Goal: Information Seeking & Learning: Learn about a topic

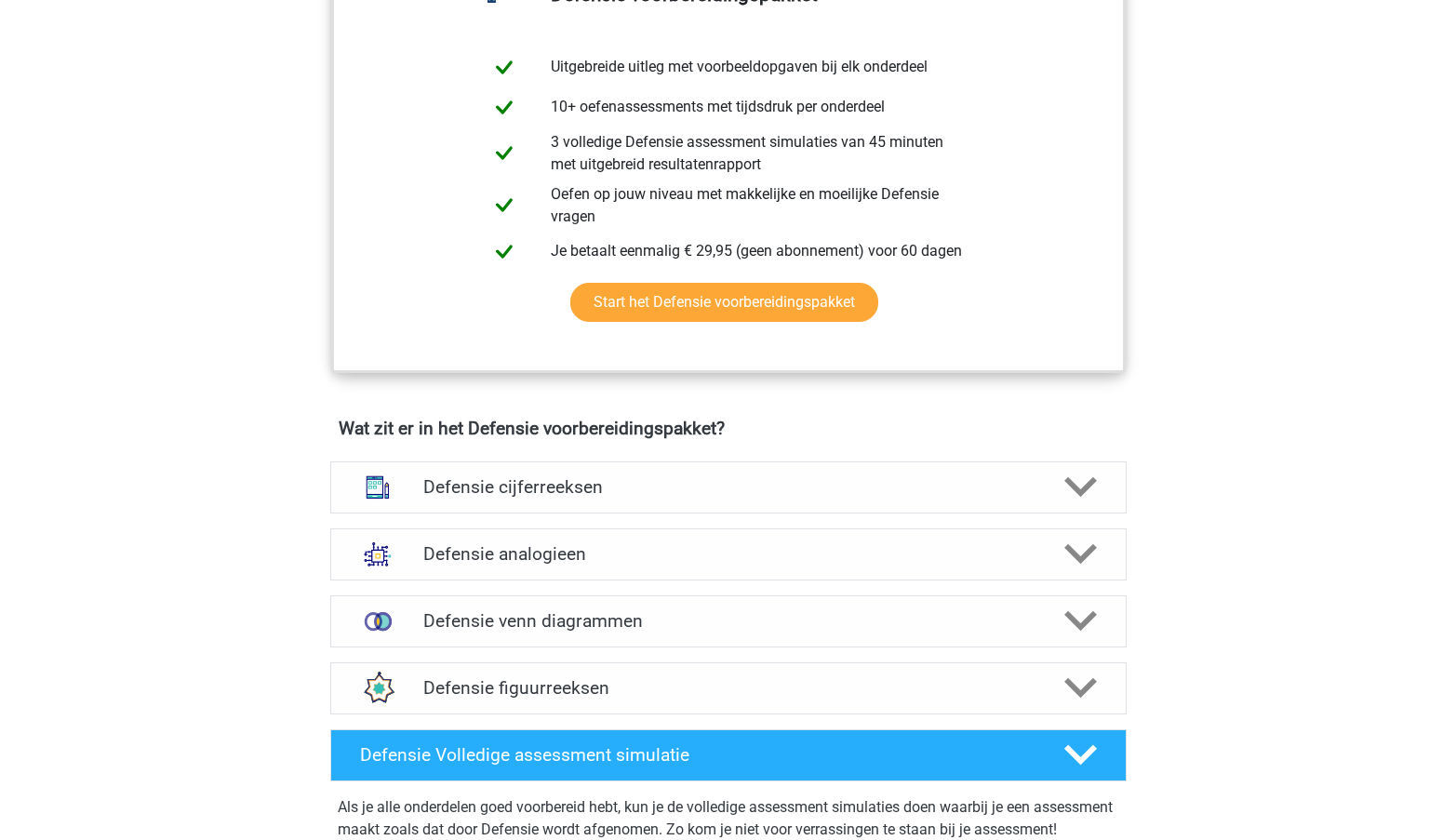
scroll to position [1252, 0]
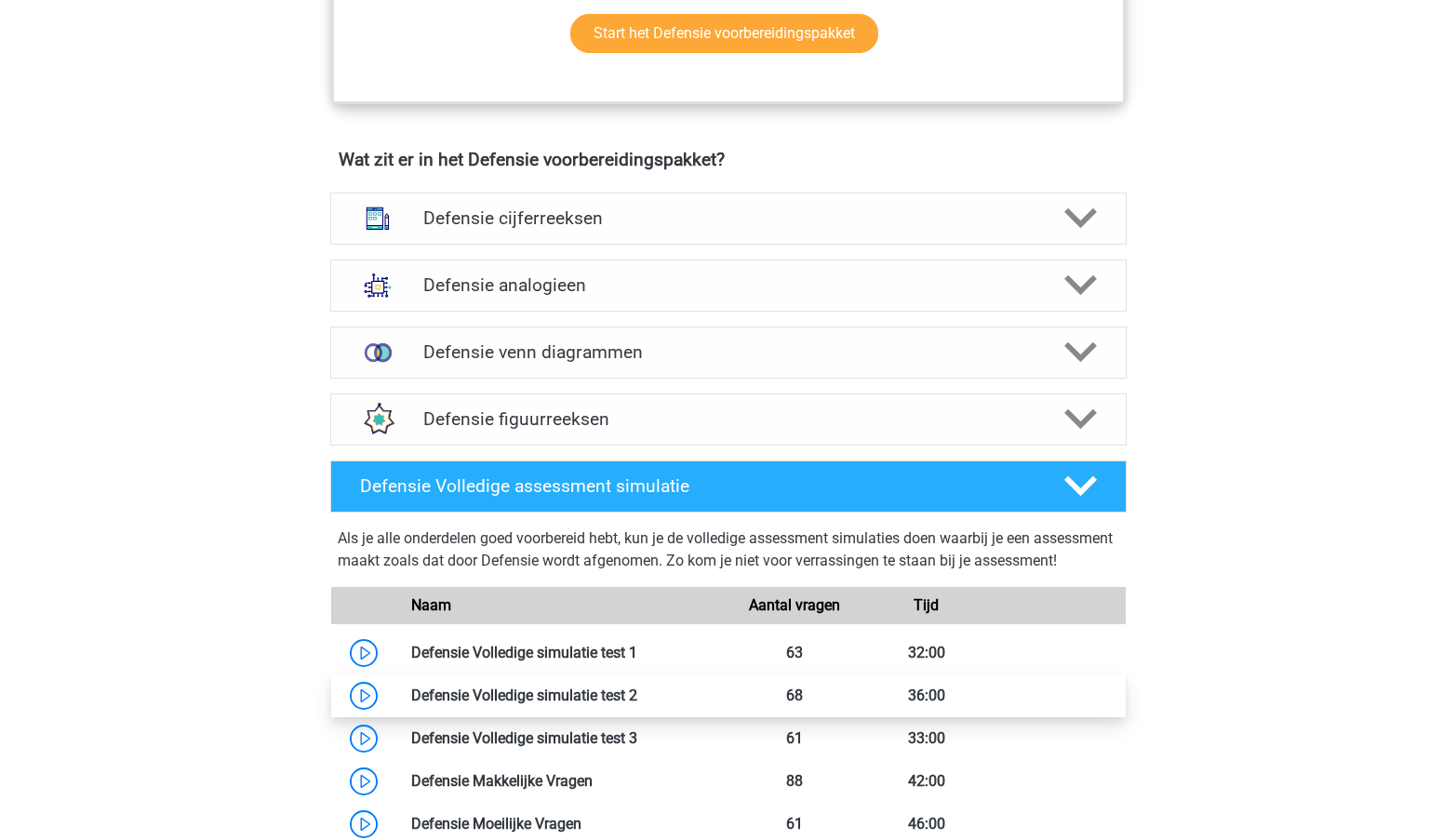
click at [637, 704] on link at bounding box center [637, 695] width 0 height 18
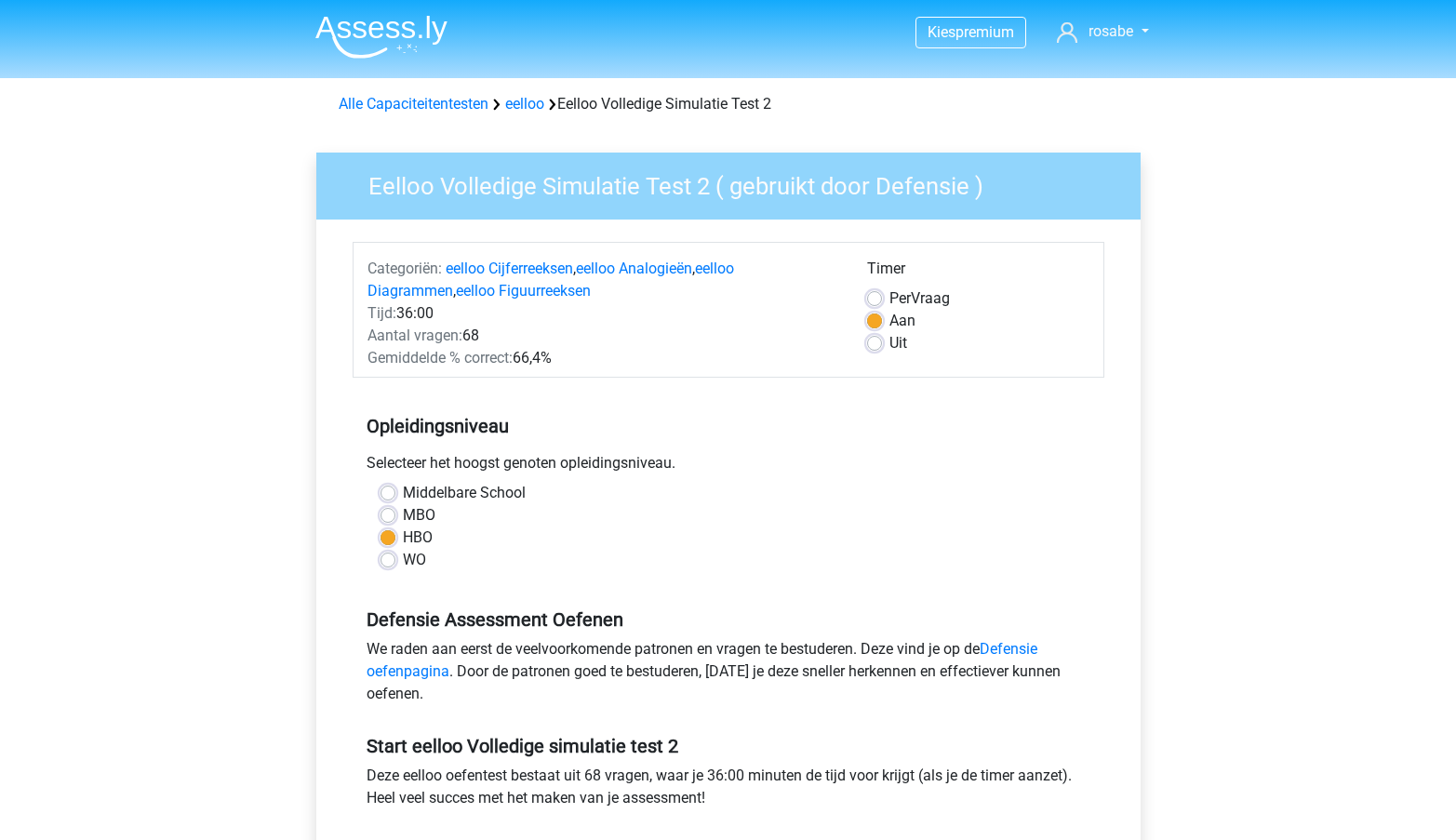
drag, startPoint x: 573, startPoint y: 359, endPoint x: 357, endPoint y: 363, distance: 216.0
click at [357, 363] on div "Gemiddelde % correct: 66,4%" at bounding box center [603, 358] width 500 height 23
click at [446, 367] on div "Gemiddelde % correct: 66,4%" at bounding box center [603, 358] width 500 height 23
click at [654, 357] on div "Gemiddelde % correct: 66,4%" at bounding box center [603, 358] width 500 height 23
drag, startPoint x: 654, startPoint y: 357, endPoint x: 357, endPoint y: 355, distance: 297.0
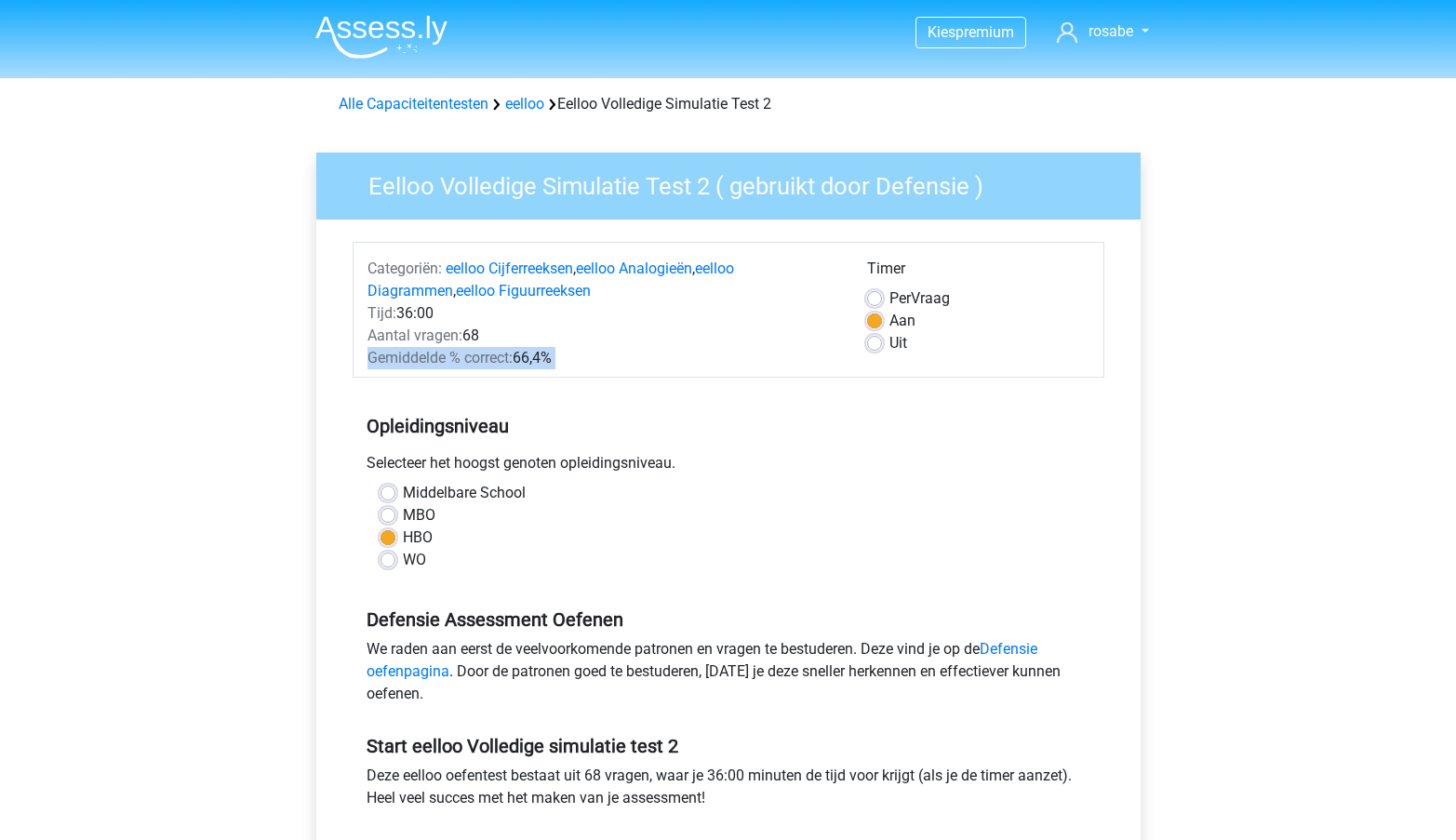
click at [357, 355] on div "Gemiddelde % correct: 66,4%" at bounding box center [603, 358] width 500 height 23
click at [531, 478] on div "Selecteer het hoogst genoten opleidingsniveau." at bounding box center [728, 467] width 752 height 30
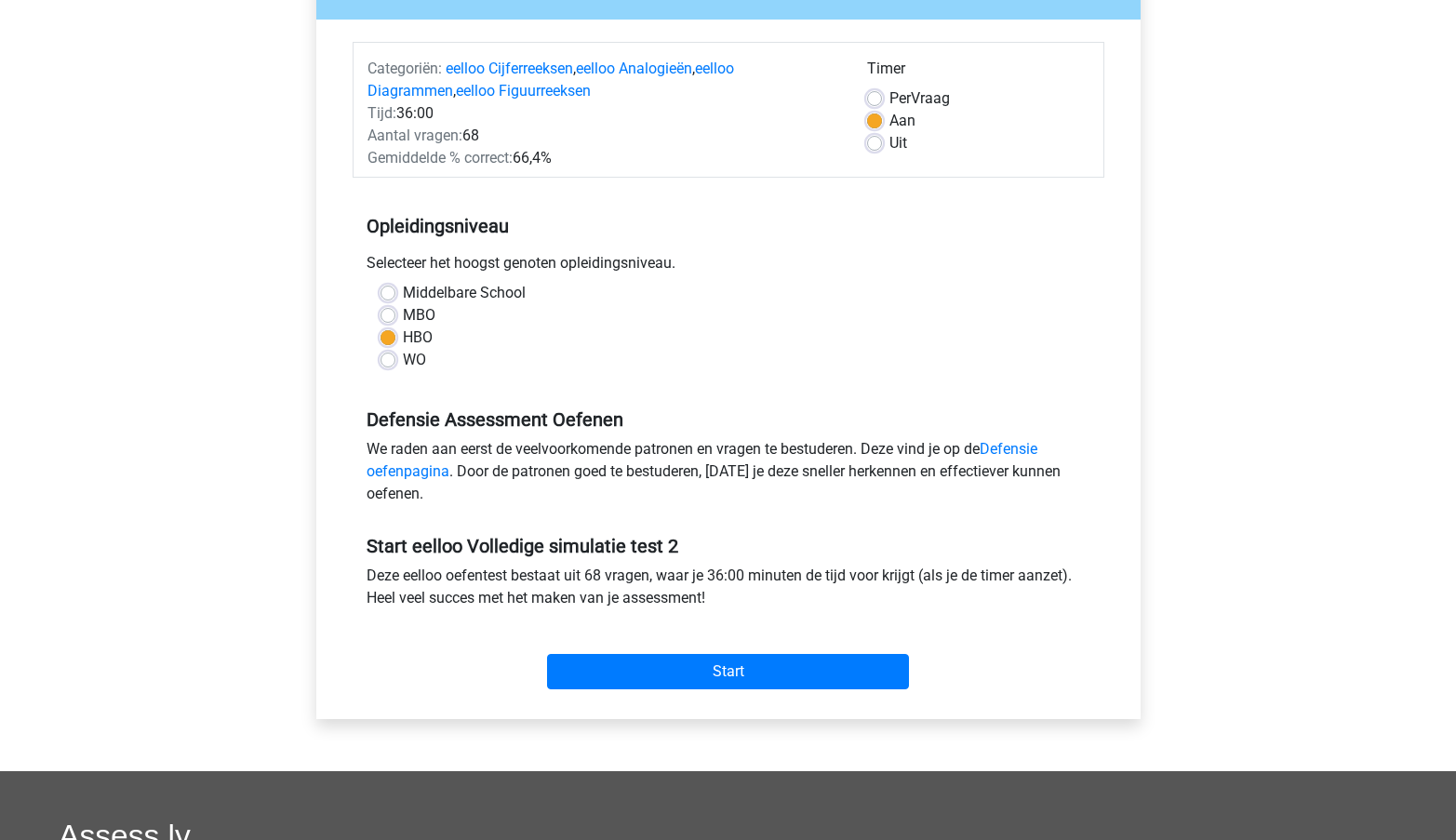
scroll to position [207, 0]
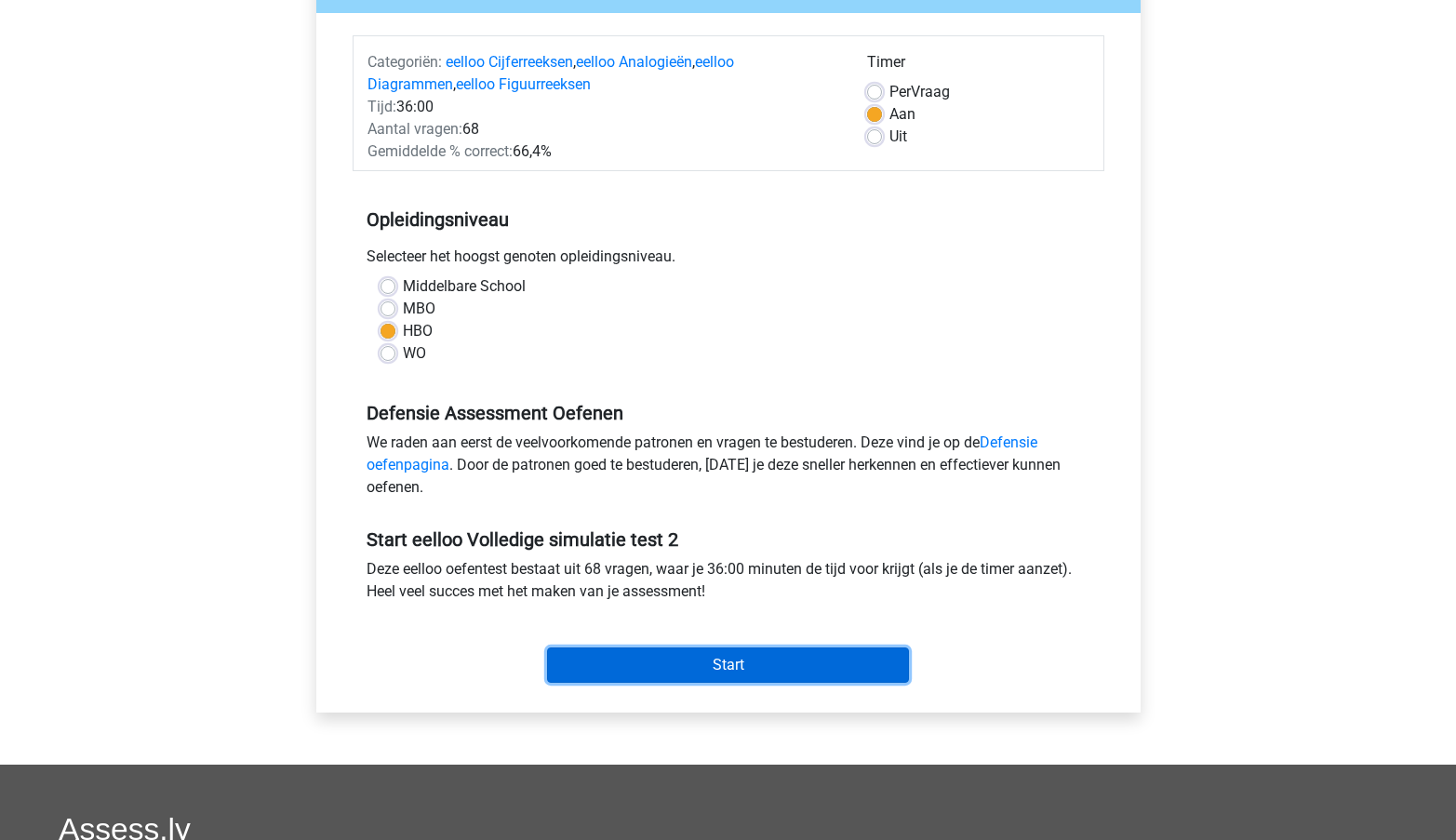
click at [740, 671] on input "Start" at bounding box center [728, 665] width 362 height 36
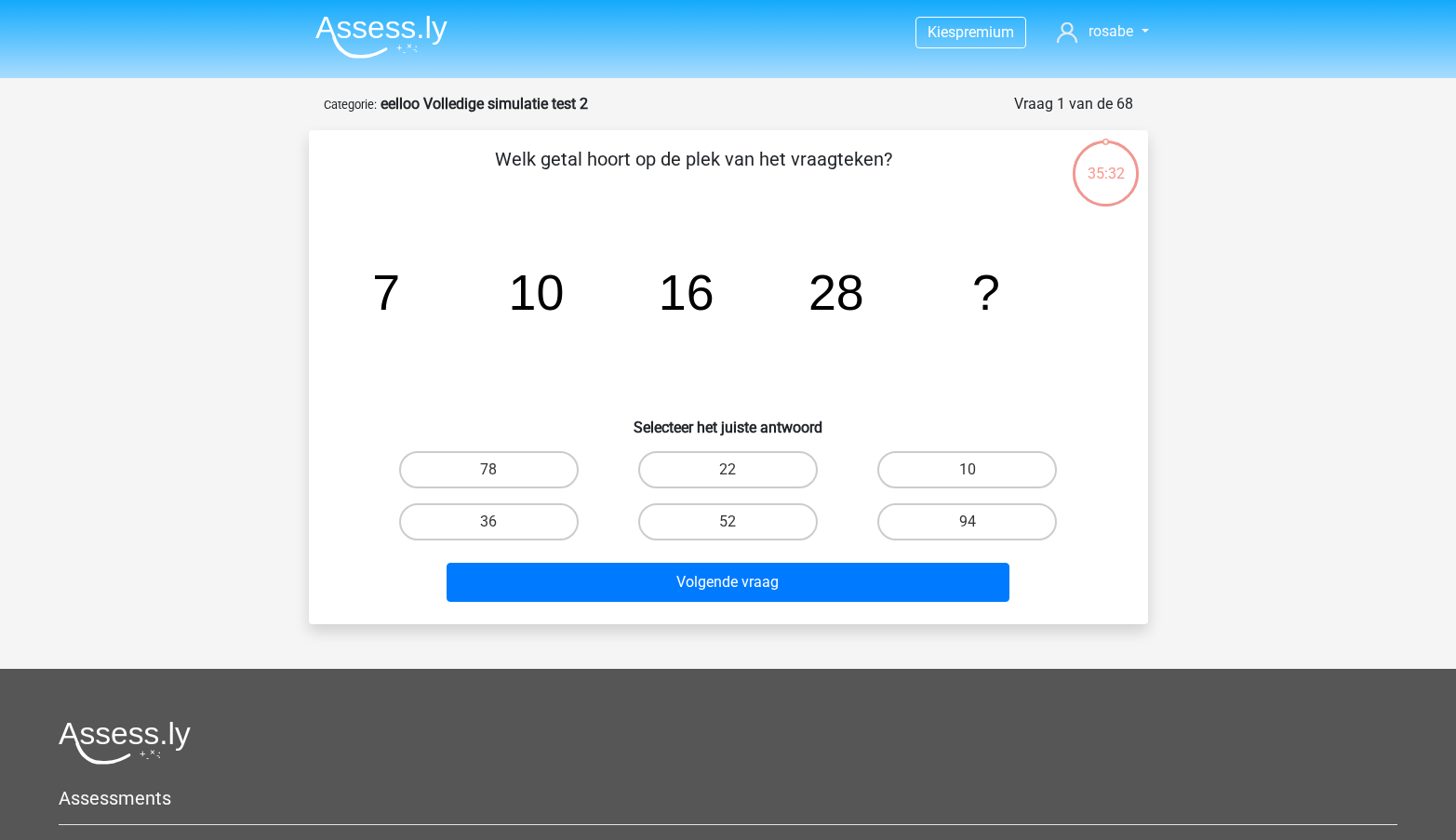
click at [700, 289] on tspan "16" at bounding box center [685, 291] width 55 height 55
click at [773, 523] on label "52" at bounding box center [728, 522] width 180 height 38
click at [740, 523] on input "52" at bounding box center [733, 527] width 12 height 12
radio input "true"
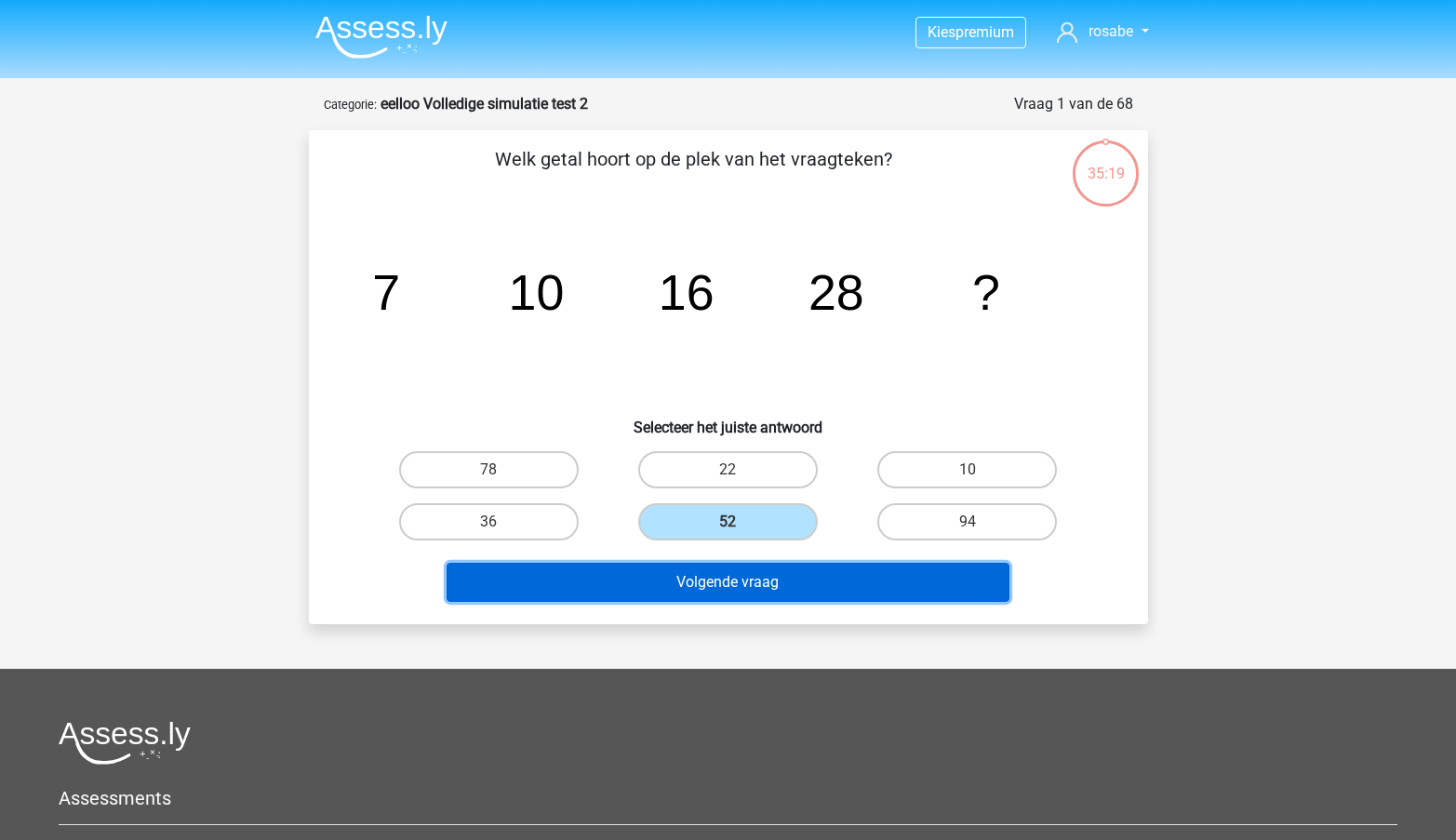
click at [770, 587] on button "Volgende vraag" at bounding box center [728, 583] width 563 height 39
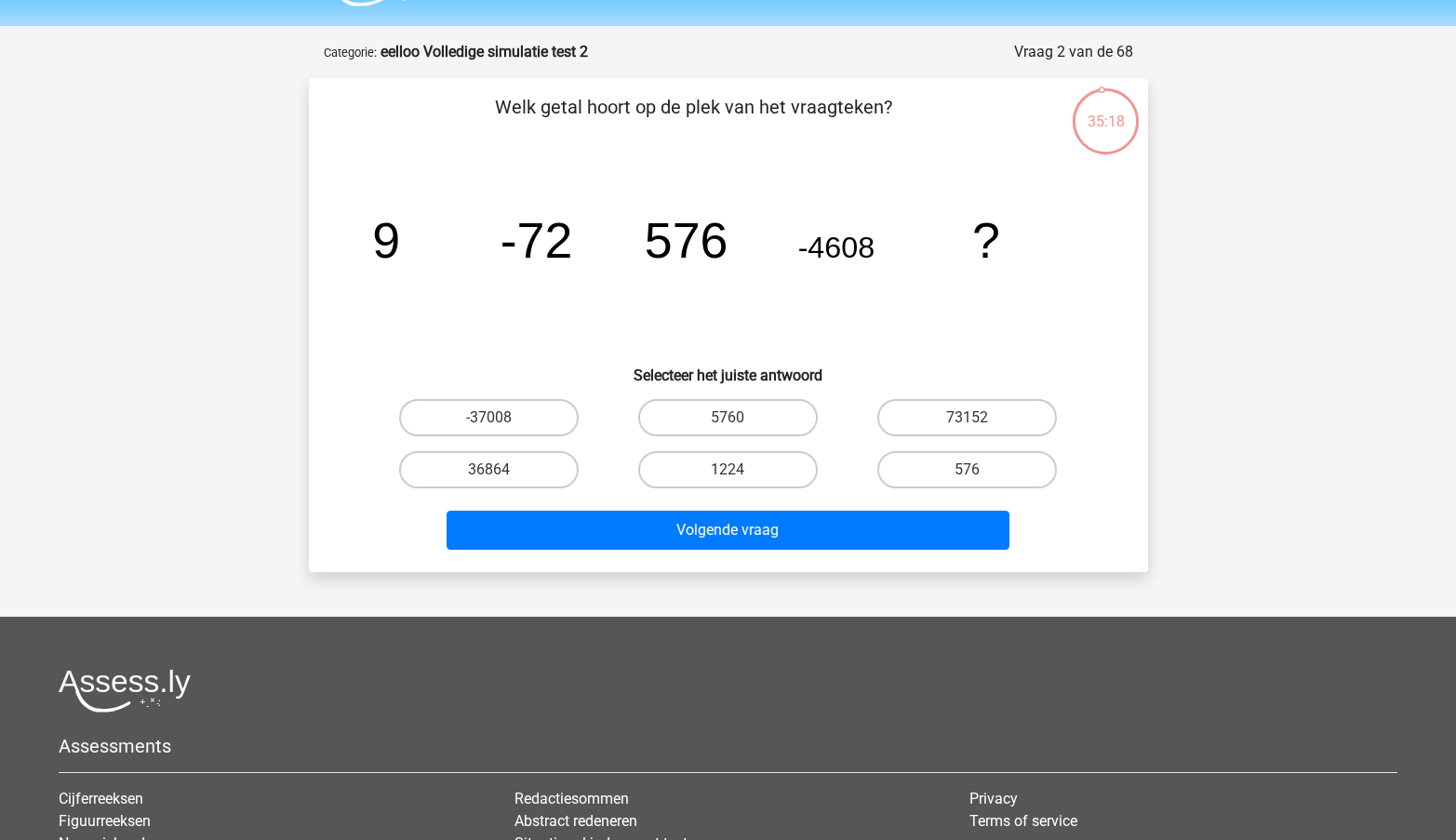
scroll to position [49, 0]
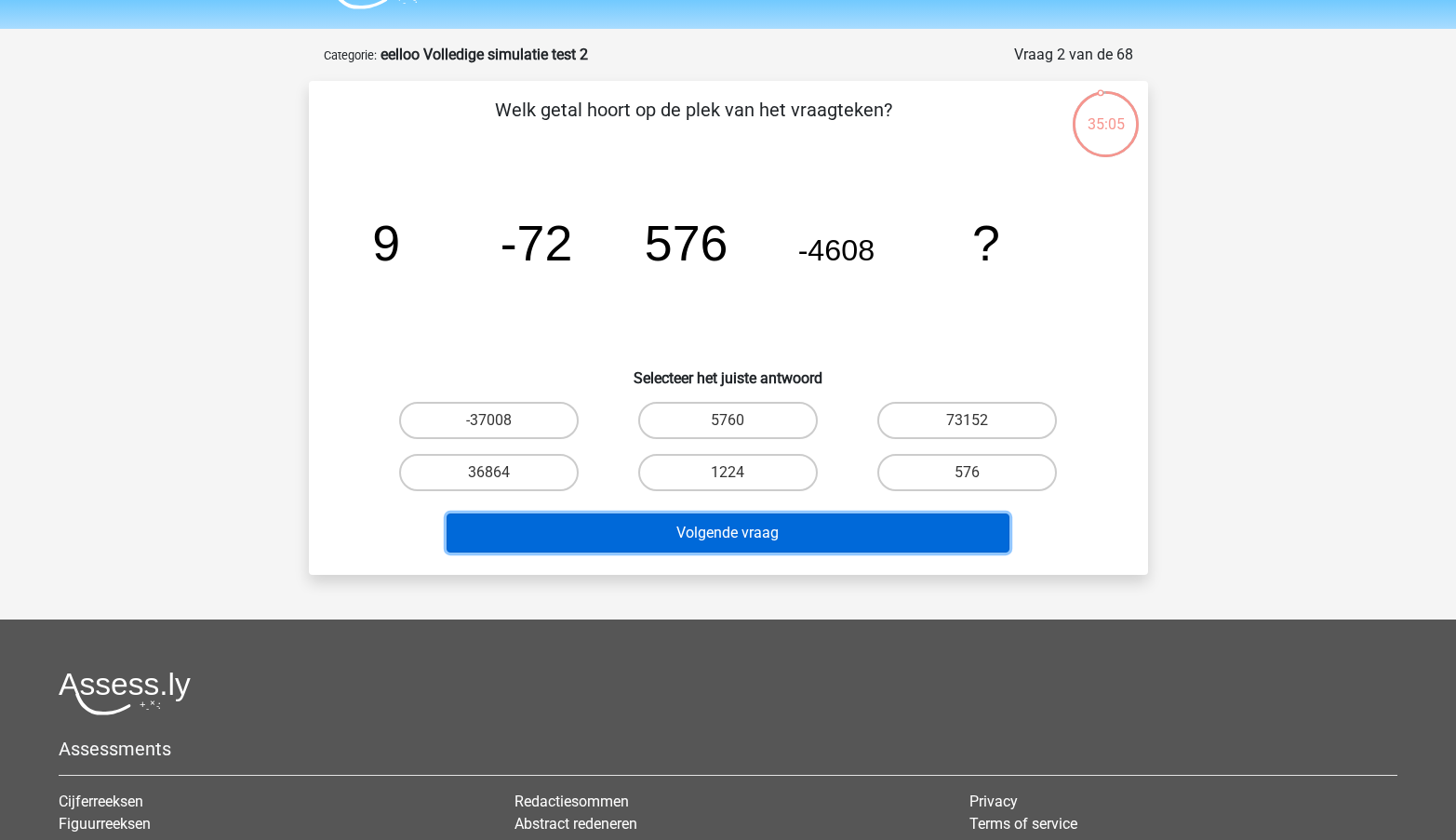
click at [767, 543] on button "Volgende vraag" at bounding box center [728, 534] width 563 height 39
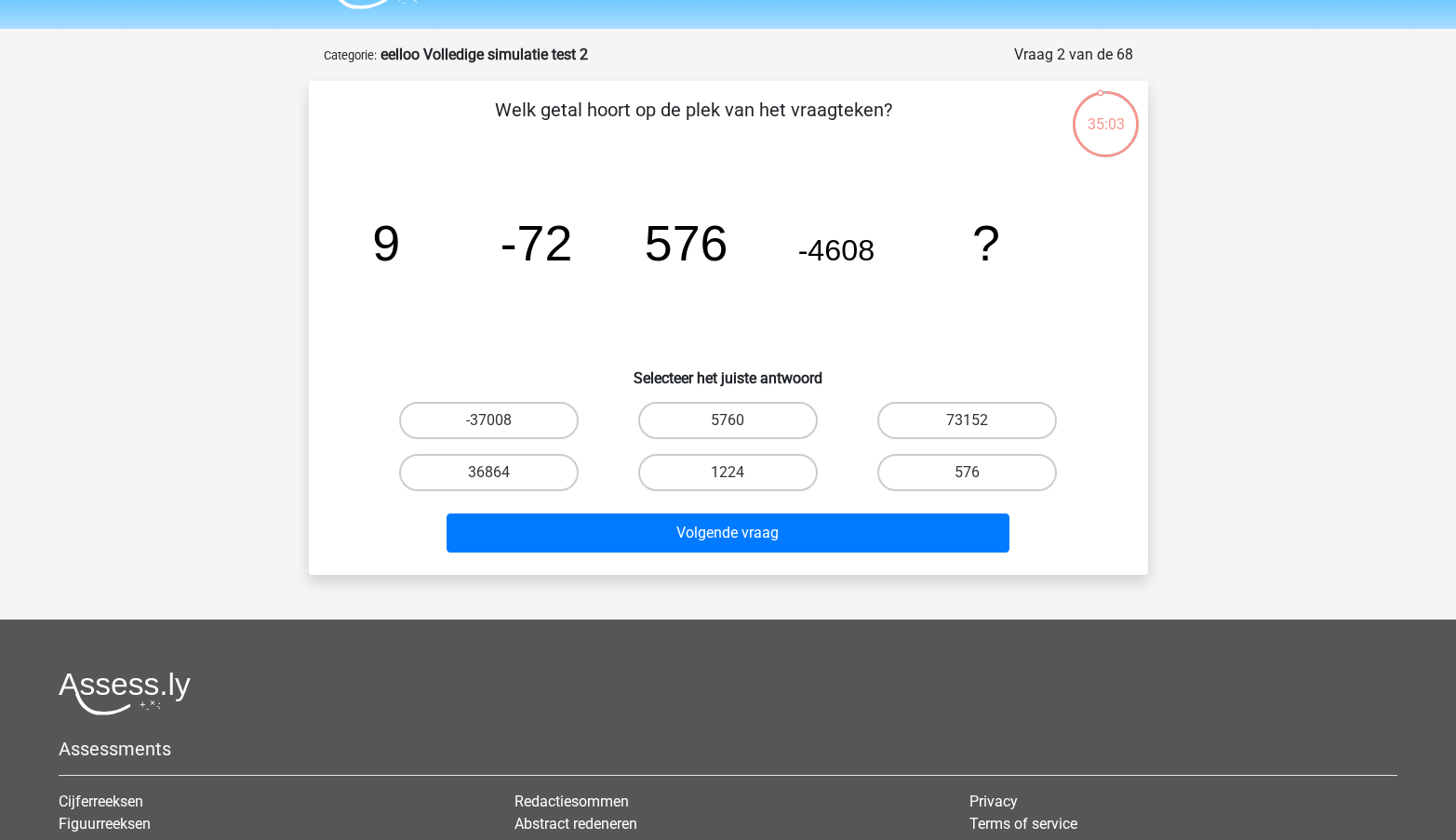
click at [703, 338] on icon "image/svg+xml 9 -72 576 -4608 ?" at bounding box center [728, 260] width 750 height 188
click at [516, 475] on label "36864" at bounding box center [489, 473] width 180 height 38
click at [501, 475] on input "36864" at bounding box center [494, 478] width 12 height 12
radio input "true"
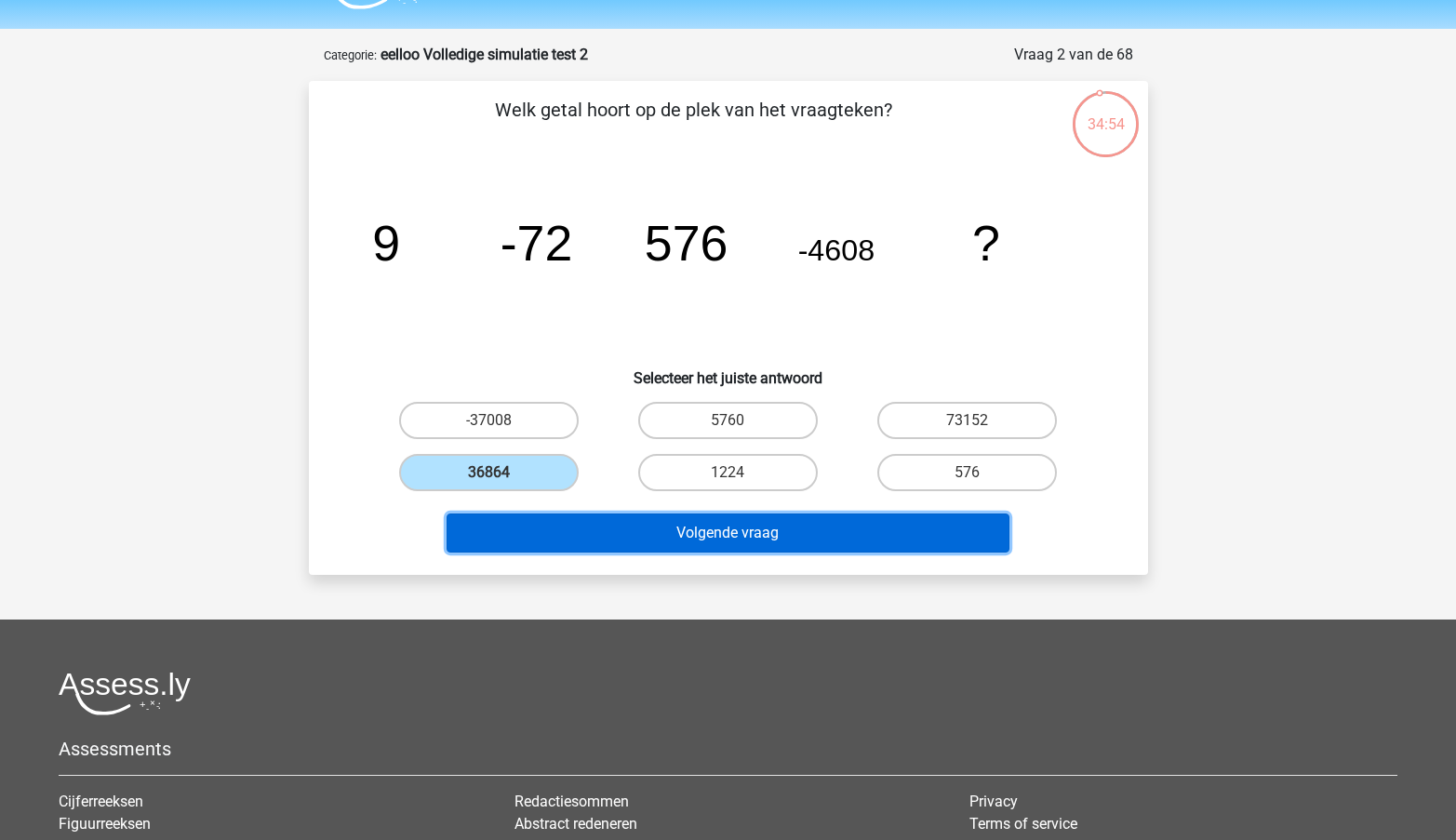
click at [622, 530] on button "Volgende vraag" at bounding box center [728, 534] width 563 height 39
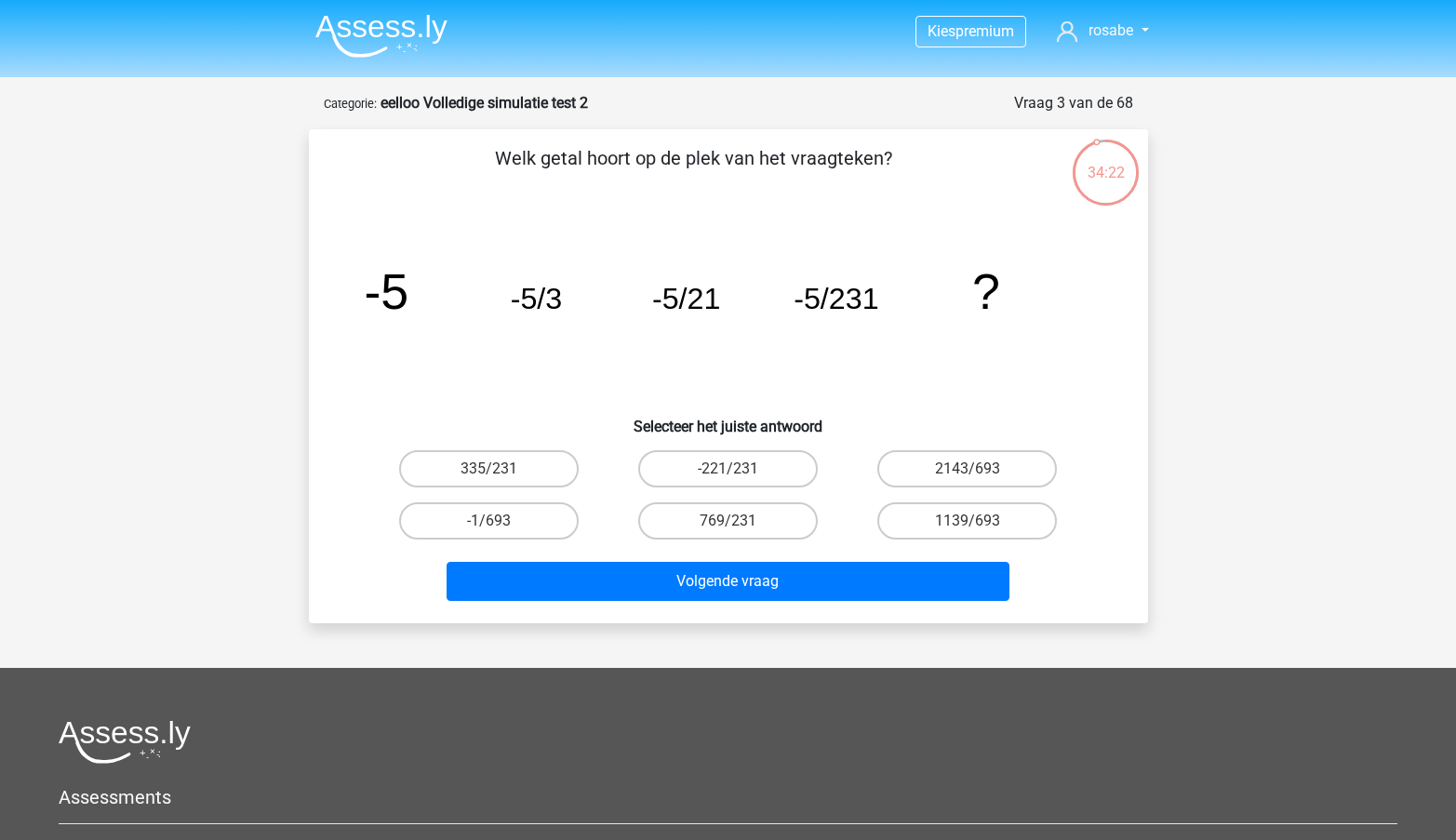
scroll to position [0, 0]
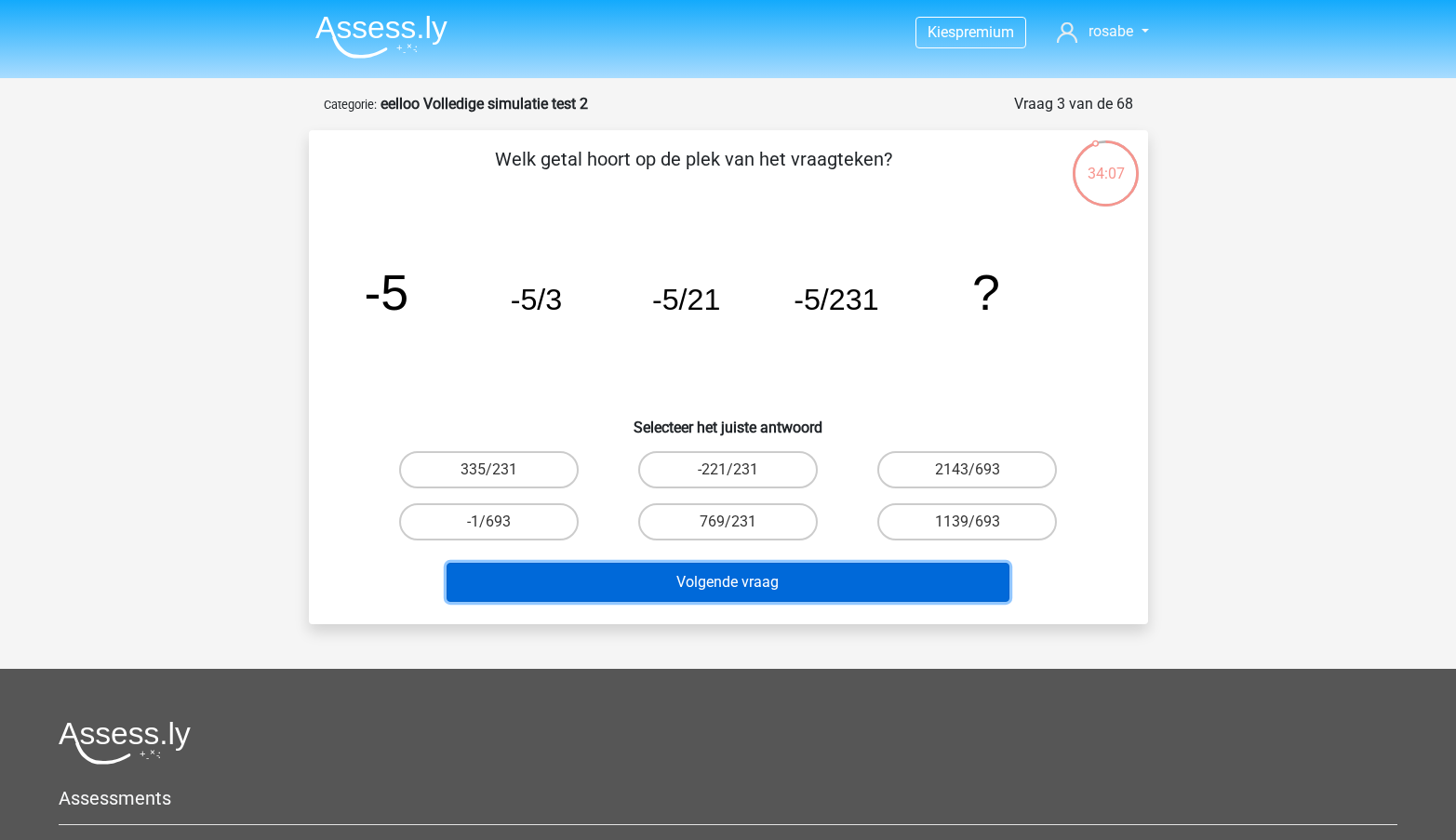
click at [682, 587] on button "Volgende vraag" at bounding box center [728, 583] width 563 height 39
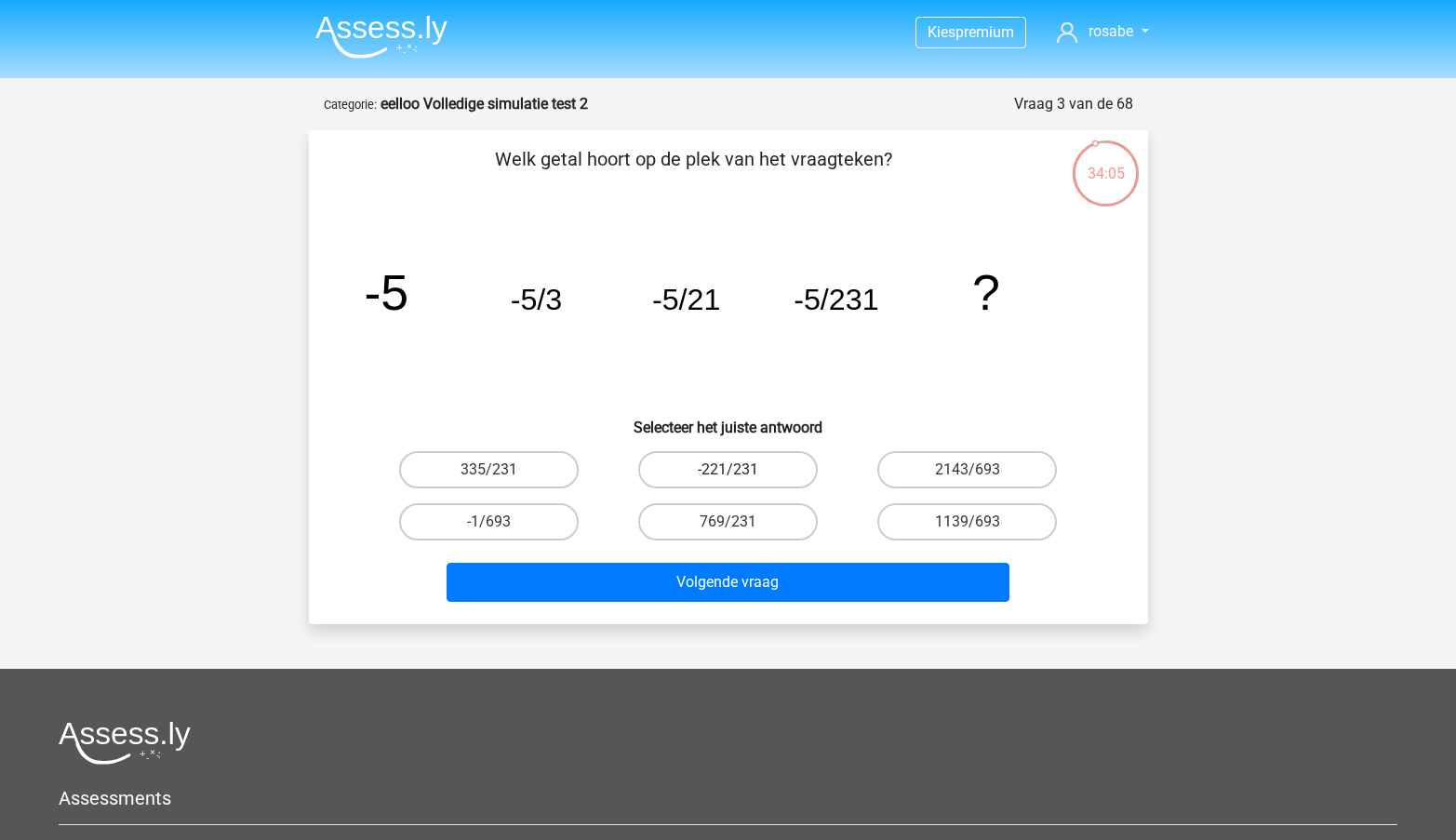
click at [768, 467] on label "-221/231" at bounding box center [728, 470] width 180 height 38
click at [740, 470] on input "-221/231" at bounding box center [733, 475] width 12 height 12
radio input "true"
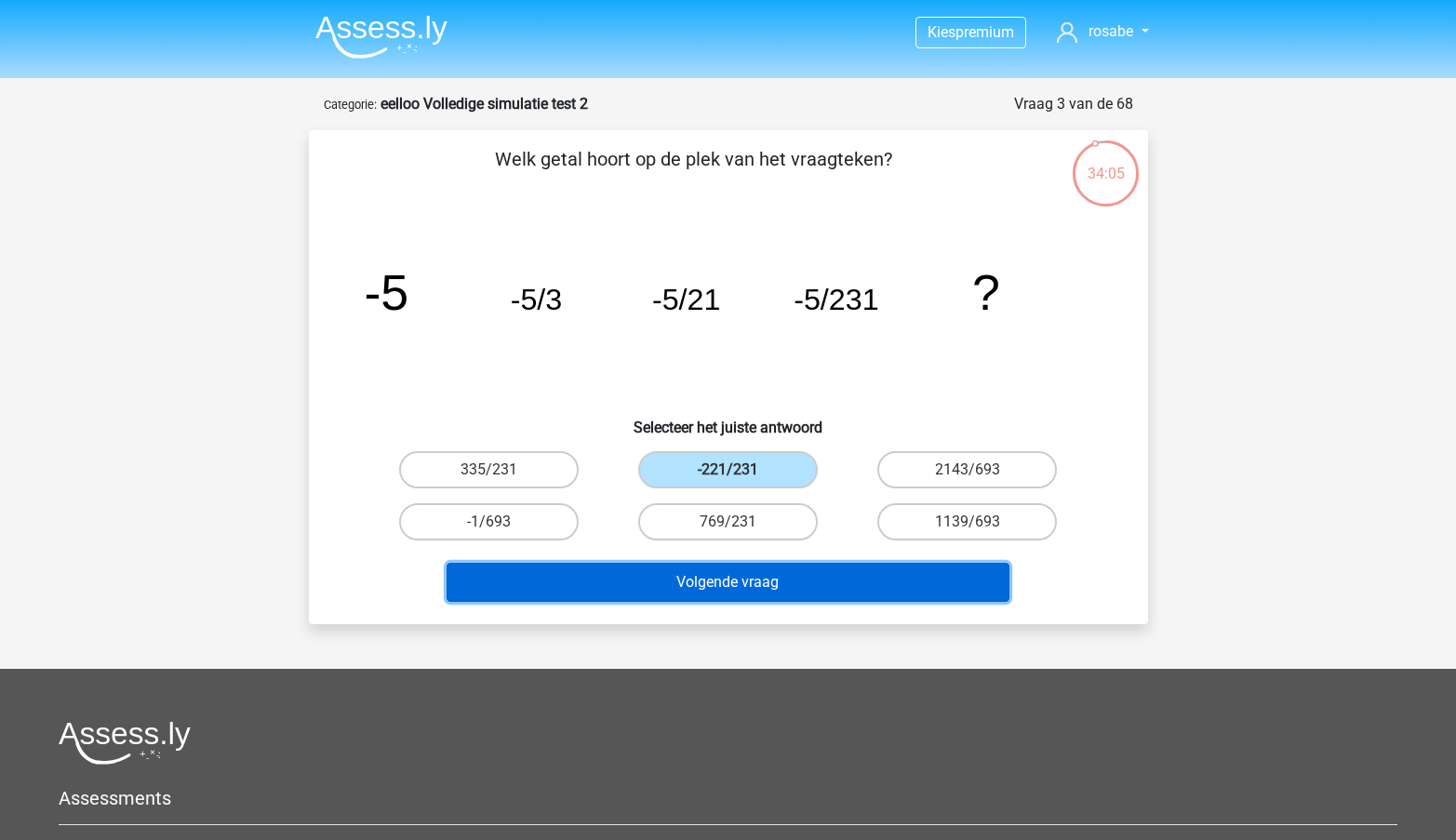
click at [726, 577] on button "Volgende vraag" at bounding box center [728, 583] width 563 height 39
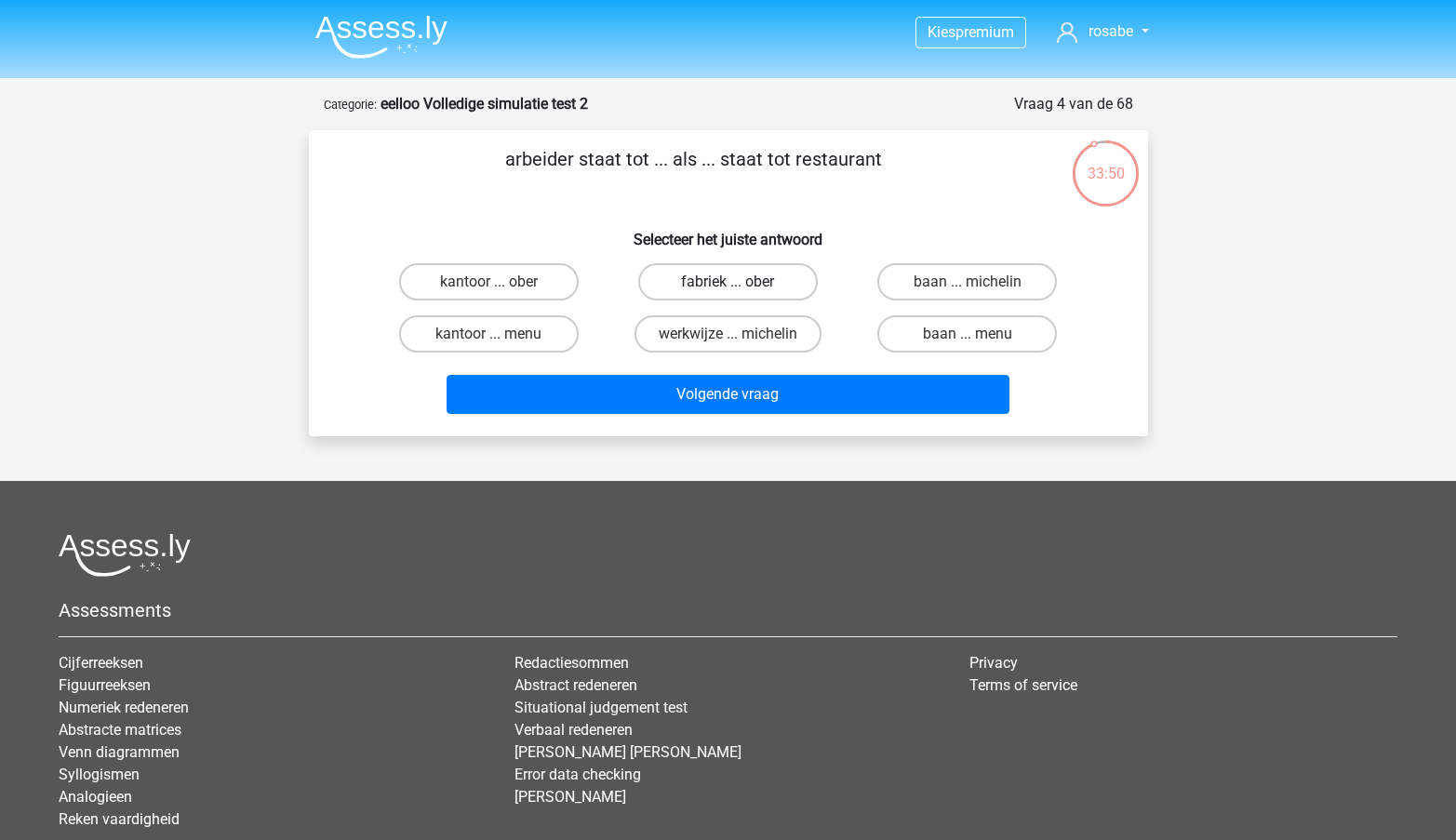
click at [705, 285] on label "fabriek ... ober" at bounding box center [728, 282] width 180 height 38
click at [728, 285] on input "fabriek ... ober" at bounding box center [733, 288] width 12 height 12
radio input "true"
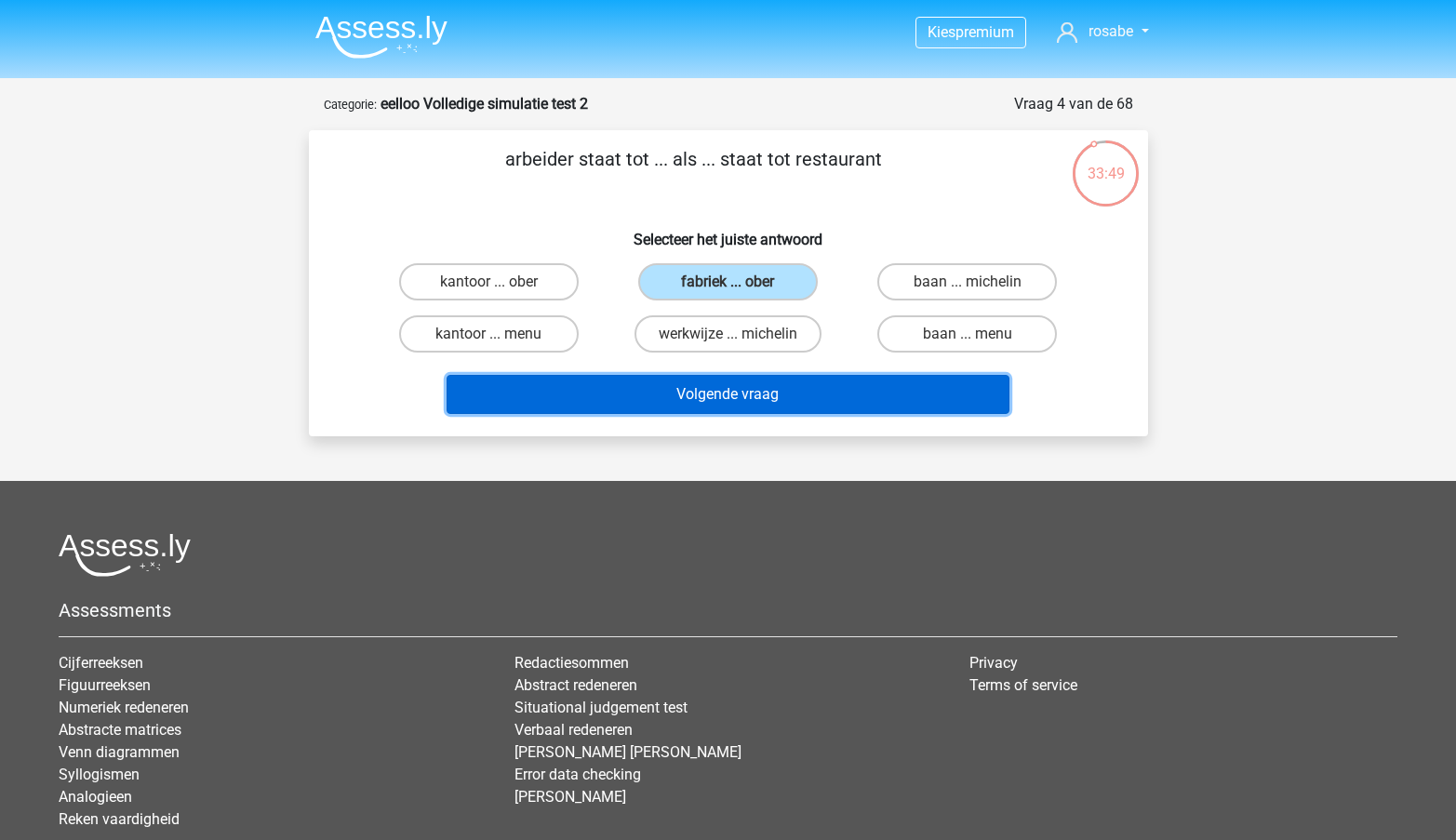
click at [701, 386] on button "Volgende vraag" at bounding box center [728, 395] width 563 height 39
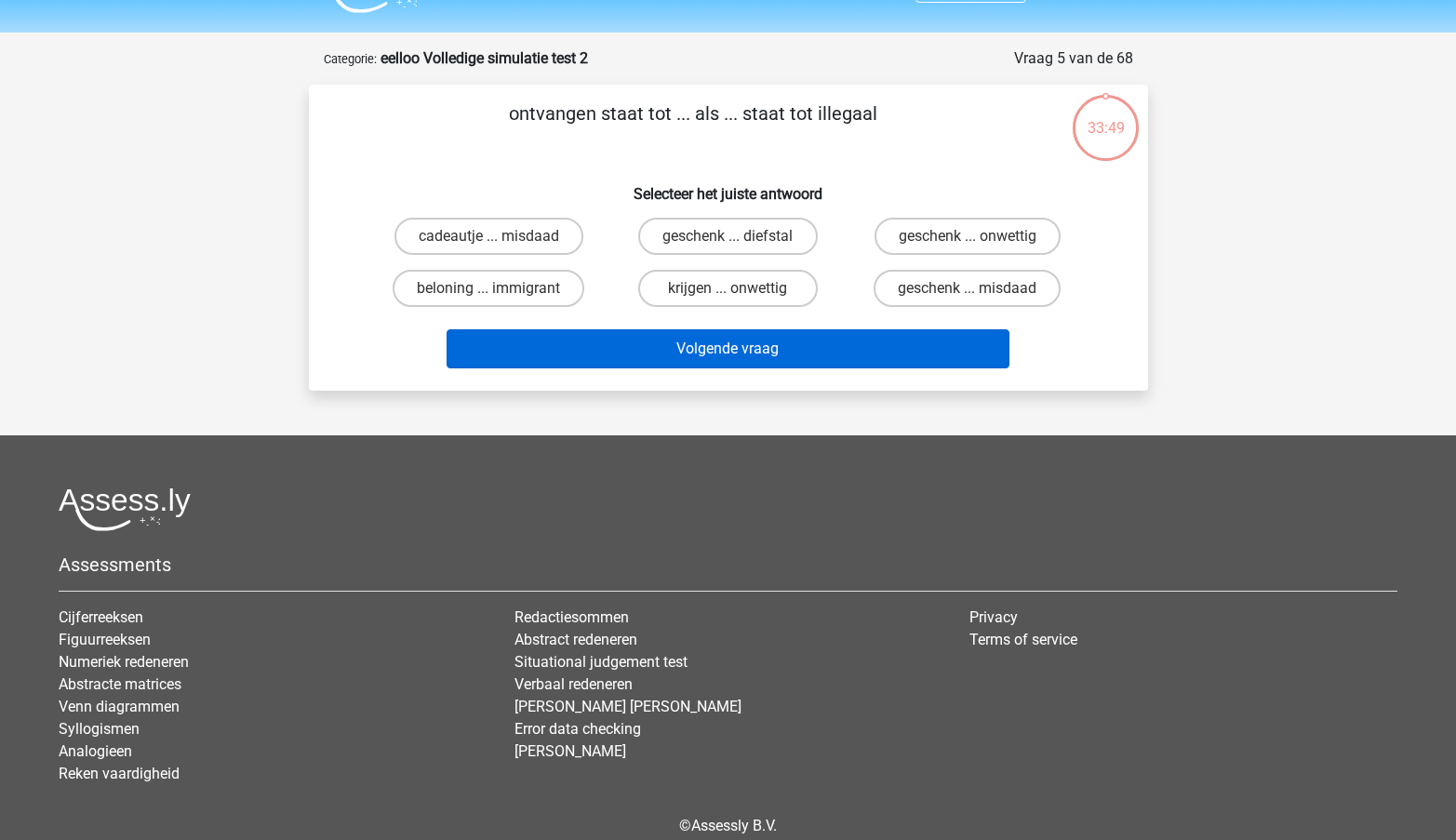
scroll to position [20, 0]
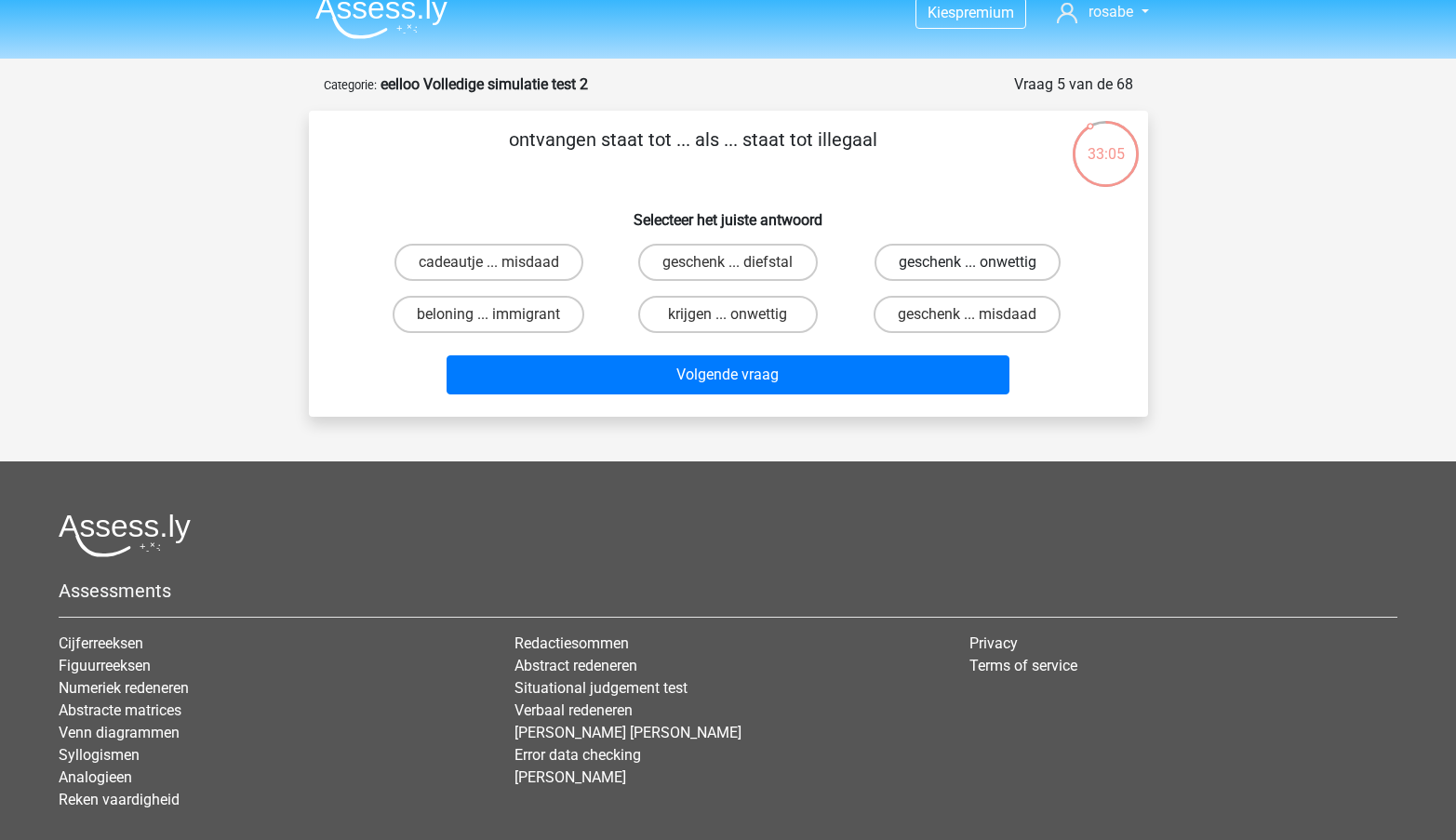
click at [961, 264] on label "geschenk ... onwettig" at bounding box center [968, 262] width 186 height 38
click at [968, 264] on input "geschenk ... onwettig" at bounding box center [974, 268] width 12 height 12
radio input "true"
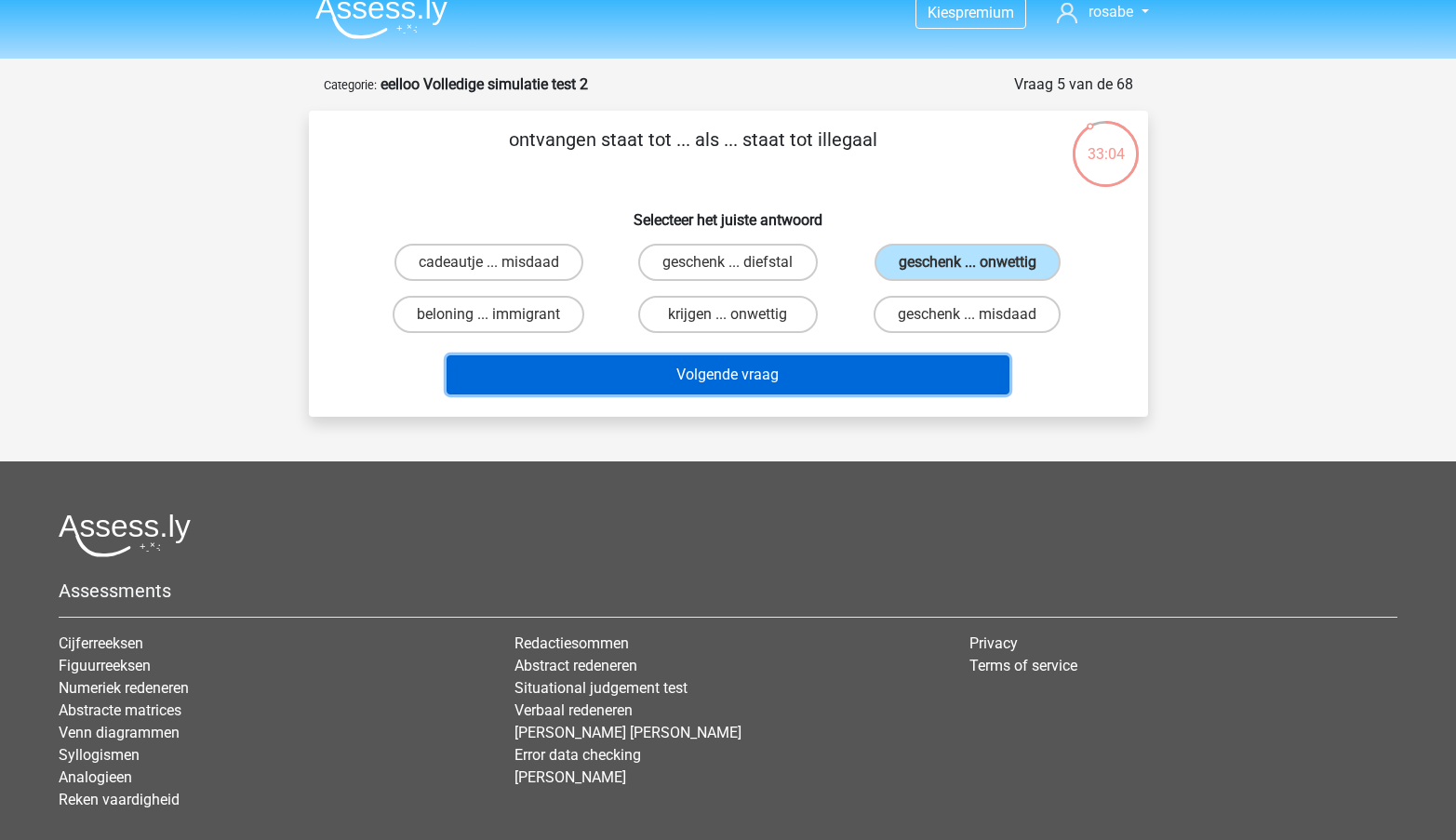
click at [702, 377] on button "Volgende vraag" at bounding box center [728, 375] width 563 height 39
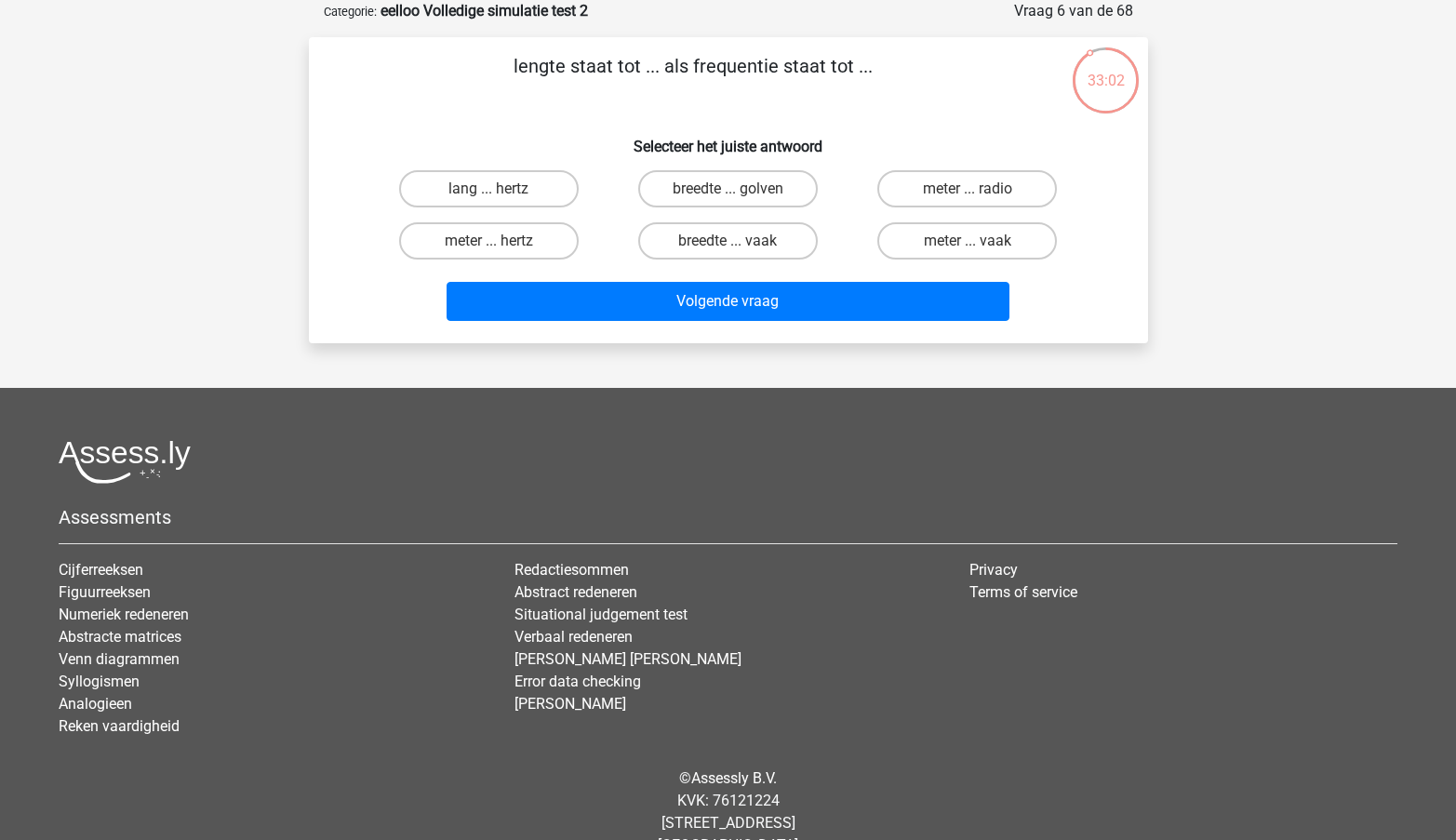
scroll to position [61, 0]
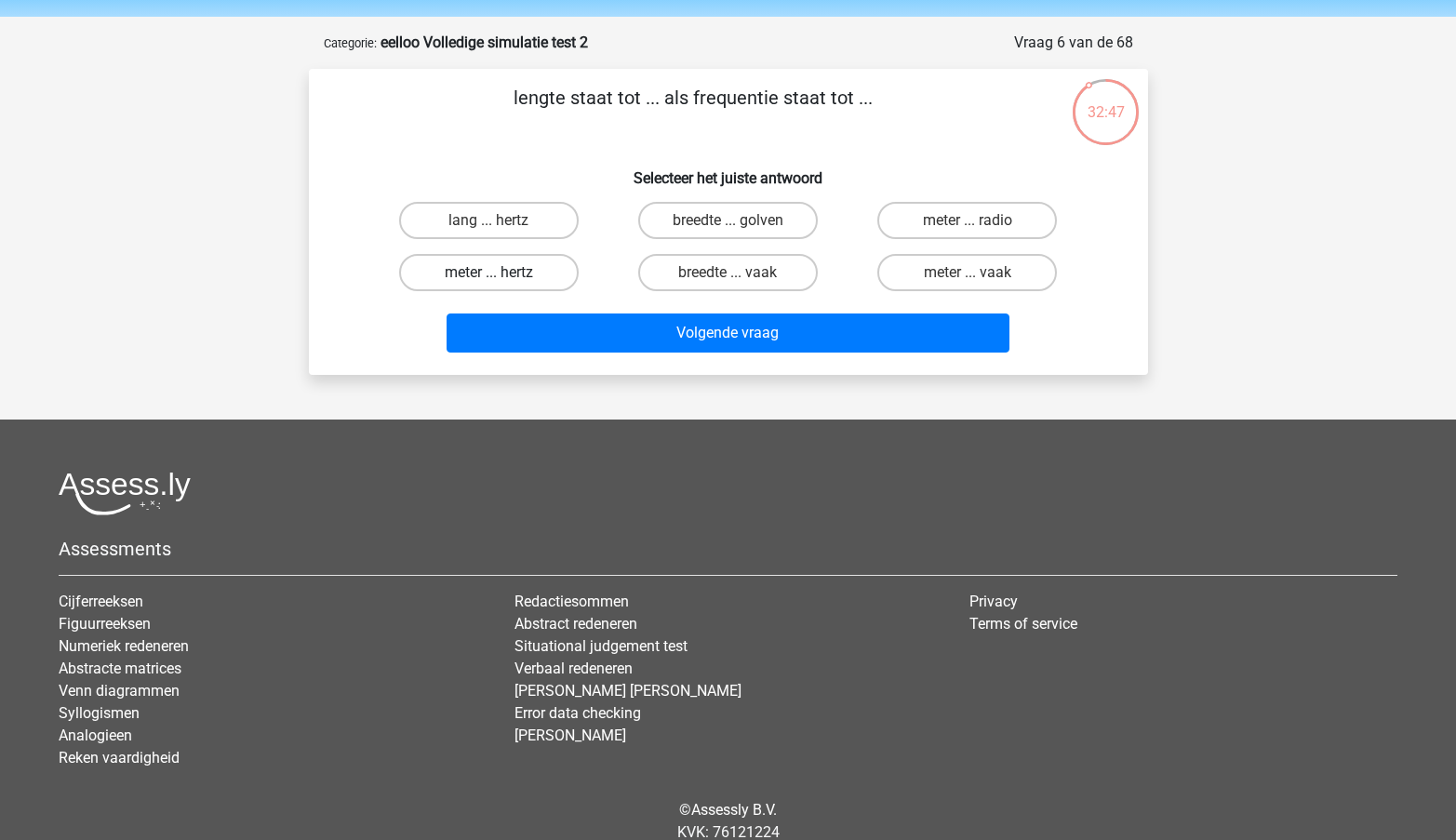
click at [509, 273] on label "meter ... hertz" at bounding box center [489, 272] width 180 height 38
click at [501, 273] on input "meter ... hertz" at bounding box center [494, 278] width 12 height 12
radio input "true"
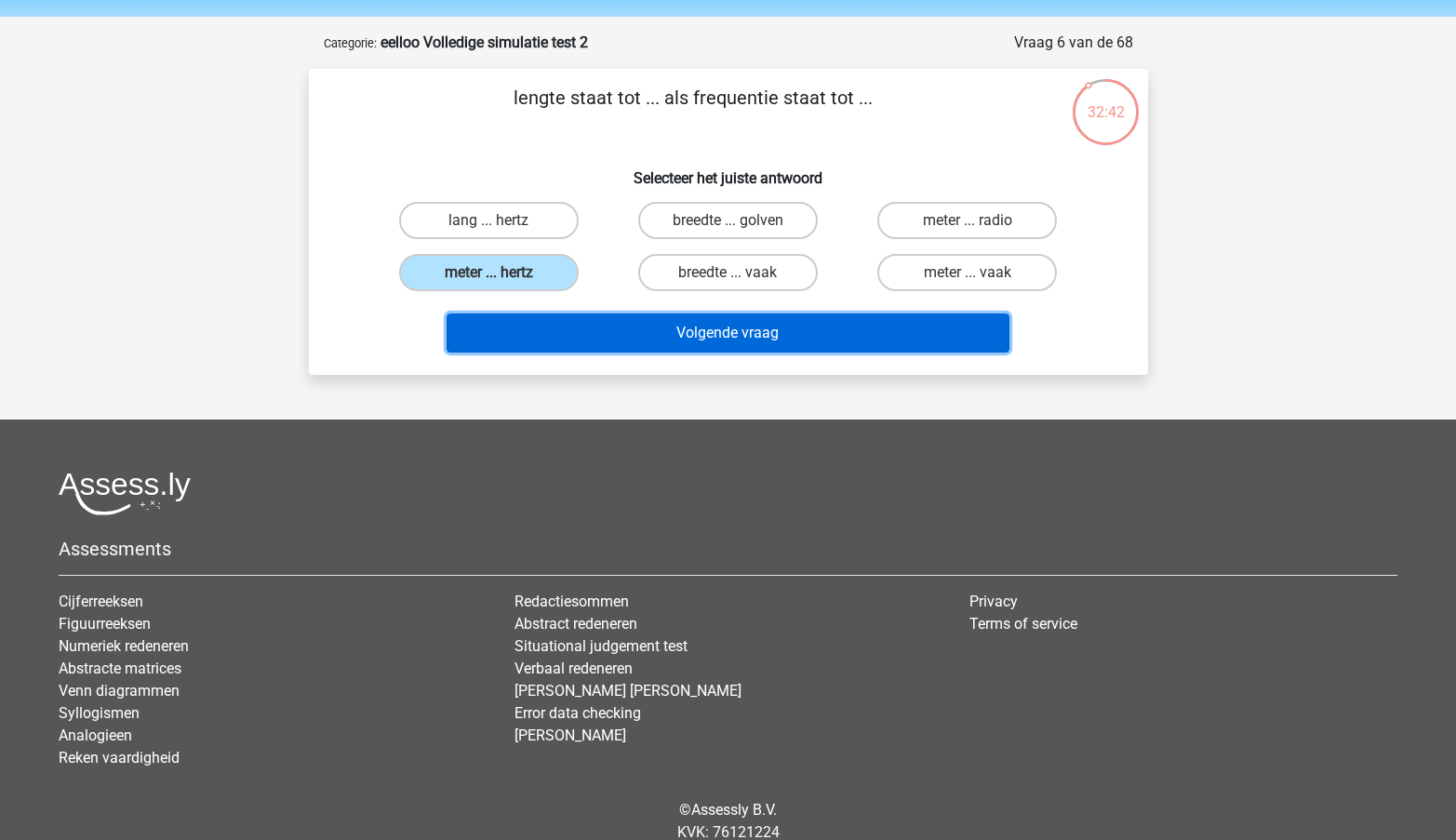
click at [646, 337] on button "Volgende vraag" at bounding box center [728, 334] width 563 height 39
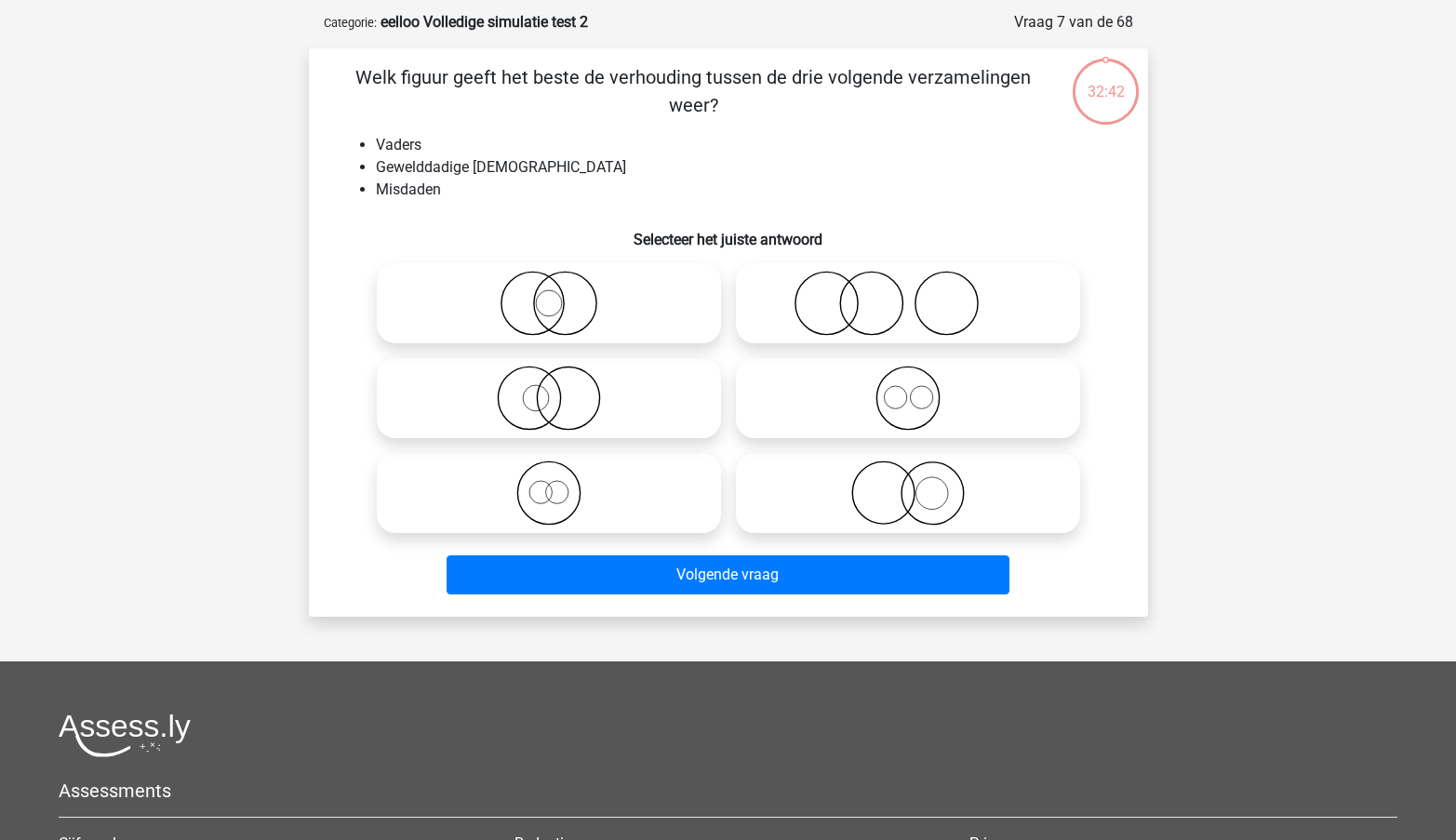
scroll to position [77, 0]
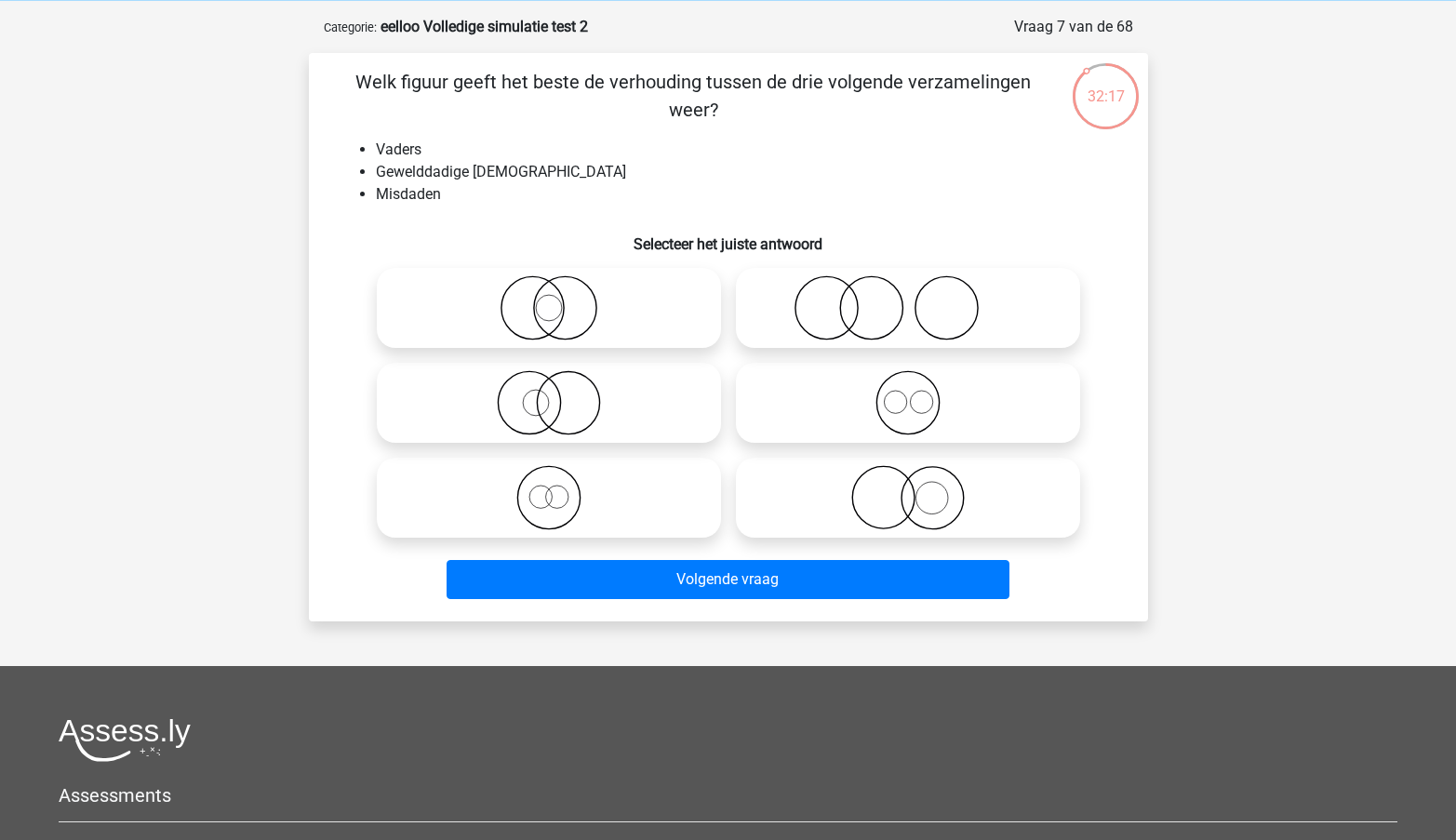
click at [900, 311] on icon at bounding box center [908, 307] width 329 height 65
click at [908, 299] on input "radio" at bounding box center [914, 292] width 12 height 12
radio input "true"
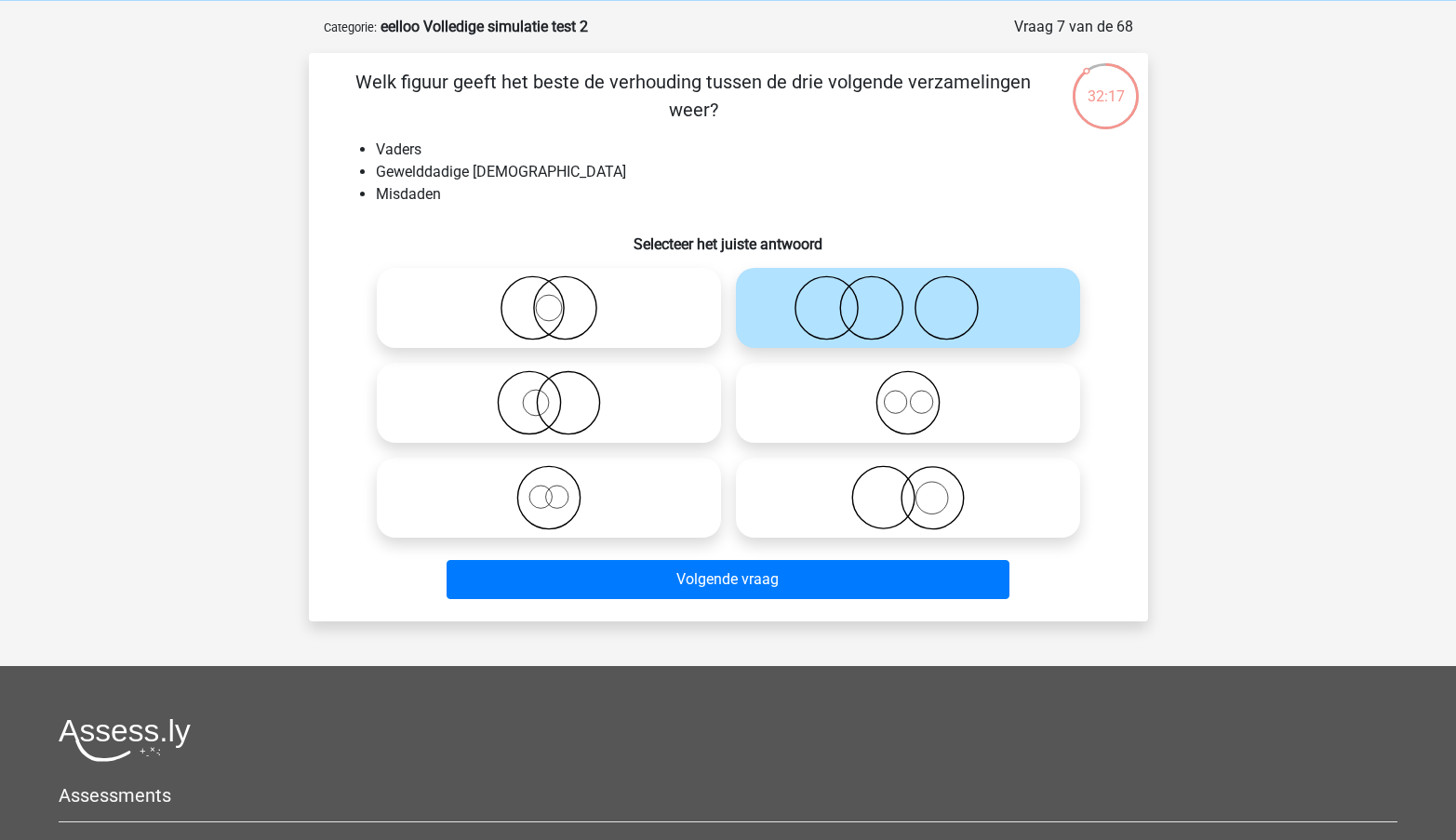
click at [779, 604] on div "Volgende vraag" at bounding box center [728, 583] width 718 height 47
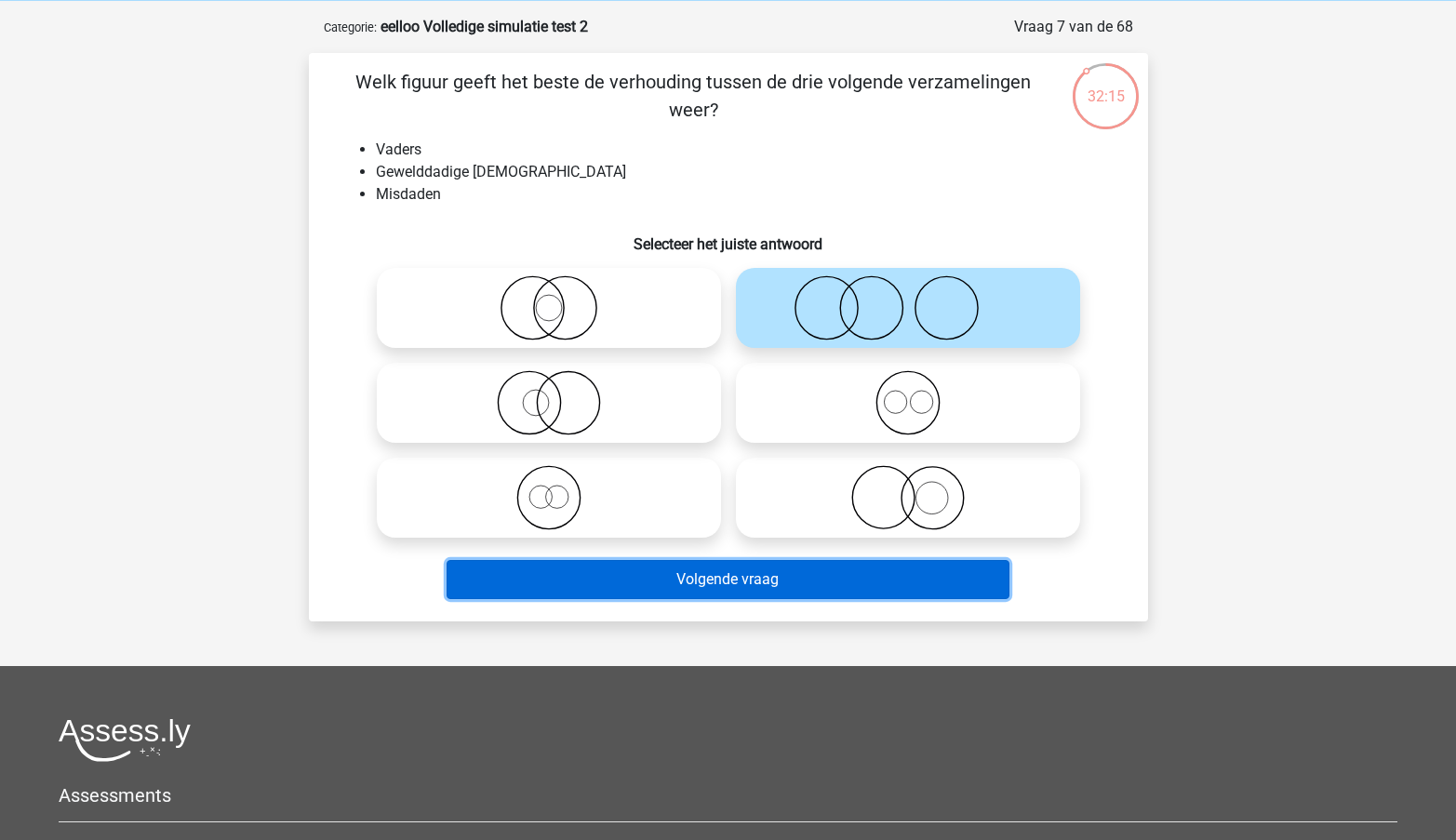
click at [722, 583] on button "Volgende vraag" at bounding box center [728, 580] width 563 height 39
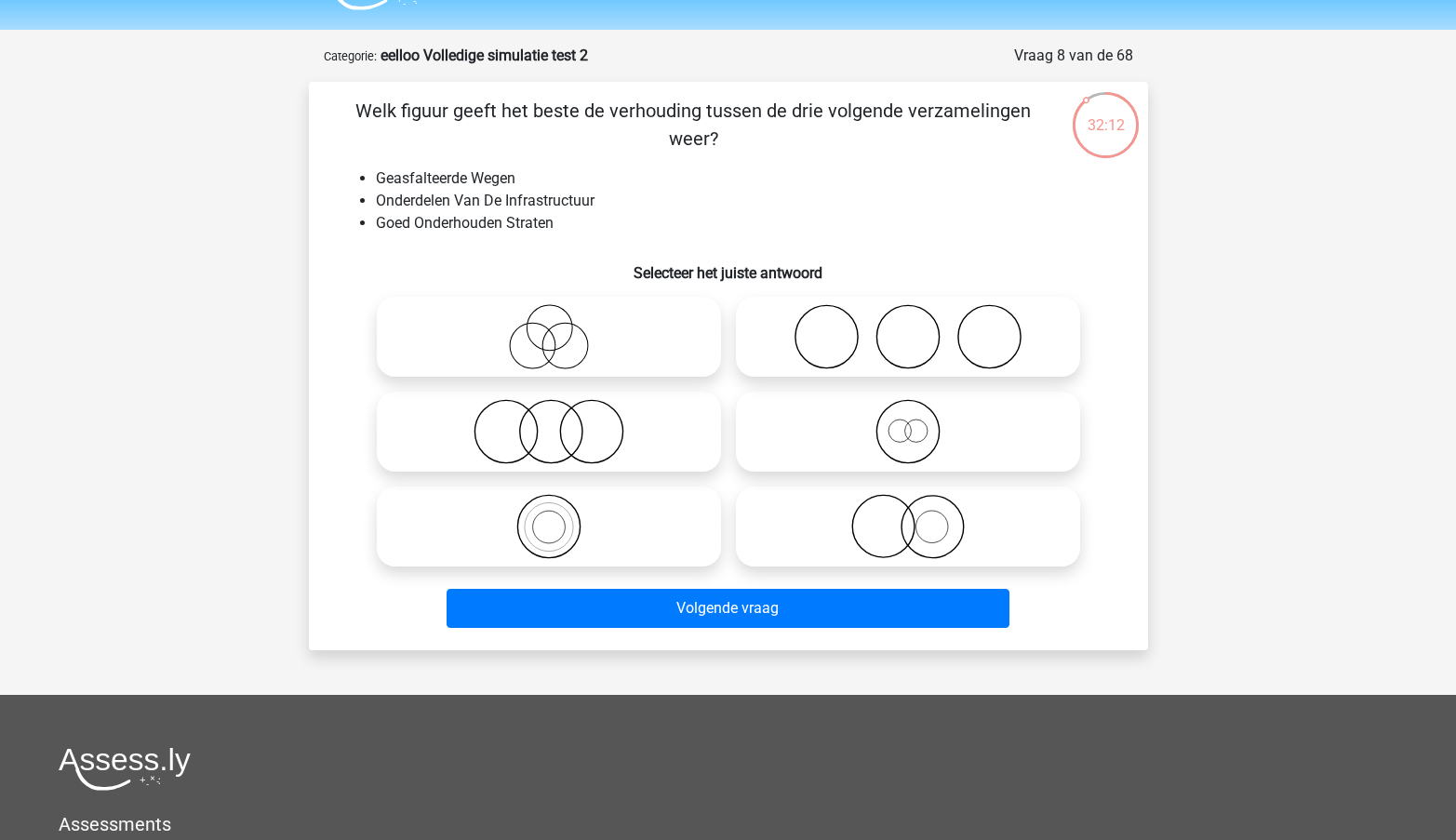
scroll to position [23, 0]
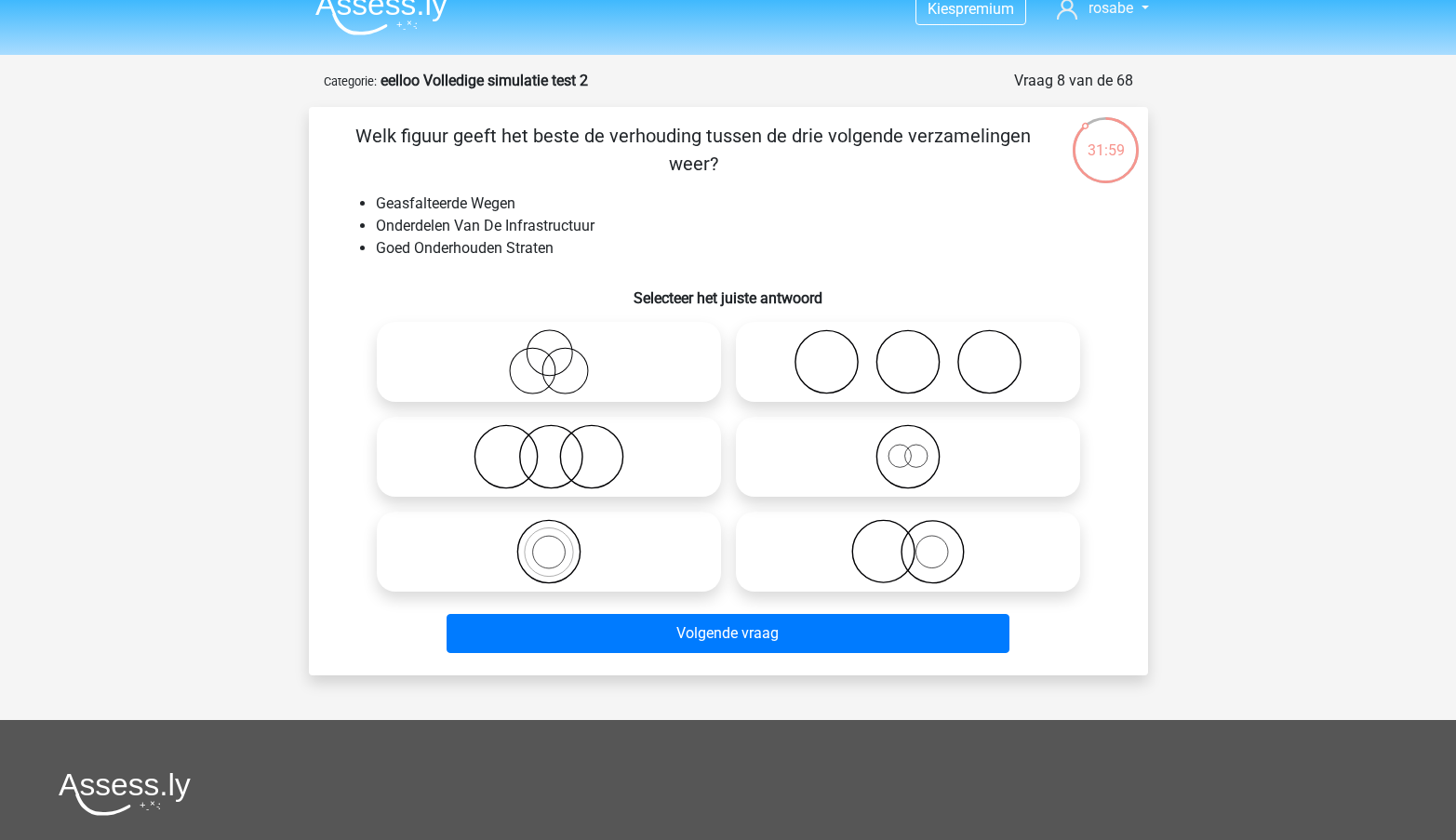
click at [900, 449] on icon at bounding box center [908, 456] width 329 height 65
click at [908, 447] on input "radio" at bounding box center [914, 441] width 12 height 12
radio input "true"
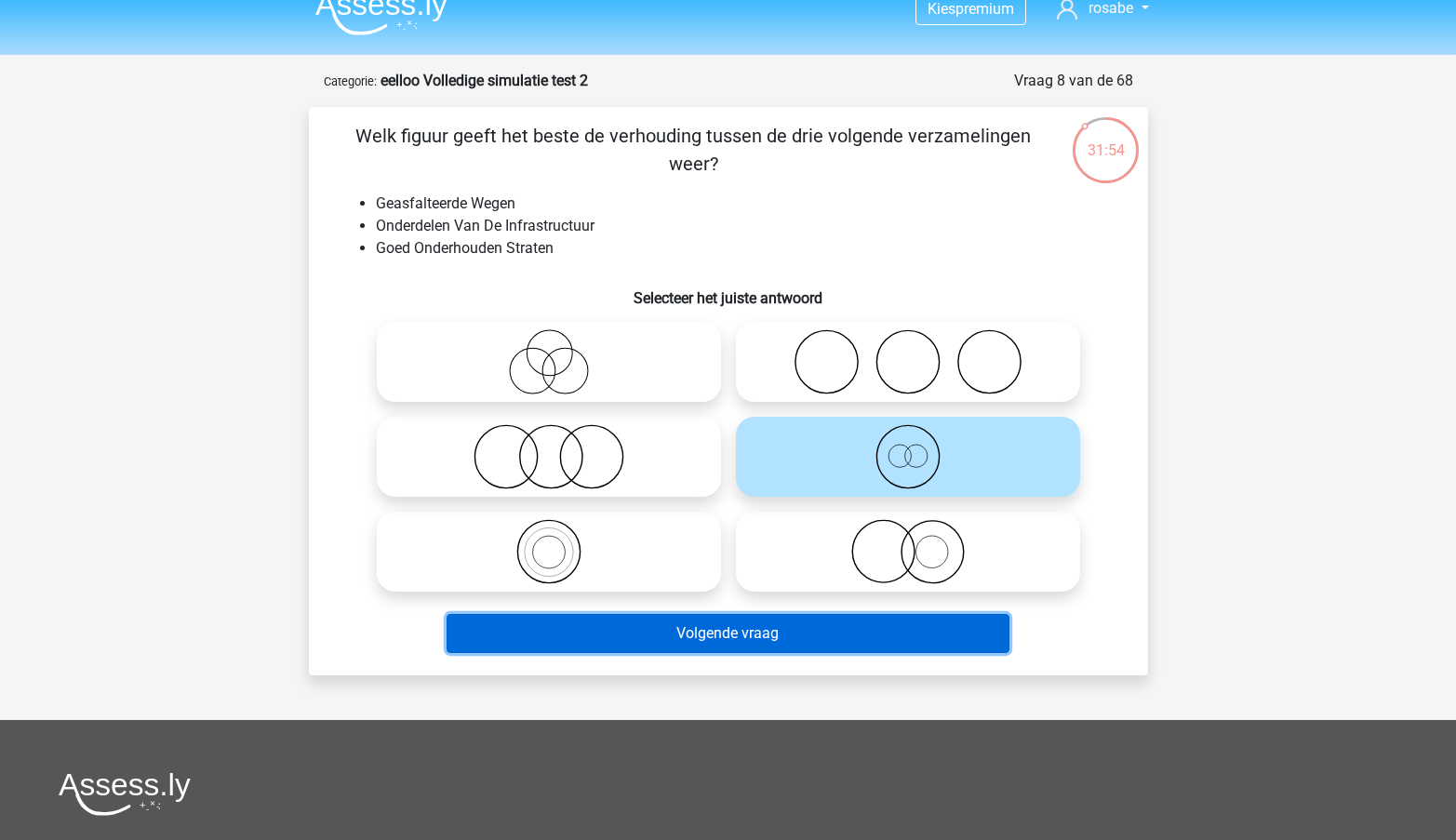
click at [787, 642] on button "Volgende vraag" at bounding box center [728, 633] width 563 height 39
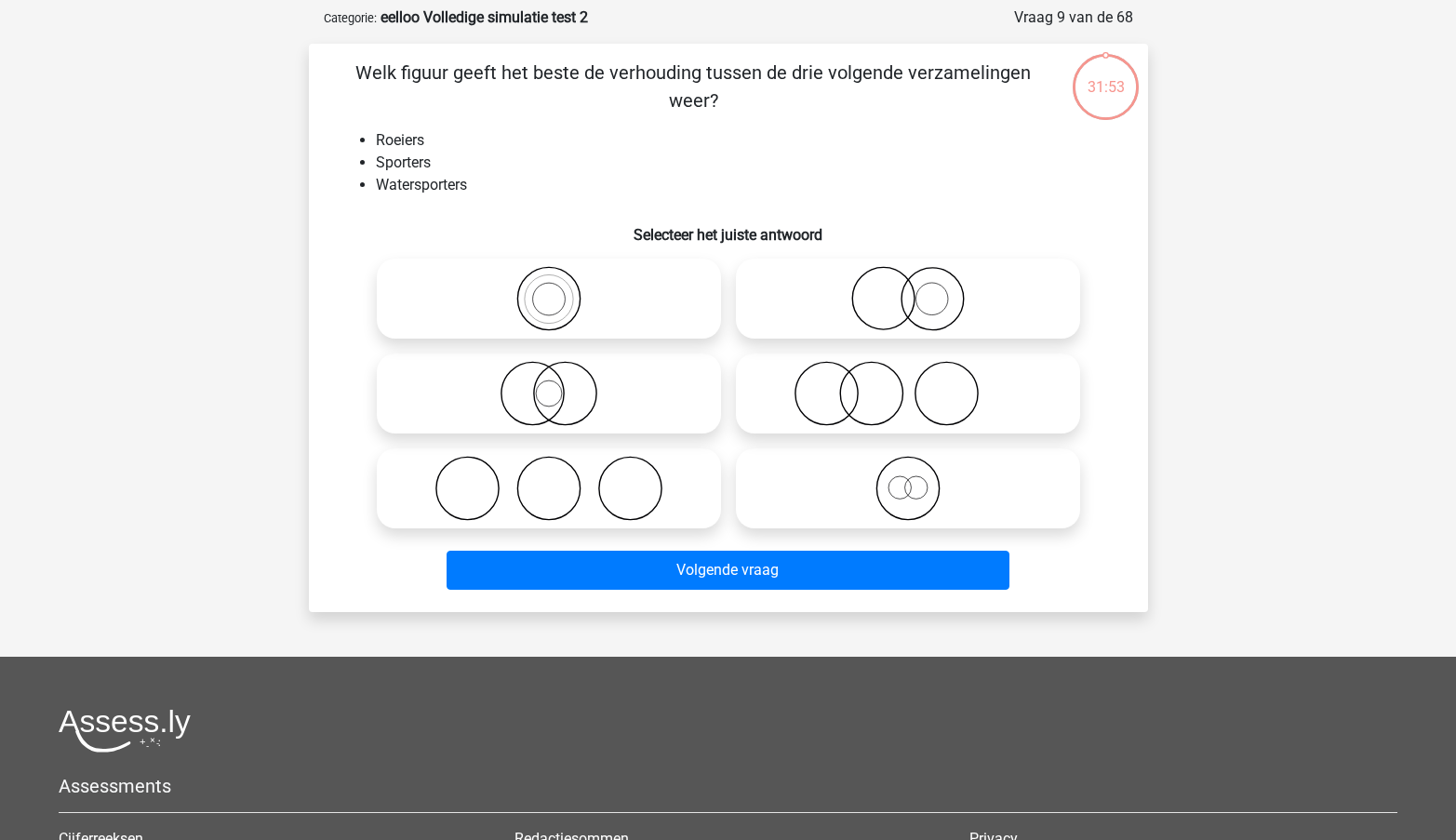
scroll to position [93, 0]
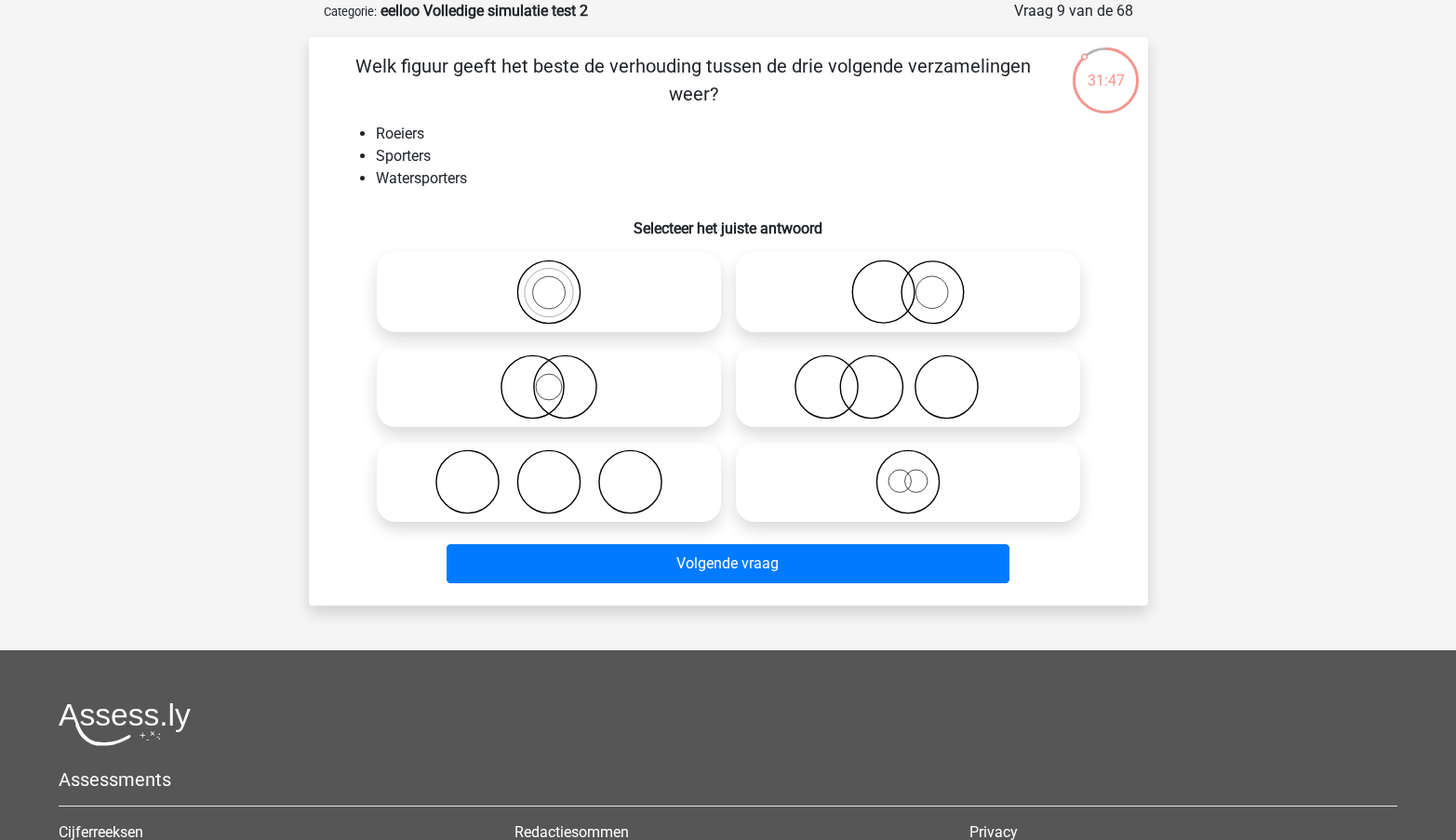
click at [568, 286] on icon at bounding box center [549, 291] width 329 height 65
click at [561, 283] on input "radio" at bounding box center [555, 276] width 12 height 12
radio input "true"
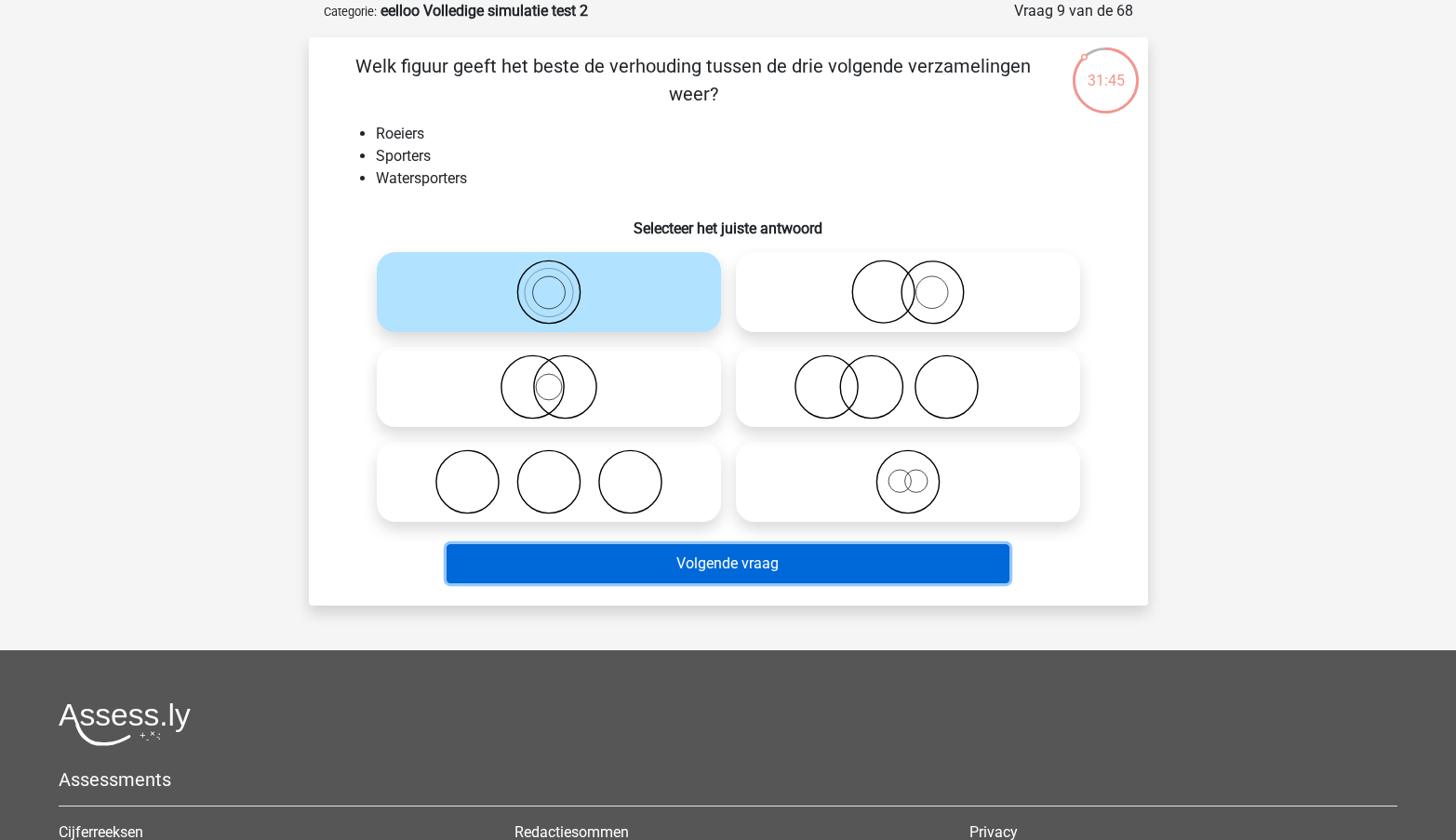
click at [760, 575] on button "Volgende vraag" at bounding box center [728, 564] width 563 height 39
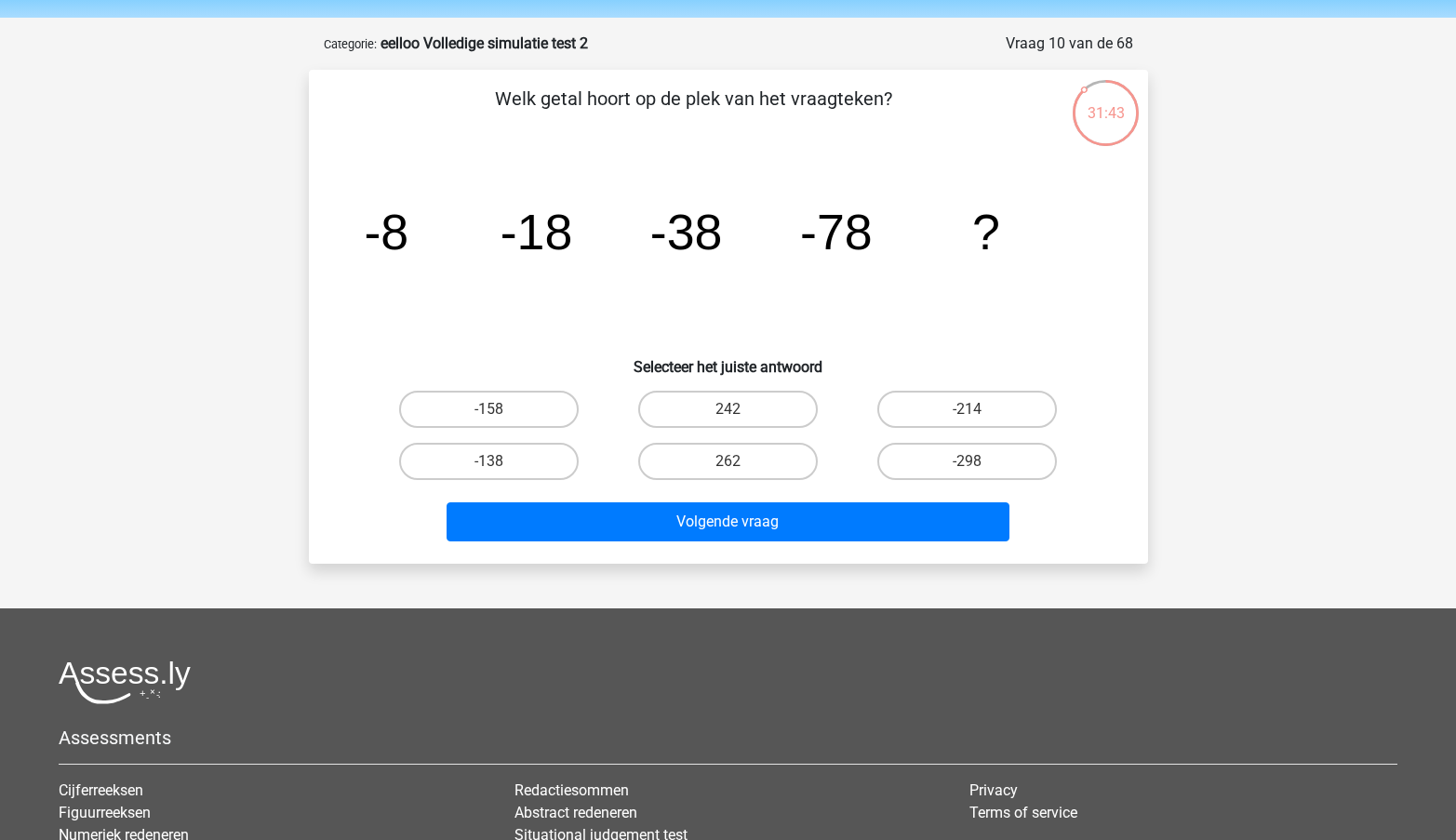
scroll to position [54, 0]
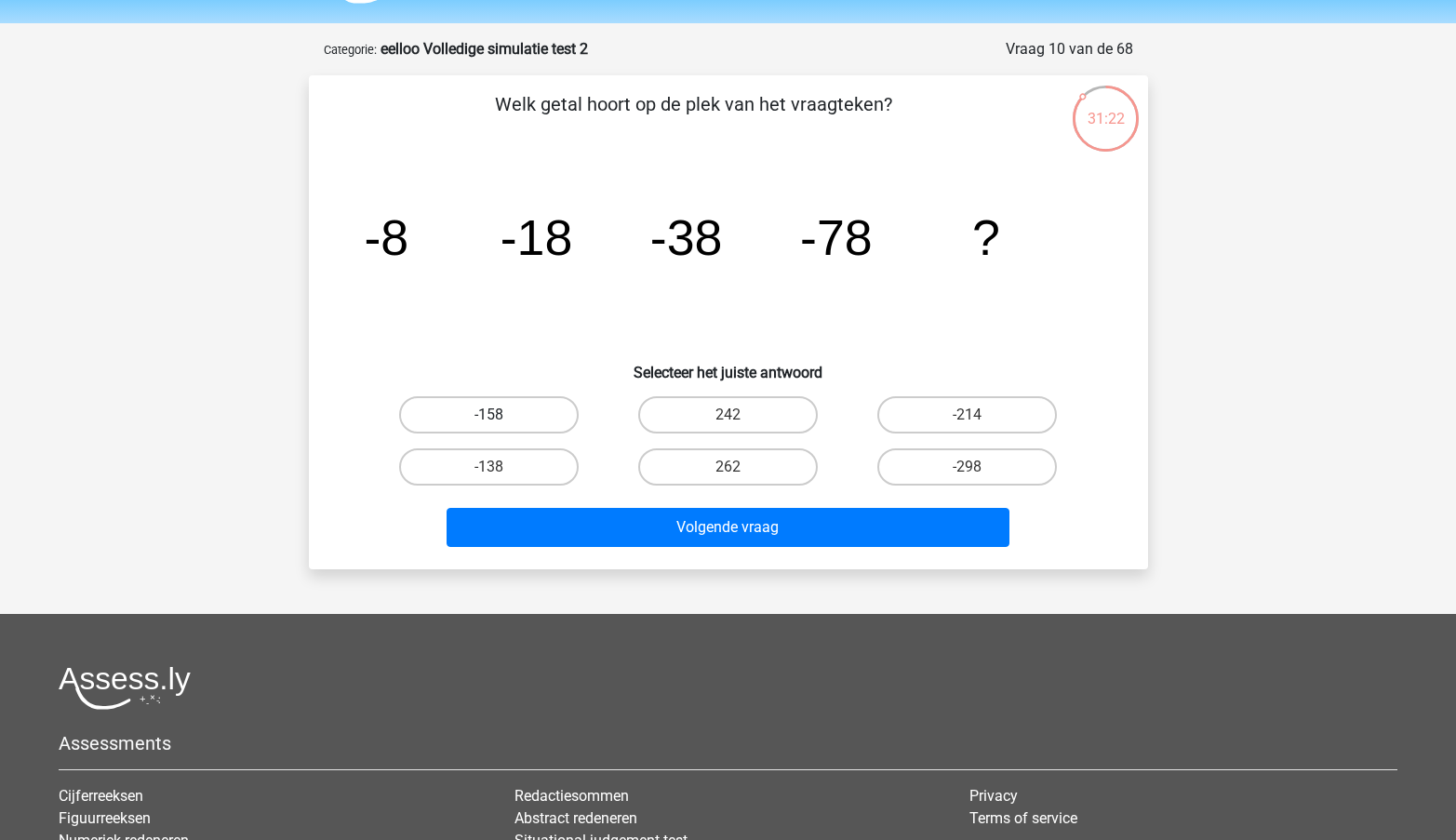
click at [502, 407] on label "-158" at bounding box center [489, 415] width 180 height 38
click at [501, 415] on input "-158" at bounding box center [494, 421] width 12 height 12
radio input "true"
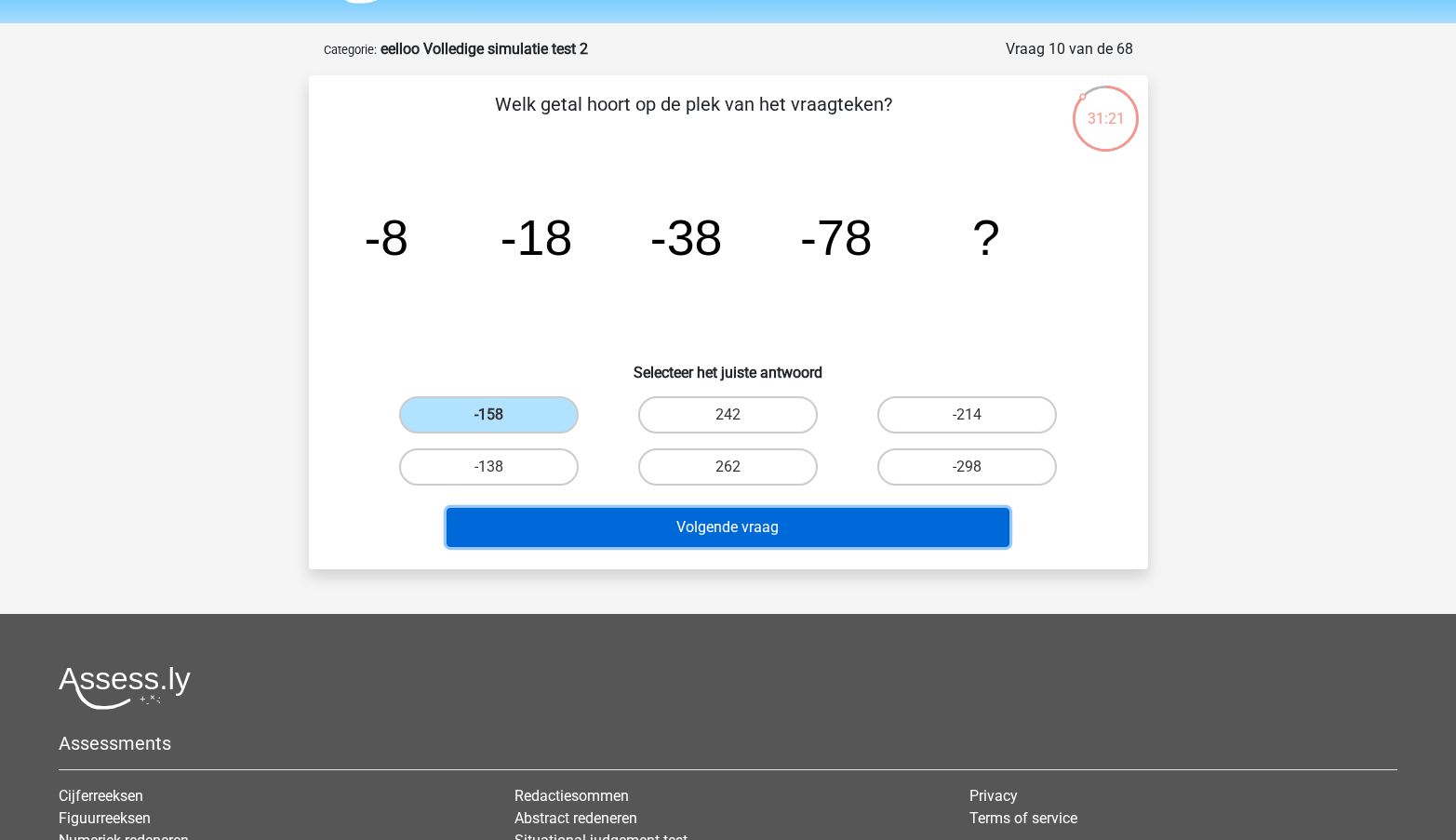
click at [648, 527] on button "Volgende vraag" at bounding box center [728, 528] width 563 height 39
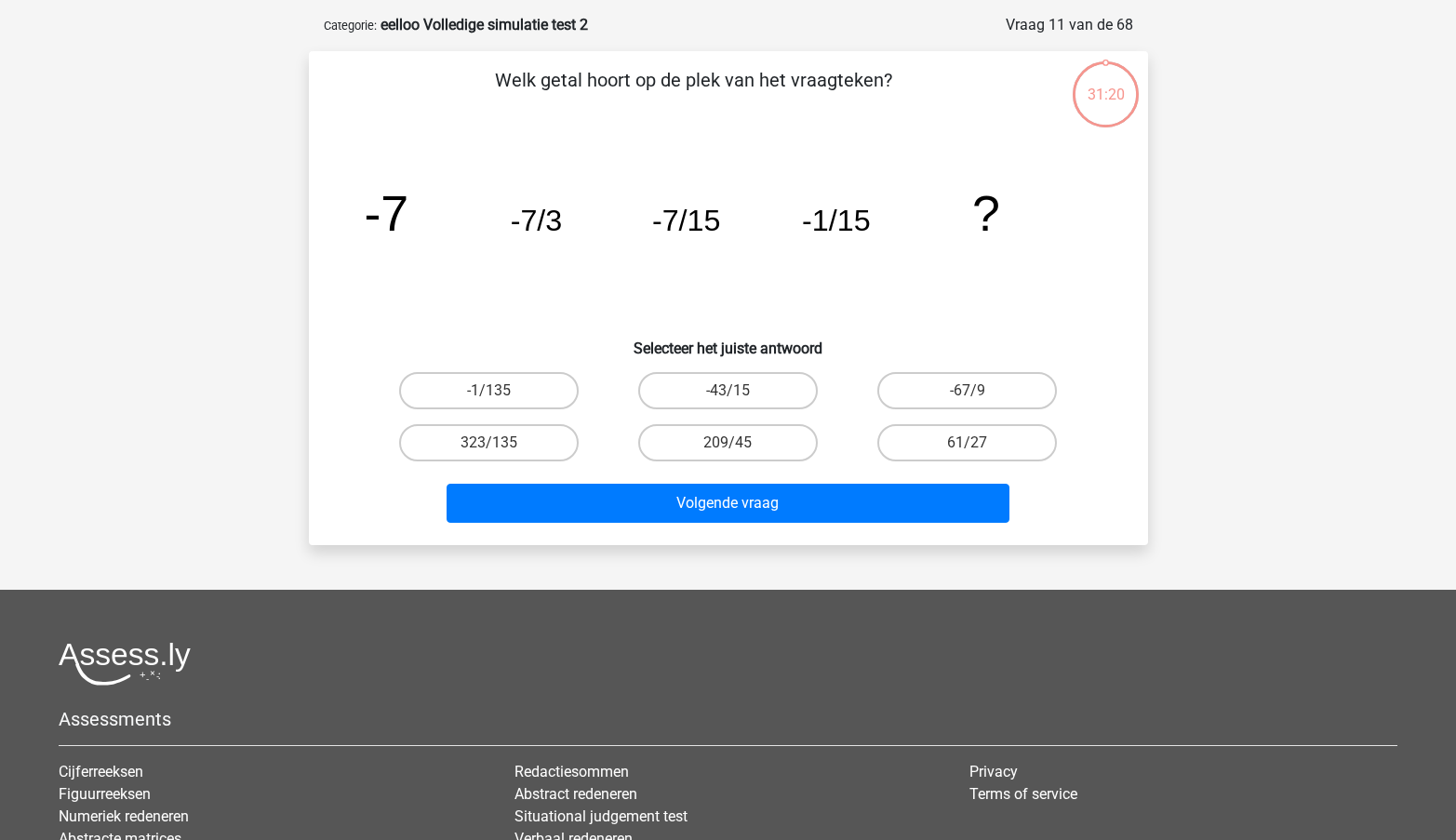
scroll to position [73, 0]
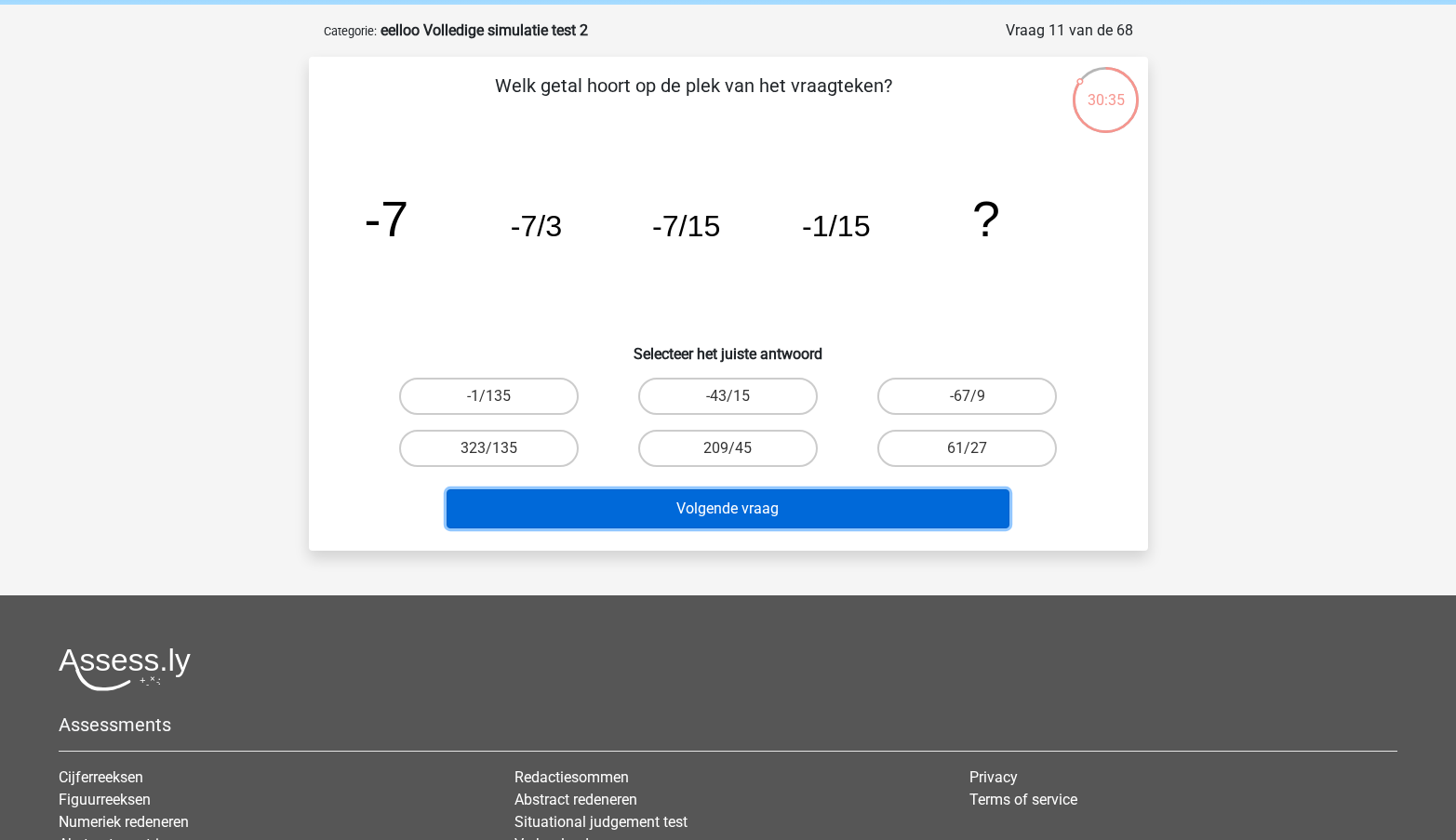
click at [667, 514] on button "Volgende vraag" at bounding box center [728, 509] width 563 height 39
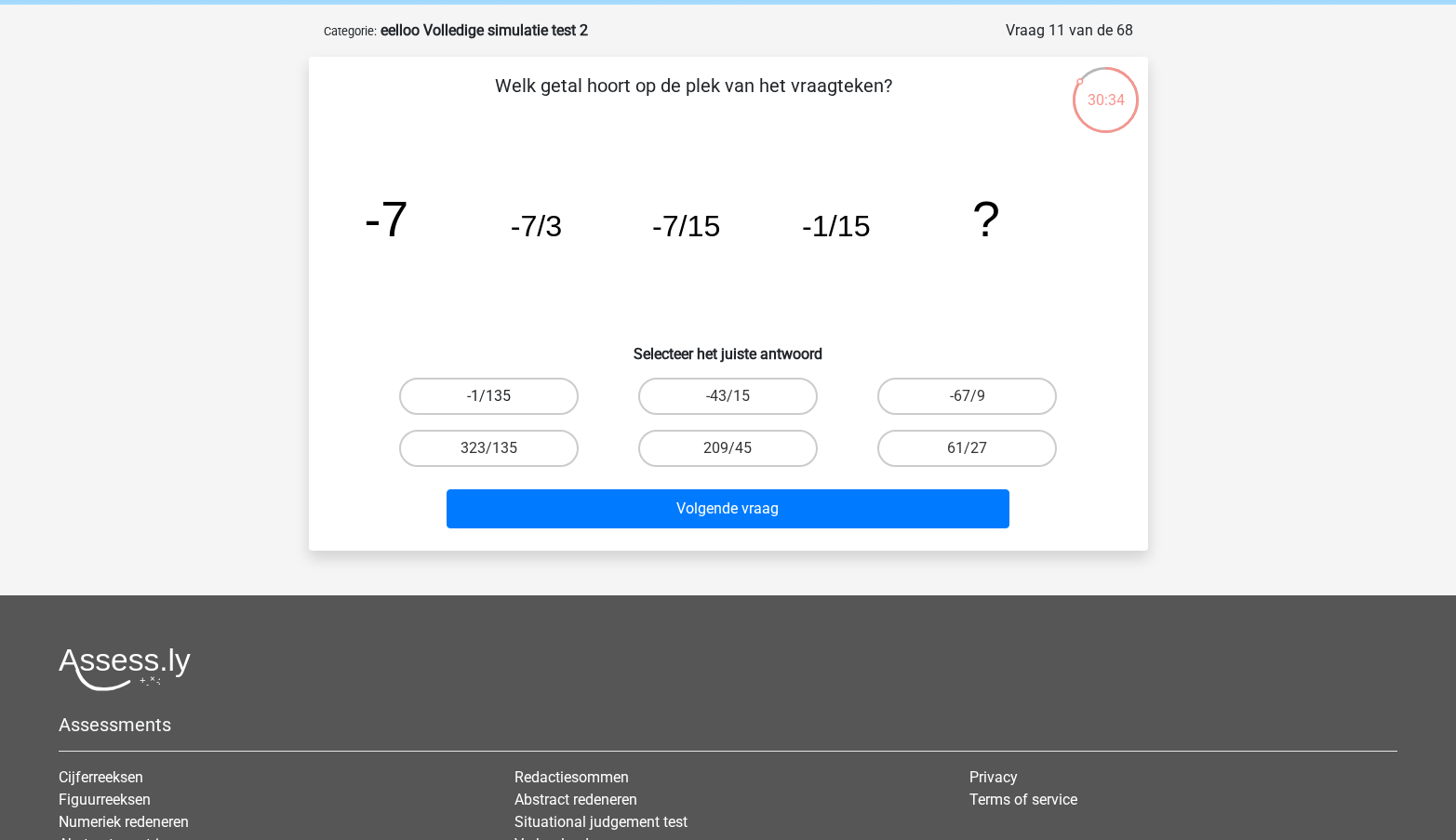
click at [543, 397] on label "-1/135" at bounding box center [489, 397] width 180 height 38
click at [501, 397] on input "-1/135" at bounding box center [494, 402] width 12 height 12
radio input "true"
click at [720, 397] on label "-43/15" at bounding box center [728, 397] width 180 height 38
click at [728, 397] on input "-43/15" at bounding box center [733, 402] width 12 height 12
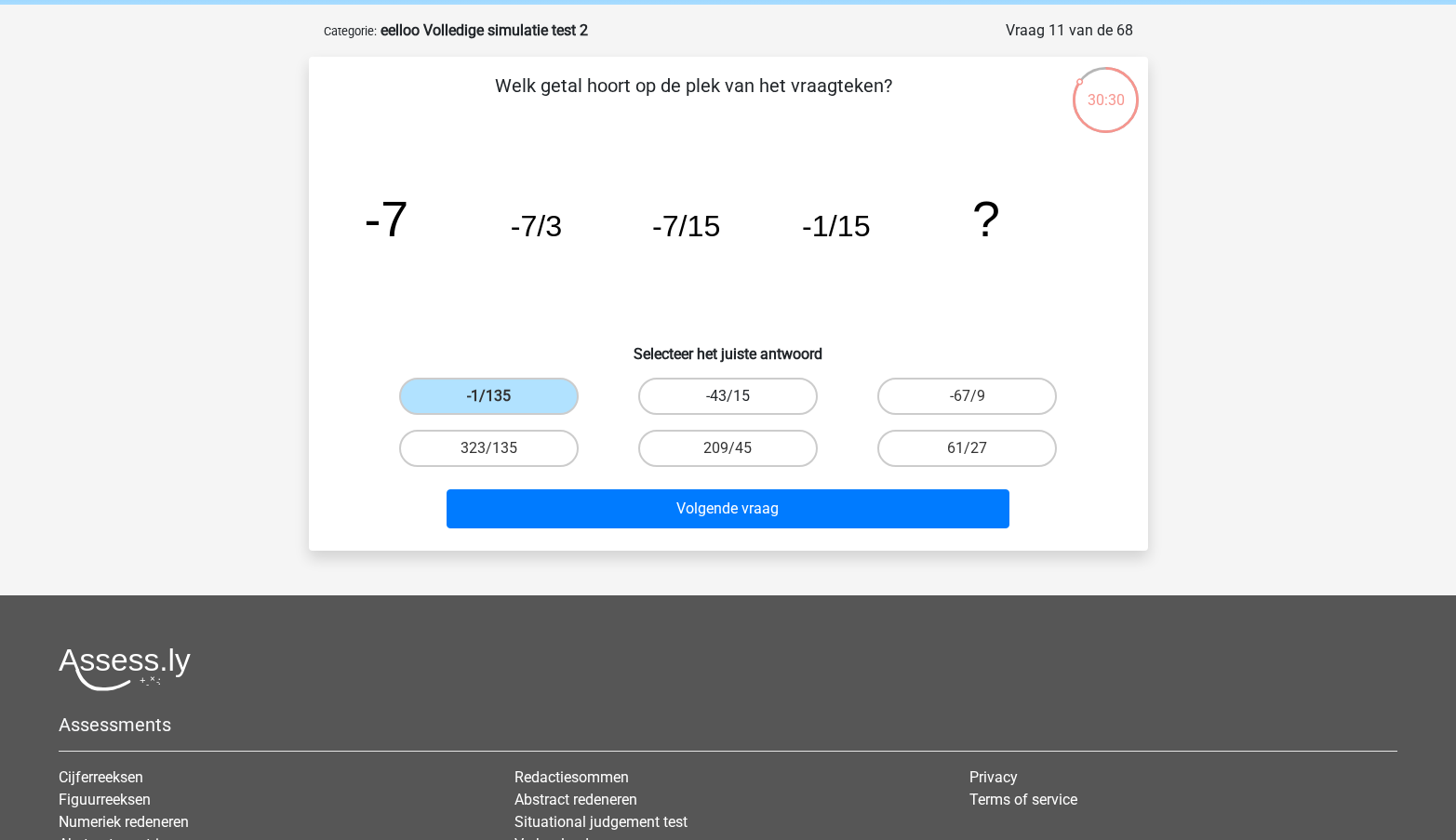
radio input "true"
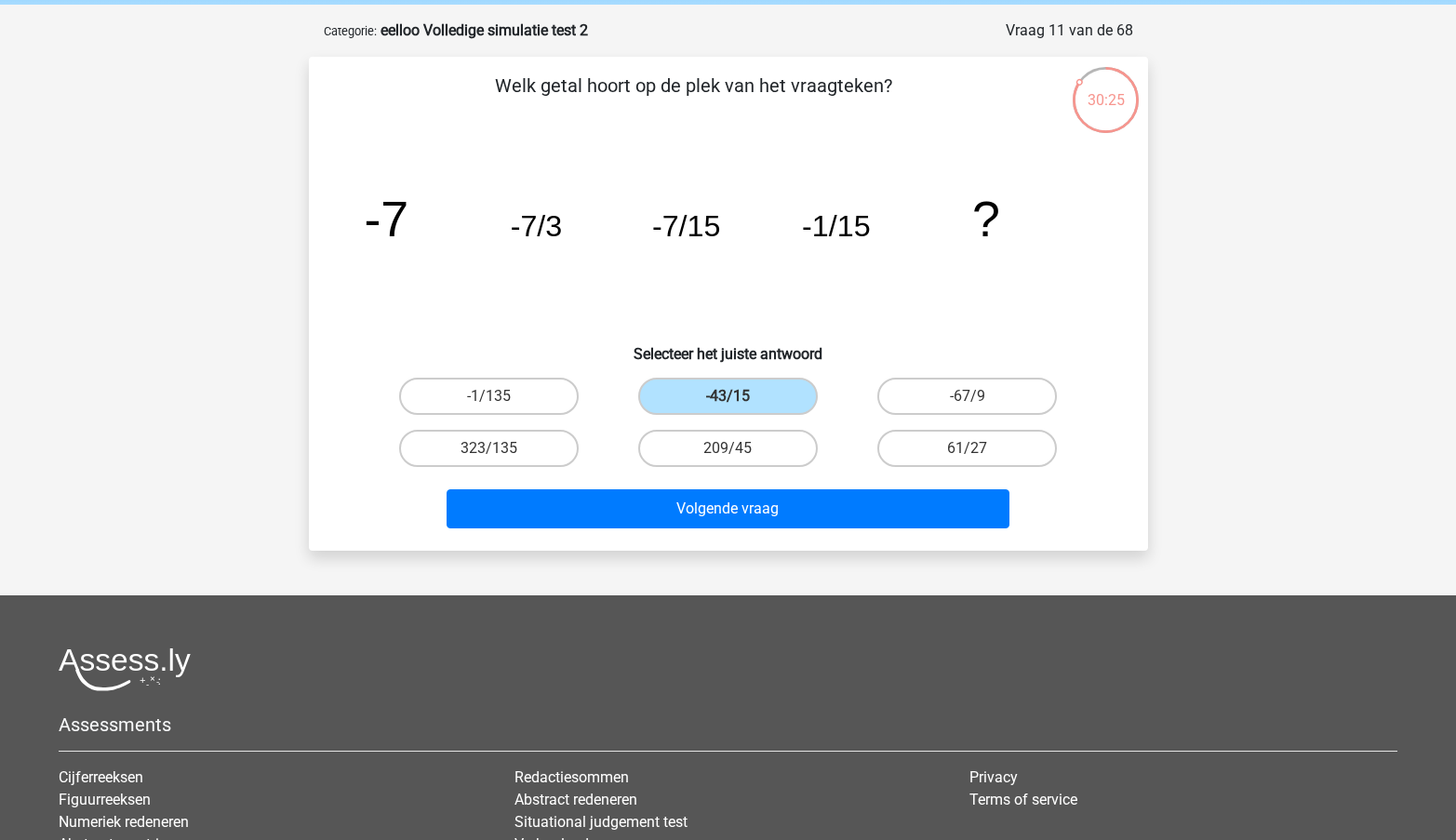
click at [564, 530] on div "Volgende vraag" at bounding box center [728, 513] width 718 height 47
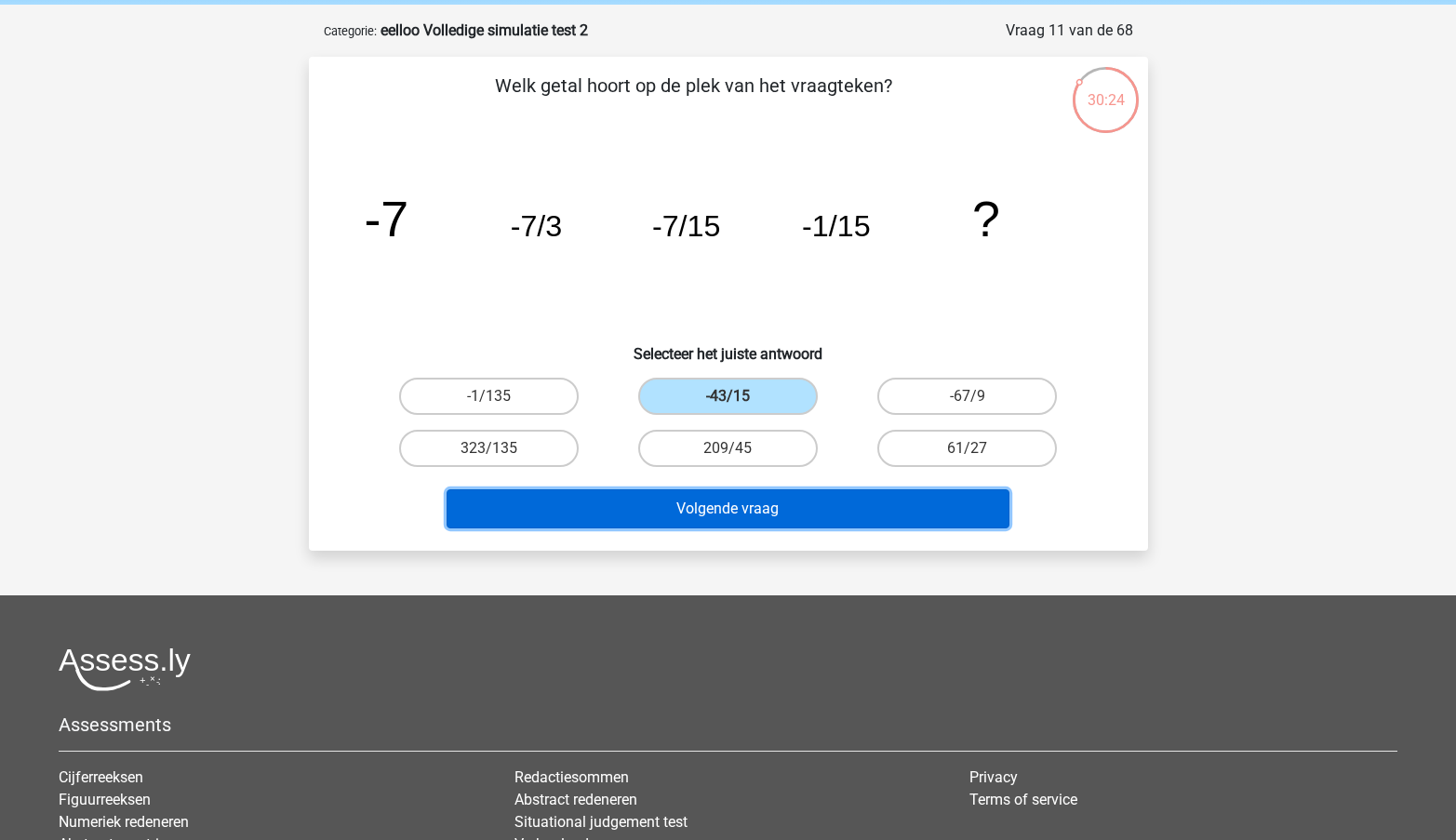
click at [541, 506] on button "Volgende vraag" at bounding box center [728, 509] width 563 height 39
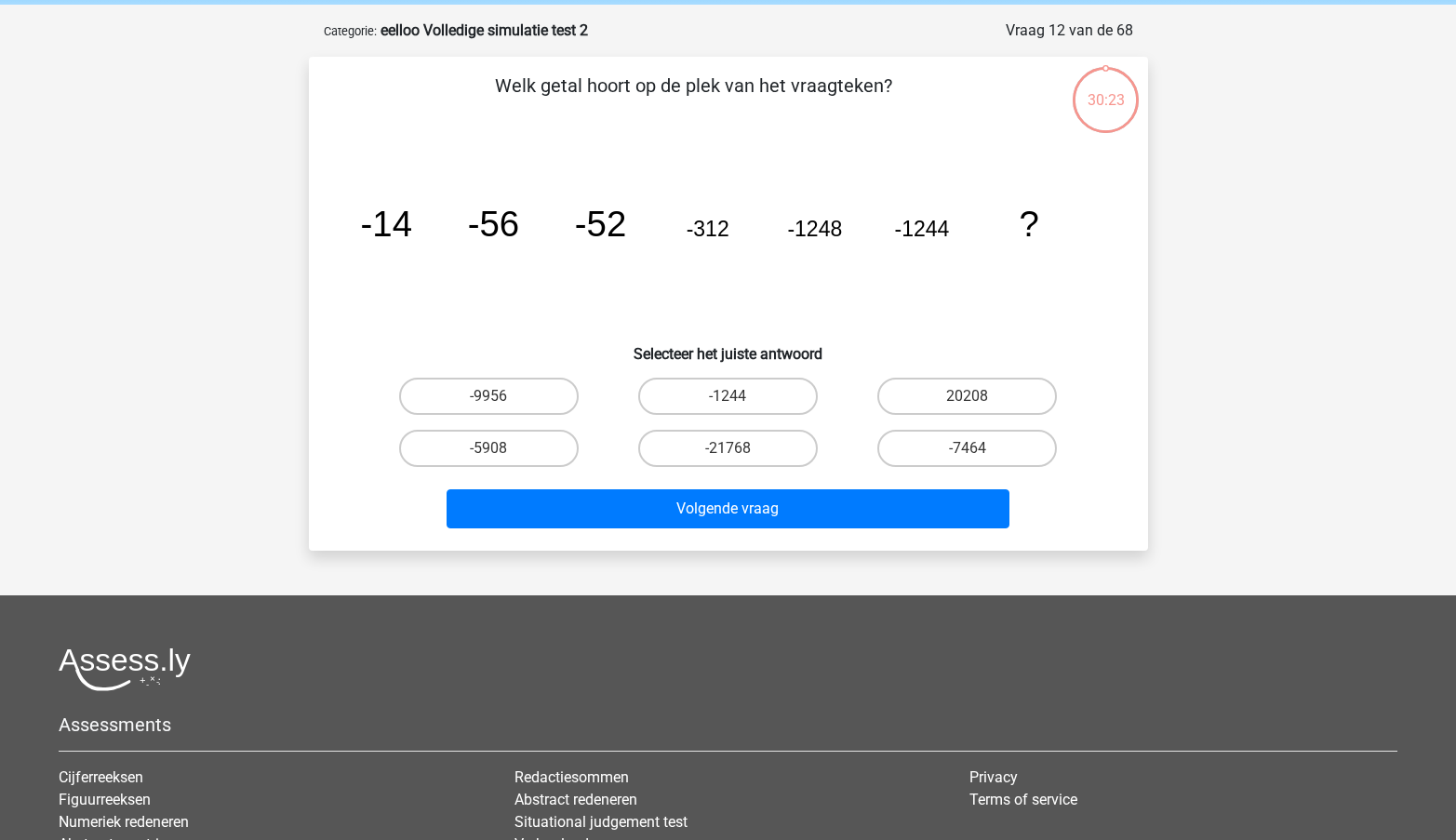
scroll to position [93, 0]
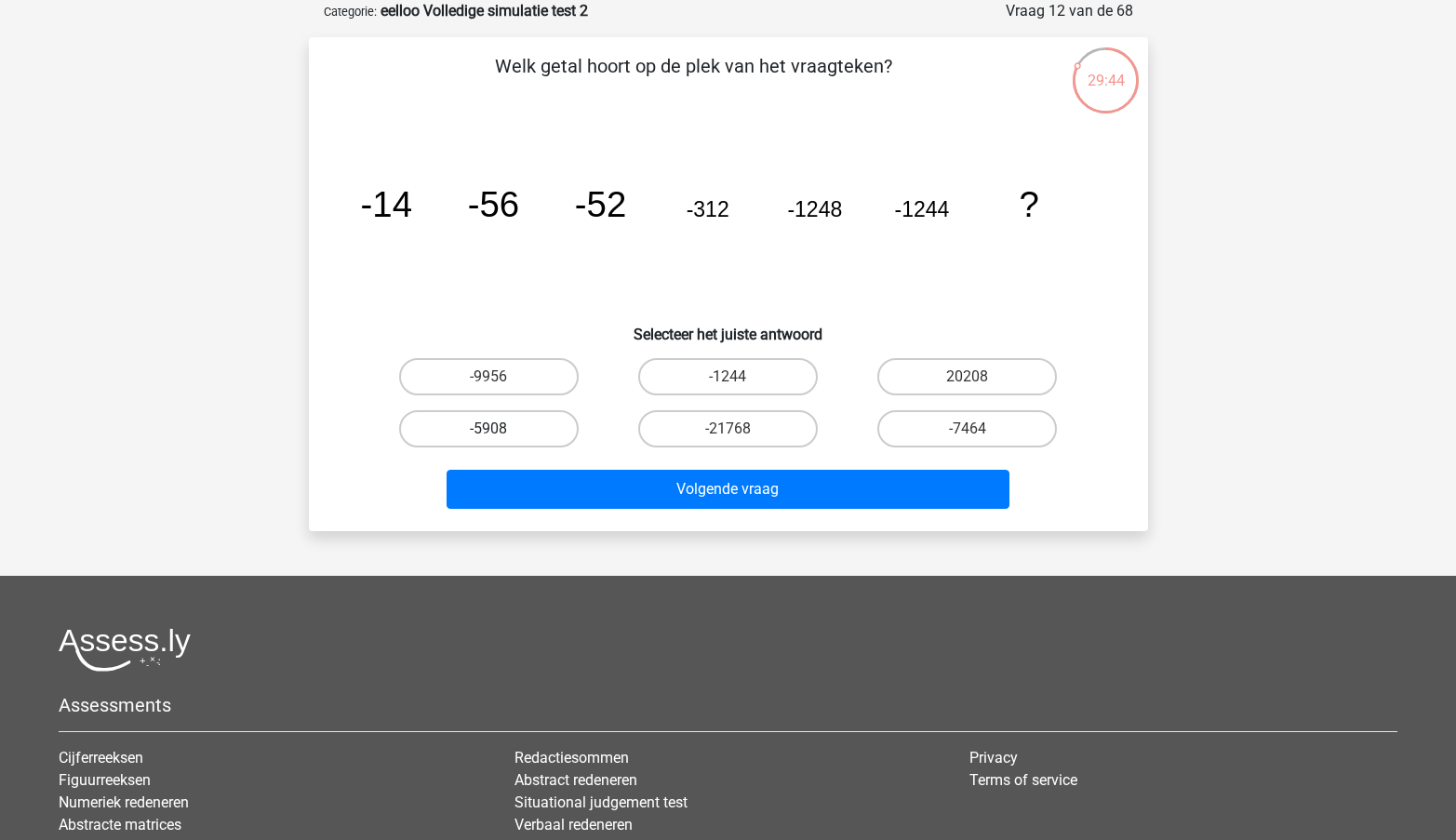
click at [509, 427] on label "-5908" at bounding box center [489, 429] width 180 height 38
click at [501, 428] on input "-5908" at bounding box center [494, 434] width 12 height 12
radio input "true"
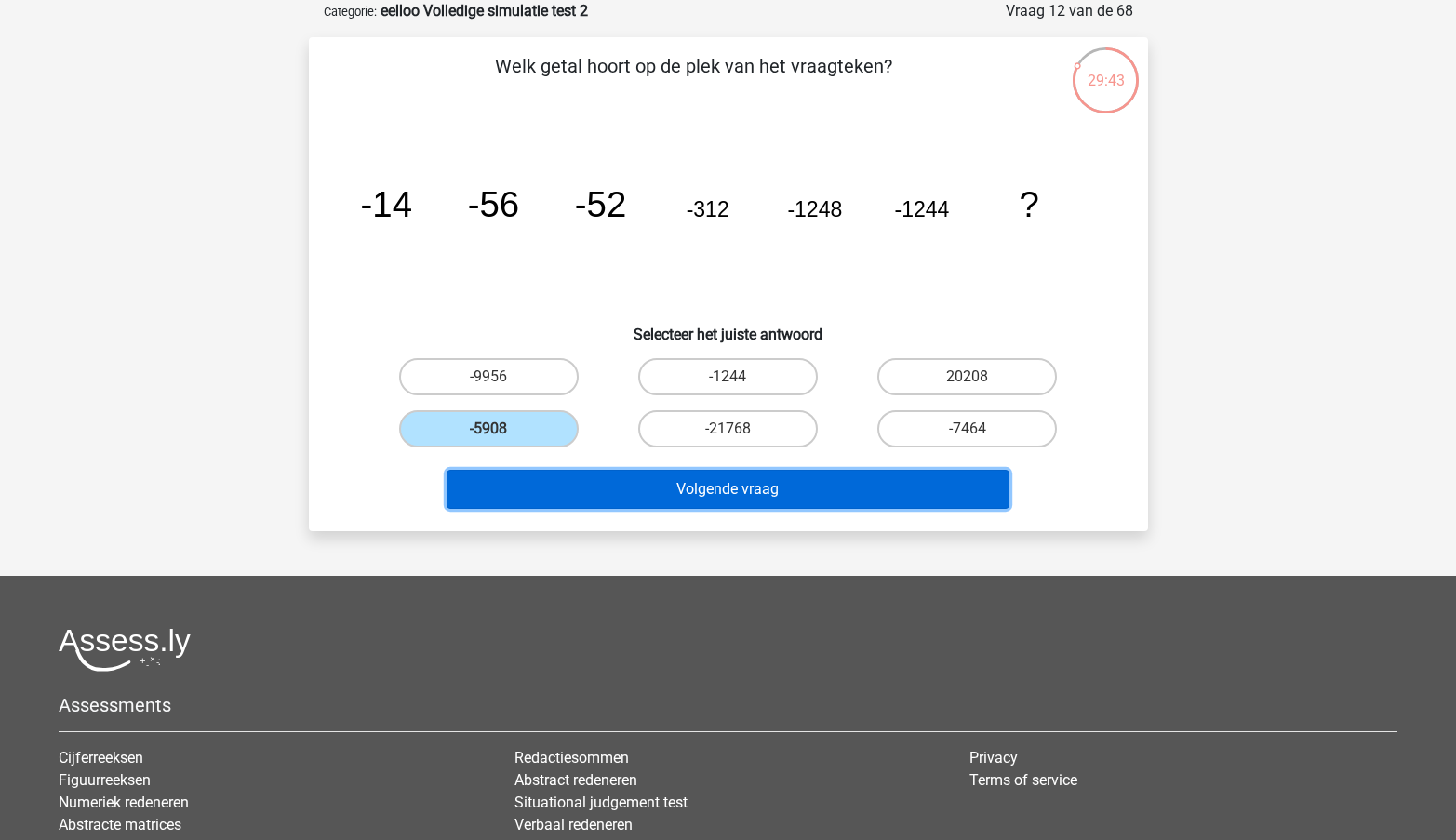
click at [645, 495] on button "Volgende vraag" at bounding box center [728, 490] width 563 height 39
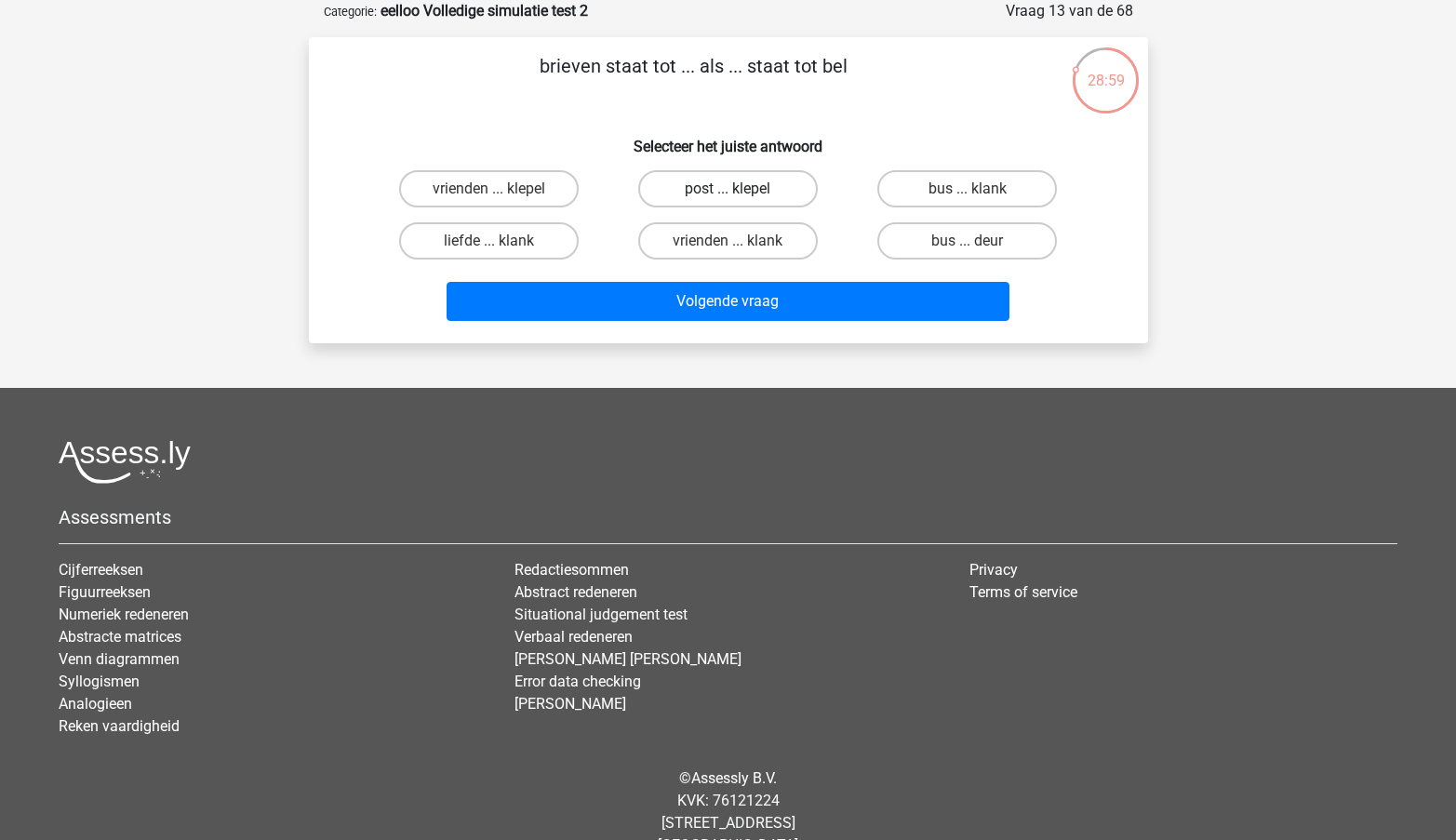
click at [759, 197] on label "post ... klepel" at bounding box center [728, 189] width 180 height 38
click at [740, 197] on input "post ... klepel" at bounding box center [733, 194] width 12 height 12
radio input "true"
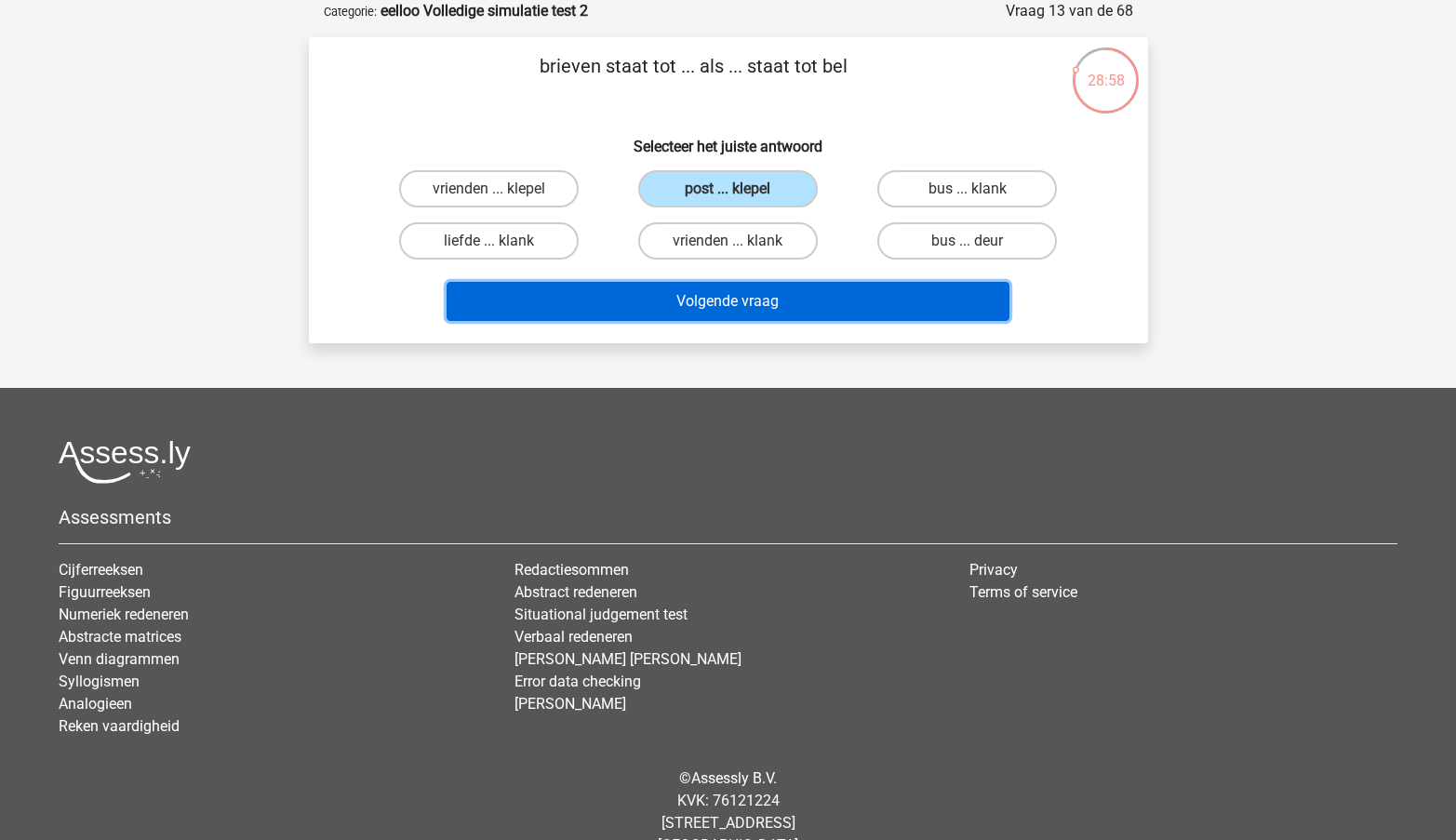
click at [778, 306] on button "Volgende vraag" at bounding box center [728, 302] width 563 height 39
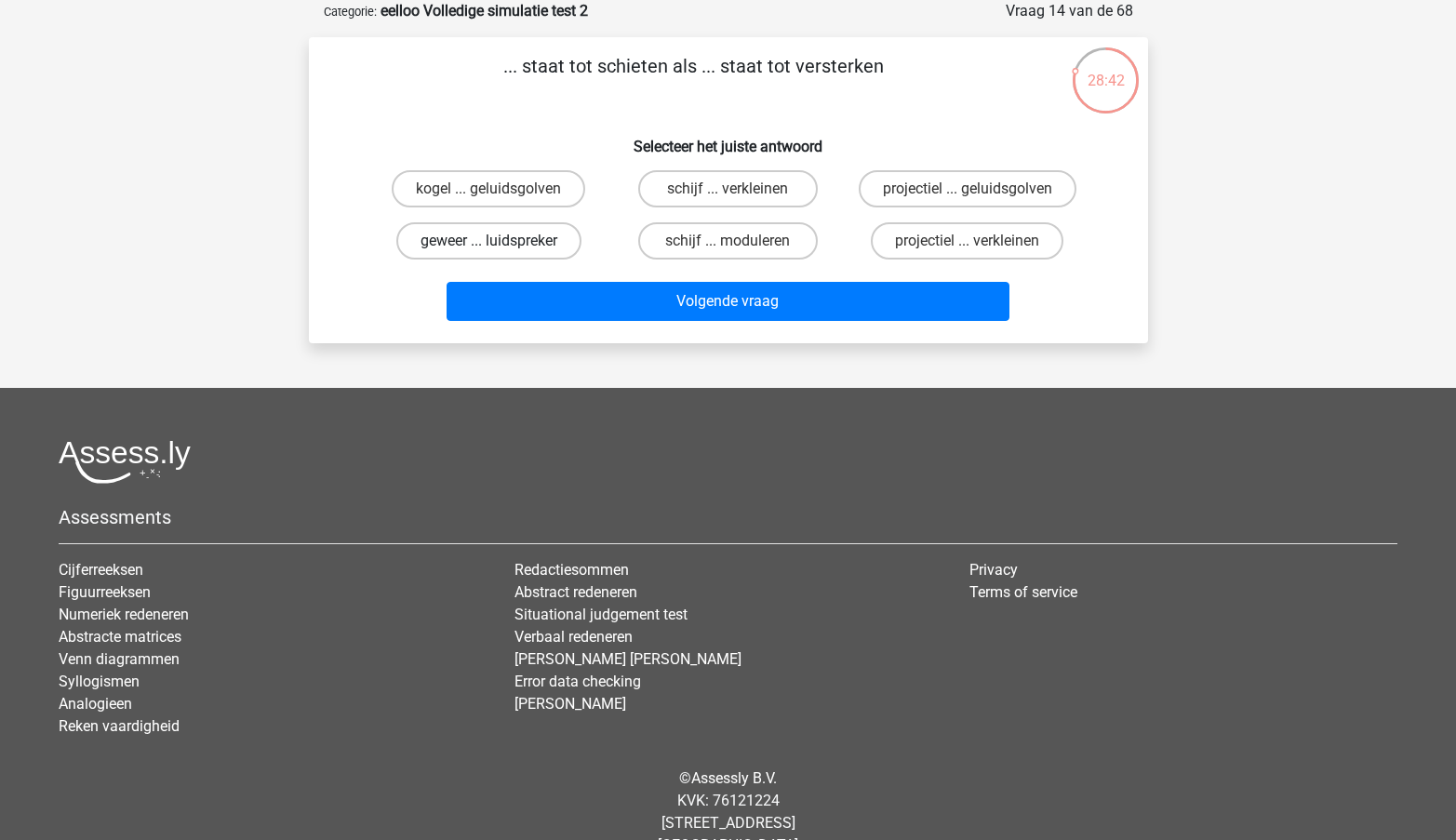
click at [509, 247] on label "geweer ... luidspreker" at bounding box center [489, 241] width 185 height 38
click at [501, 247] on input "geweer ... luidspreker" at bounding box center [494, 246] width 12 height 12
radio input "true"
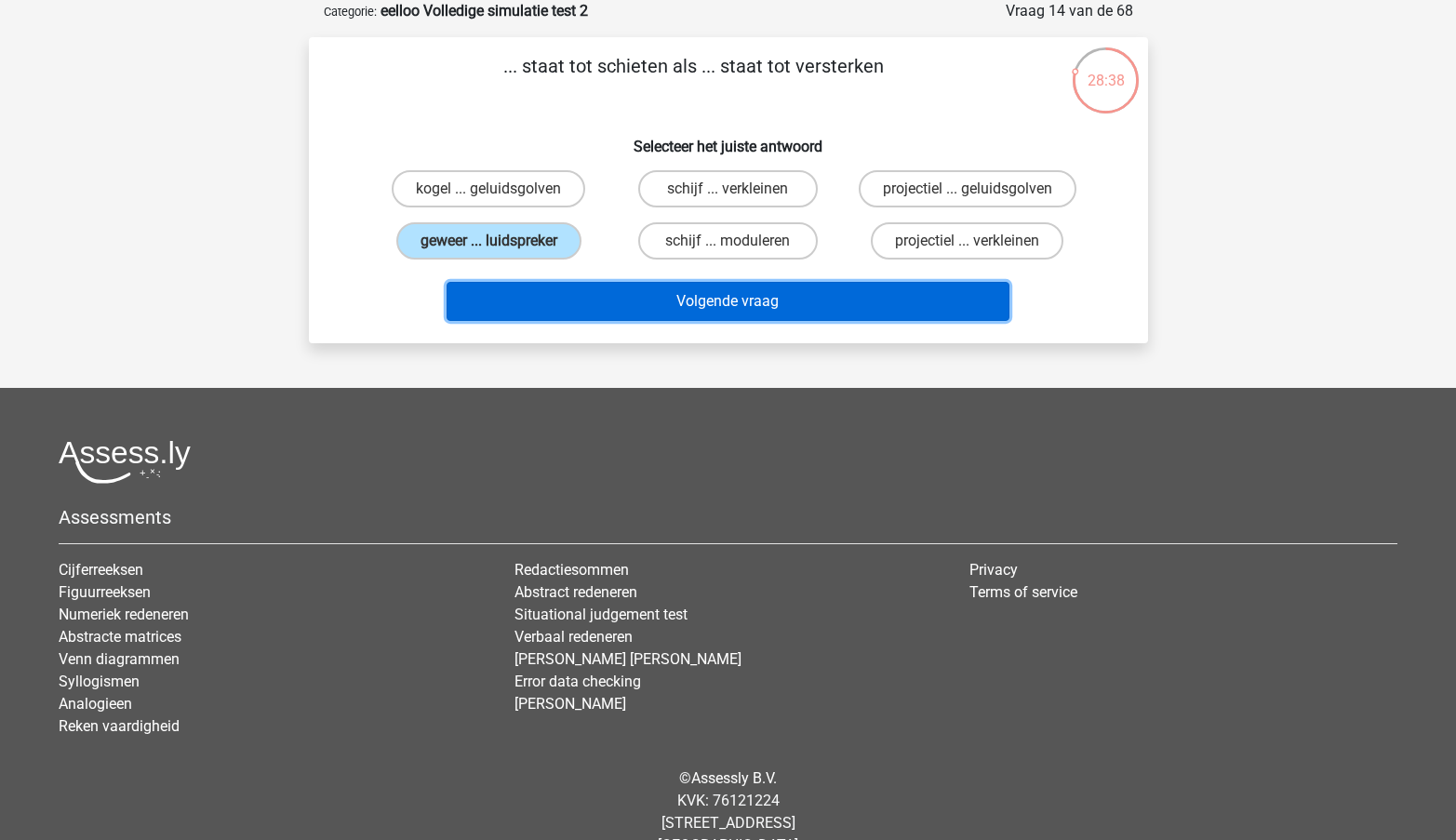
click at [574, 305] on button "Volgende vraag" at bounding box center [728, 302] width 563 height 39
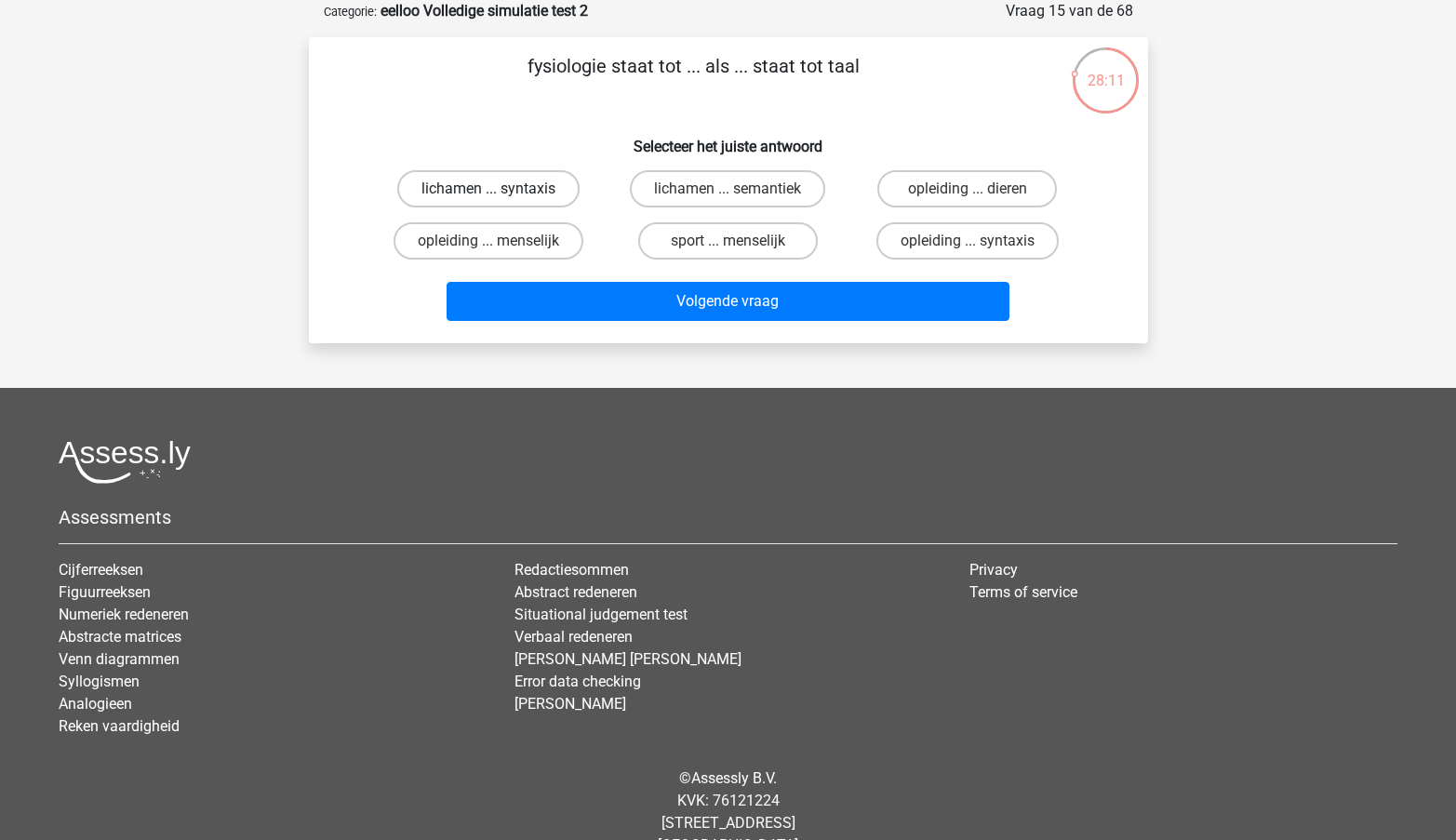
click at [455, 194] on label "lichamen ... syntaxis" at bounding box center [489, 189] width 182 height 38
click at [489, 194] on input "lichamen ... syntaxis" at bounding box center [494, 194] width 12 height 12
radio input "true"
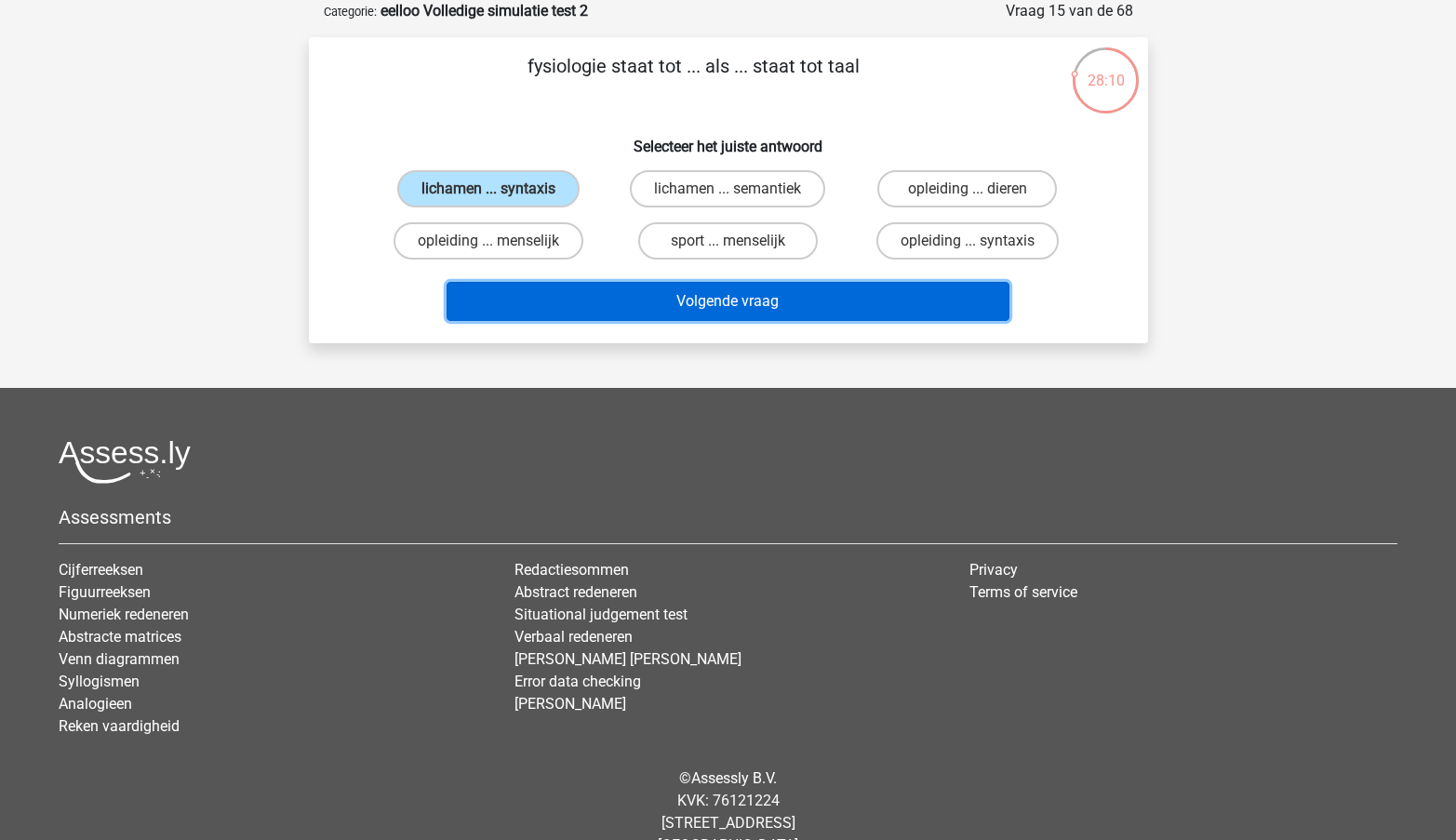
click at [665, 311] on button "Volgende vraag" at bounding box center [728, 302] width 563 height 39
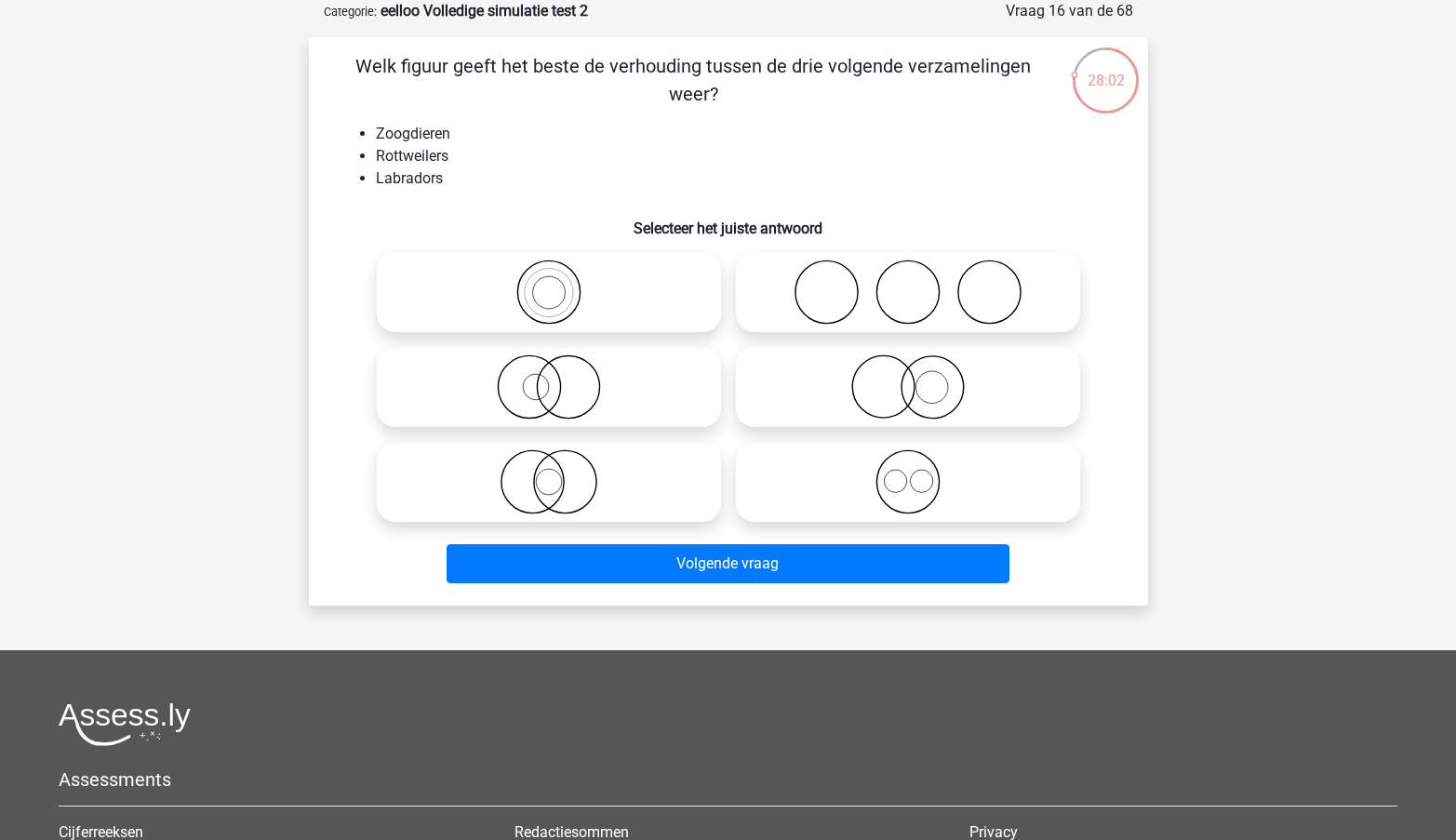
click at [992, 483] on icon at bounding box center [908, 481] width 329 height 65
click at [920, 473] on input "radio" at bounding box center [914, 466] width 12 height 12
radio input "true"
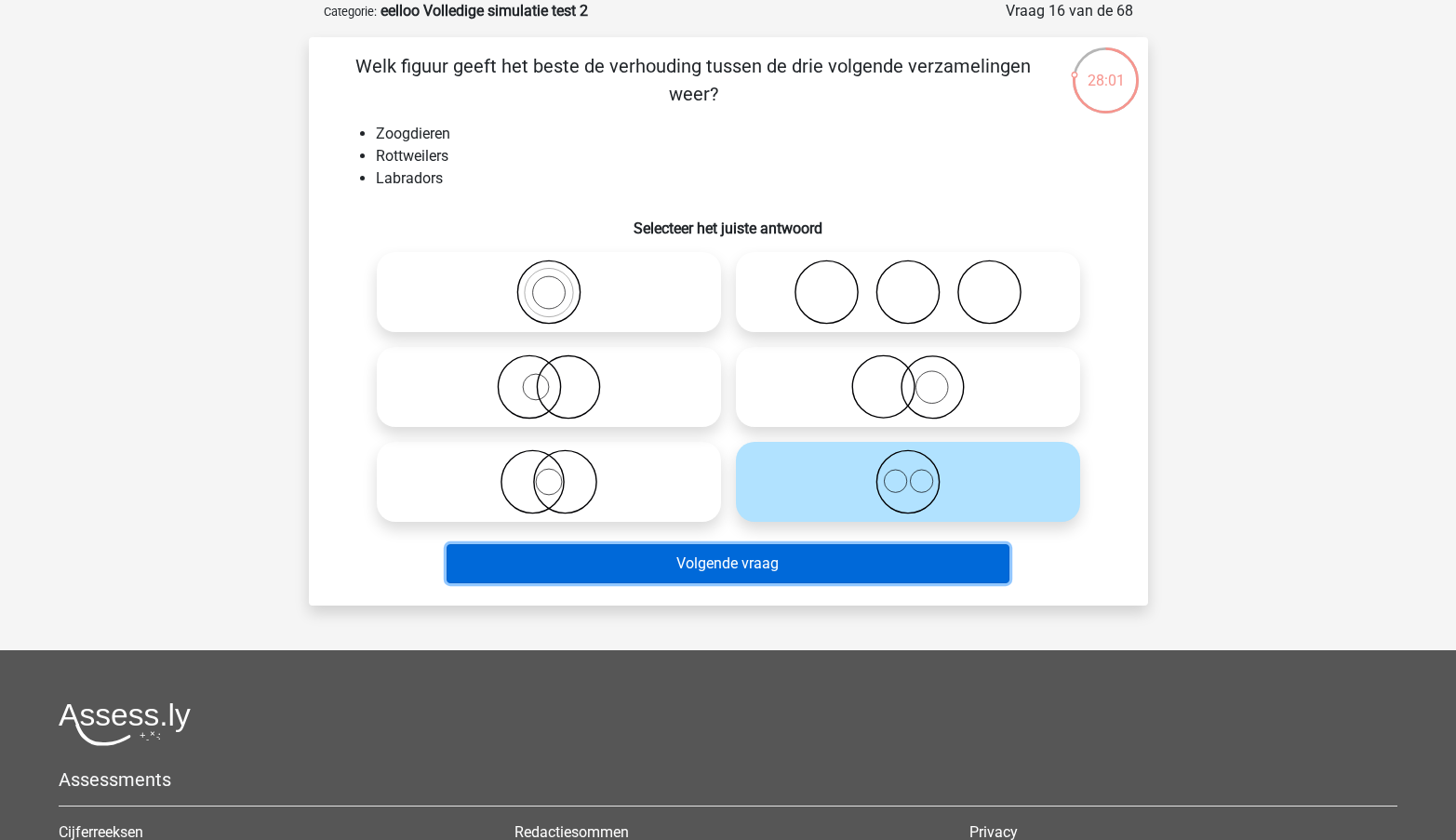
click at [770, 579] on button "Volgende vraag" at bounding box center [728, 564] width 563 height 39
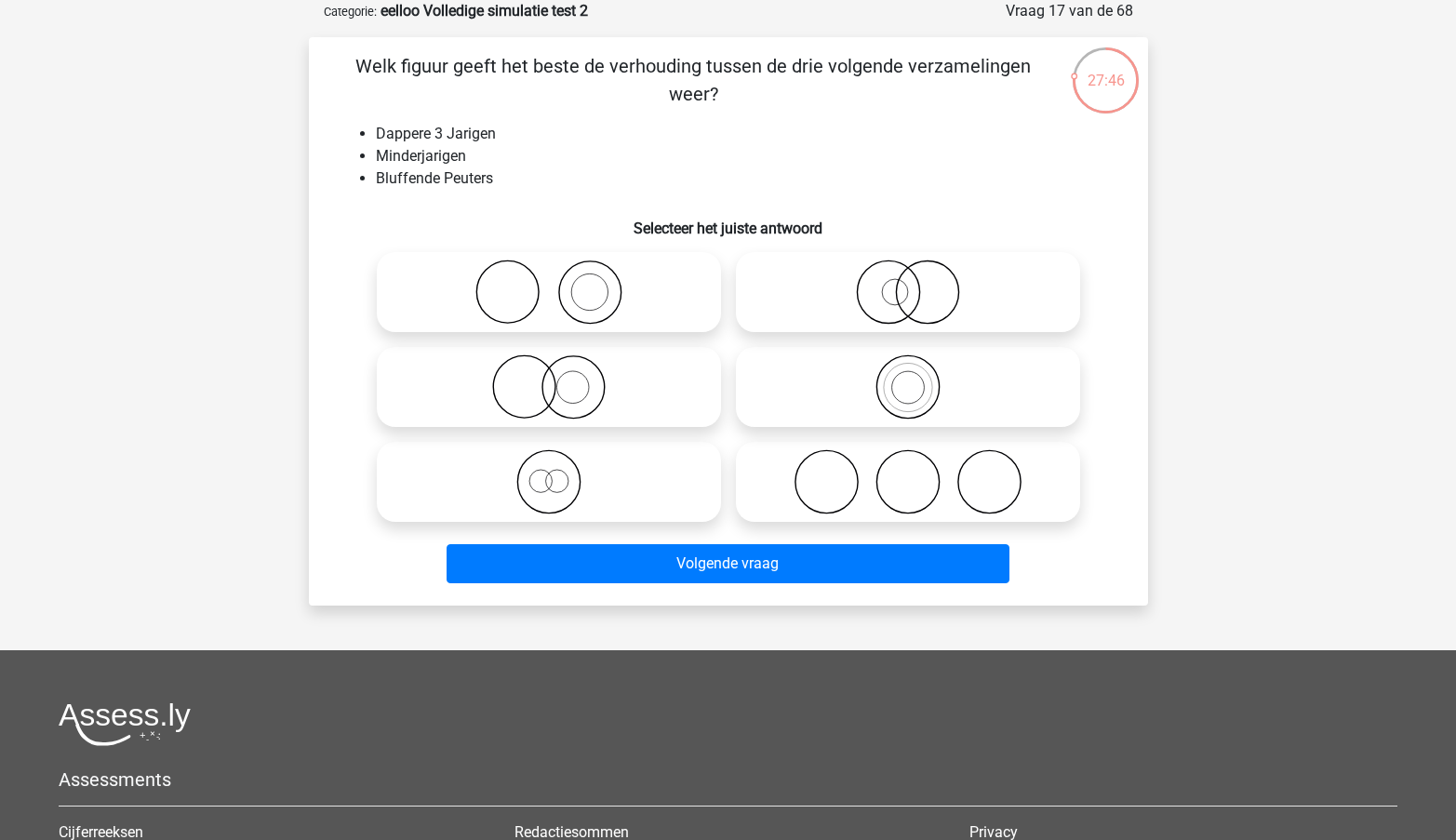
click at [589, 482] on icon at bounding box center [549, 481] width 329 height 65
click at [561, 473] on input "radio" at bounding box center [555, 466] width 12 height 12
radio input "true"
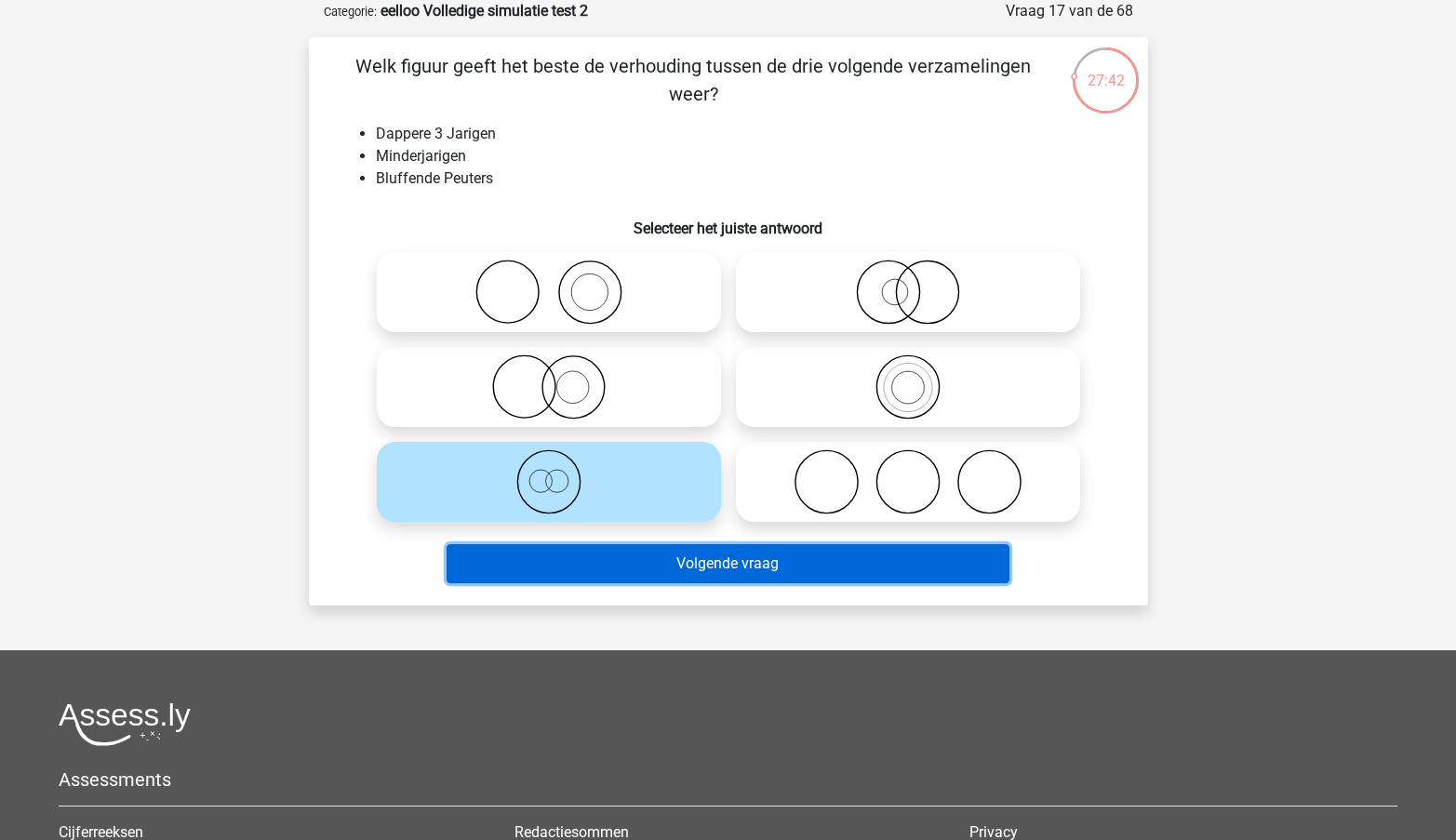
click at [595, 578] on button "Volgende vraag" at bounding box center [728, 564] width 563 height 39
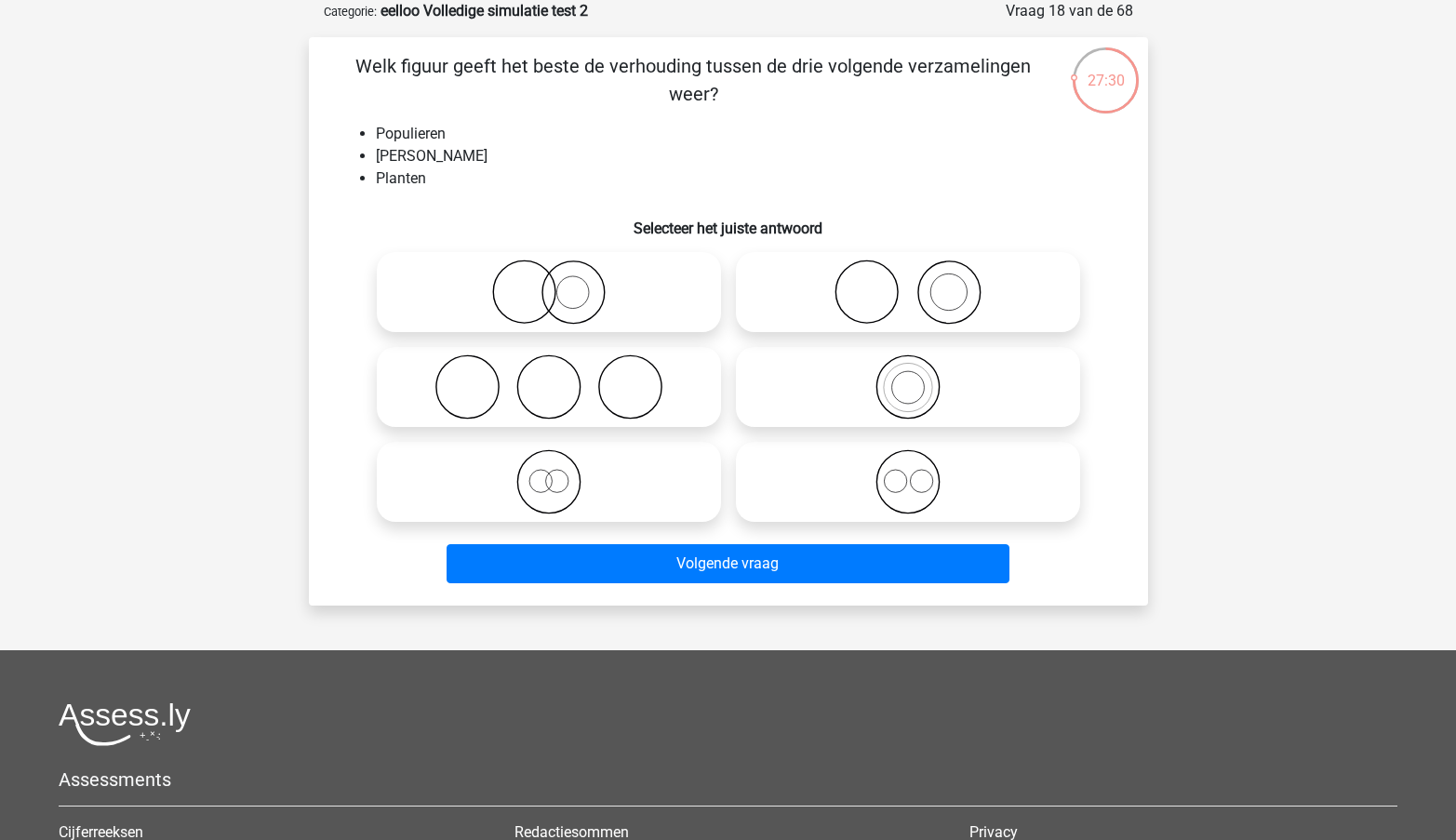
click at [681, 398] on icon at bounding box center [549, 386] width 329 height 65
click at [561, 378] on input "radio" at bounding box center [555, 371] width 12 height 12
radio input "true"
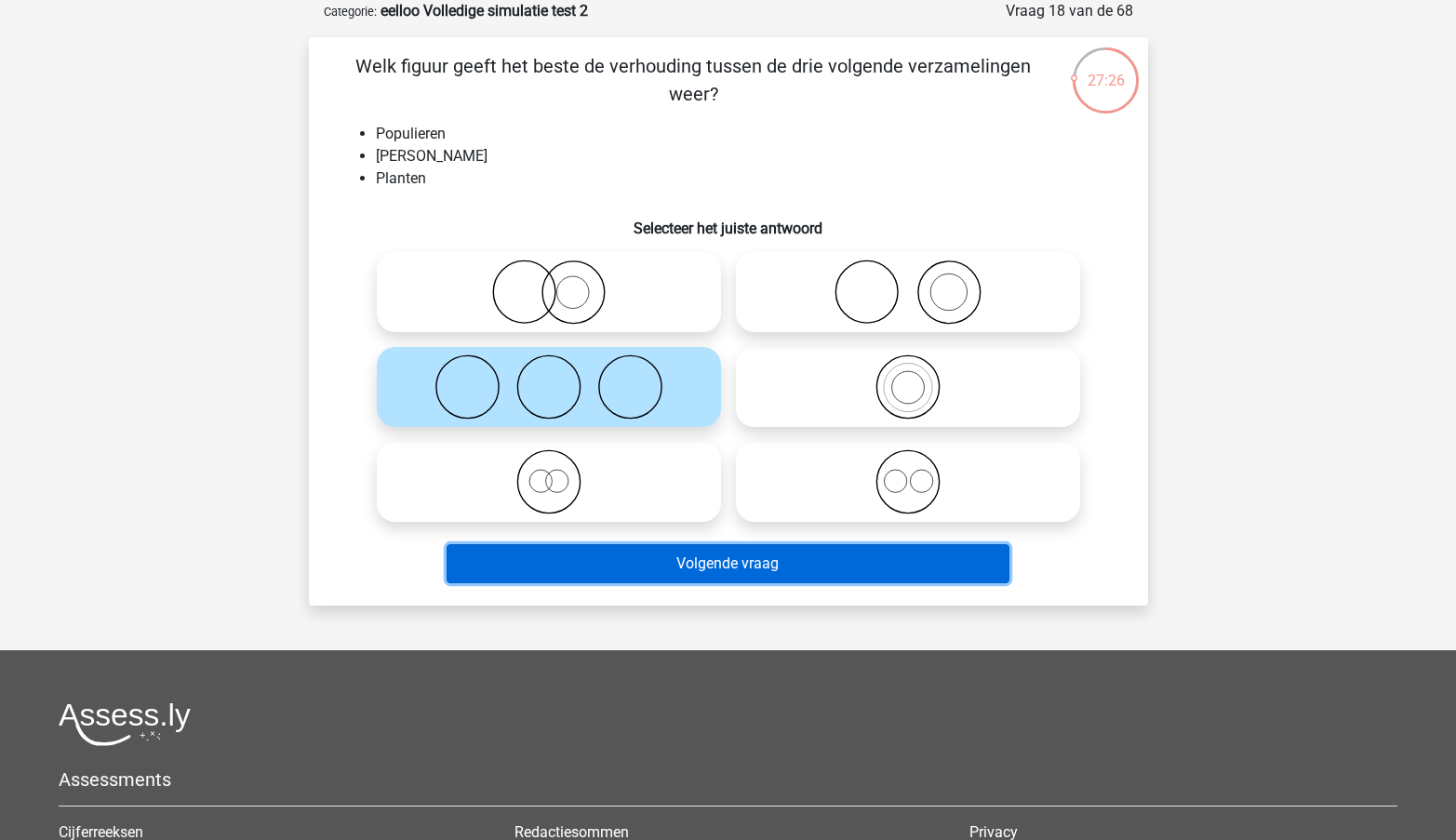
click at [720, 570] on button "Volgende vraag" at bounding box center [728, 564] width 563 height 39
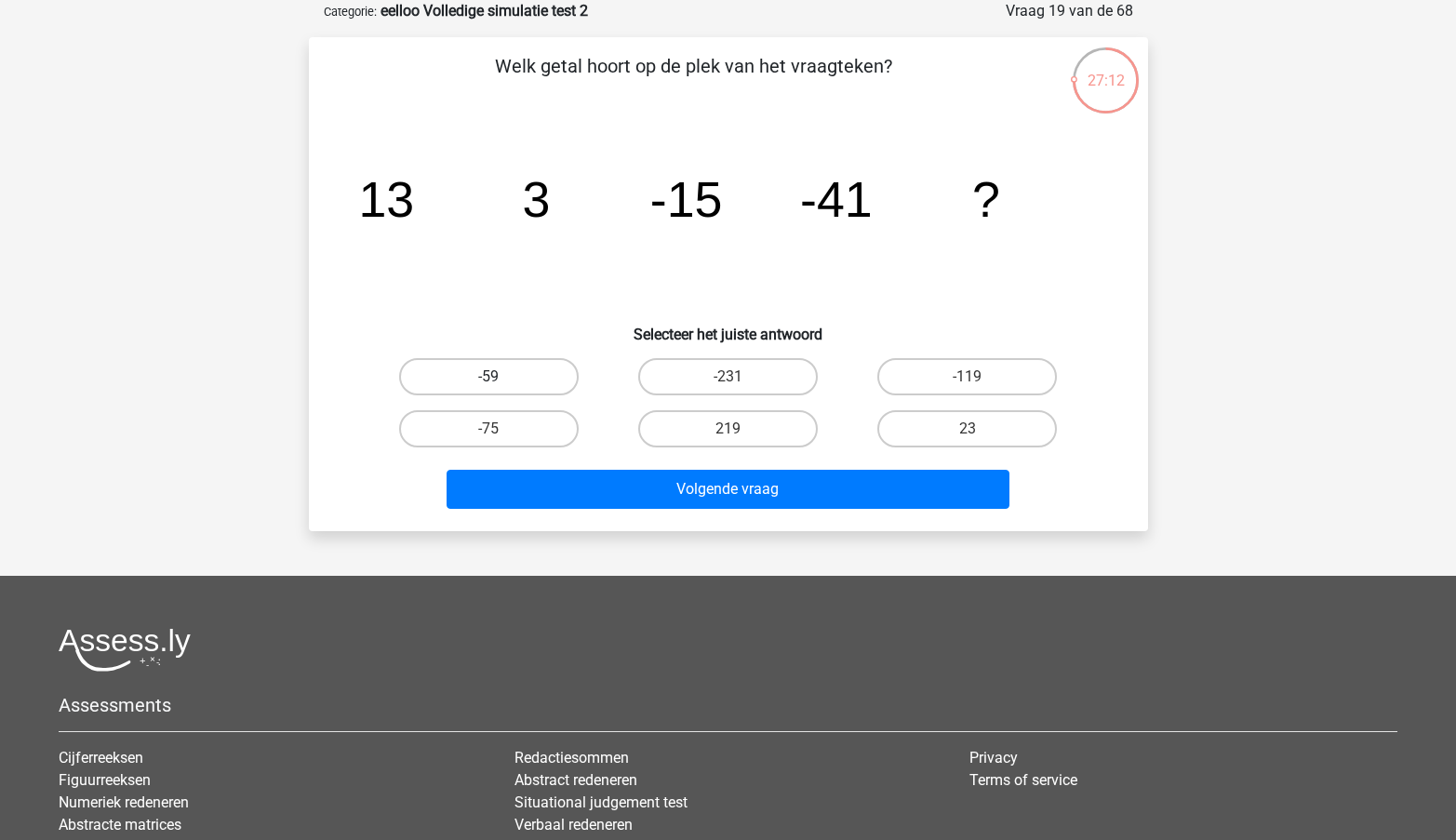
click at [486, 383] on label "-59" at bounding box center [489, 377] width 180 height 38
click at [489, 383] on input "-59" at bounding box center [494, 382] width 12 height 12
radio input "true"
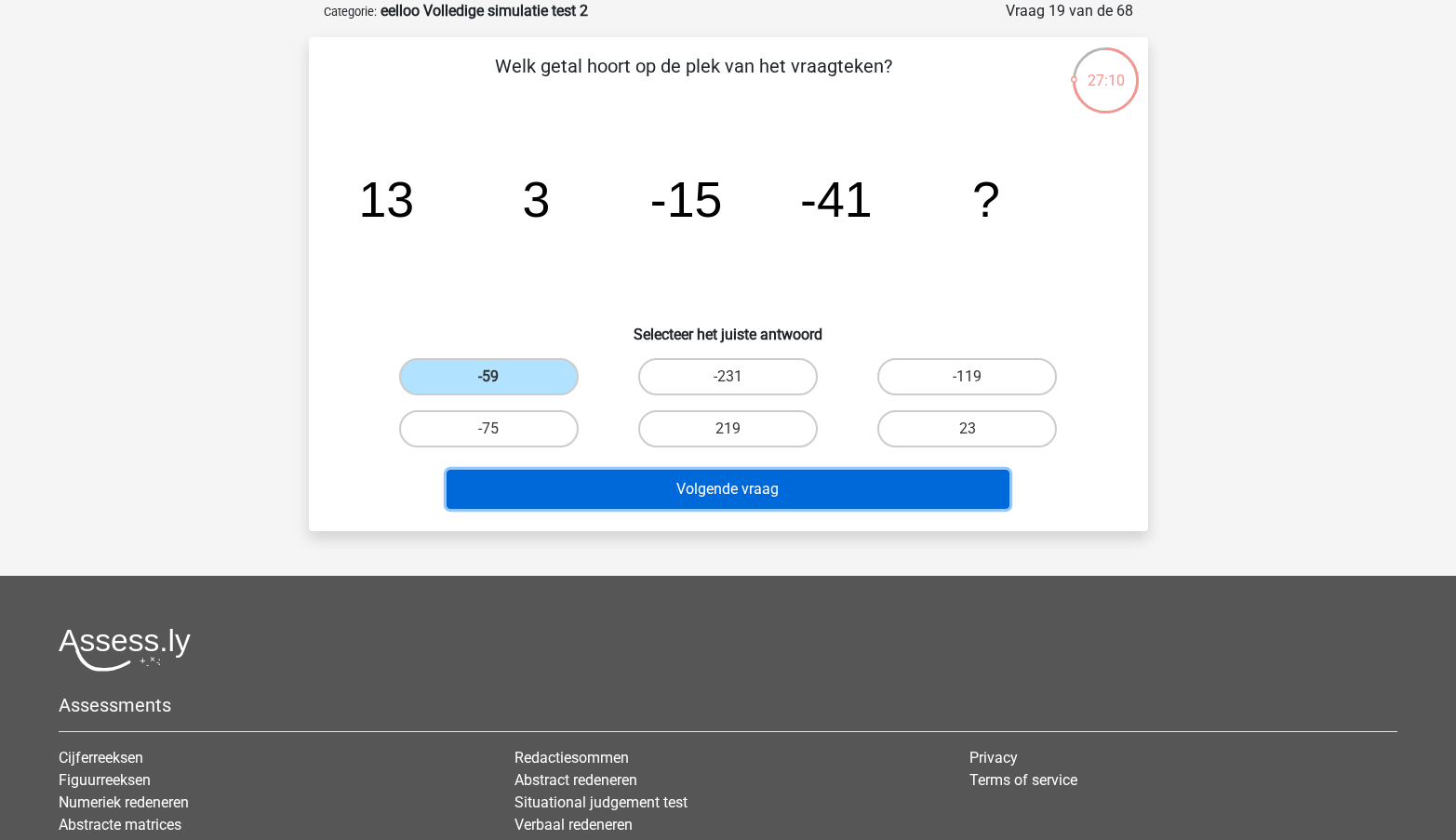
click at [762, 500] on button "Volgende vraag" at bounding box center [728, 490] width 563 height 39
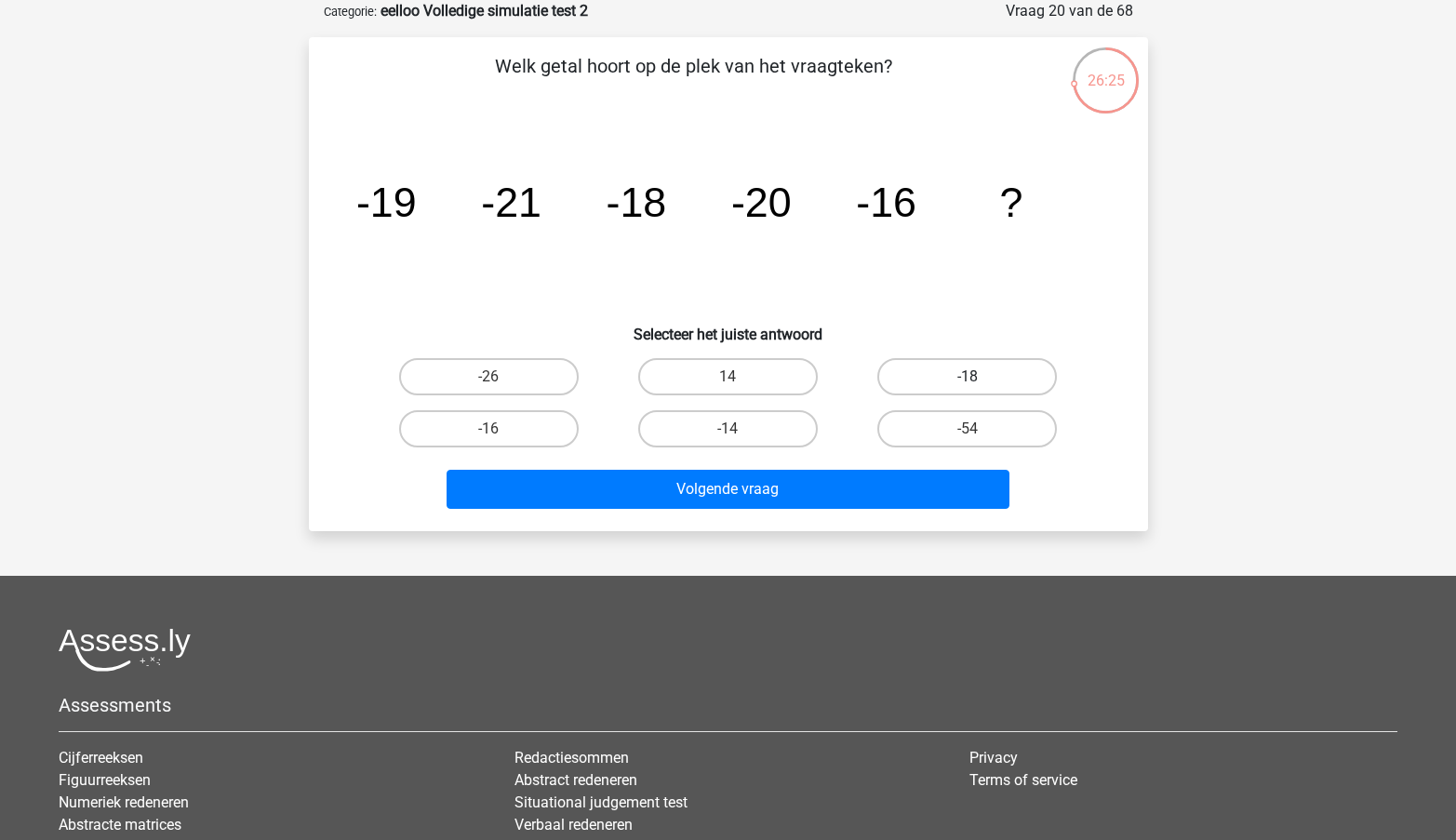
click at [950, 374] on label "-18" at bounding box center [967, 377] width 180 height 38
click at [968, 377] on input "-18" at bounding box center [974, 382] width 12 height 12
radio input "true"
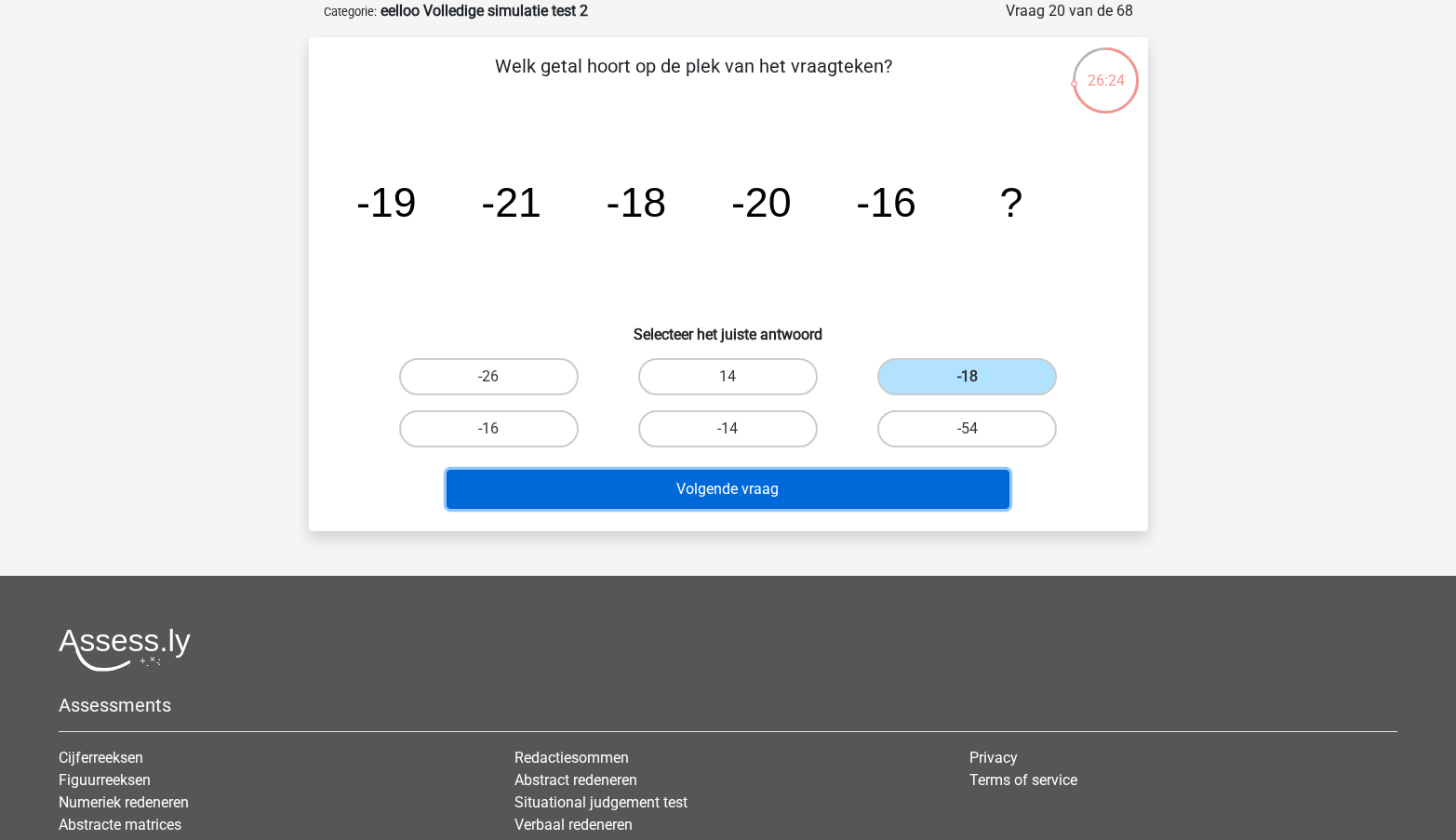
click at [805, 499] on button "Volgende vraag" at bounding box center [728, 490] width 563 height 39
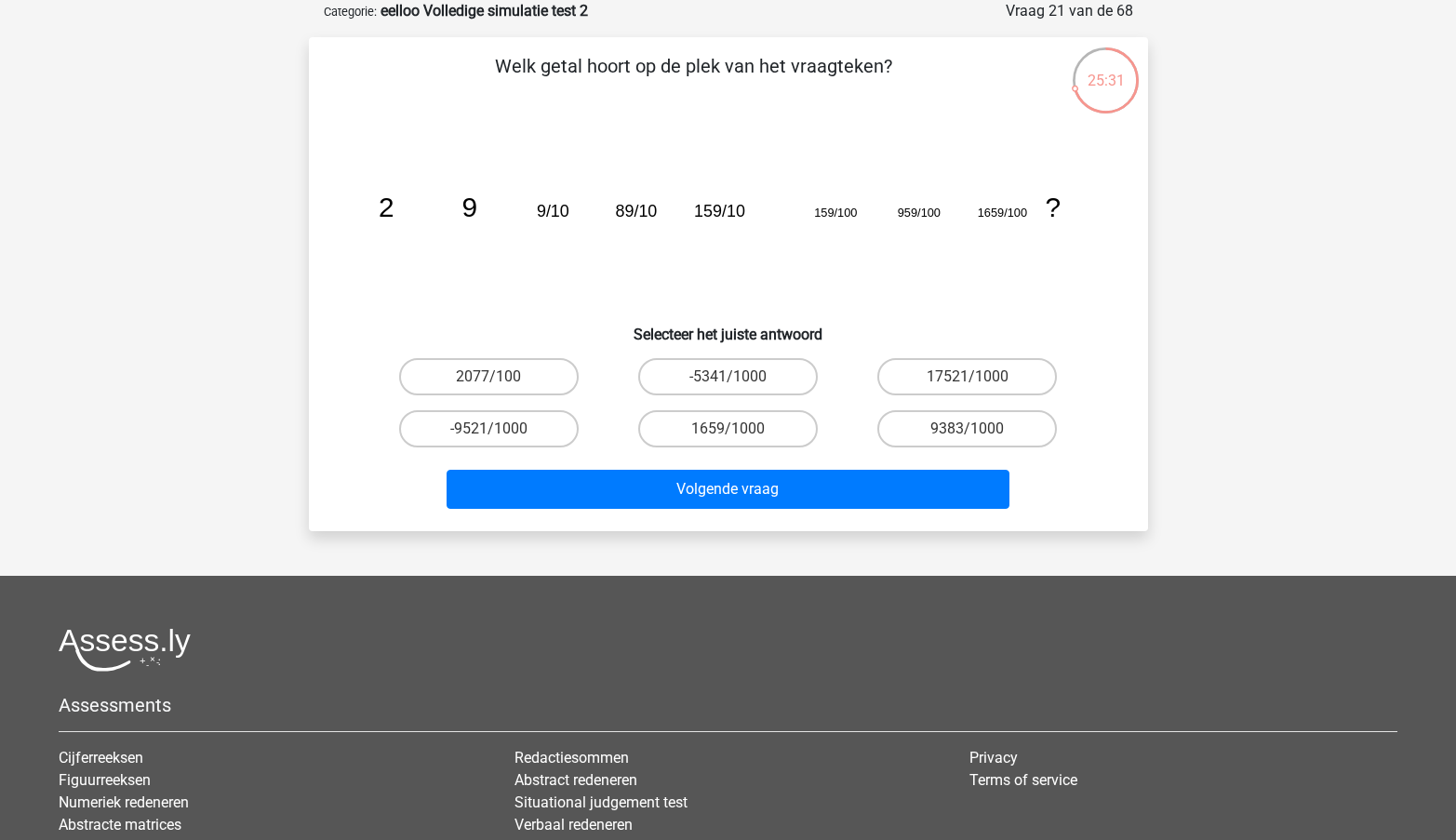
click at [970, 435] on input "9383/1000" at bounding box center [974, 434] width 12 height 12
radio input "true"
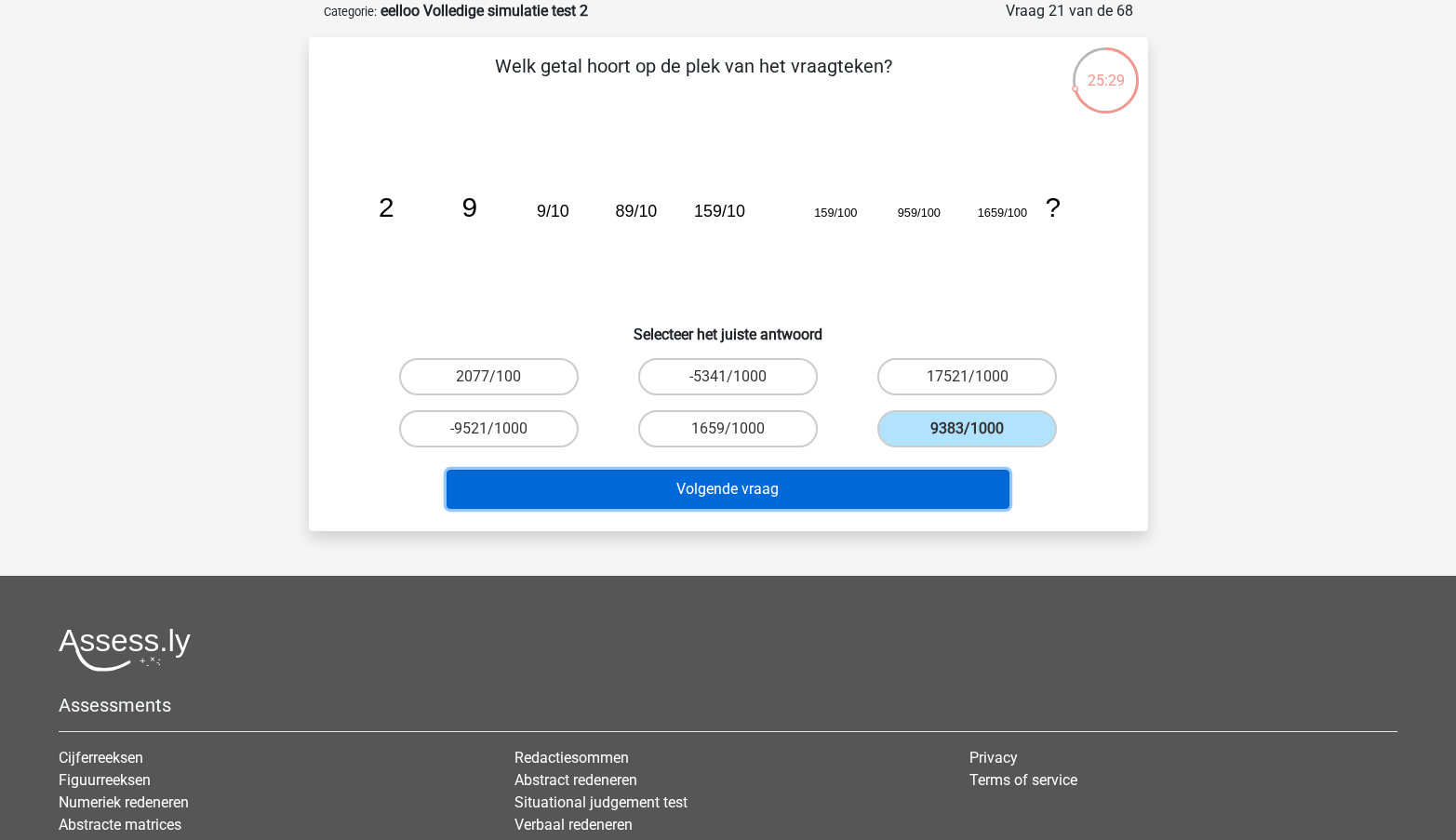
click at [797, 482] on button "Volgende vraag" at bounding box center [728, 490] width 563 height 39
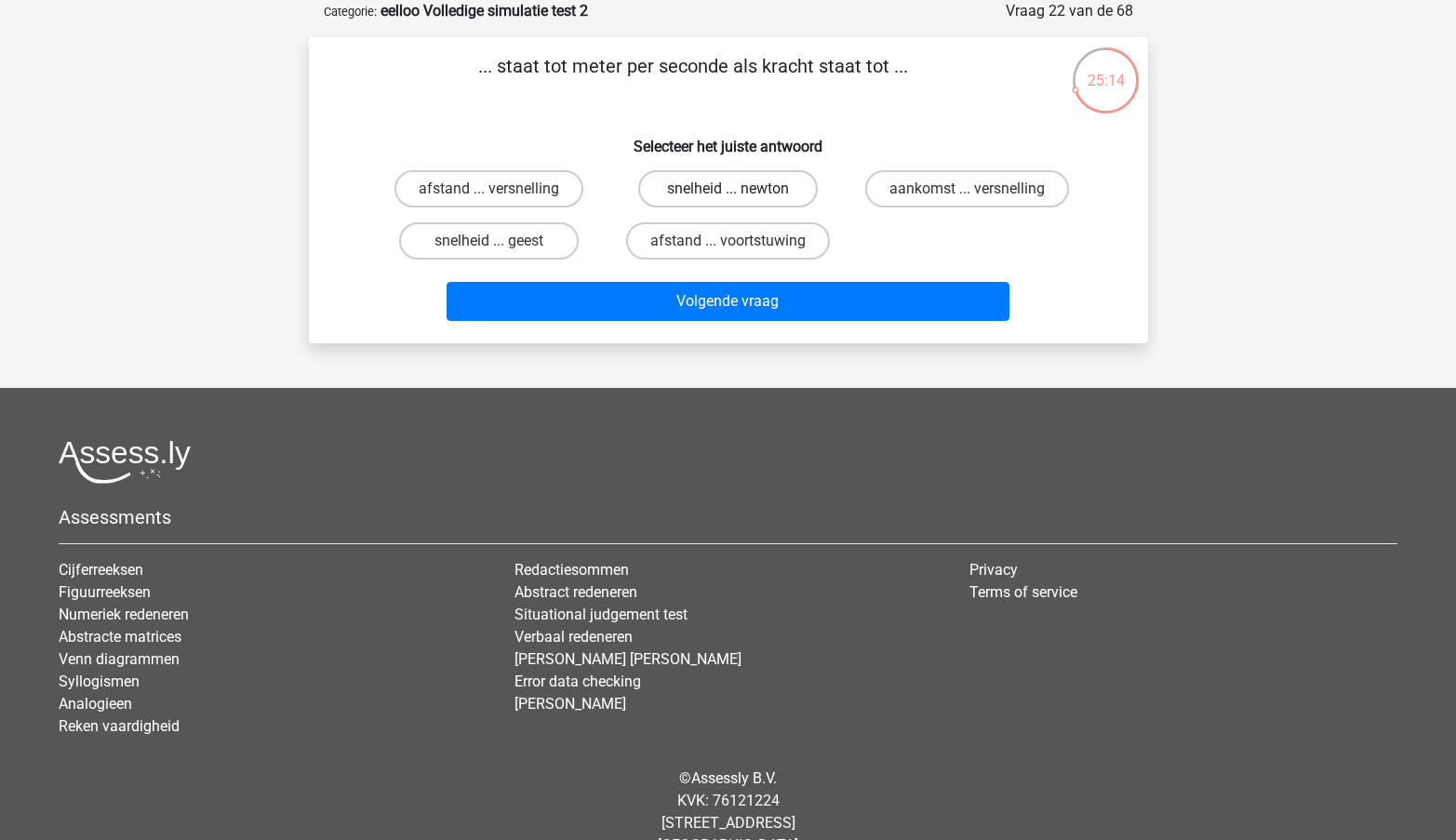
click at [719, 185] on label "snelheid ... newton" at bounding box center [728, 189] width 180 height 38
click at [728, 189] on input "snelheid ... newton" at bounding box center [733, 194] width 12 height 12
radio input "true"
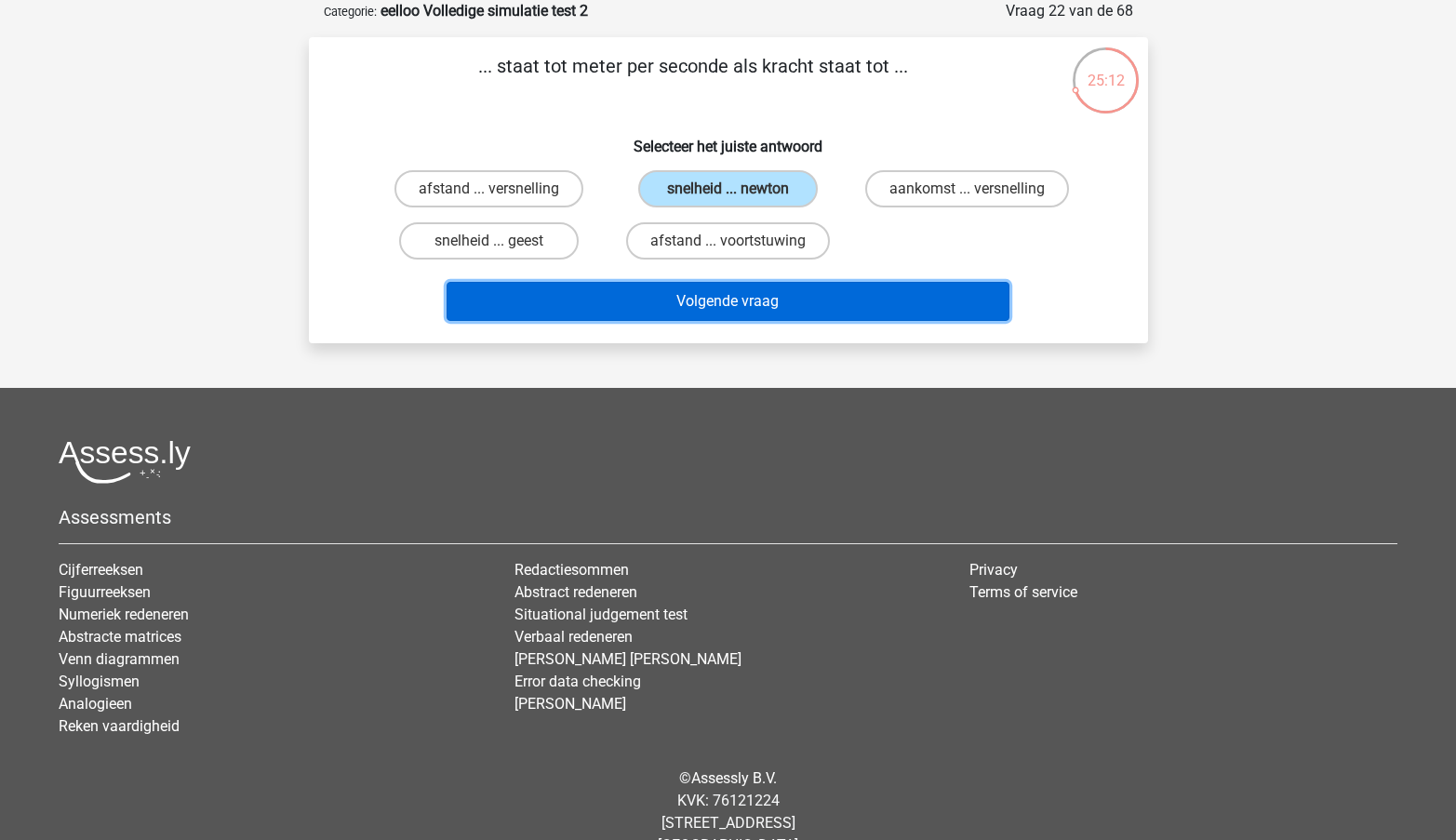
click at [743, 317] on button "Volgende vraag" at bounding box center [728, 302] width 563 height 39
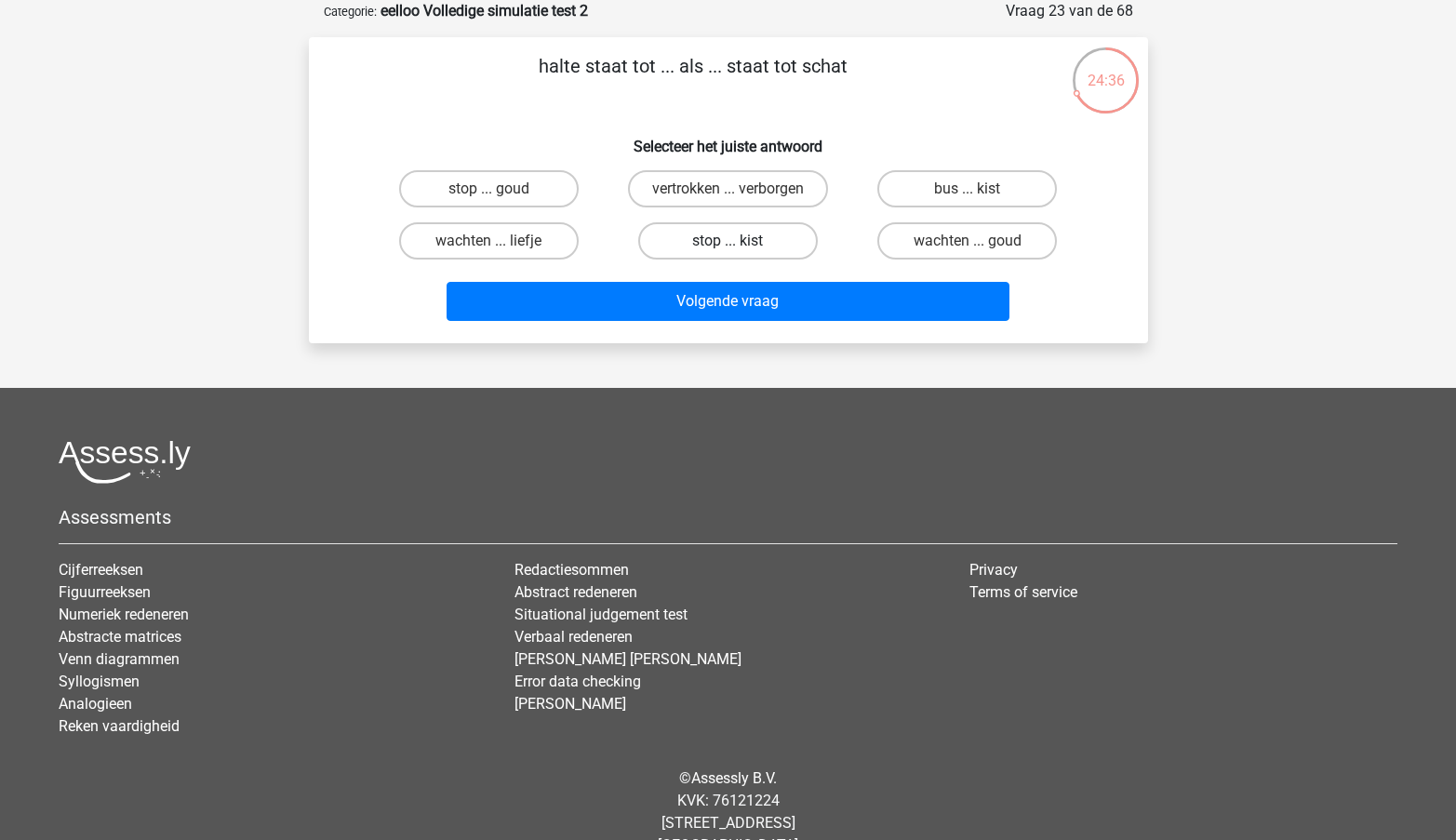
click at [773, 241] on label "stop ... kist" at bounding box center [728, 241] width 180 height 38
click at [740, 241] on input "stop ... kist" at bounding box center [733, 246] width 12 height 12
radio input "true"
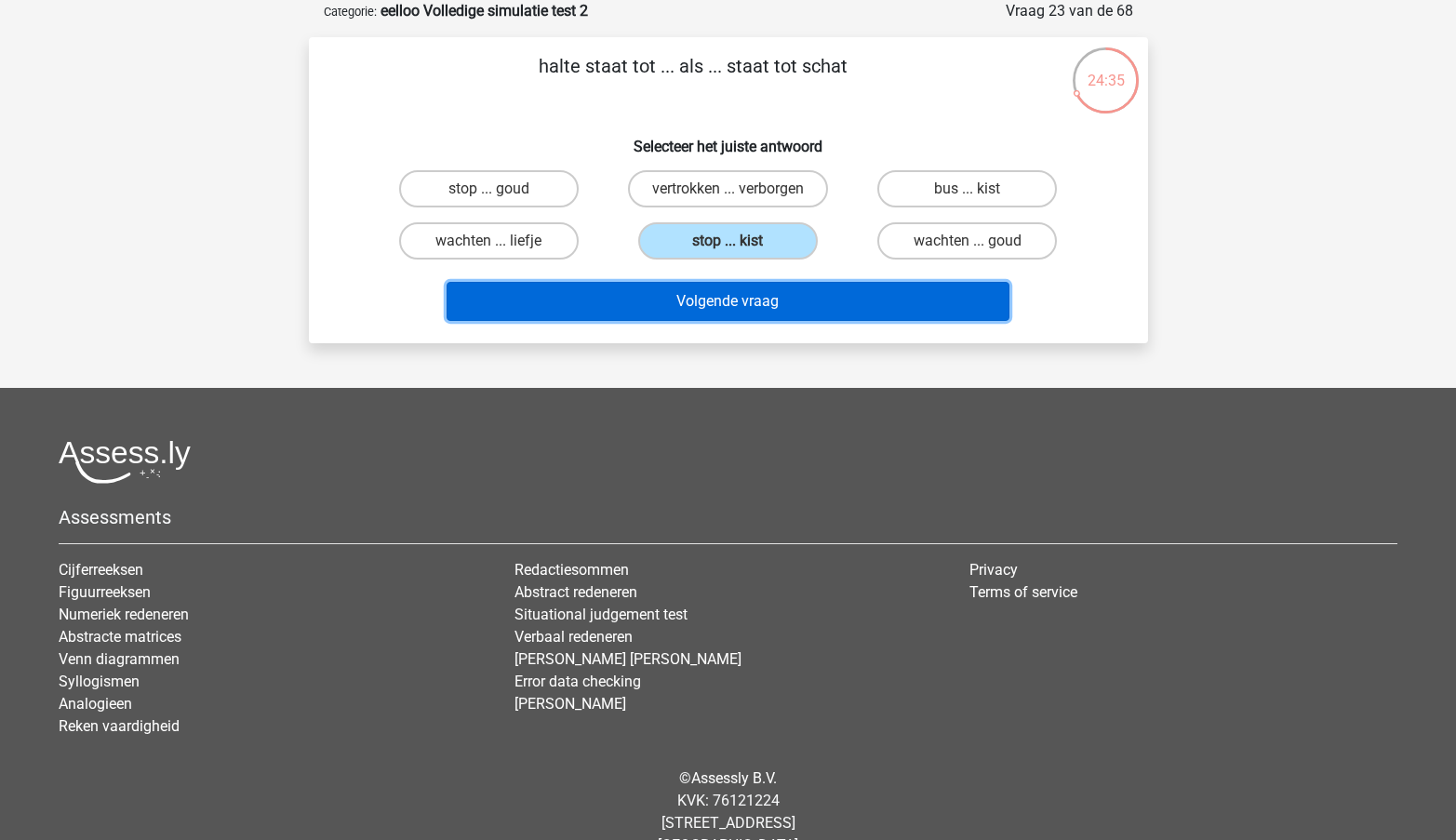
click at [765, 301] on button "Volgende vraag" at bounding box center [728, 302] width 563 height 39
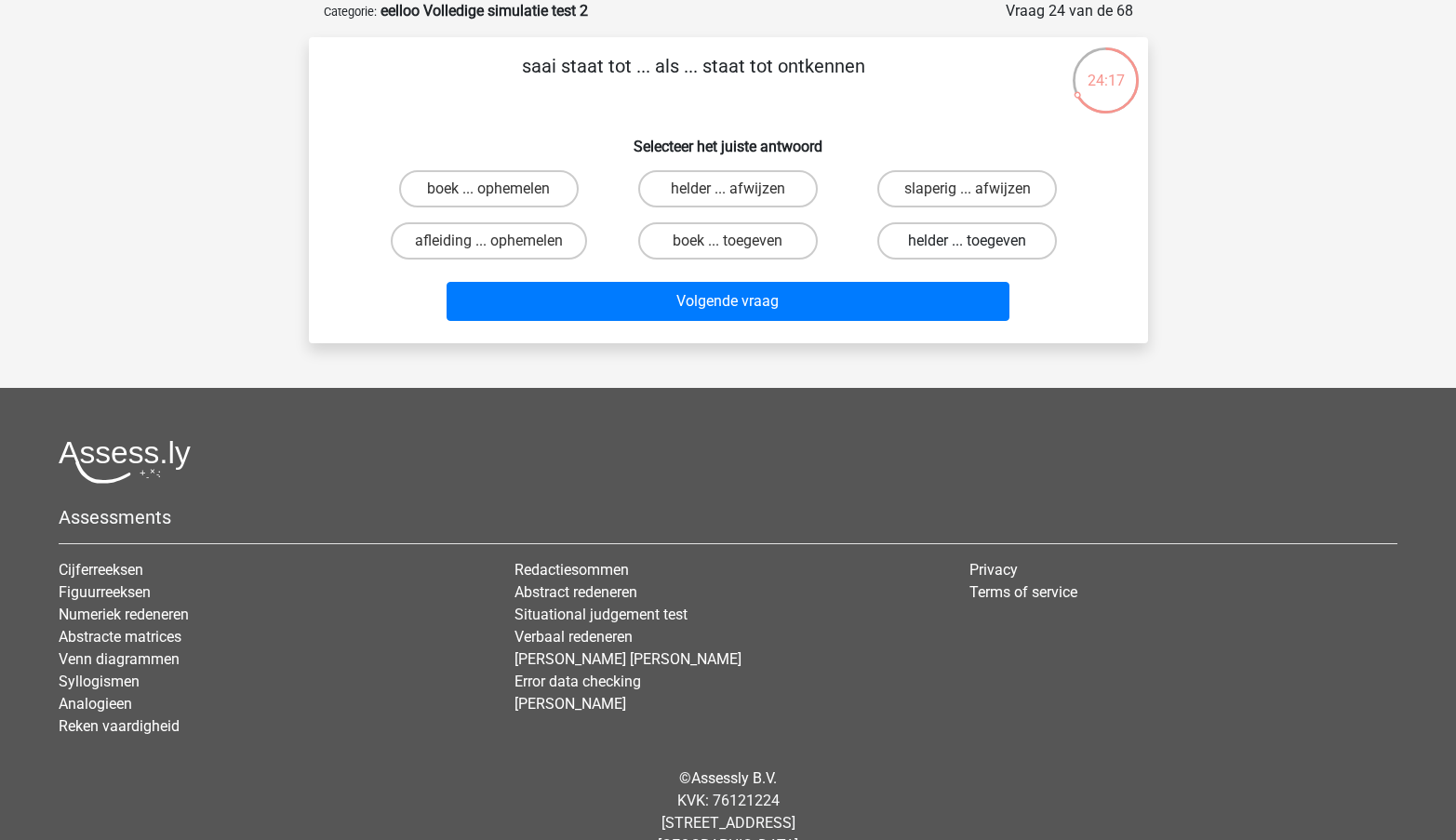
click at [947, 239] on label "helder ... toegeven" at bounding box center [967, 241] width 180 height 38
click at [968, 241] on input "helder ... toegeven" at bounding box center [974, 246] width 12 height 12
radio input "true"
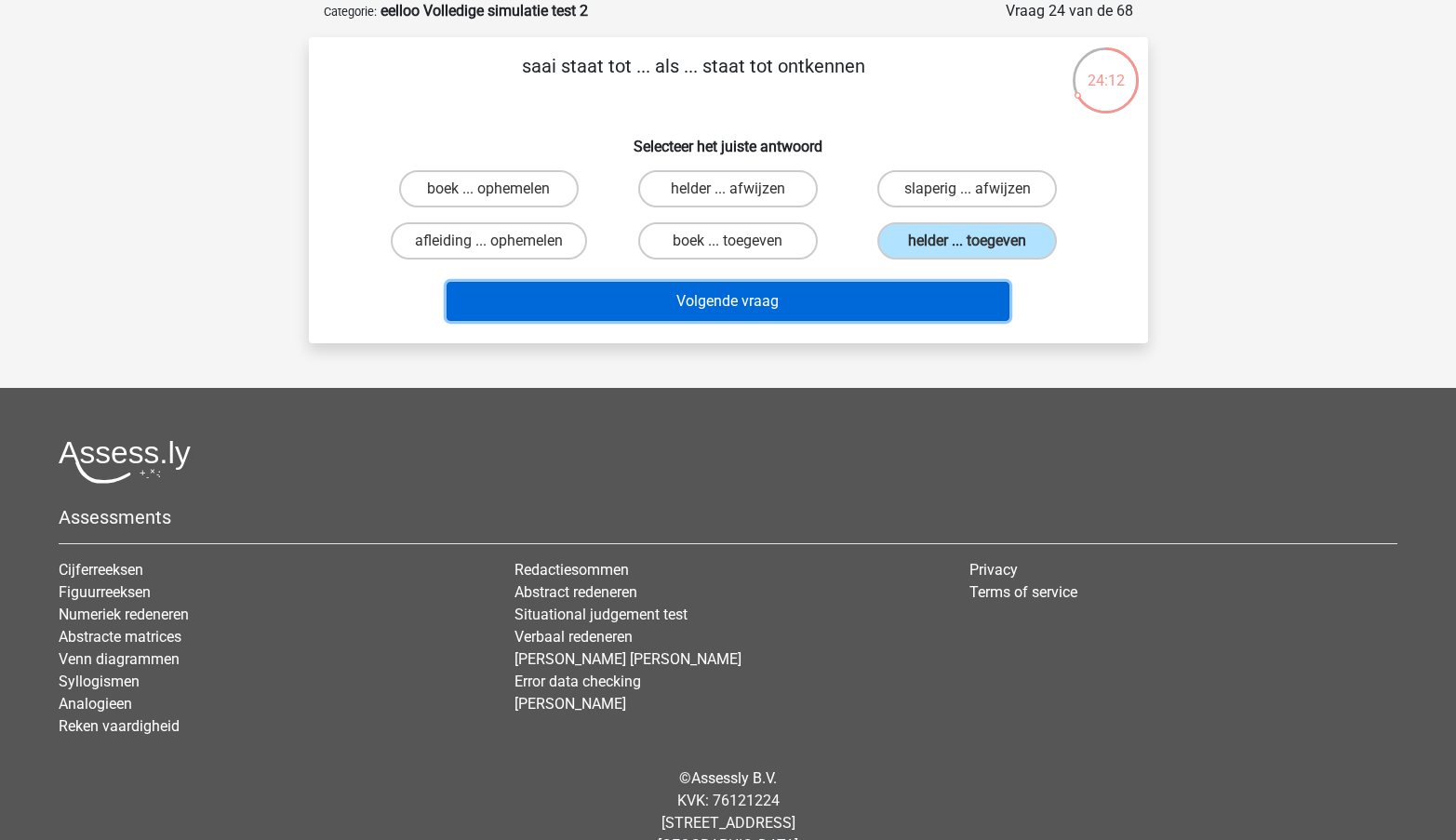
click at [754, 311] on button "Volgende vraag" at bounding box center [728, 302] width 563 height 39
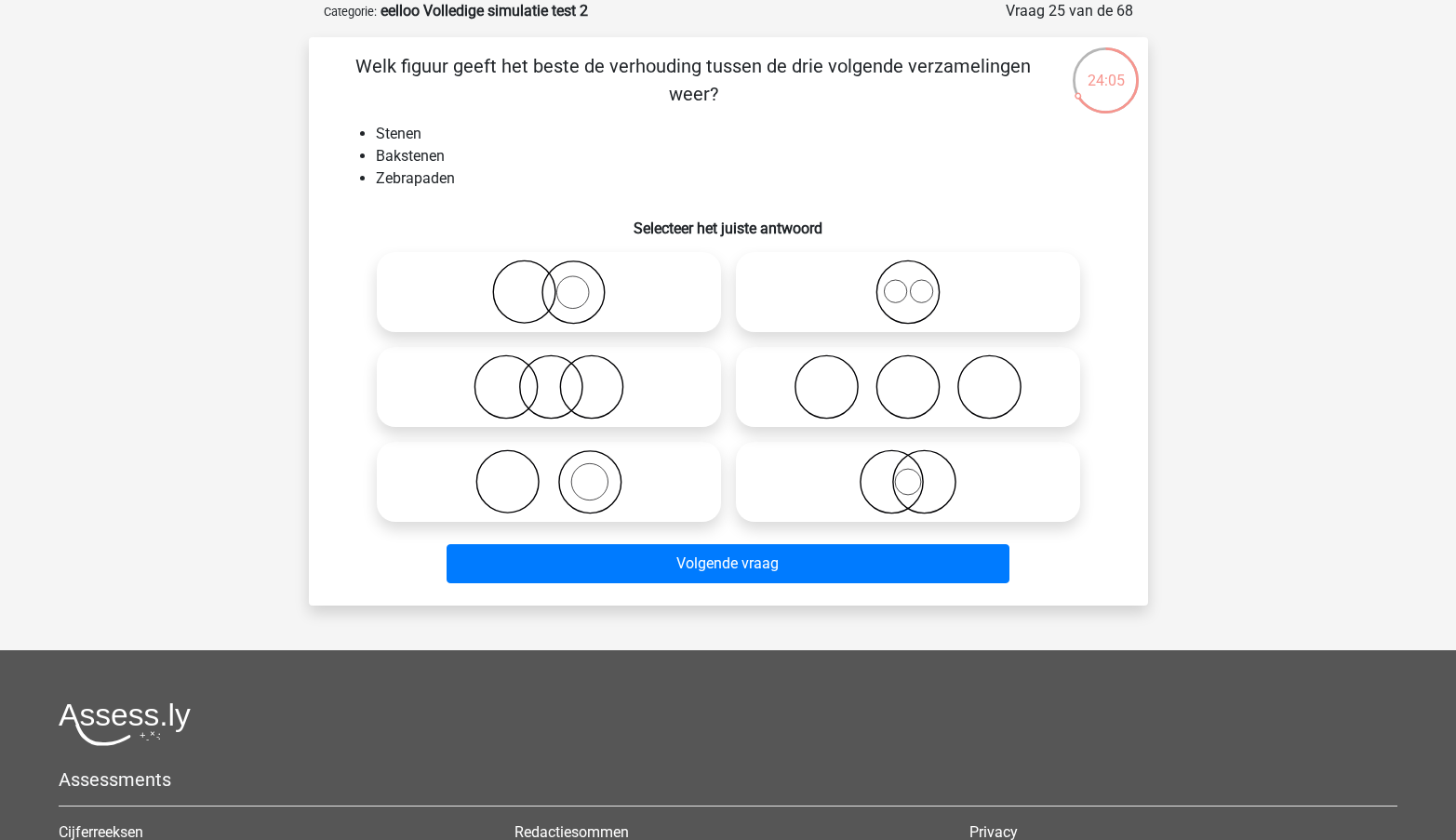
click at [588, 460] on icon at bounding box center [549, 481] width 329 height 65
click at [561, 460] on input "radio" at bounding box center [555, 466] width 12 height 12
radio input "true"
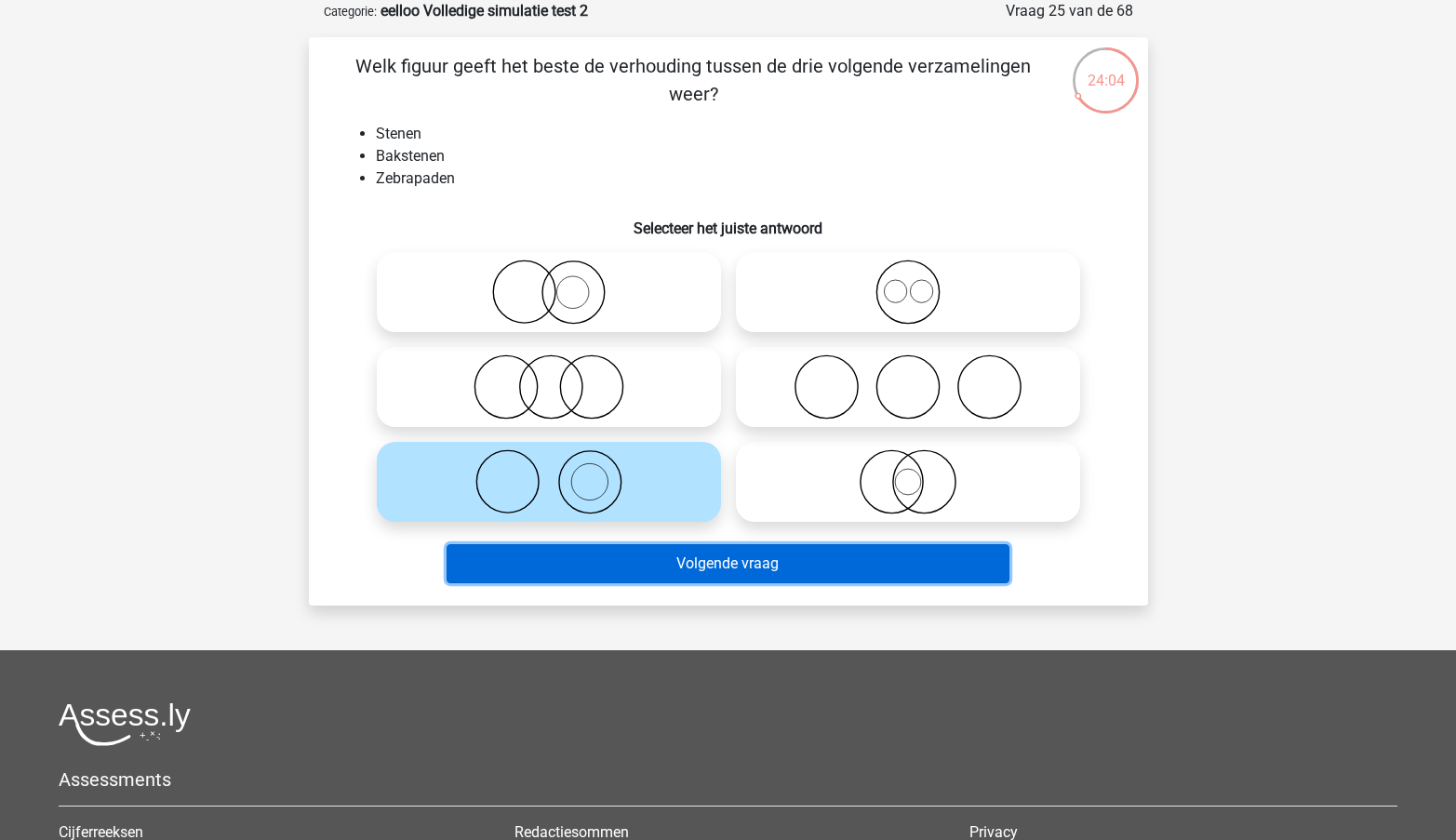
click at [703, 573] on button "Volgende vraag" at bounding box center [728, 564] width 563 height 39
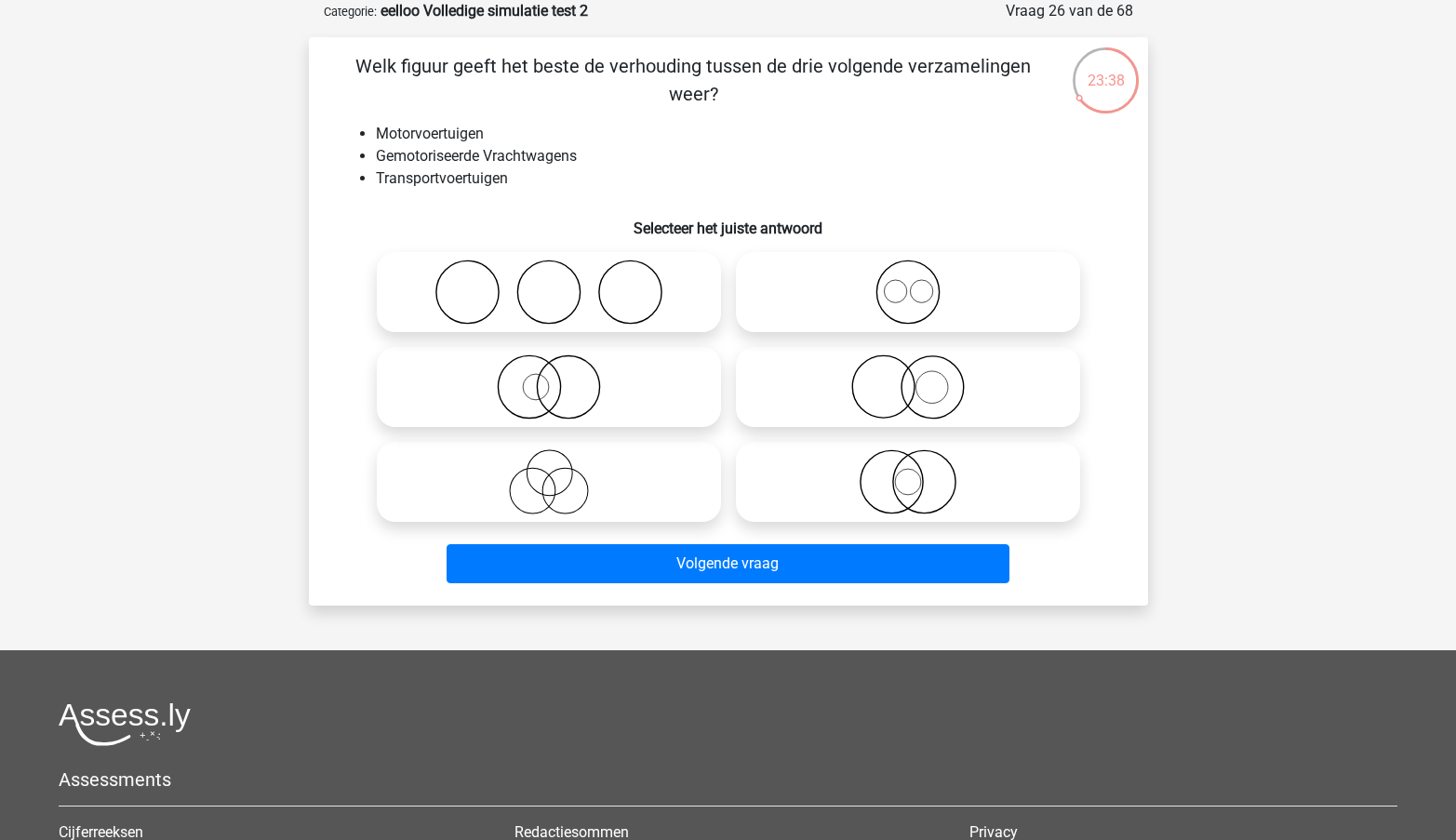
click at [936, 393] on icon at bounding box center [908, 386] width 329 height 65
click at [920, 378] on input "radio" at bounding box center [914, 371] width 12 height 12
radio input "true"
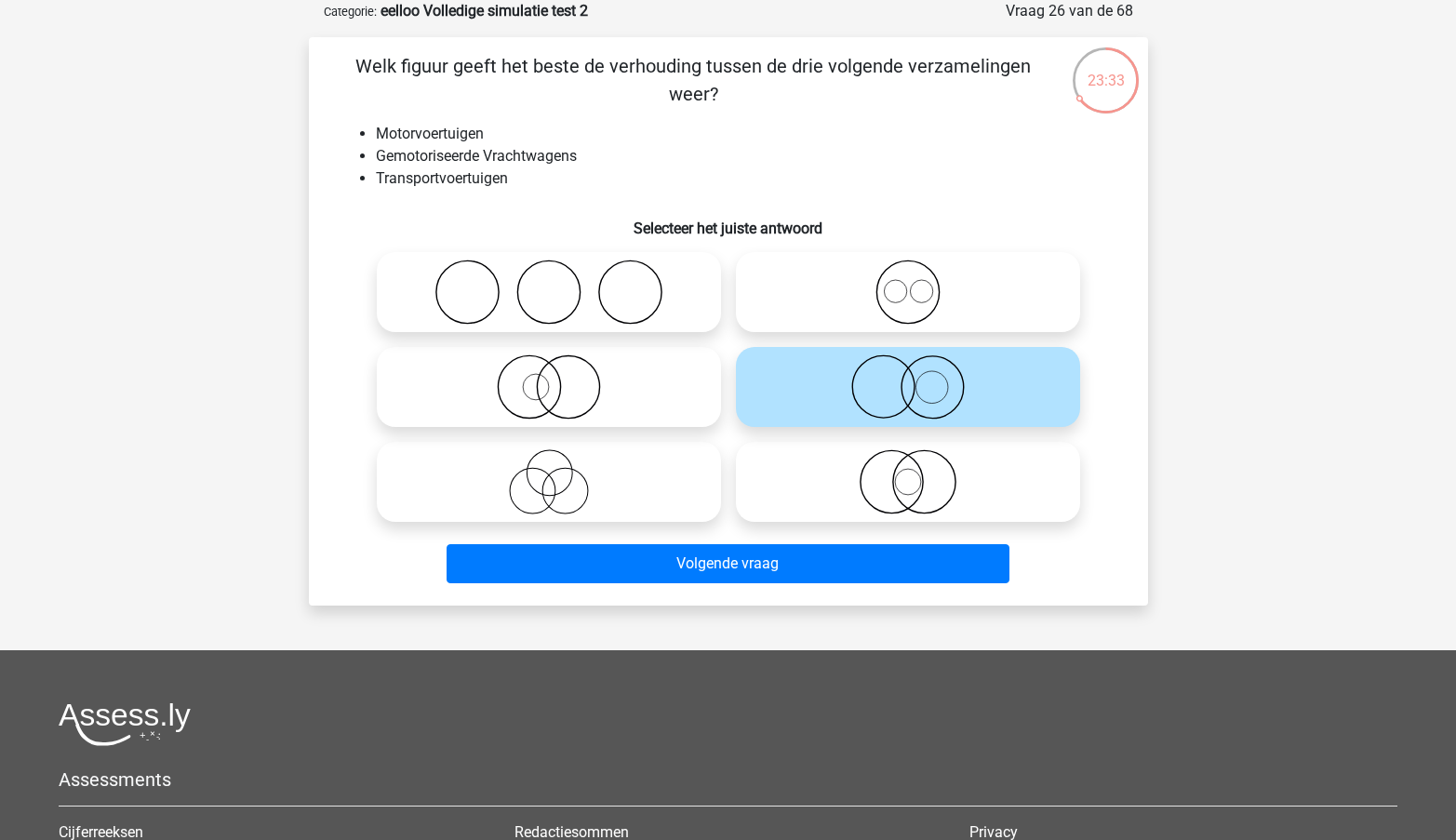
click at [618, 408] on icon at bounding box center [549, 386] width 329 height 65
click at [561, 378] on input "radio" at bounding box center [555, 371] width 12 height 12
radio input "true"
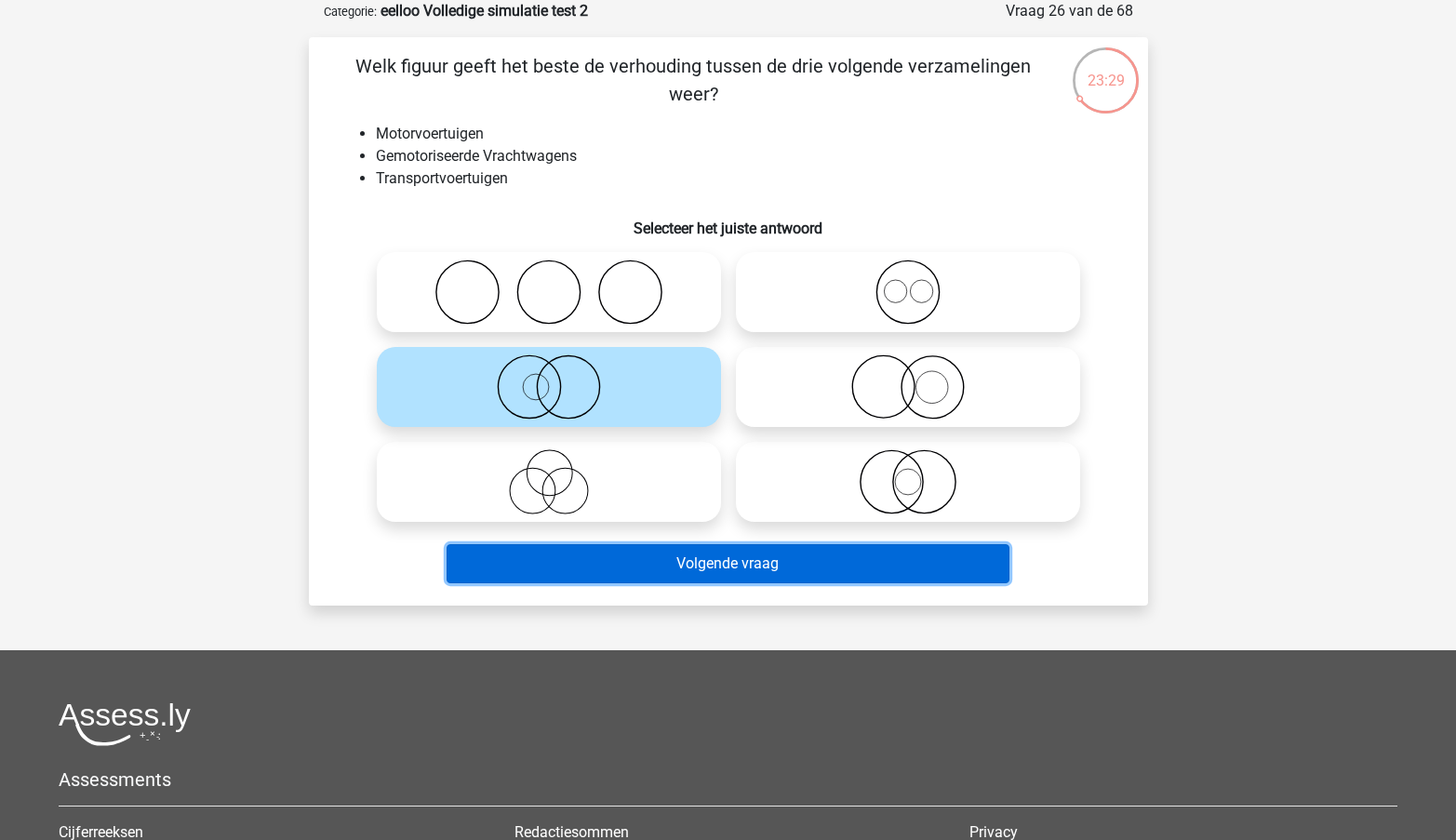
click at [787, 569] on button "Volgende vraag" at bounding box center [728, 564] width 563 height 39
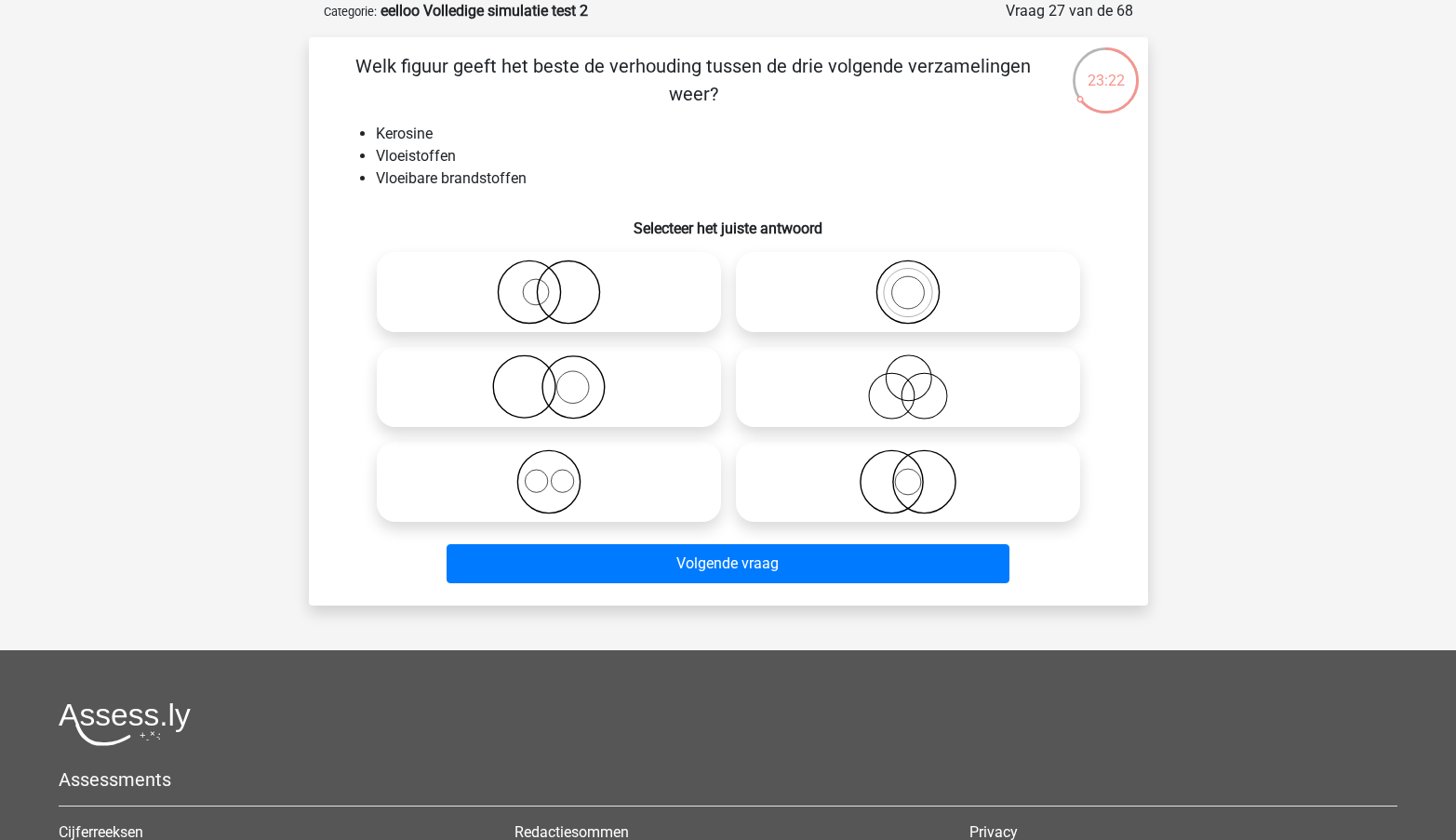
click at [959, 318] on icon at bounding box center [908, 291] width 329 height 65
click at [920, 283] on input "radio" at bounding box center [914, 276] width 12 height 12
radio input "true"
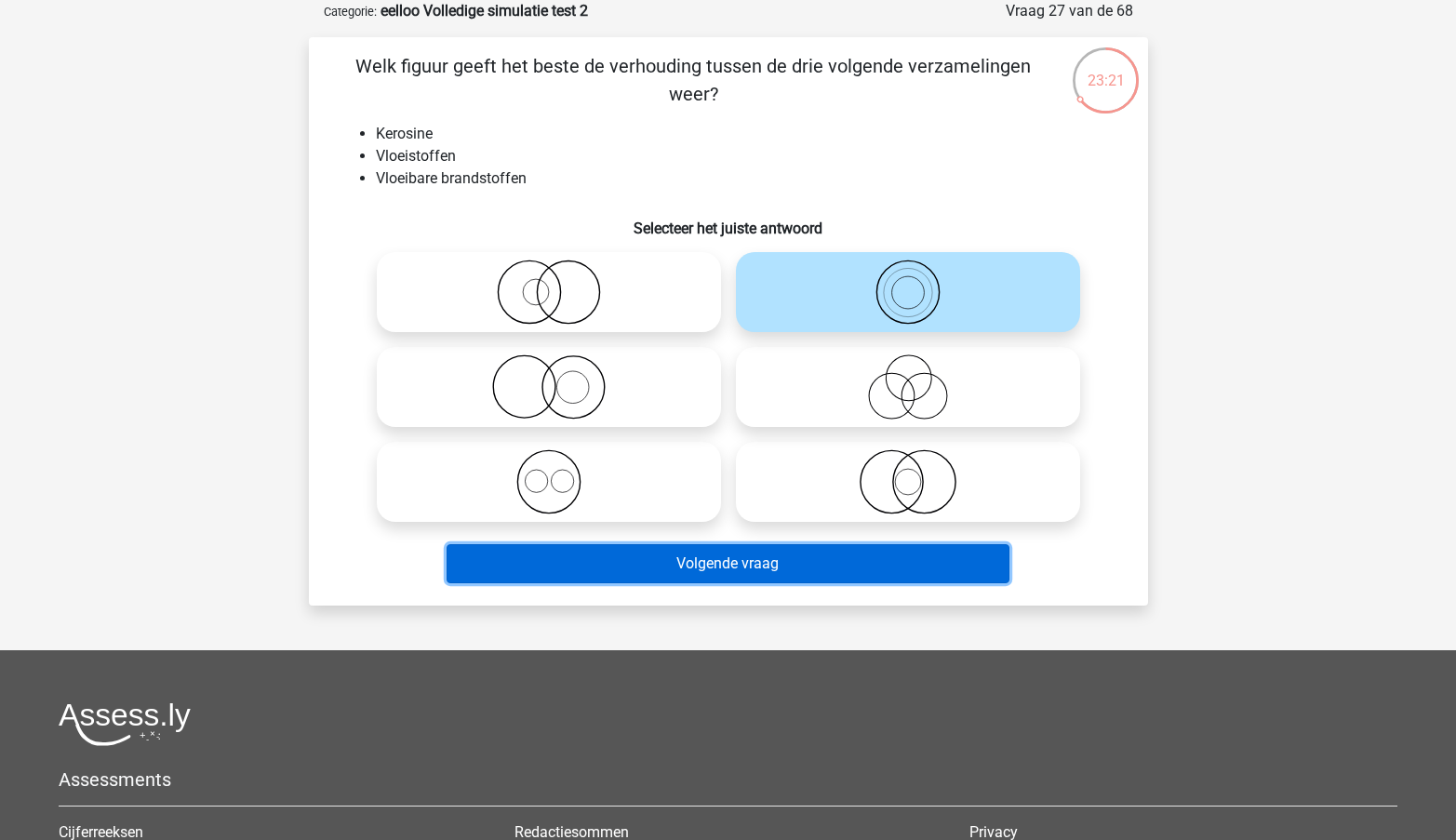
click at [717, 572] on button "Volgende vraag" at bounding box center [728, 564] width 563 height 39
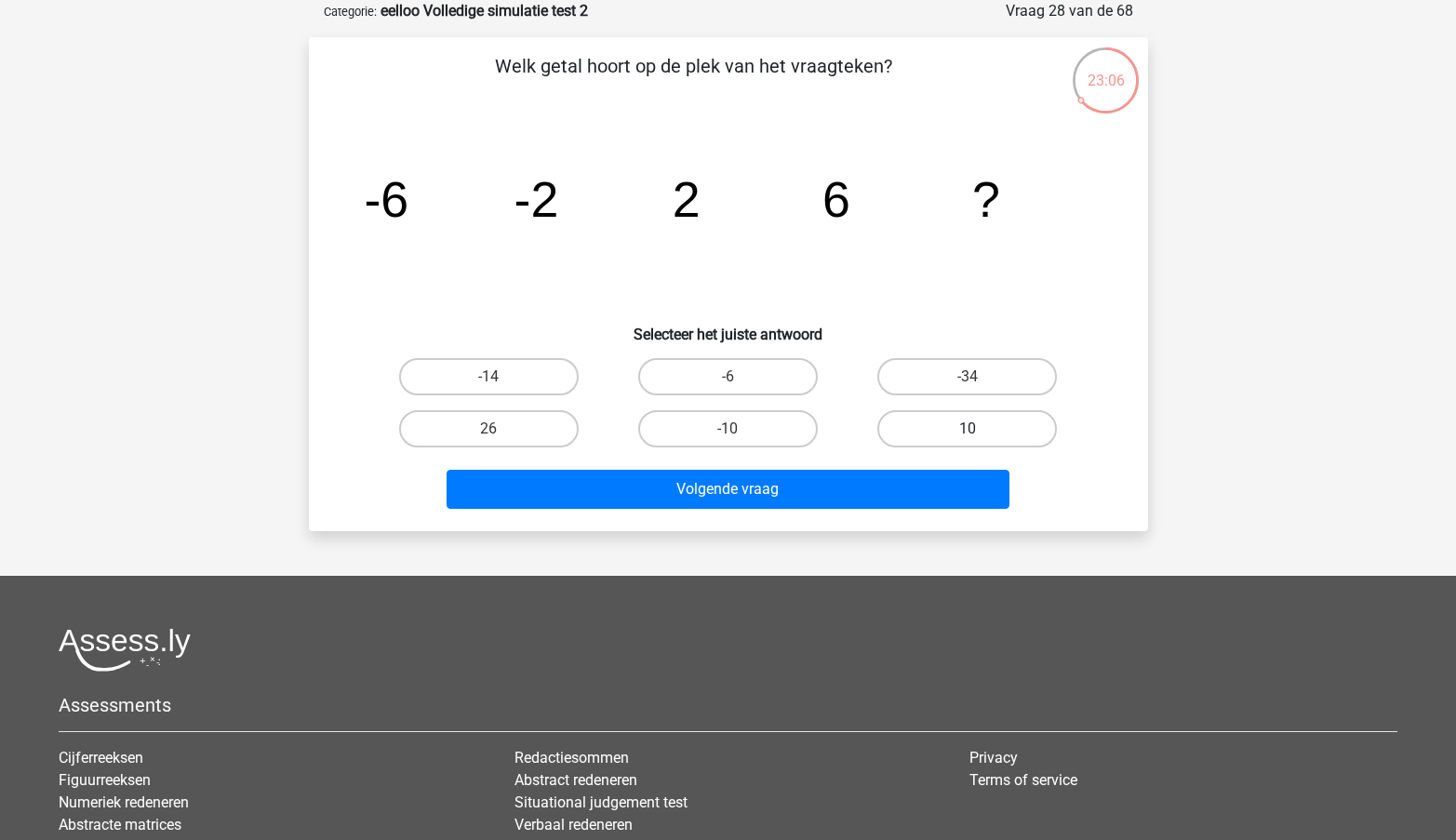
click at [942, 434] on label "10" at bounding box center [967, 429] width 180 height 38
click at [968, 434] on input "10" at bounding box center [974, 434] width 12 height 12
radio input "true"
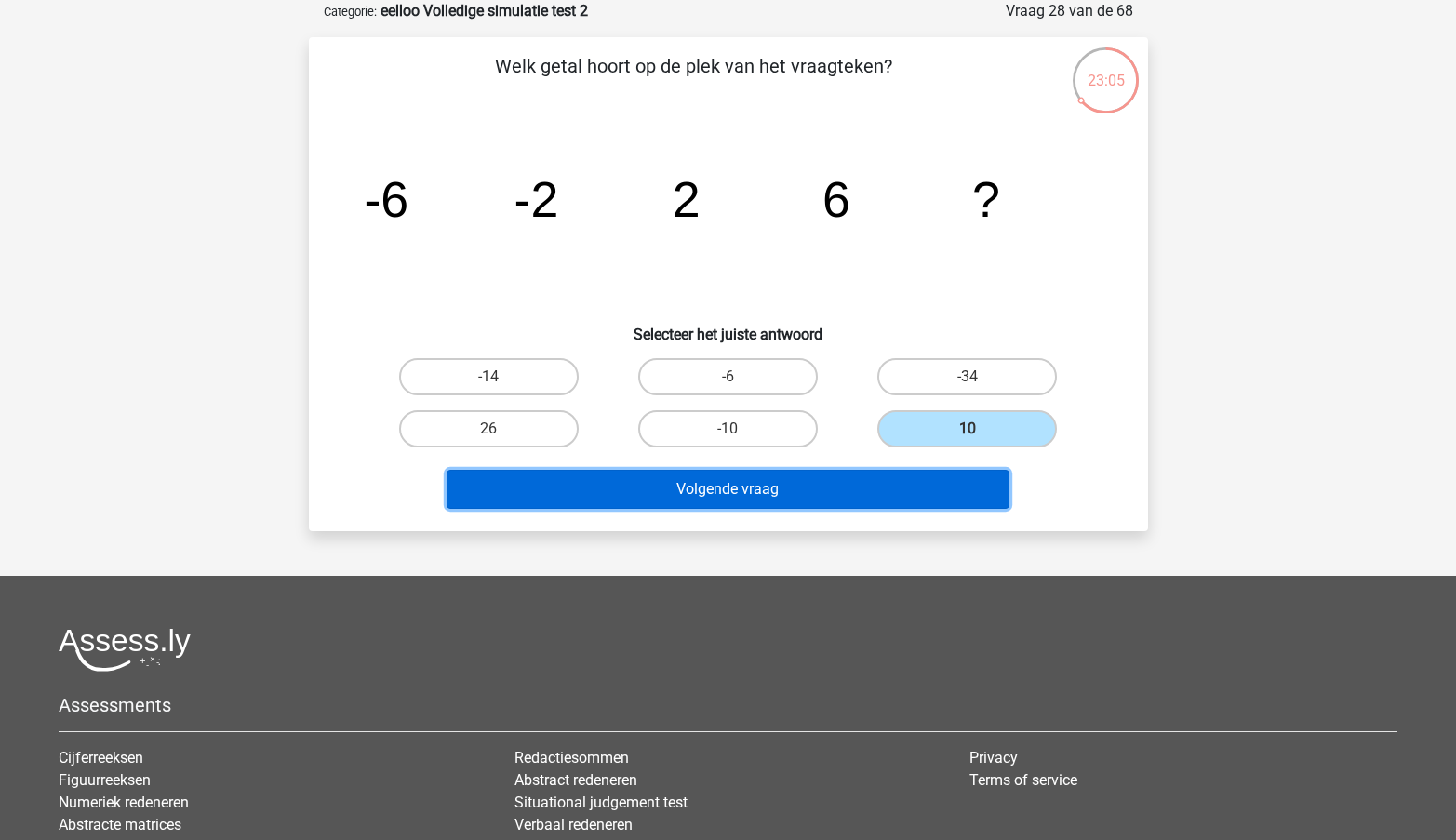
click at [775, 486] on button "Volgende vraag" at bounding box center [728, 490] width 563 height 39
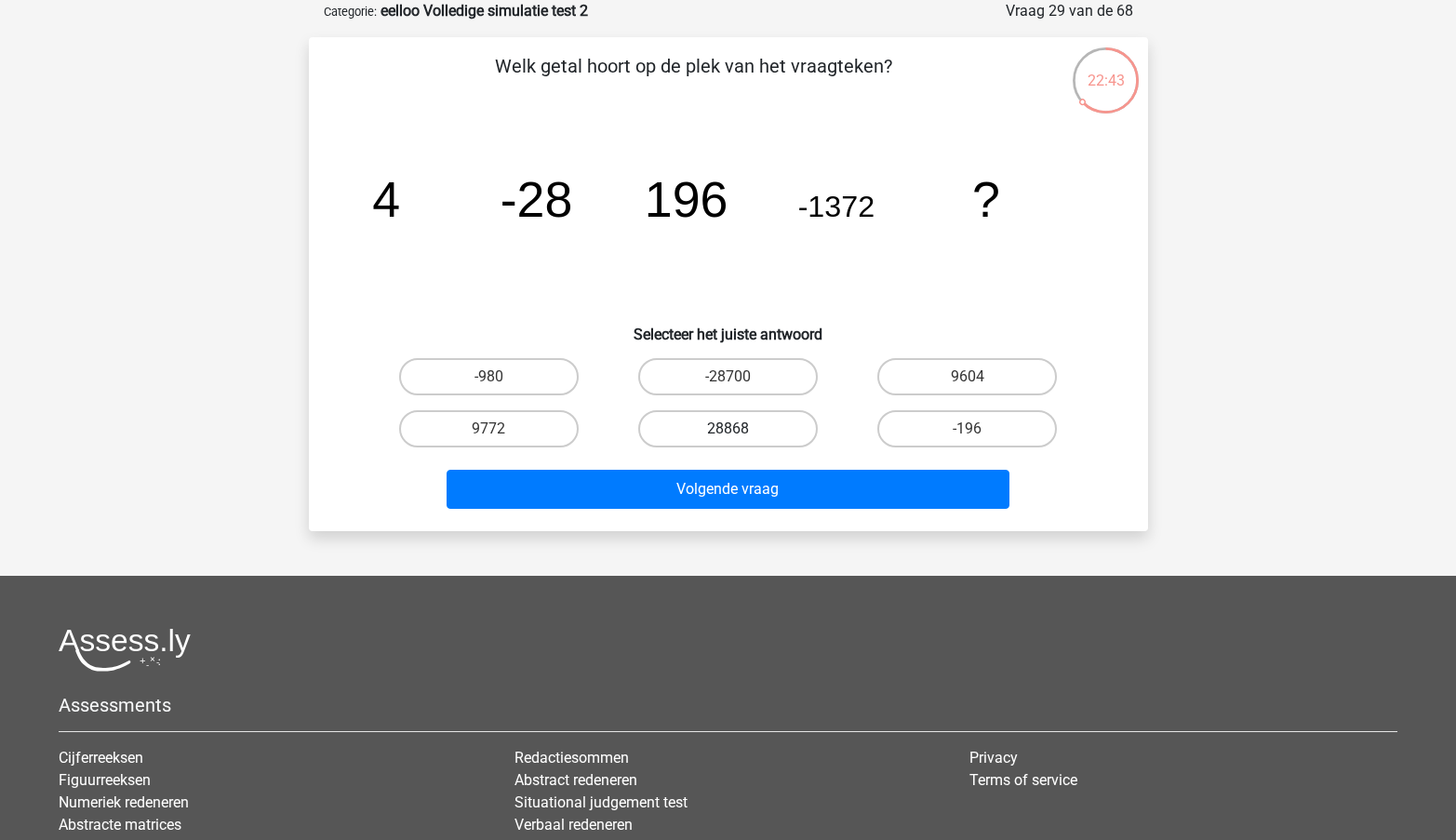
click at [761, 435] on label "28868" at bounding box center [728, 429] width 180 height 38
click at [740, 435] on input "28868" at bounding box center [733, 434] width 12 height 12
radio input "true"
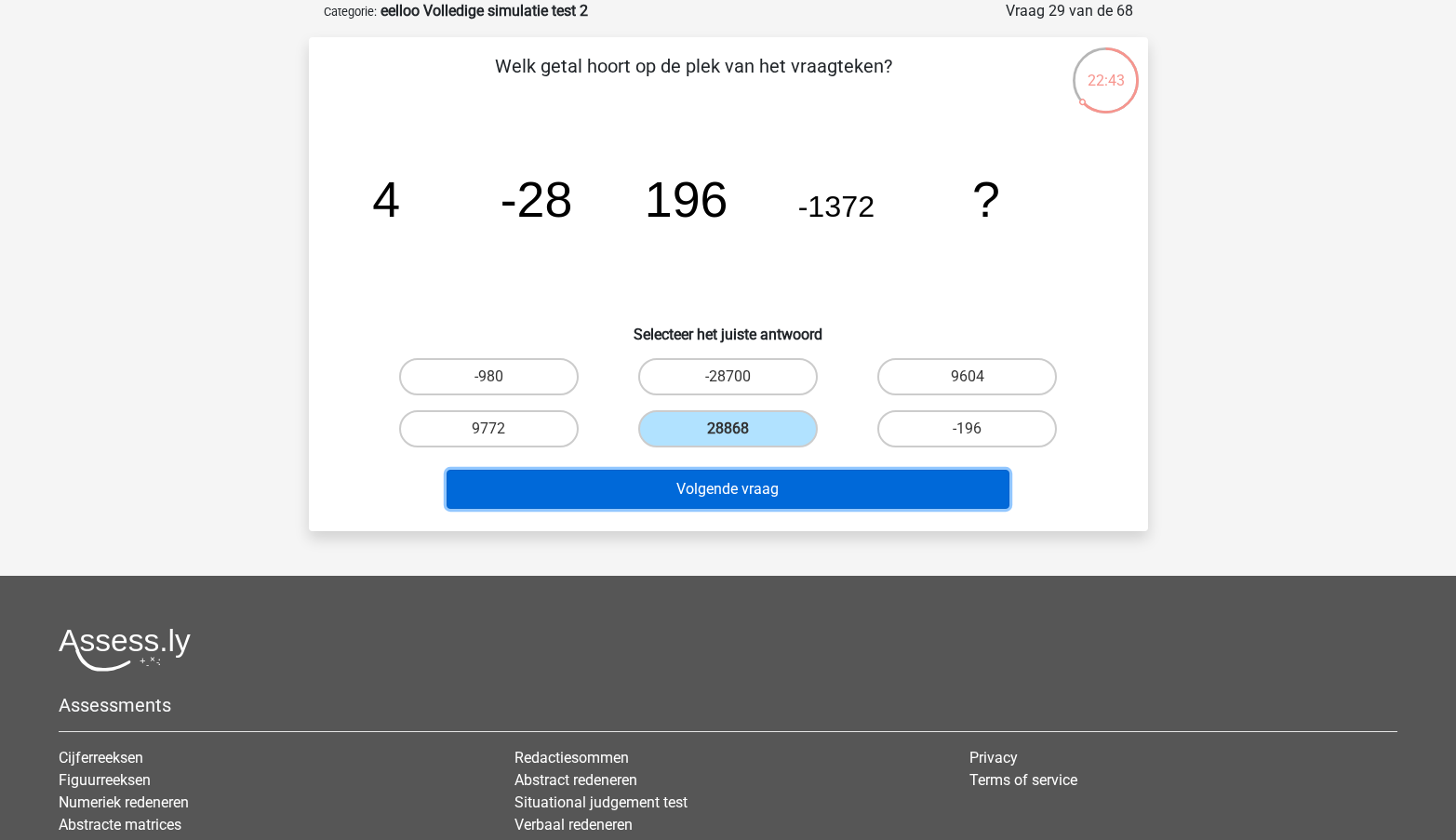
click at [756, 480] on button "Volgende vraag" at bounding box center [728, 490] width 563 height 39
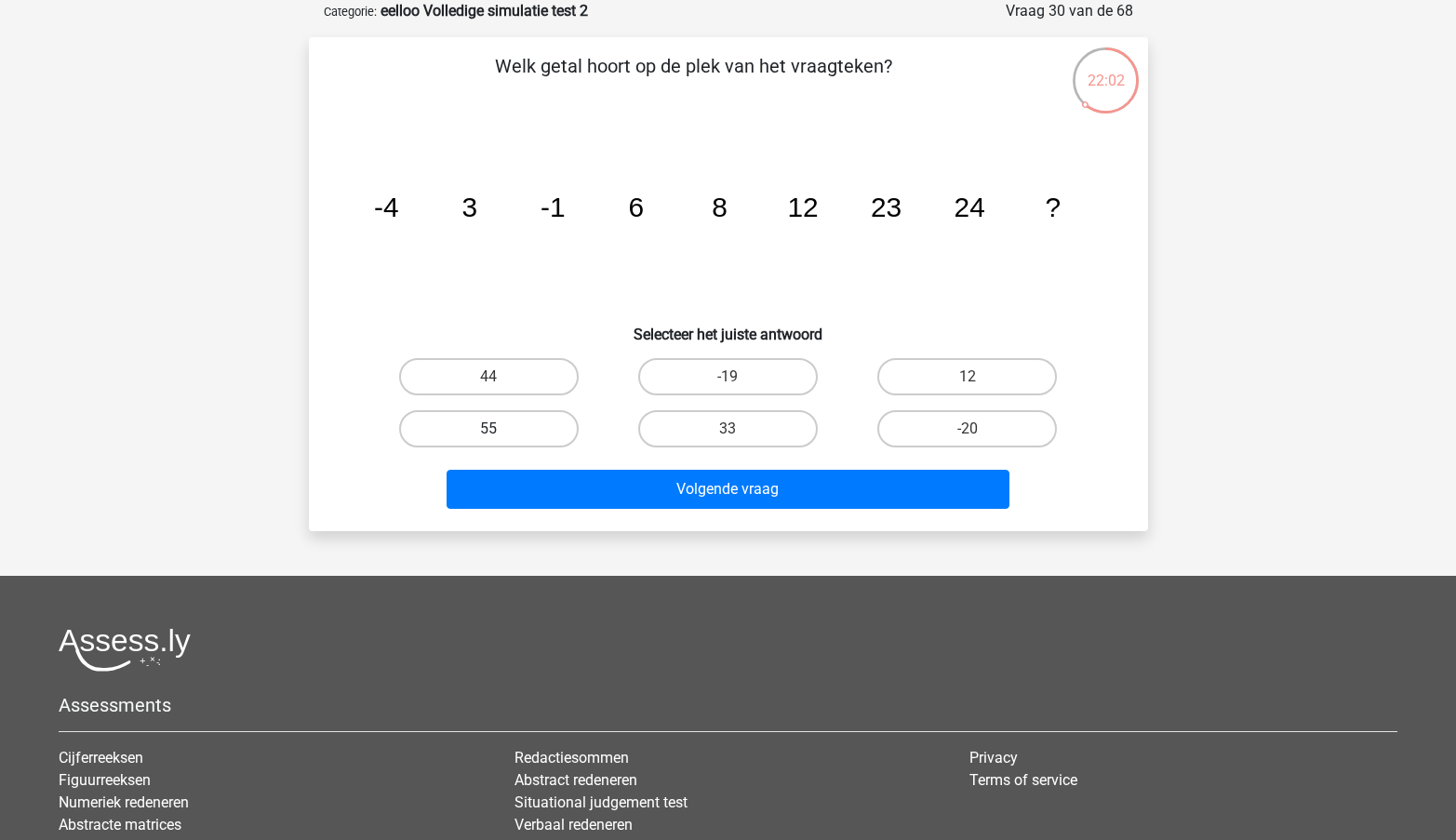
click at [516, 430] on label "55" at bounding box center [489, 429] width 180 height 38
click at [501, 430] on input "55" at bounding box center [494, 434] width 12 height 12
radio input "true"
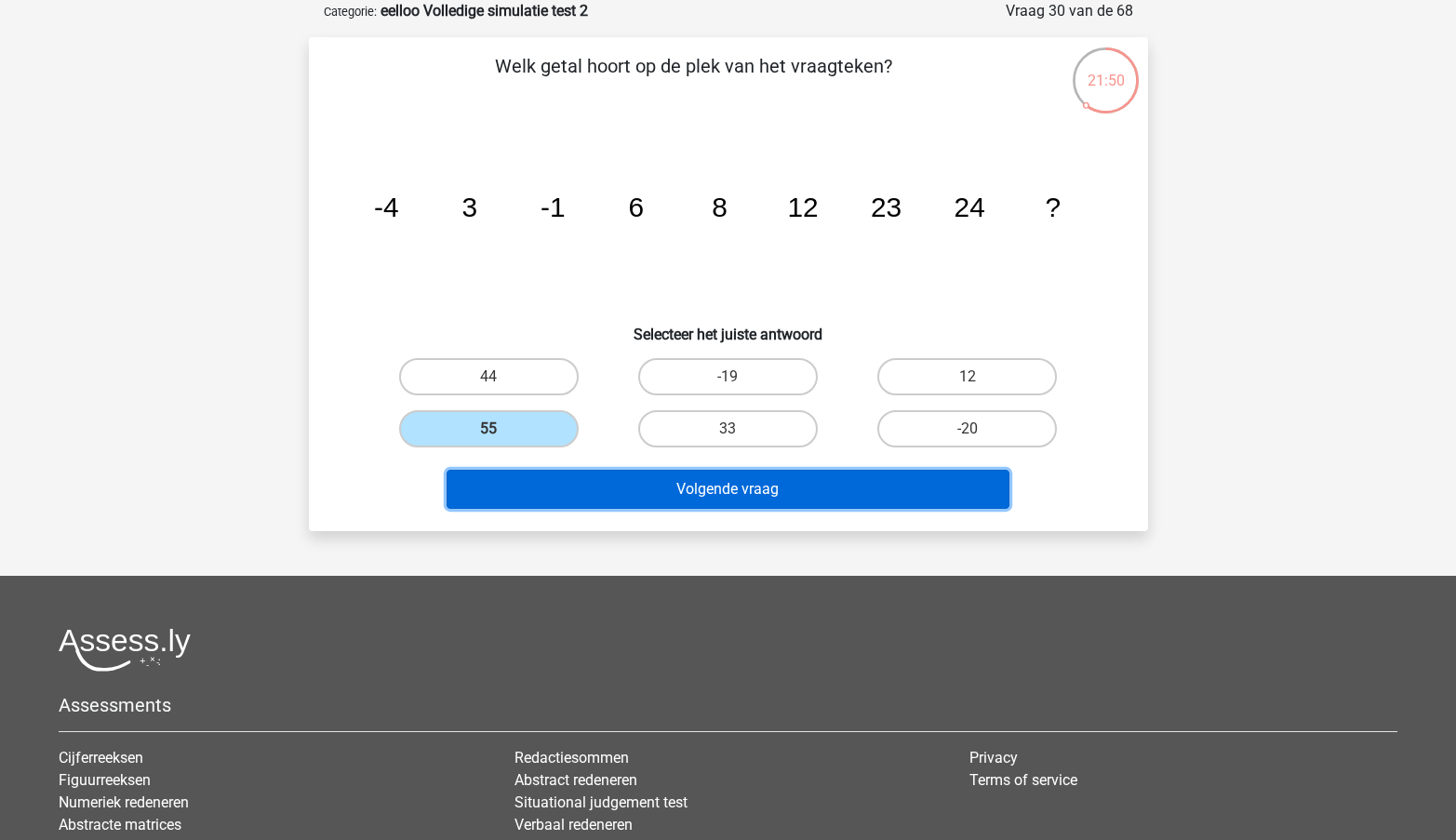
click at [672, 500] on button "Volgende vraag" at bounding box center [728, 490] width 563 height 39
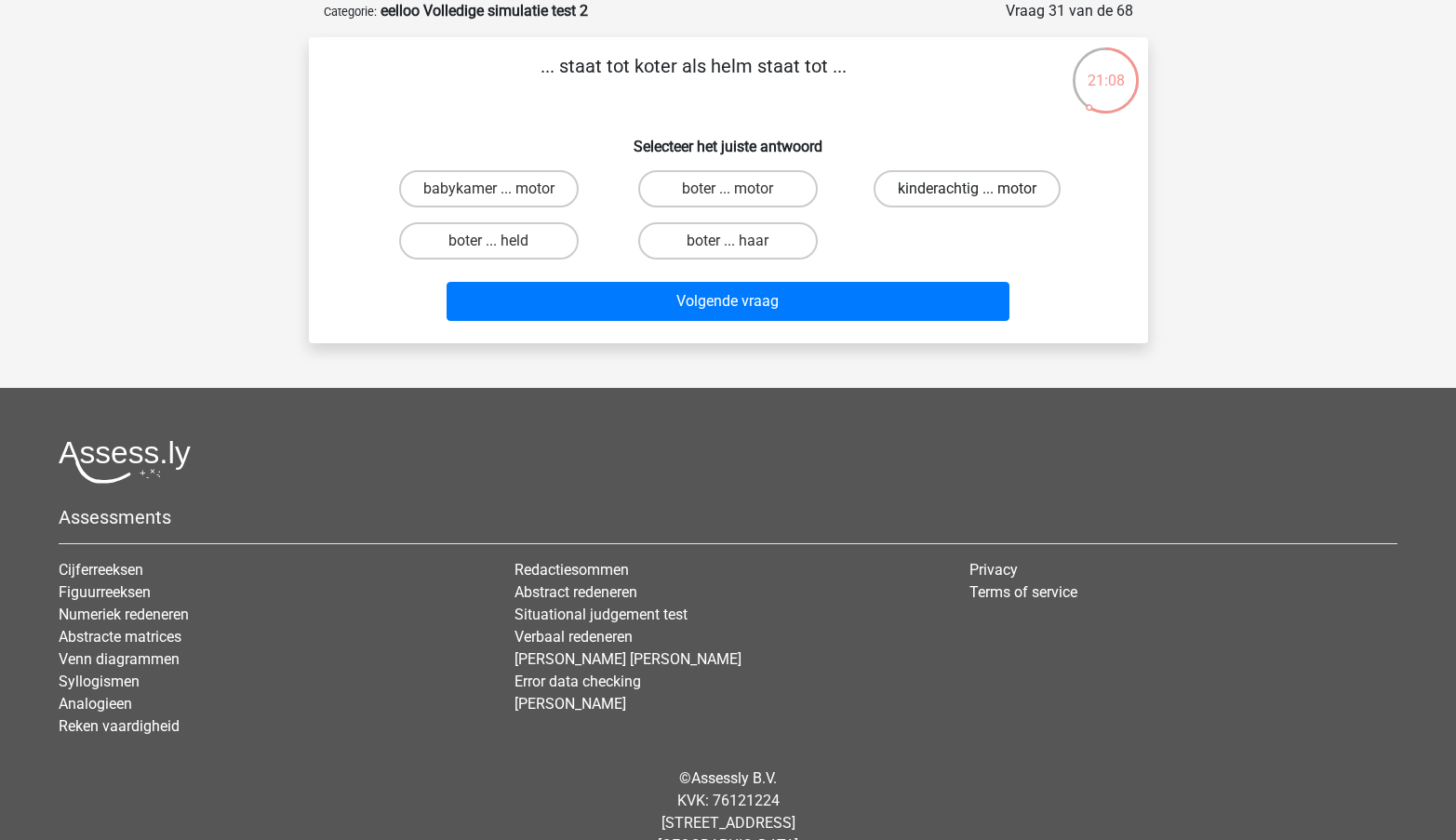
click at [1017, 202] on label "kinderachtig ... motor" at bounding box center [967, 189] width 187 height 38
click at [980, 201] on input "kinderachtig ... motor" at bounding box center [974, 194] width 12 height 12
radio input "true"
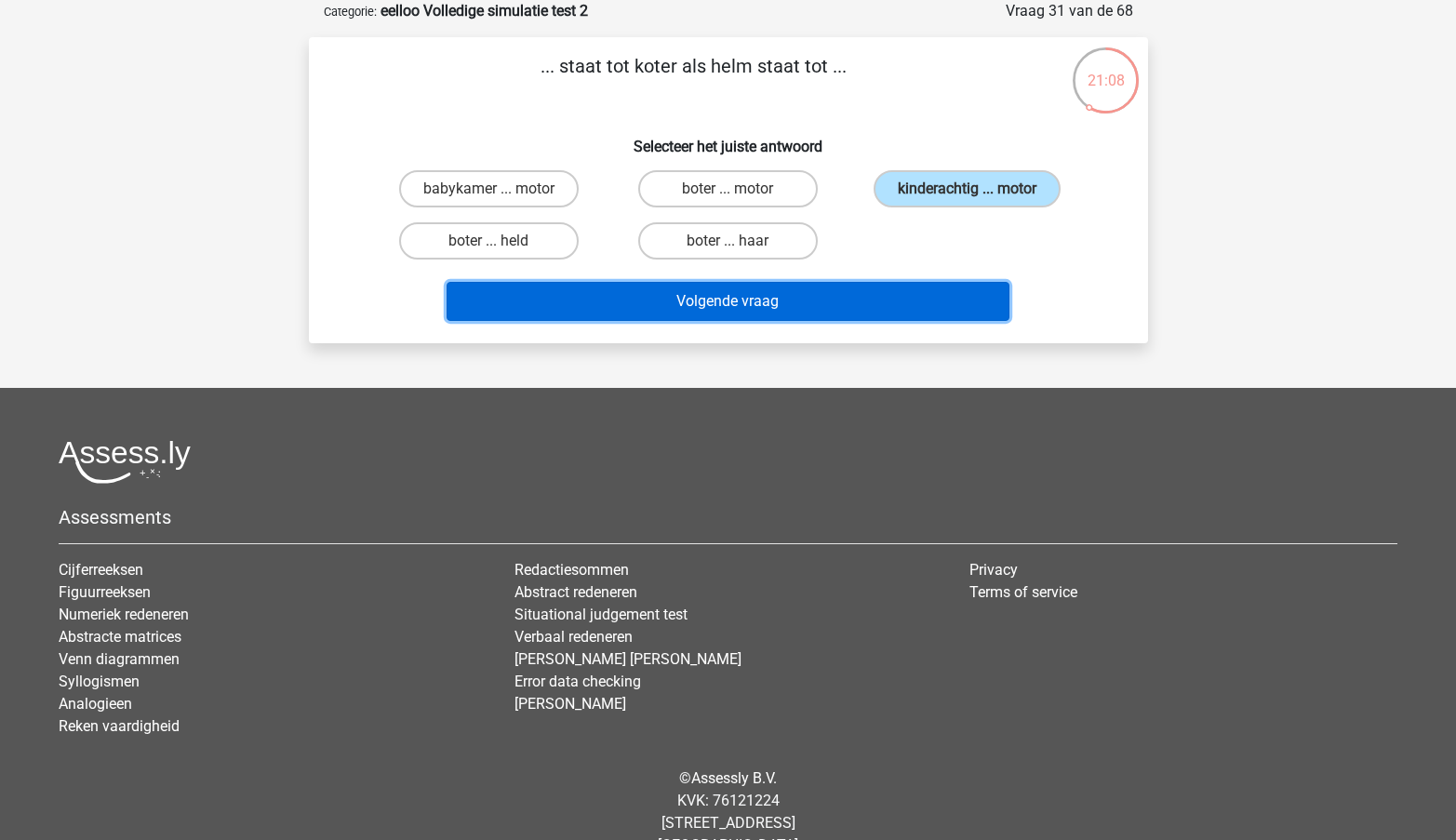
click at [930, 290] on button "Volgende vraag" at bounding box center [728, 302] width 563 height 39
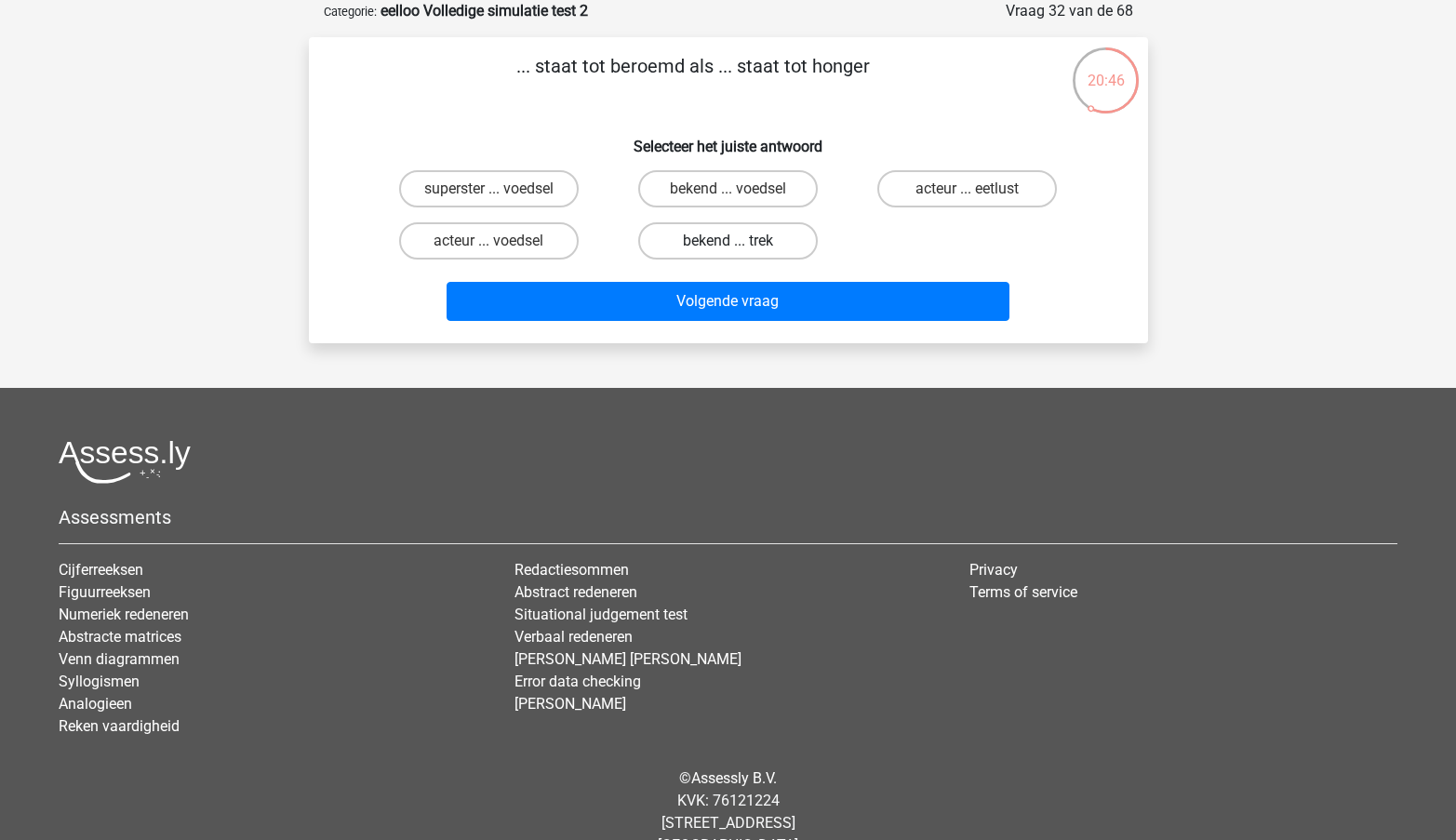
click at [784, 246] on label "bekend ... trek" at bounding box center [728, 241] width 180 height 38
click at [740, 246] on input "bekend ... trek" at bounding box center [733, 246] width 12 height 12
radio input "true"
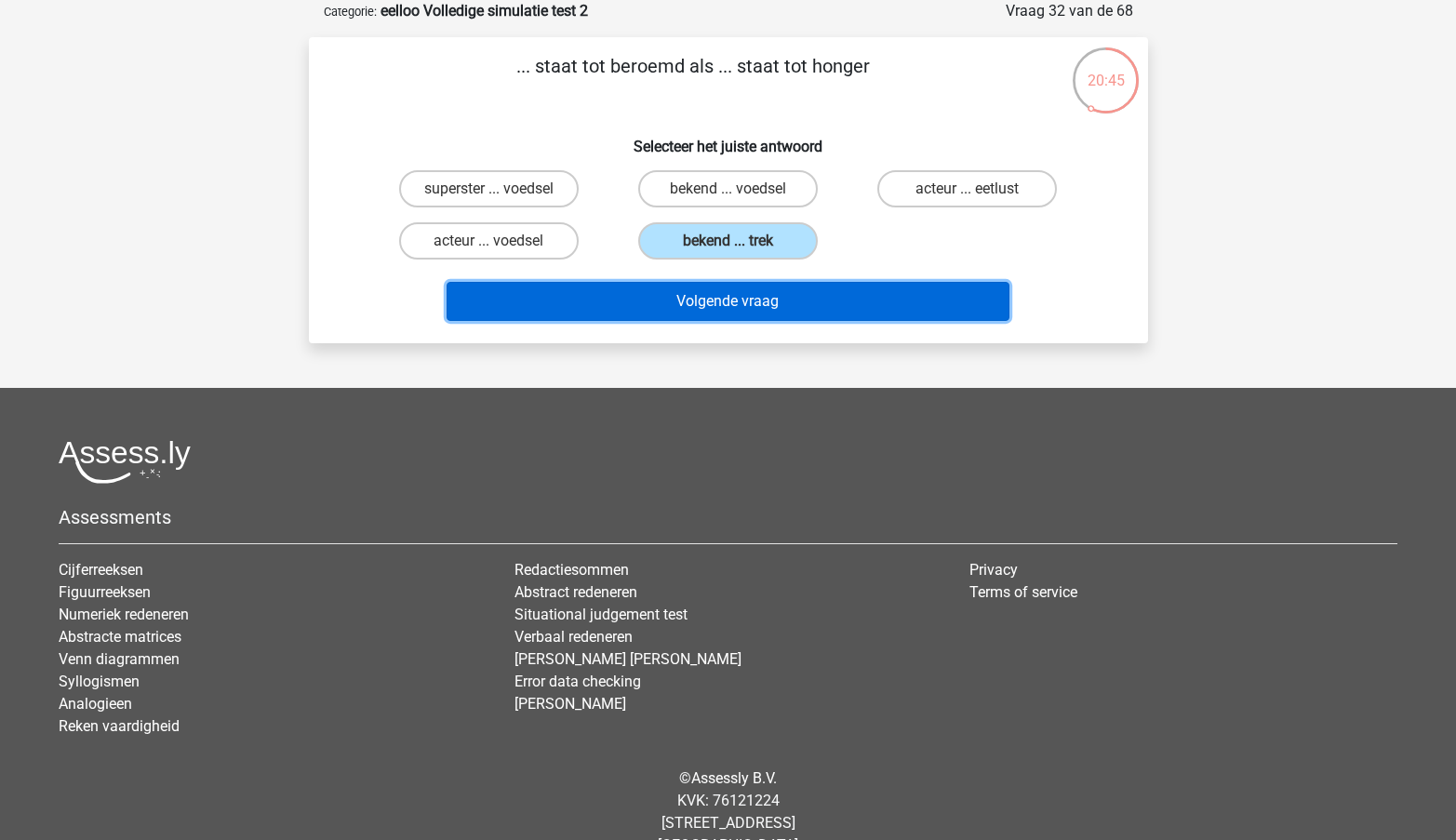
click at [779, 313] on button "Volgende vraag" at bounding box center [728, 302] width 563 height 39
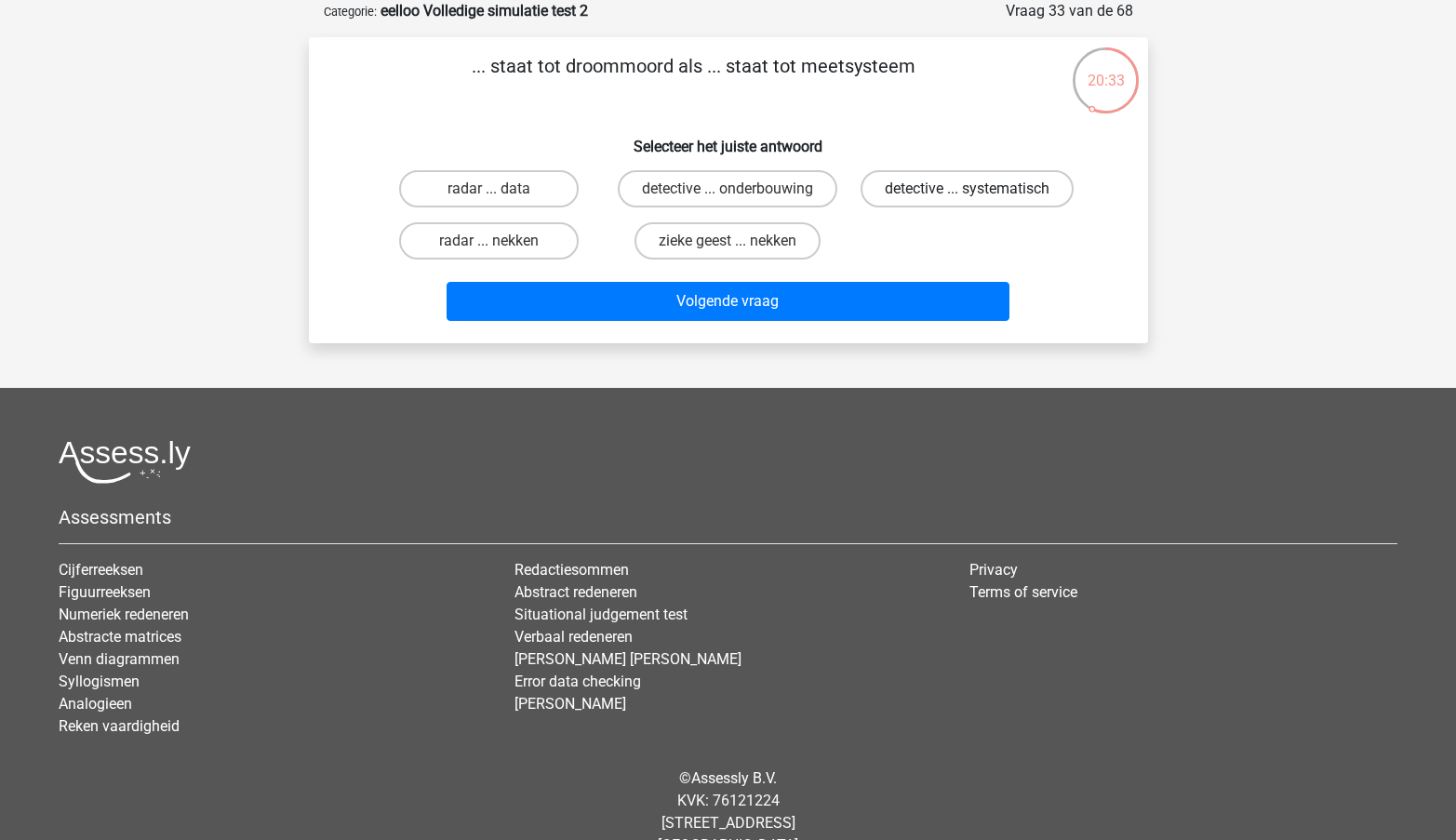
click at [958, 187] on label "detective ... systematisch" at bounding box center [967, 189] width 213 height 38
click at [968, 189] on input "detective ... systematisch" at bounding box center [974, 194] width 12 height 12
radio input "true"
click at [855, 281] on div "Volgende vraag" at bounding box center [728, 297] width 780 height 61
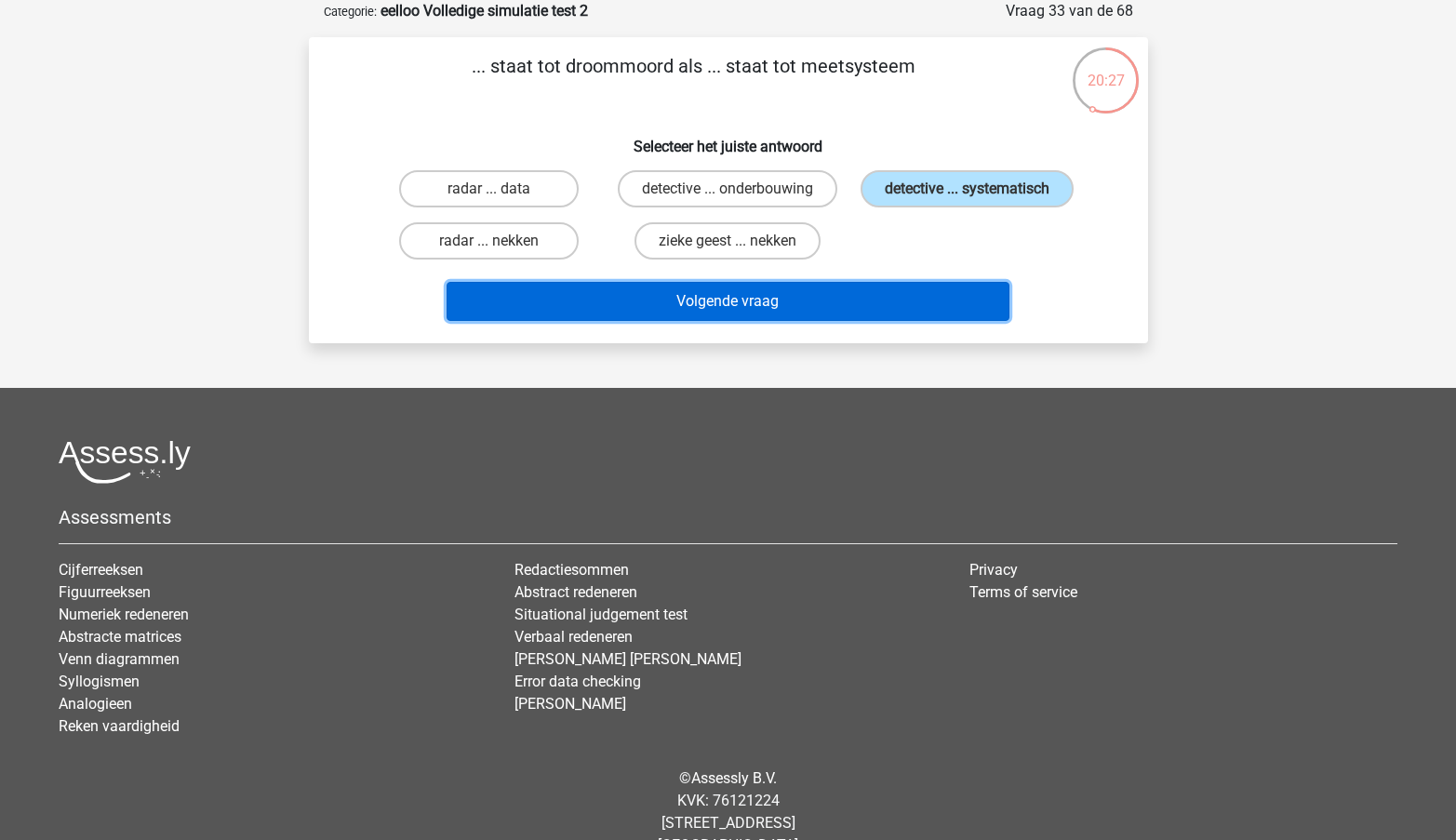
click at [756, 296] on button "Volgende vraag" at bounding box center [728, 302] width 563 height 39
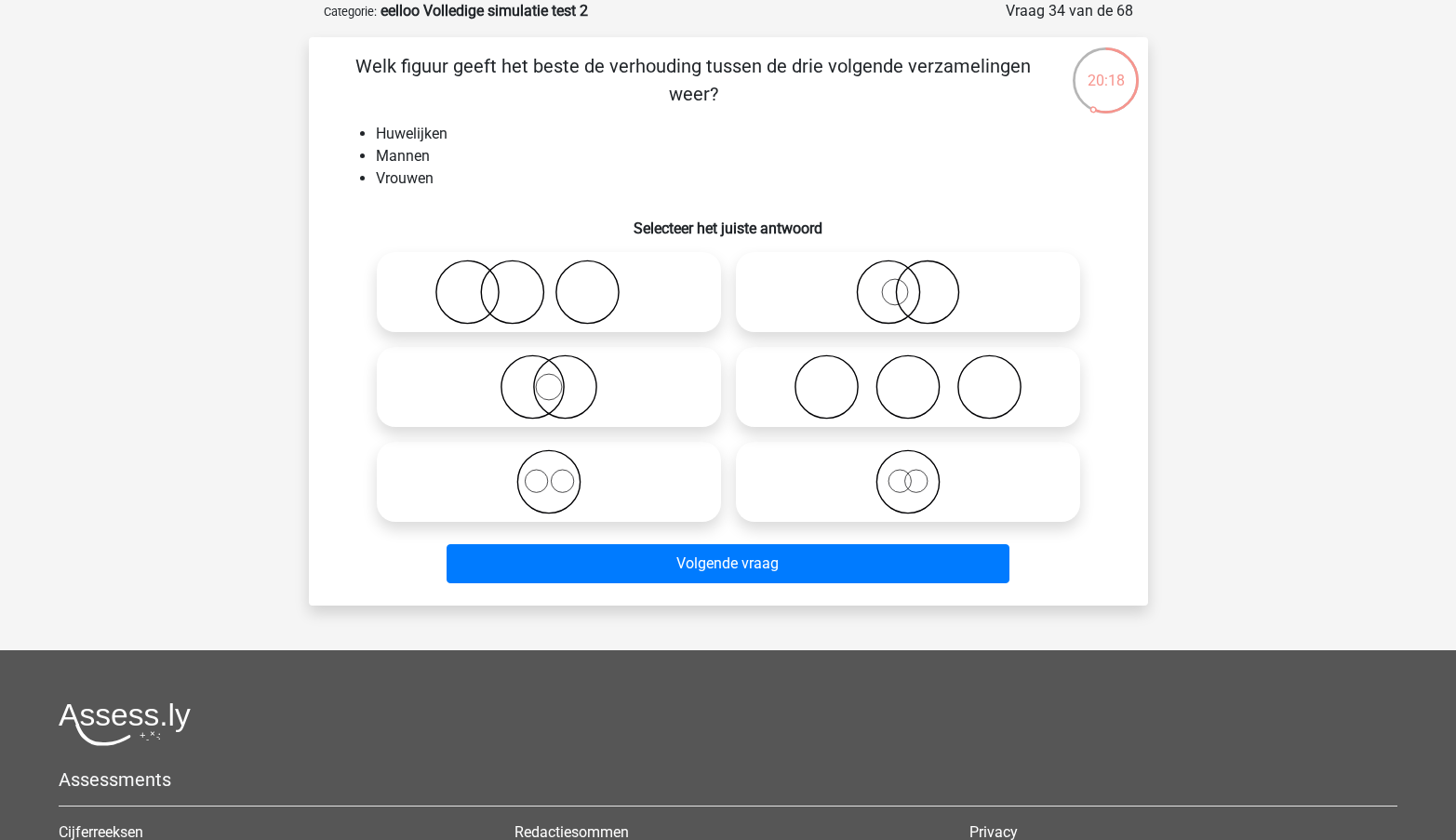
click at [813, 373] on icon at bounding box center [908, 386] width 329 height 65
click at [908, 373] on input "radio" at bounding box center [914, 371] width 12 height 12
radio input "true"
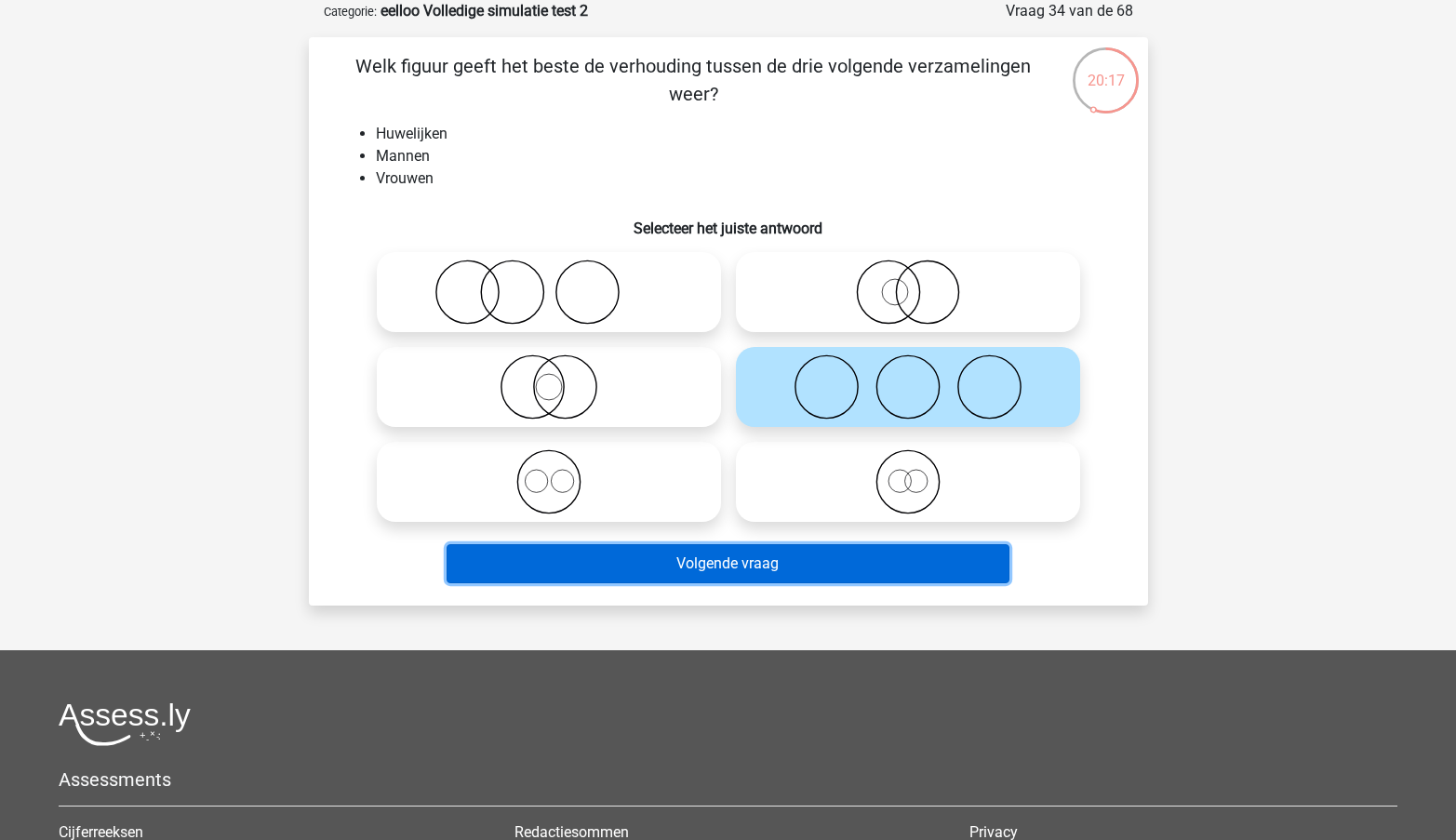
click at [700, 573] on button "Volgende vraag" at bounding box center [728, 564] width 563 height 39
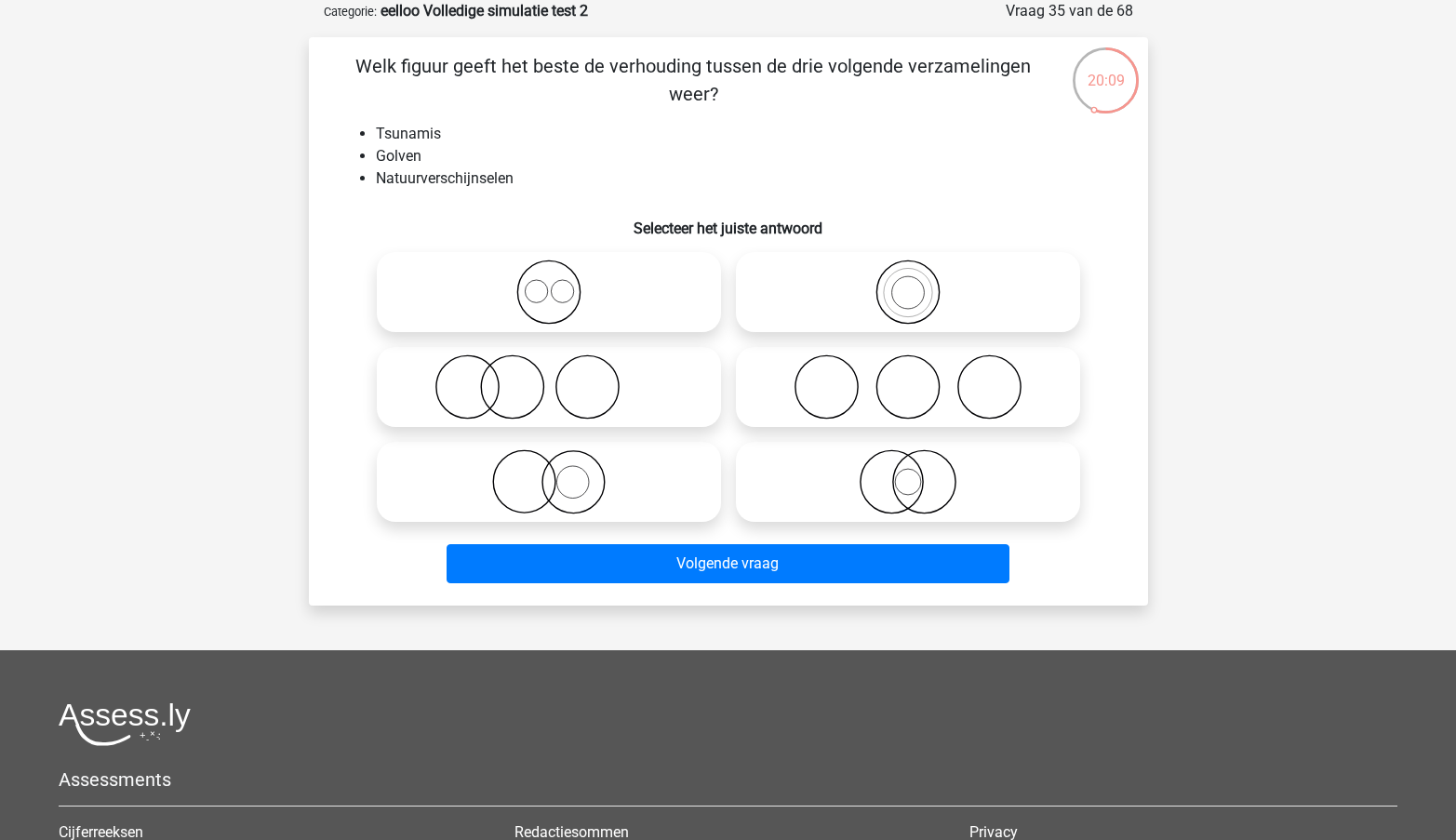
click at [931, 317] on icon at bounding box center [908, 291] width 329 height 65
click at [920, 283] on input "radio" at bounding box center [914, 276] width 12 height 12
radio input "true"
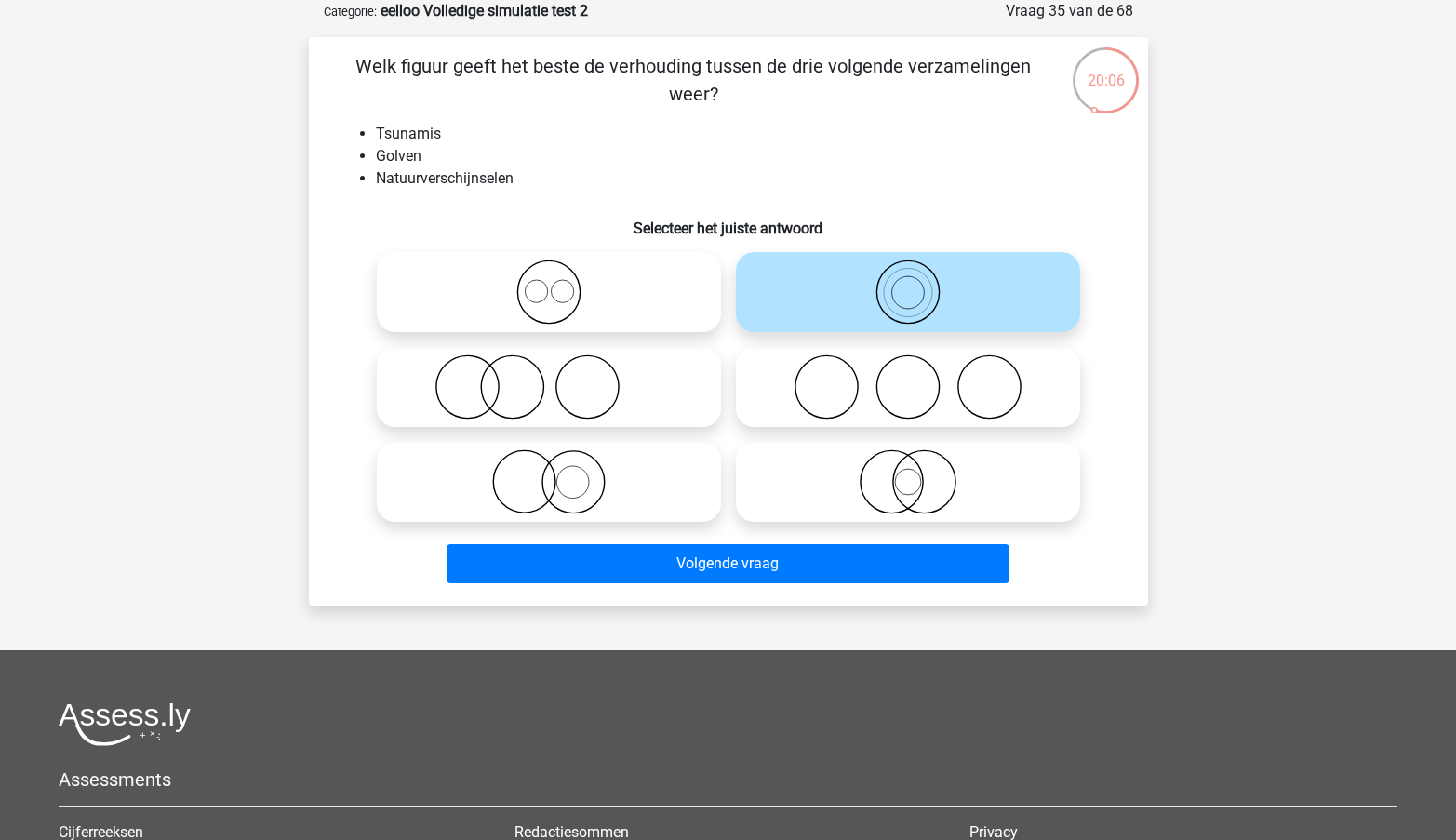
click at [615, 266] on icon at bounding box center [549, 291] width 329 height 65
click at [561, 271] on input "radio" at bounding box center [555, 276] width 12 height 12
radio input "true"
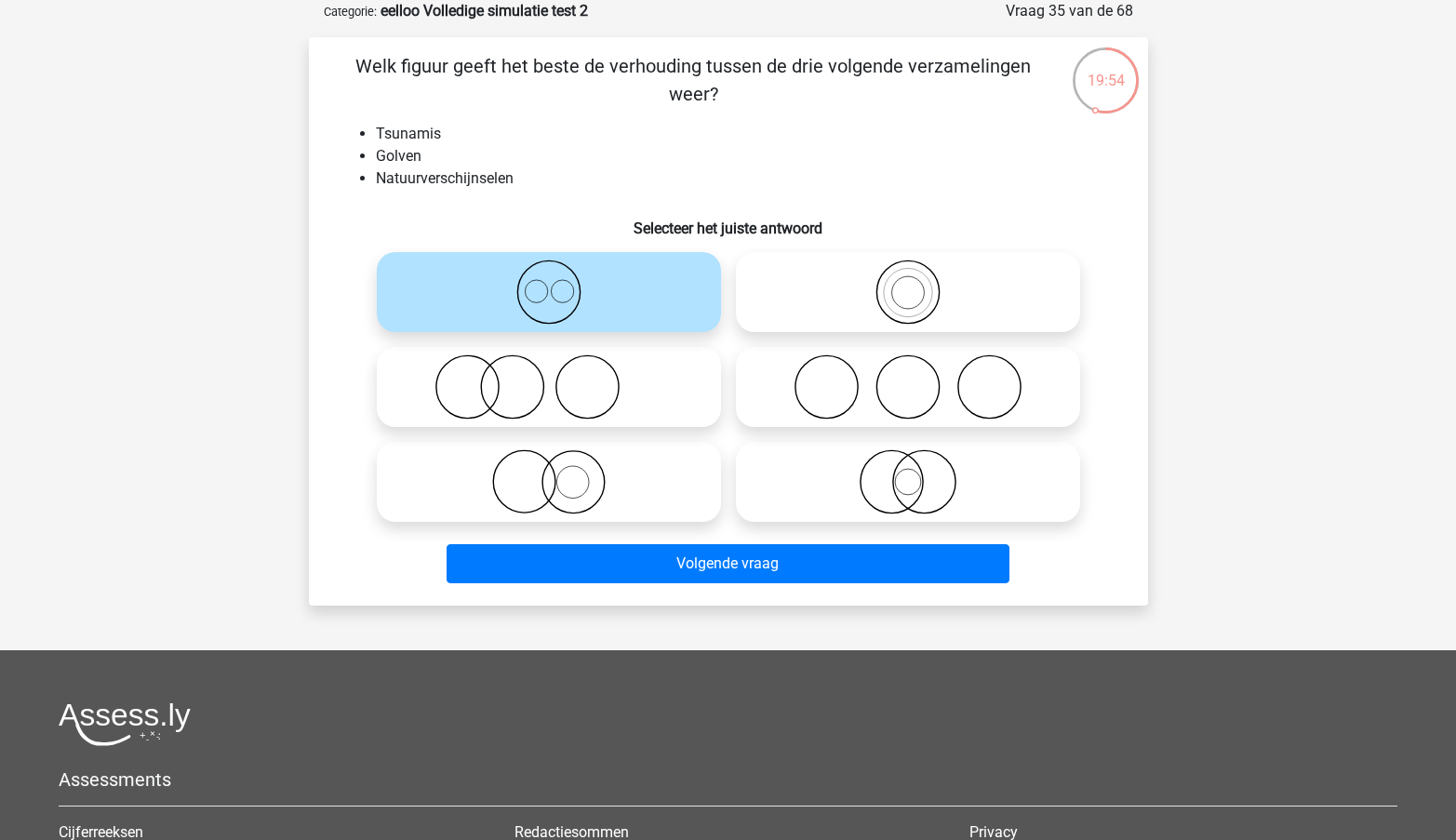
click at [932, 303] on icon at bounding box center [908, 291] width 329 height 65
click at [920, 283] on input "radio" at bounding box center [914, 276] width 12 height 12
radio input "true"
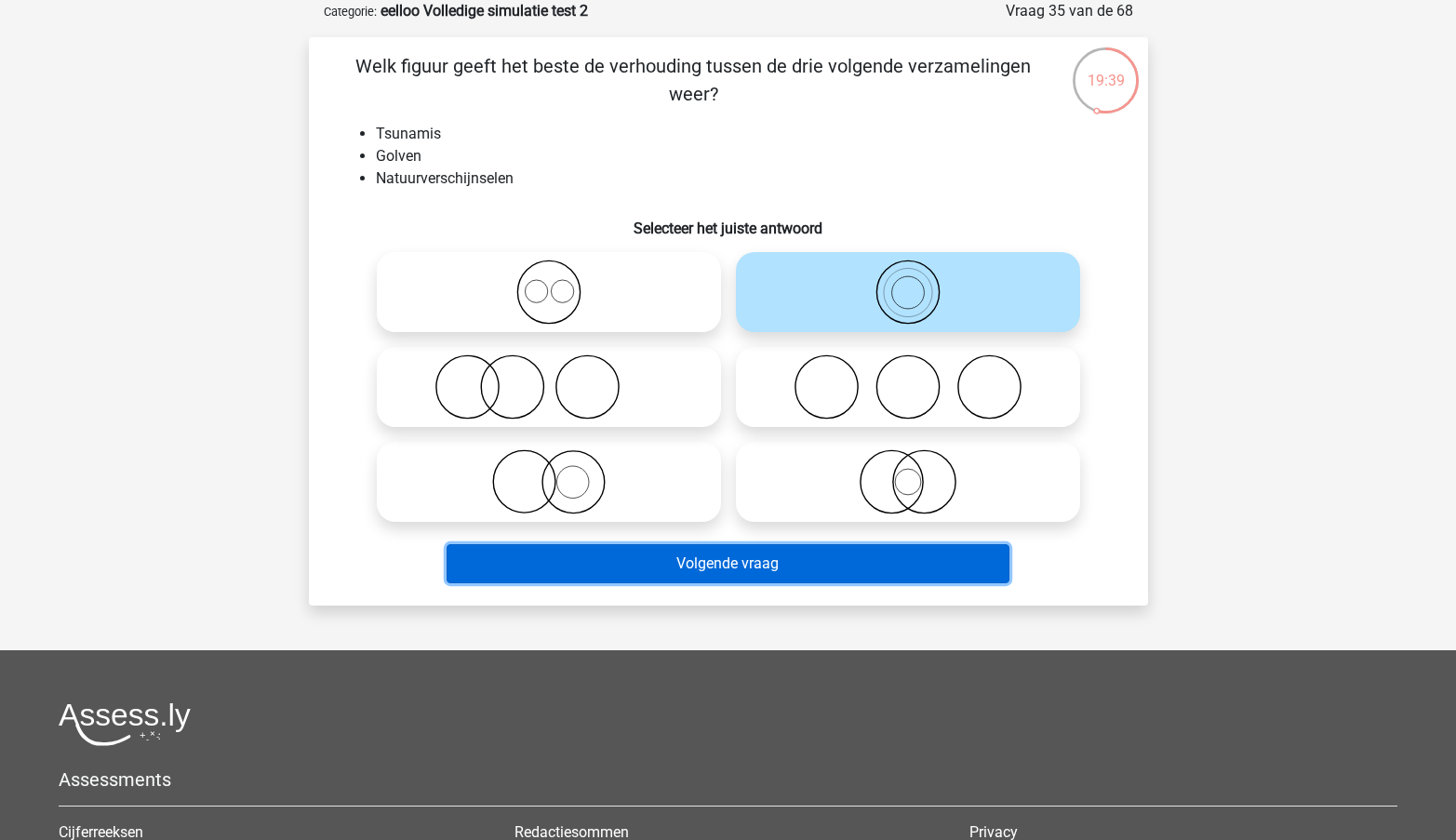
click at [794, 564] on button "Volgende vraag" at bounding box center [728, 564] width 563 height 39
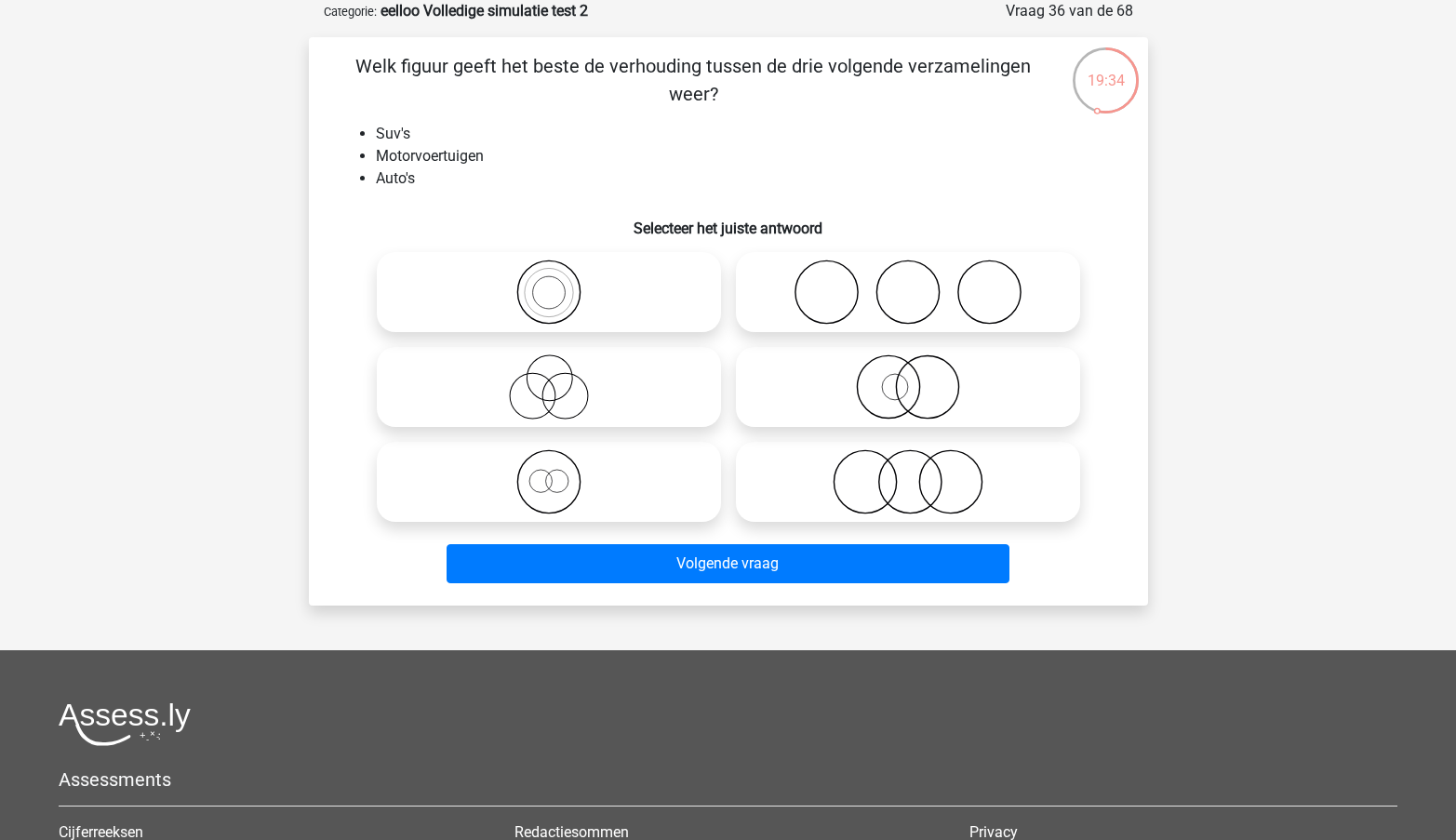
click at [612, 289] on icon at bounding box center [549, 291] width 329 height 65
click at [561, 283] on input "radio" at bounding box center [555, 276] width 12 height 12
radio input "true"
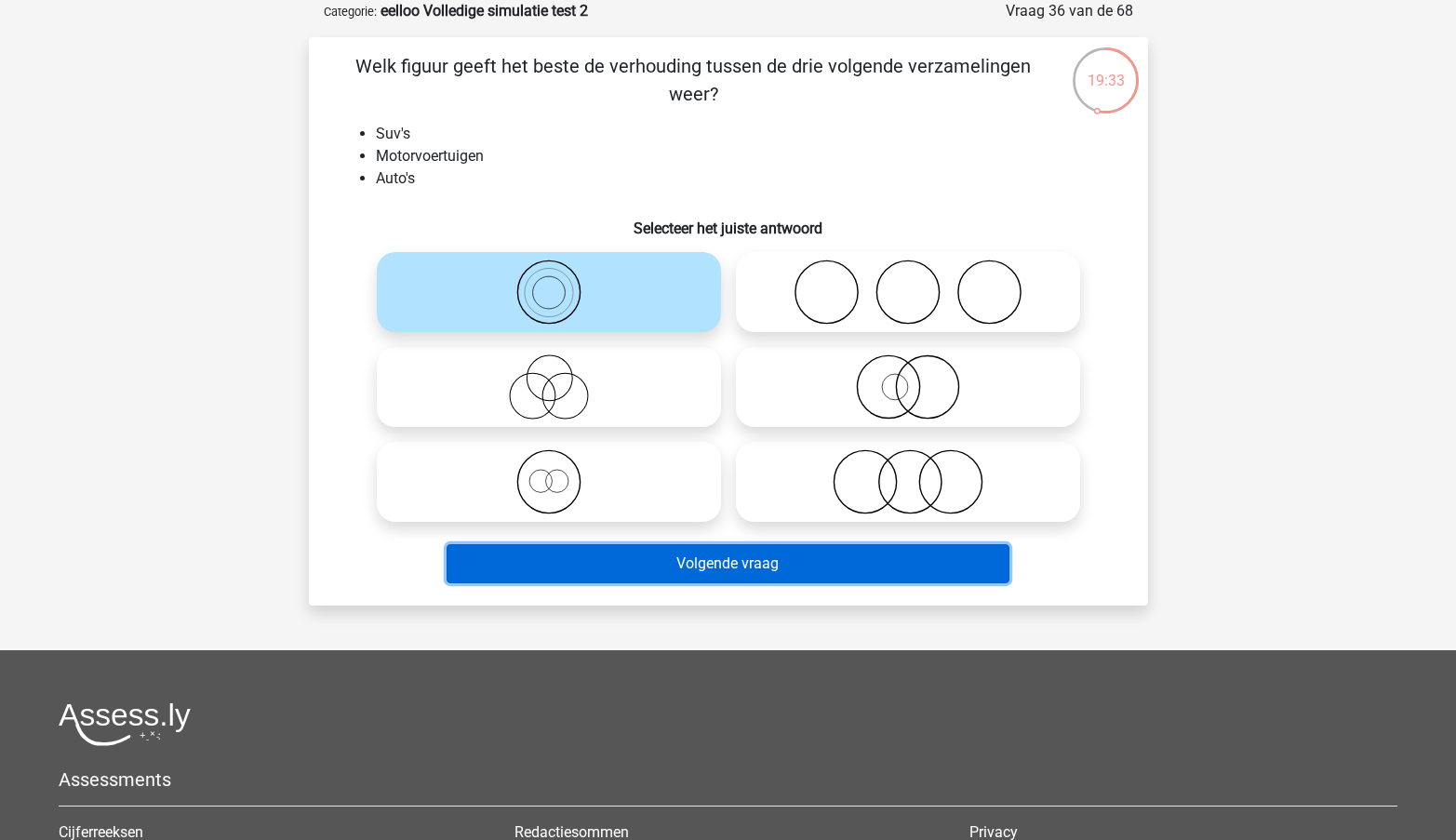
click at [649, 565] on button "Volgende vraag" at bounding box center [728, 564] width 563 height 39
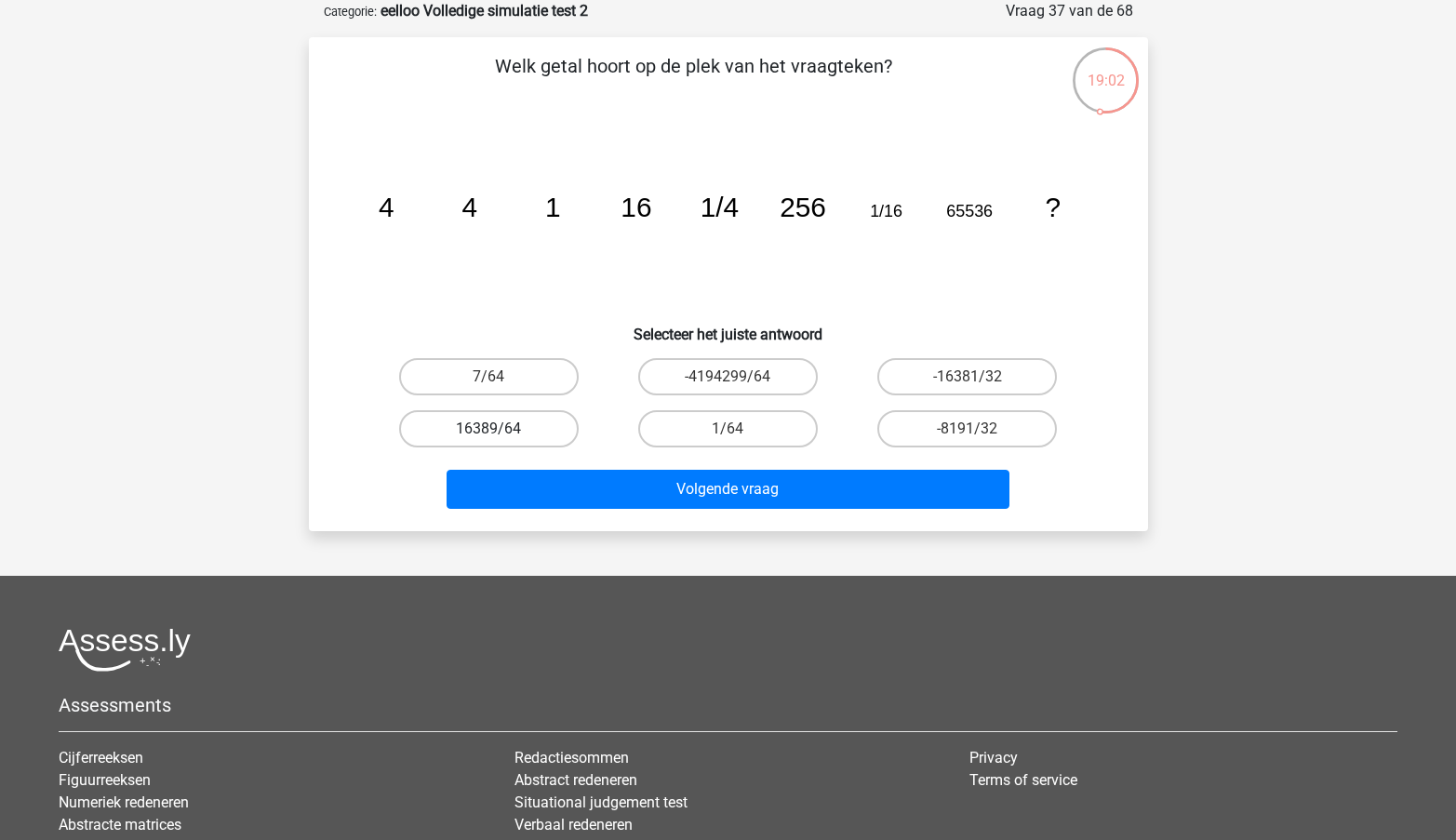
click at [460, 432] on label "16389/64" at bounding box center [489, 429] width 180 height 38
click at [489, 432] on input "16389/64" at bounding box center [494, 434] width 12 height 12
radio input "true"
click at [634, 514] on div "Volgende vraag" at bounding box center [728, 493] width 718 height 47
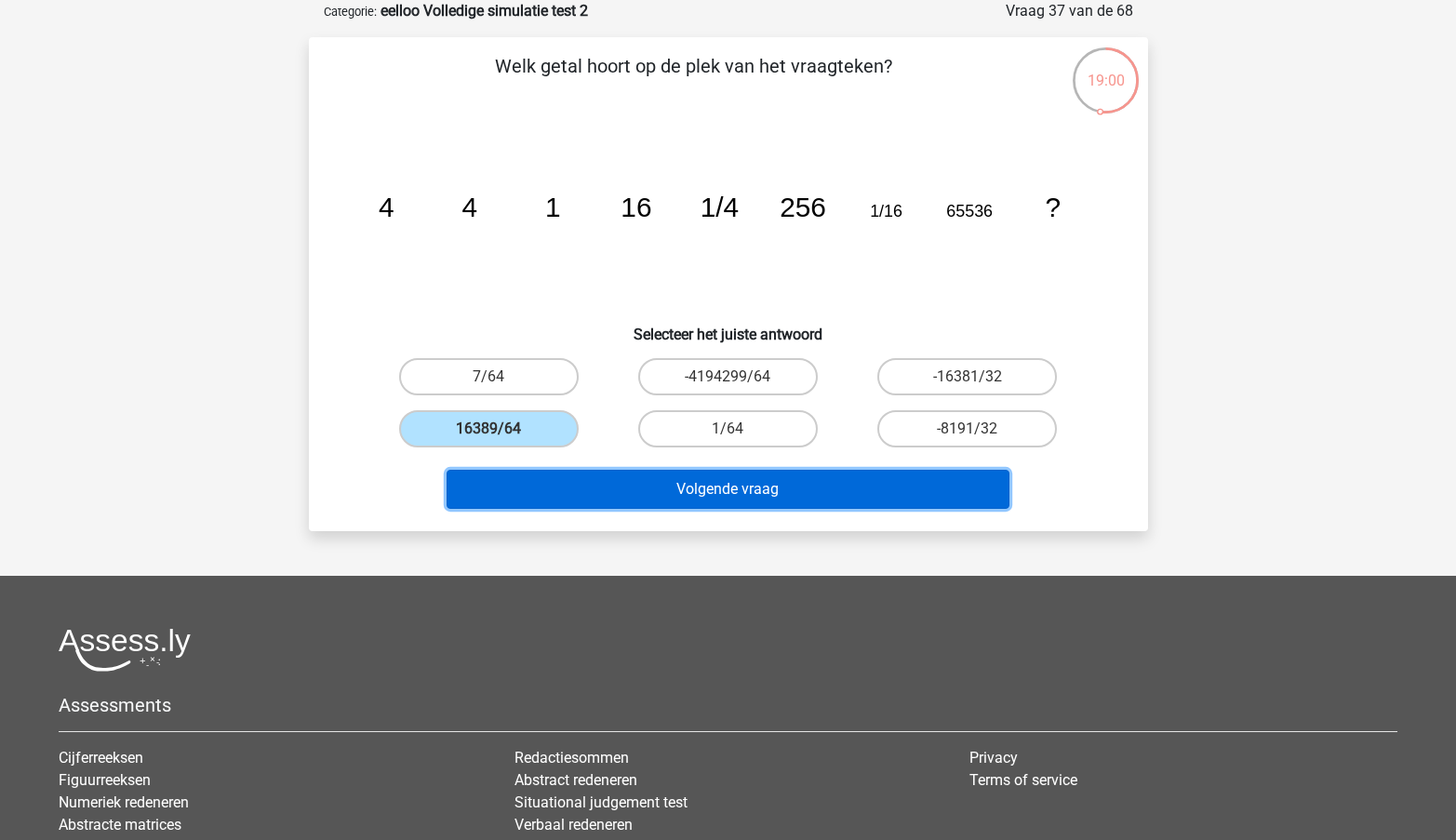
click at [700, 486] on button "Volgende vraag" at bounding box center [728, 490] width 563 height 39
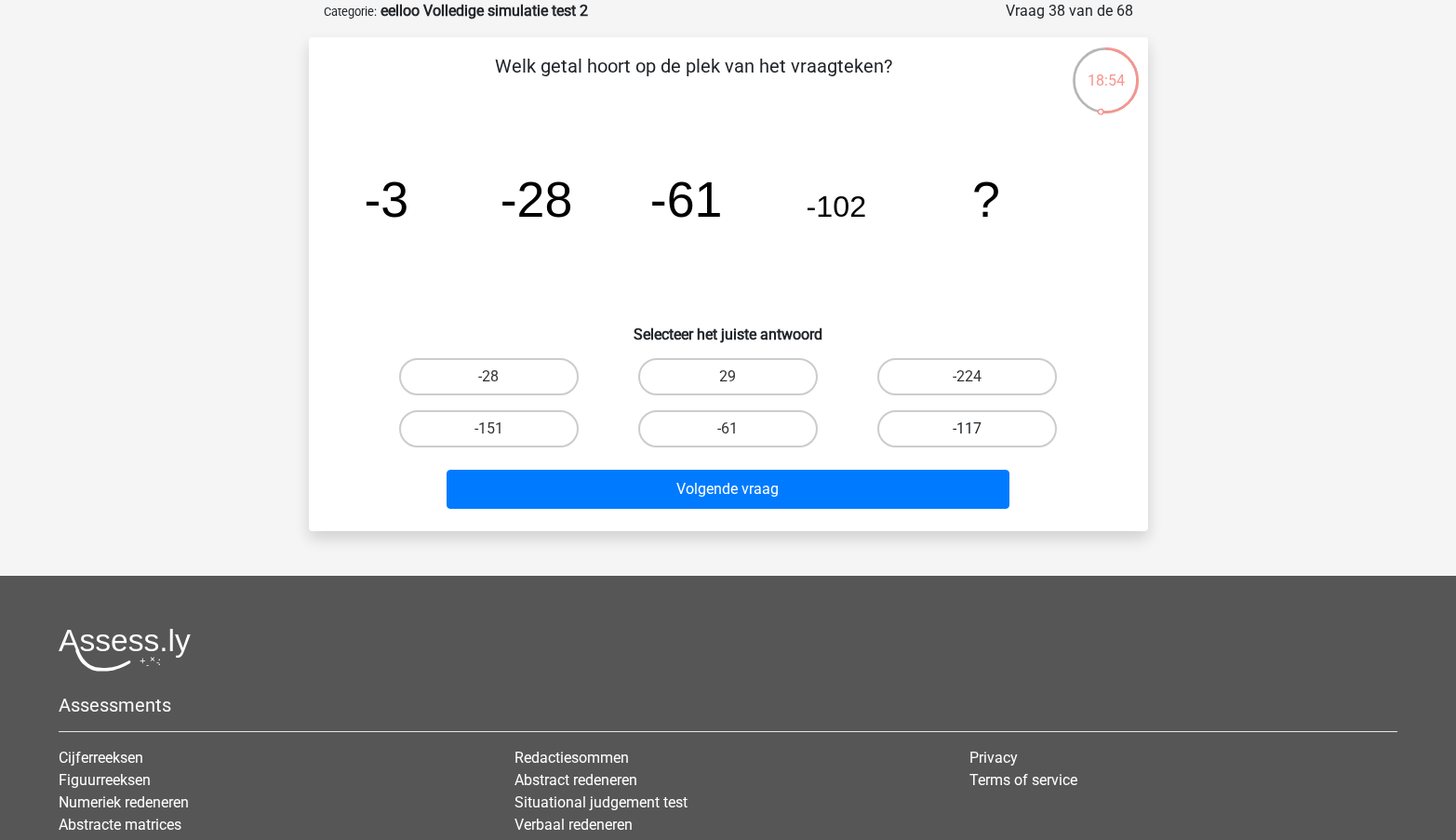
click at [979, 443] on label "-117" at bounding box center [967, 429] width 180 height 38
click at [979, 441] on input "-117" at bounding box center [974, 434] width 12 height 12
radio input "true"
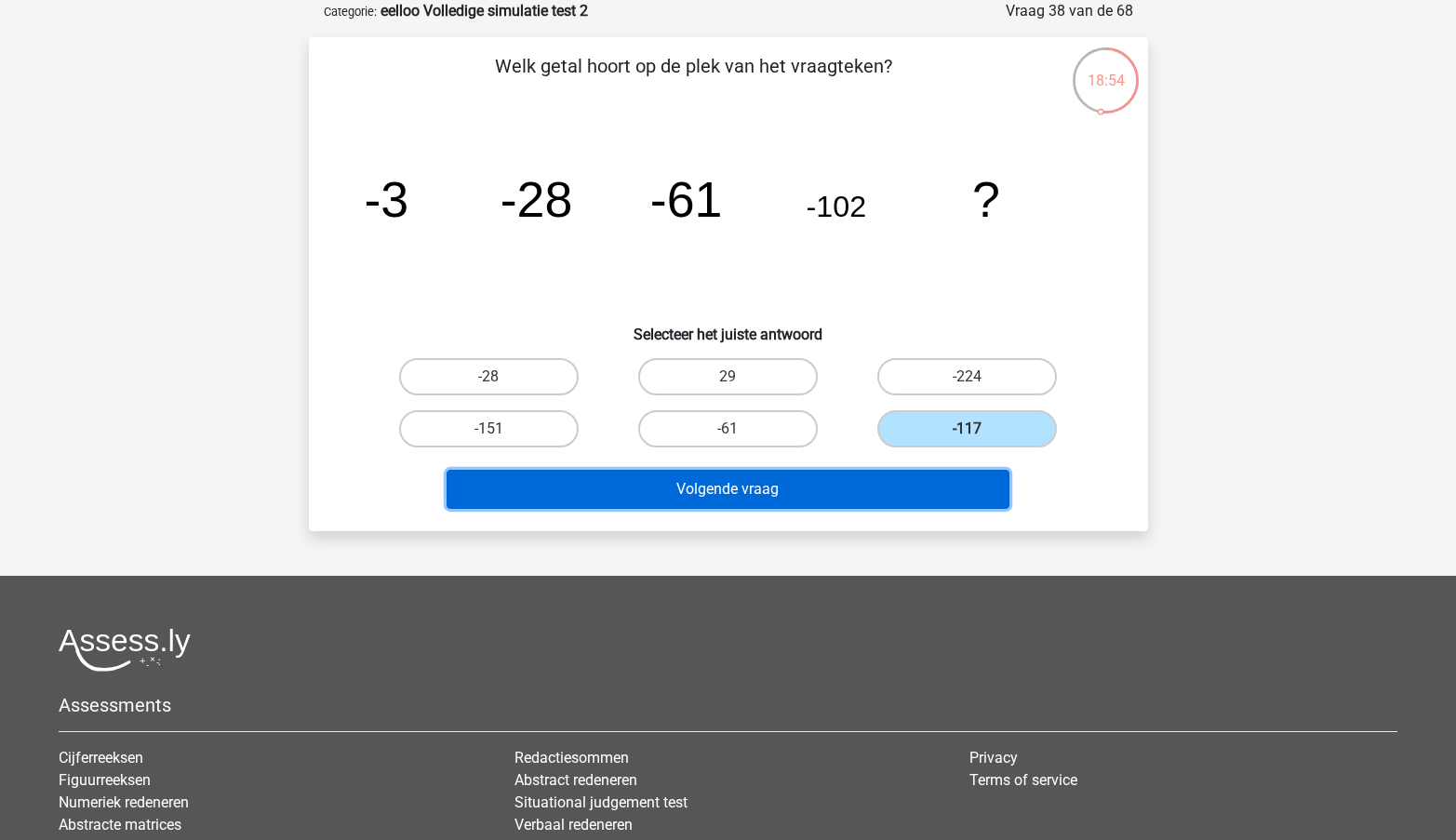
click at [885, 476] on button "Volgende vraag" at bounding box center [728, 490] width 563 height 39
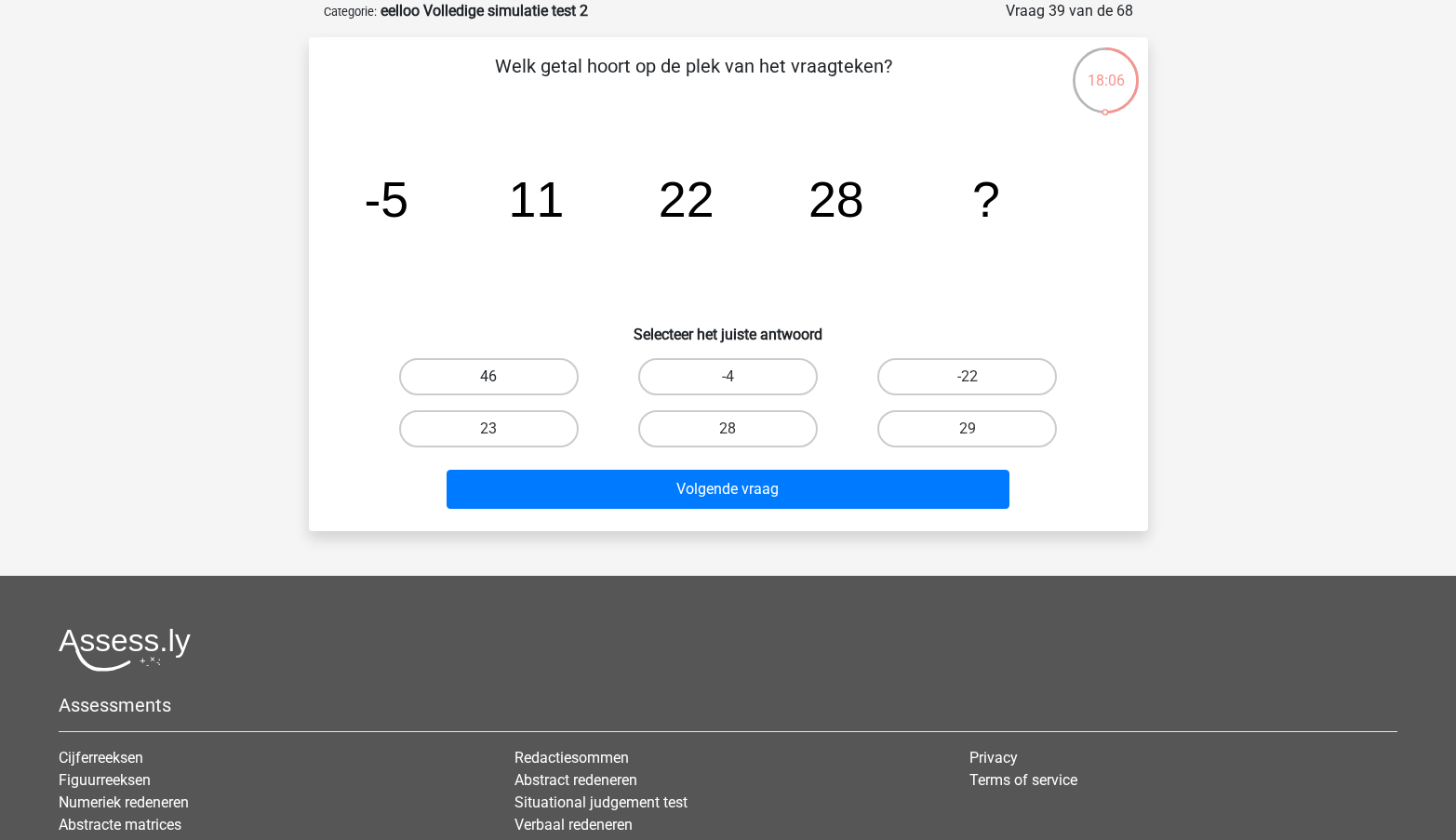
click at [502, 368] on label "46" at bounding box center [489, 377] width 180 height 38
click at [501, 377] on input "46" at bounding box center [494, 382] width 12 height 12
radio input "true"
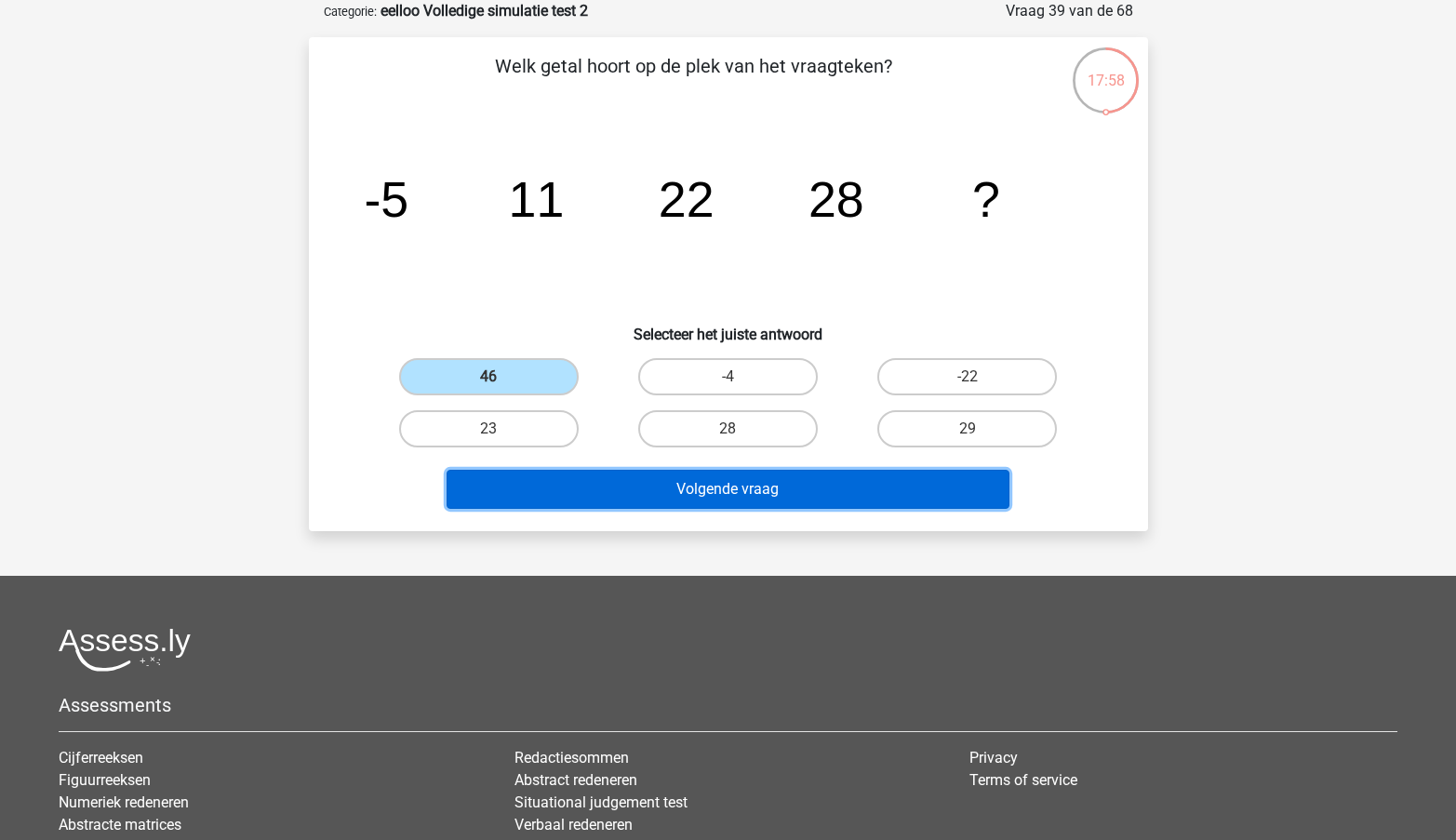
click at [843, 484] on button "Volgende vraag" at bounding box center [728, 490] width 563 height 39
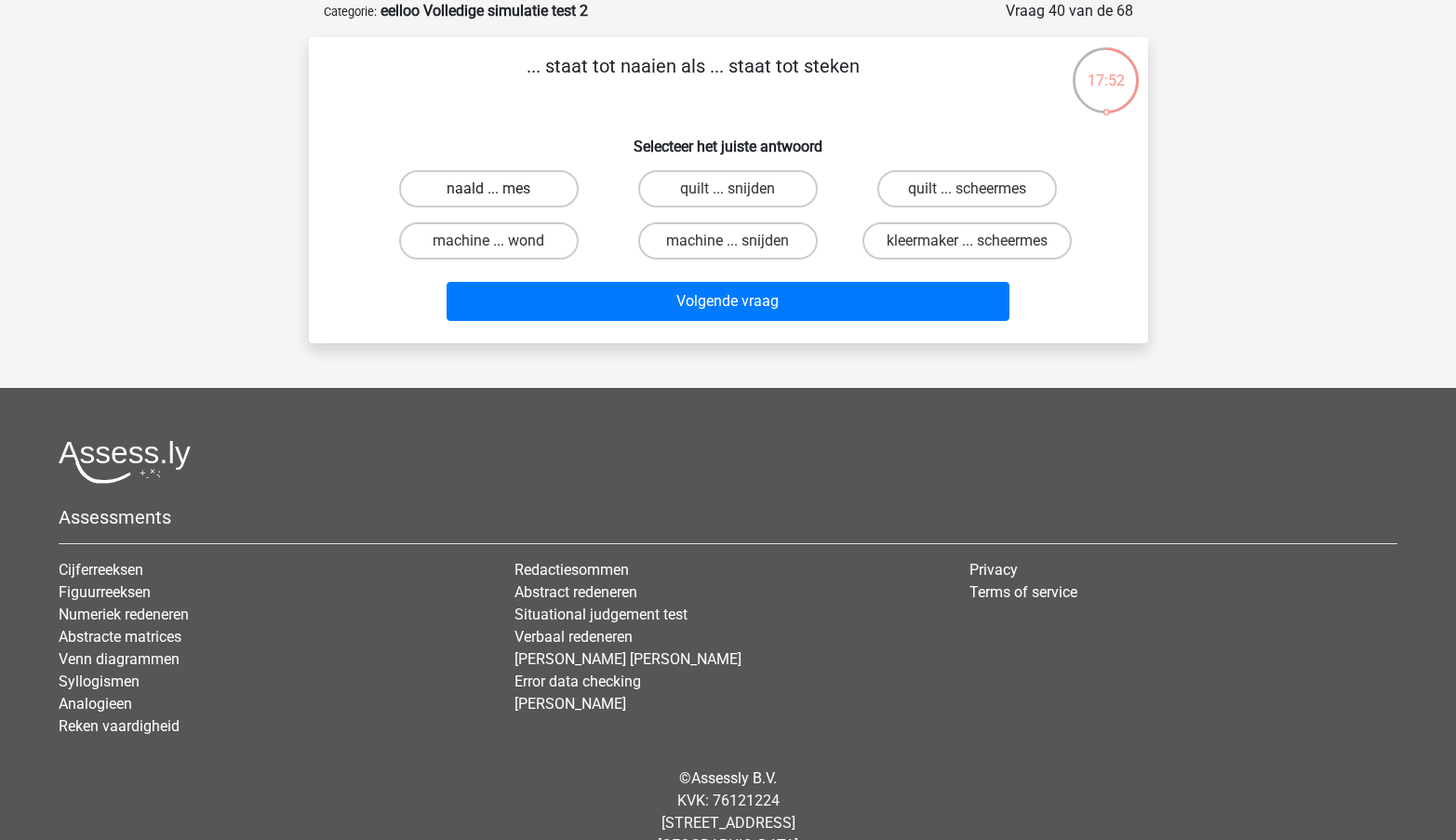
click at [513, 192] on label "naald ... mes" at bounding box center [489, 189] width 180 height 38
click at [501, 192] on input "naald ... mes" at bounding box center [494, 194] width 12 height 12
radio input "true"
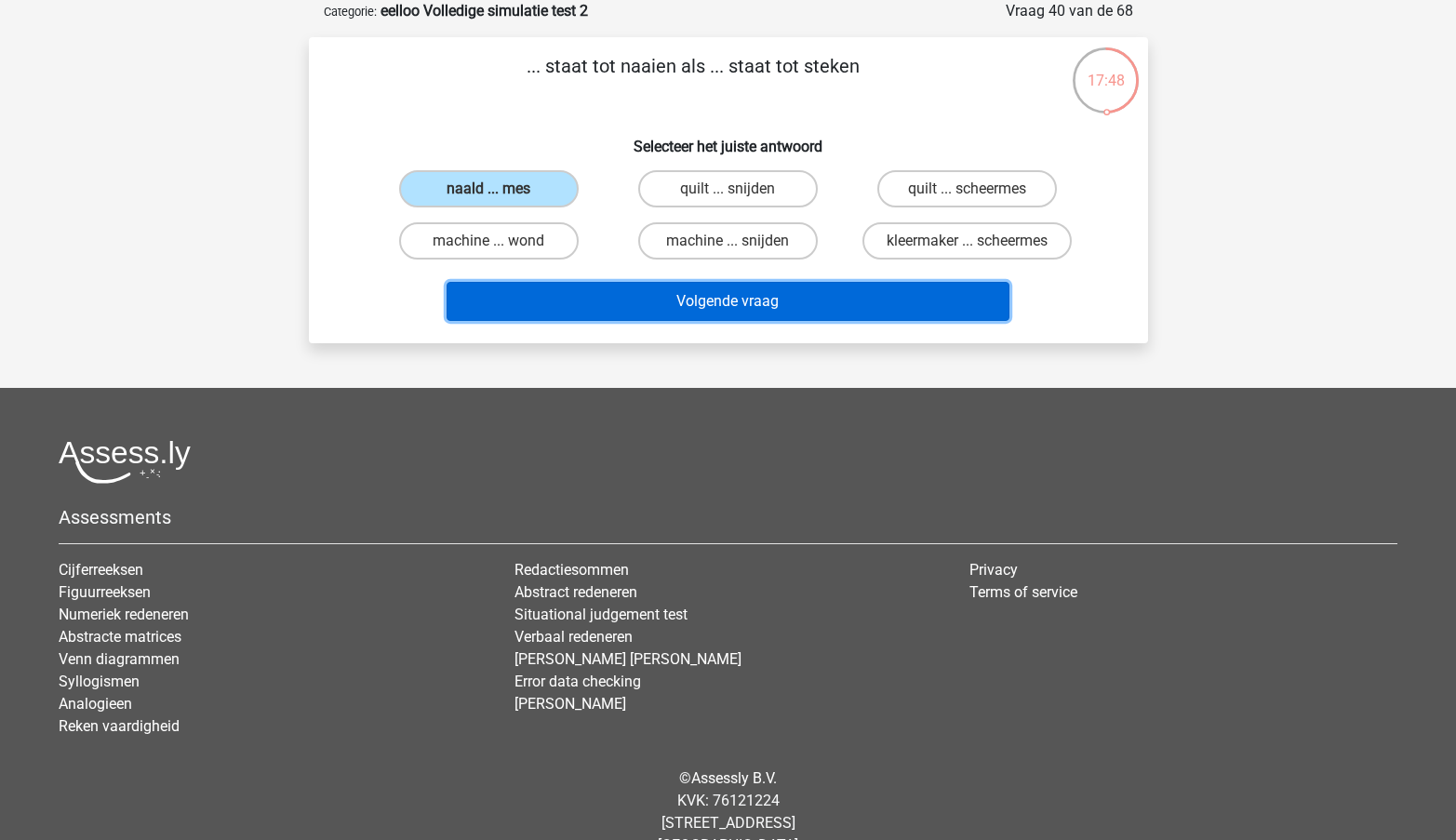
click at [808, 316] on button "Volgende vraag" at bounding box center [728, 302] width 563 height 39
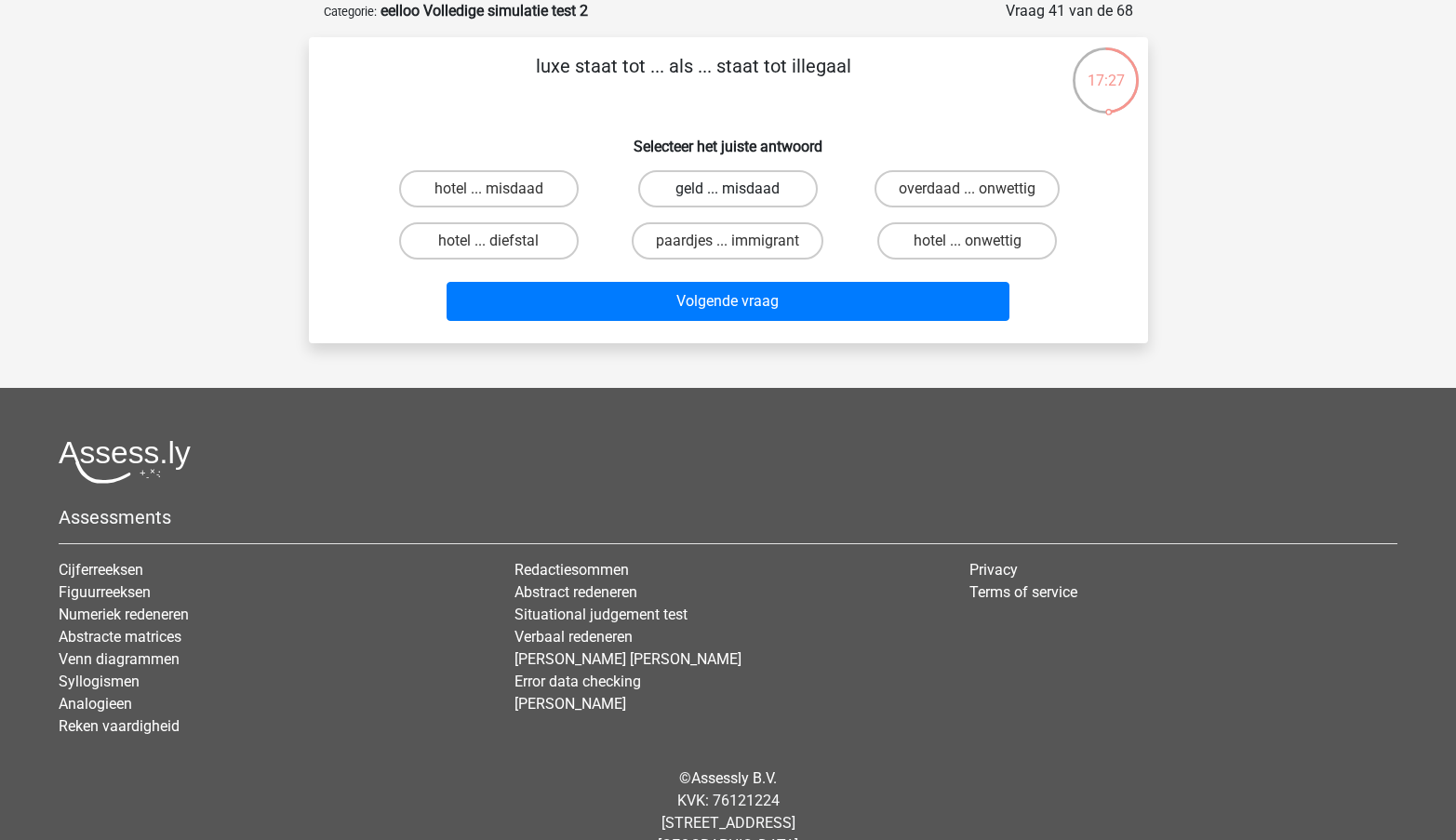
click at [755, 194] on label "geld ... misdaad" at bounding box center [728, 189] width 180 height 38
click at [740, 194] on input "geld ... misdaad" at bounding box center [733, 194] width 12 height 12
radio input "true"
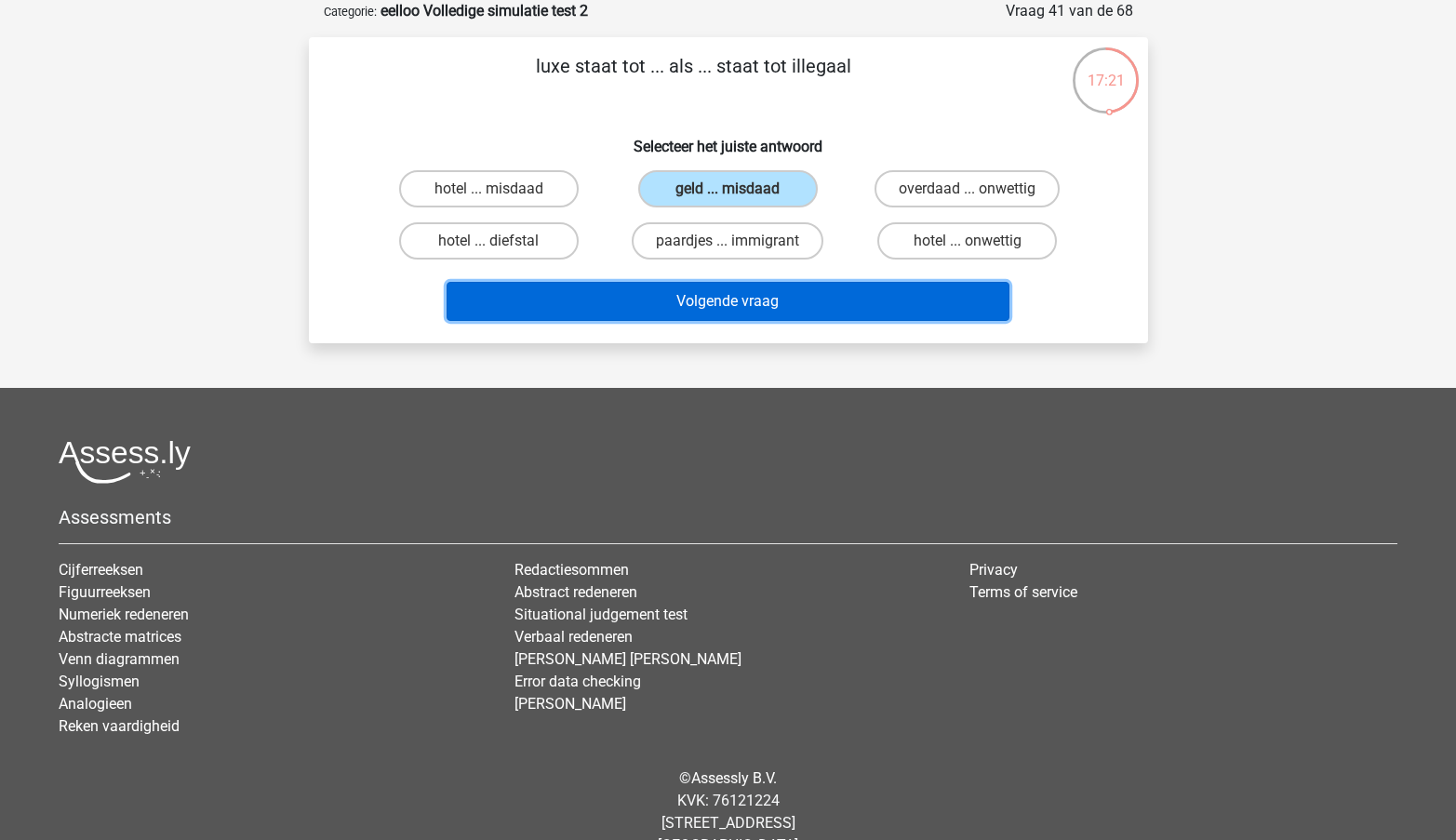
click at [775, 314] on button "Volgende vraag" at bounding box center [728, 302] width 563 height 39
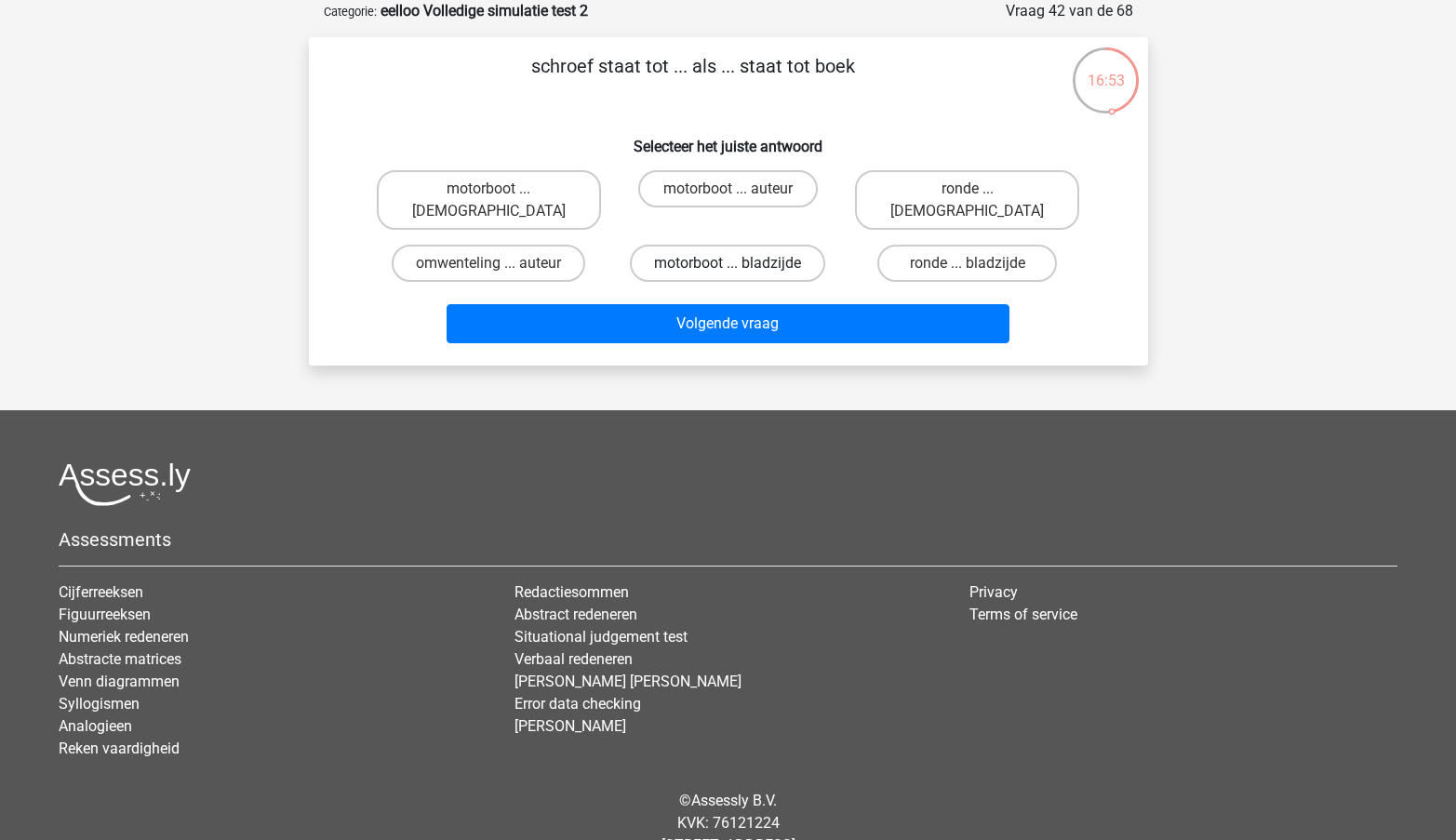
click at [746, 249] on label "motorboot ... bladzijde" at bounding box center [728, 263] width 196 height 38
click at [740, 263] on input "motorboot ... bladzijde" at bounding box center [733, 269] width 12 height 12
radio input "true"
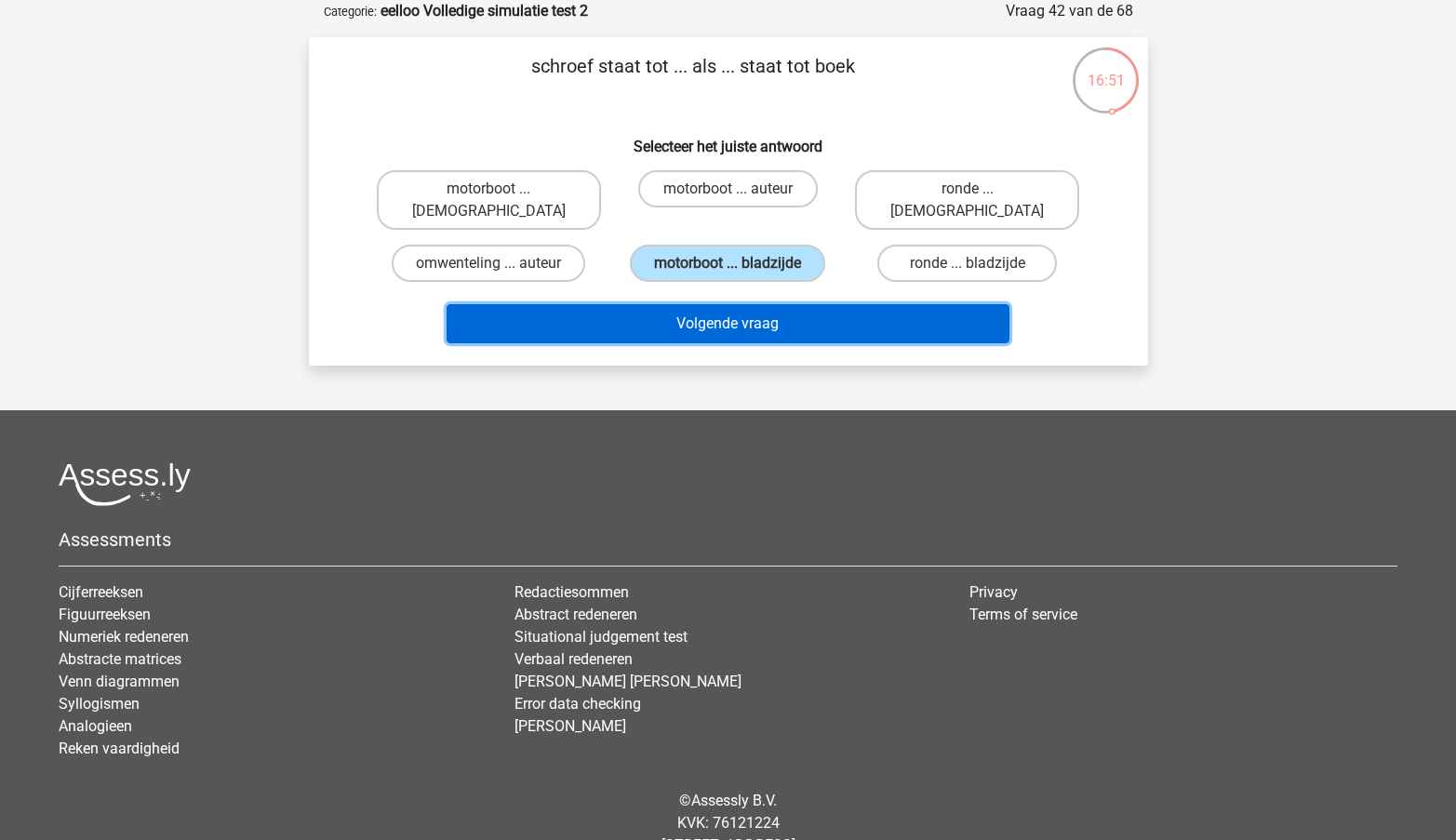
click at [752, 315] on button "Volgende vraag" at bounding box center [728, 324] width 563 height 39
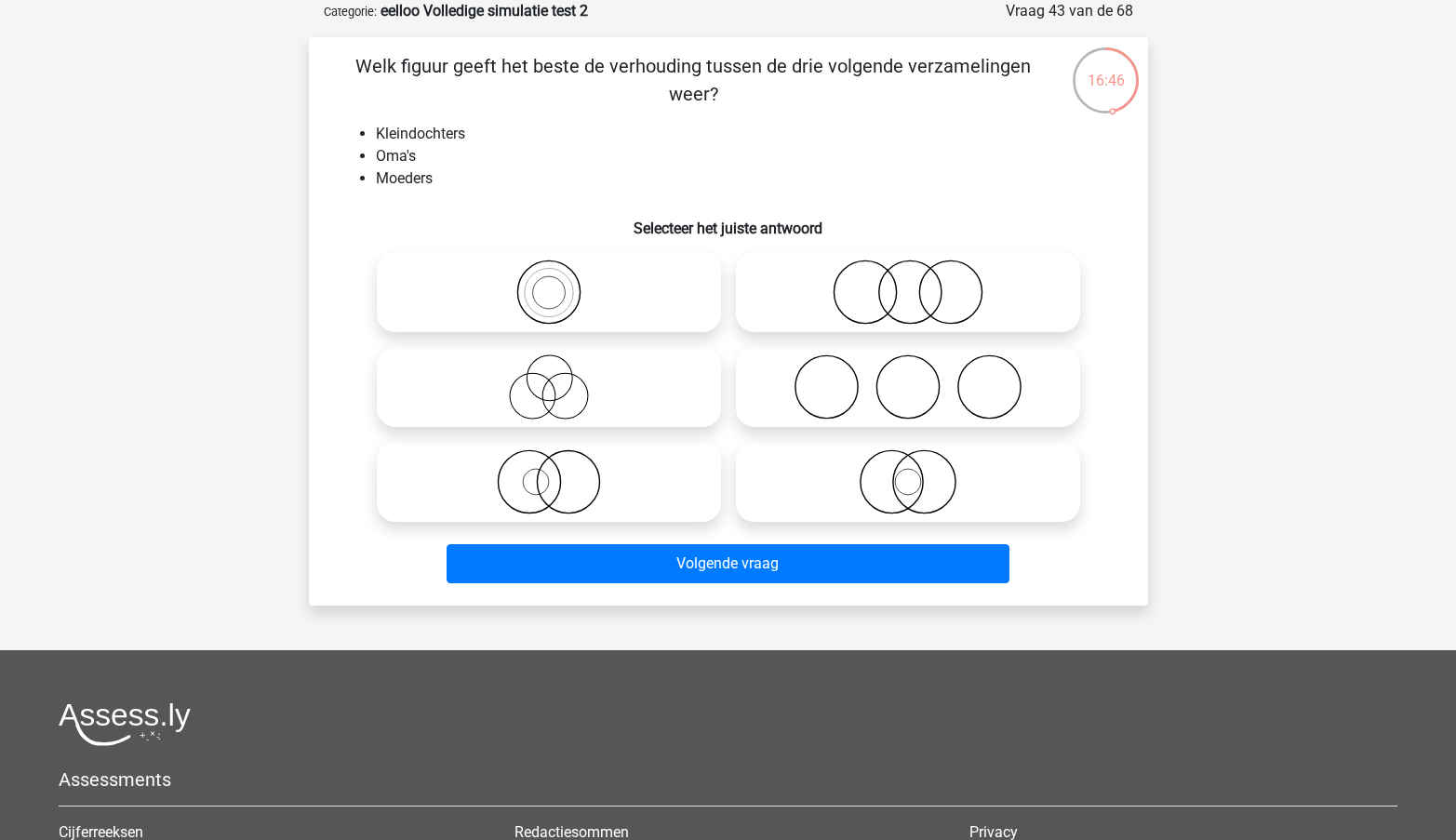
click at [979, 375] on icon at bounding box center [908, 386] width 329 height 65
click at [920, 375] on input "radio" at bounding box center [914, 371] width 12 height 12
radio input "true"
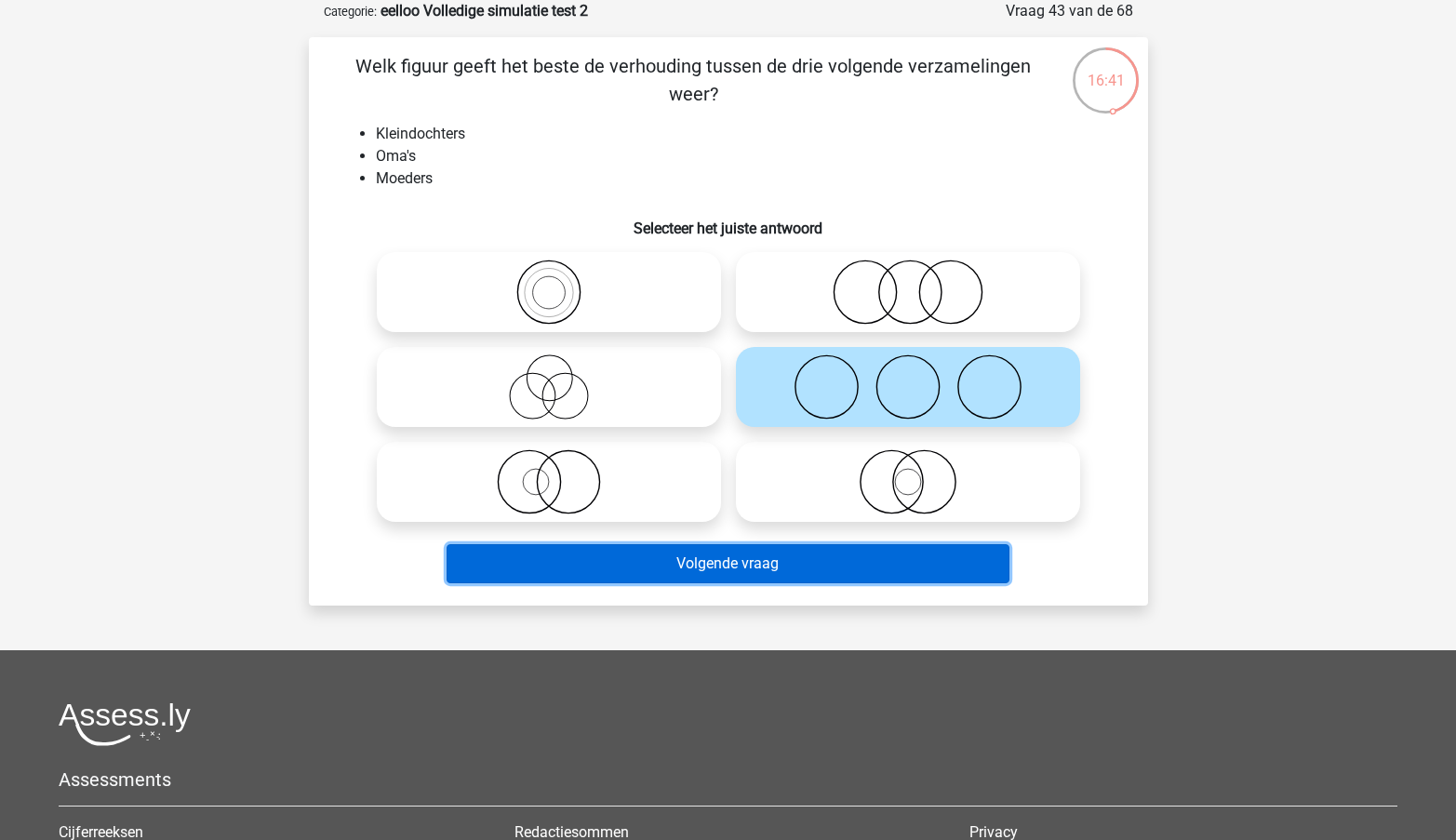
click at [690, 575] on button "Volgende vraag" at bounding box center [728, 564] width 563 height 39
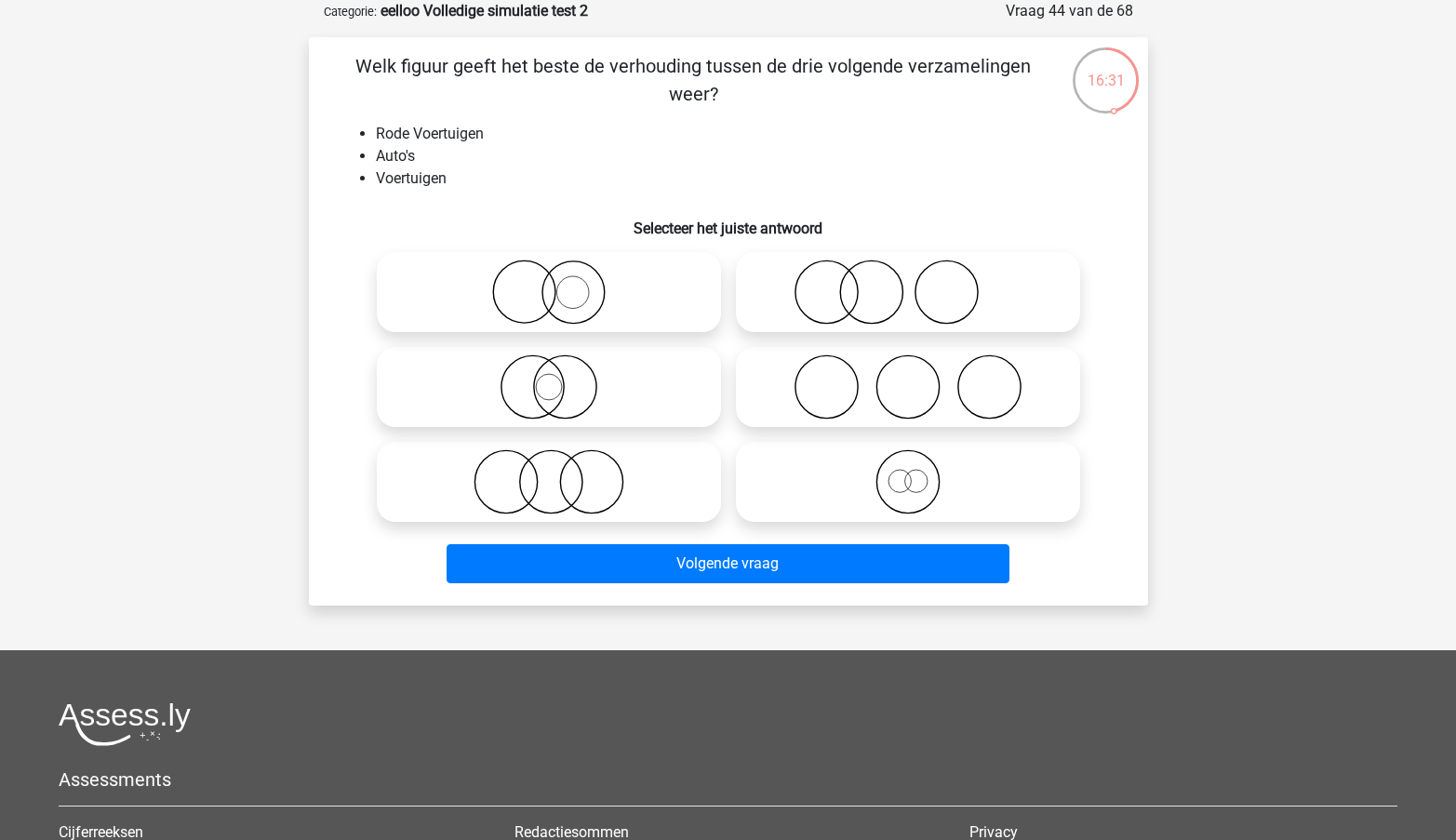
click at [942, 496] on icon at bounding box center [908, 481] width 329 height 65
click at [920, 473] on input "radio" at bounding box center [914, 466] width 12 height 12
radio input "true"
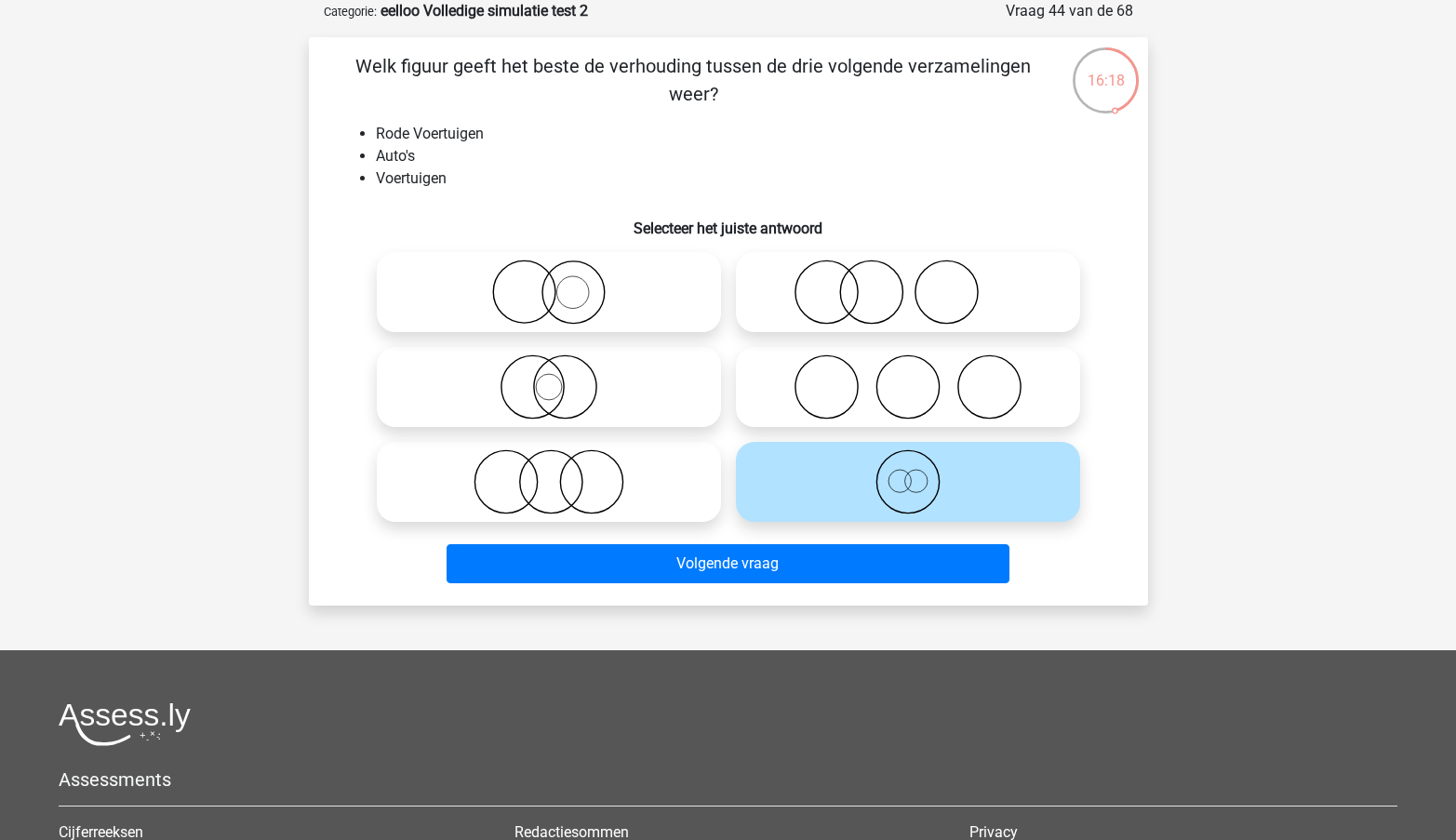
click at [596, 470] on icon at bounding box center [549, 481] width 329 height 65
click at [561, 470] on input "radio" at bounding box center [555, 466] width 12 height 12
radio input "true"
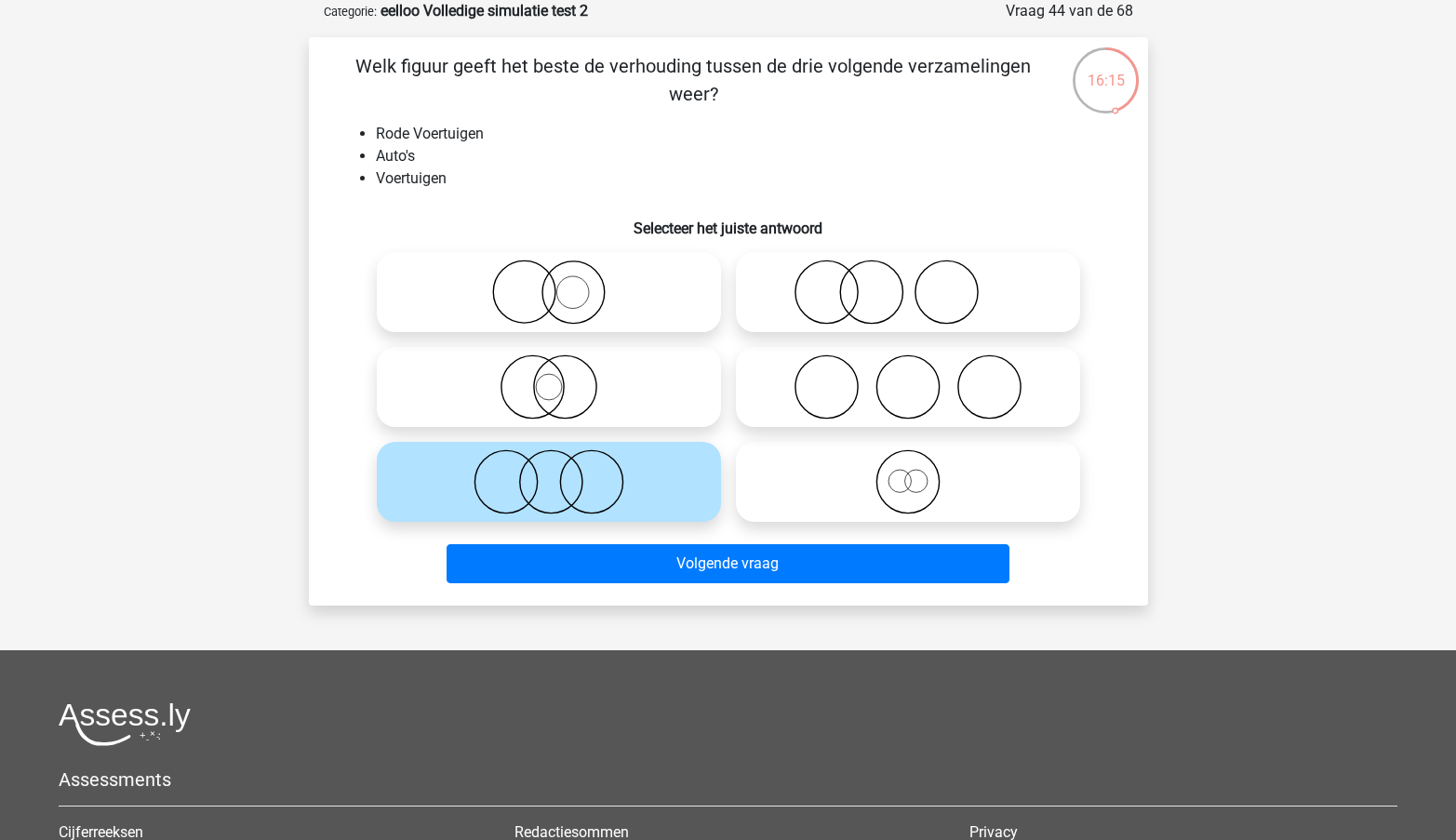
click at [656, 303] on icon at bounding box center [549, 291] width 329 height 65
click at [561, 283] on input "radio" at bounding box center [555, 276] width 12 height 12
radio input "true"
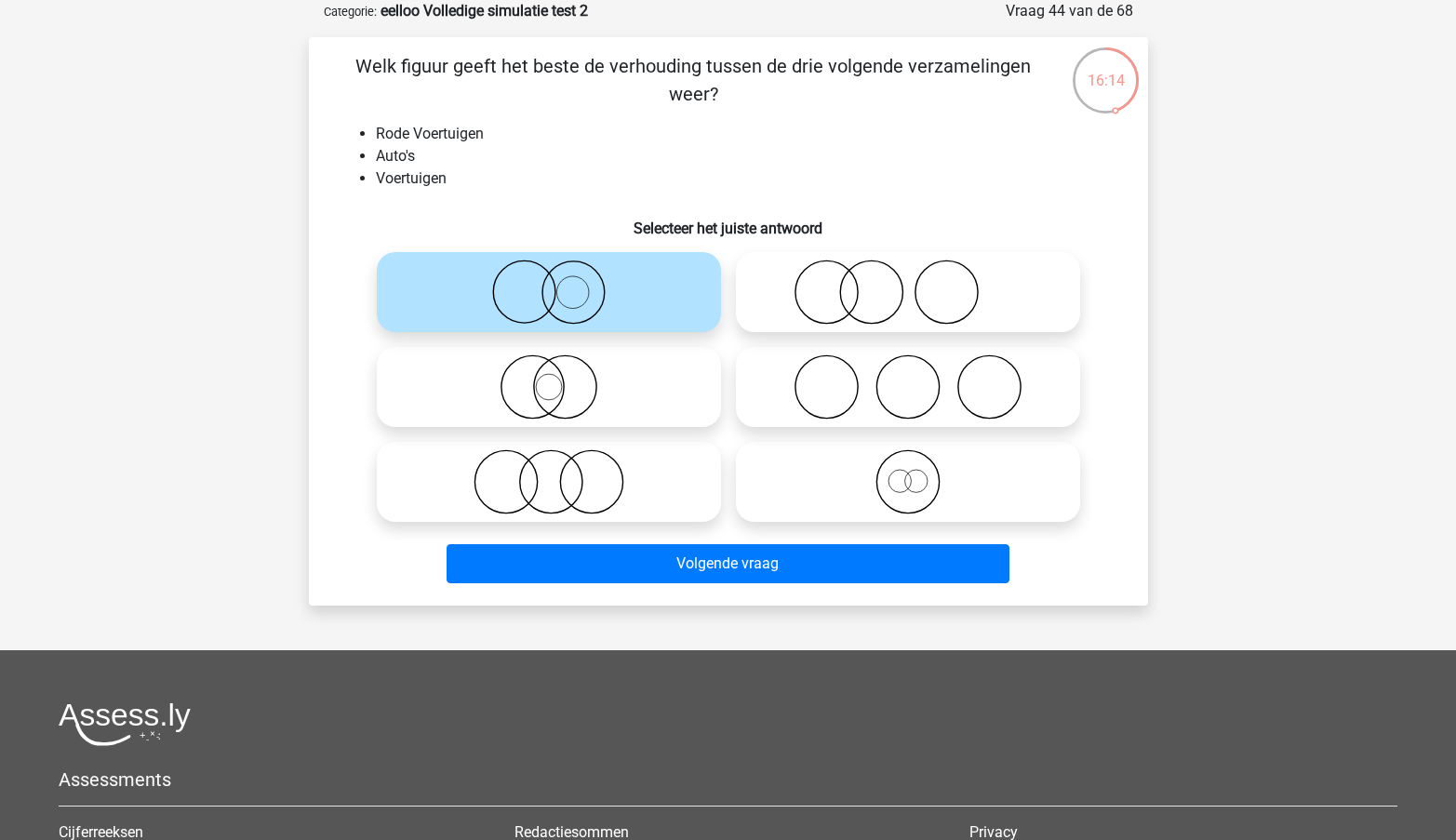
click at [924, 412] on icon at bounding box center [908, 386] width 329 height 65
click at [920, 378] on input "radio" at bounding box center [914, 371] width 12 height 12
radio input "true"
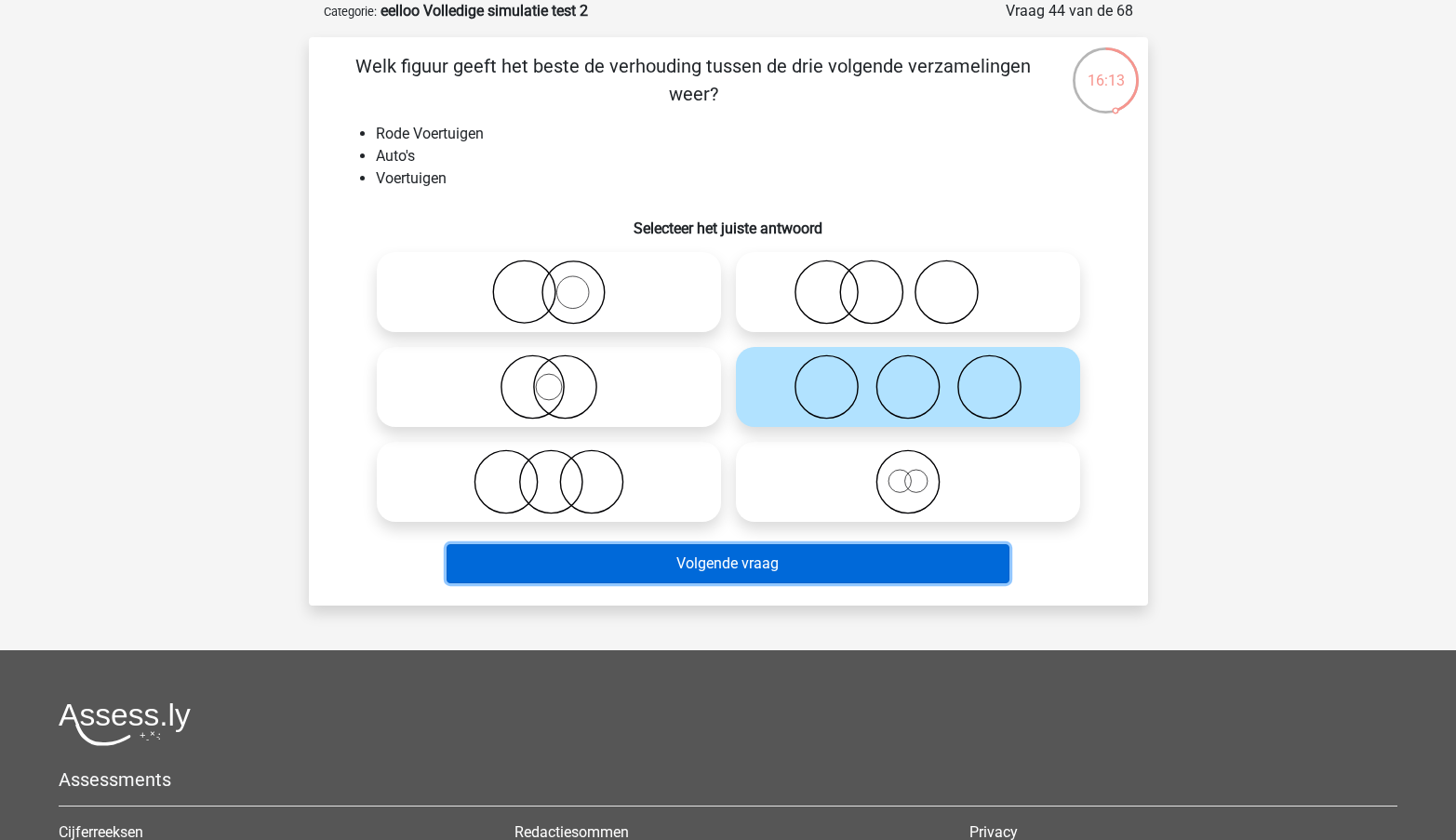
click at [835, 563] on button "Volgende vraag" at bounding box center [728, 564] width 563 height 39
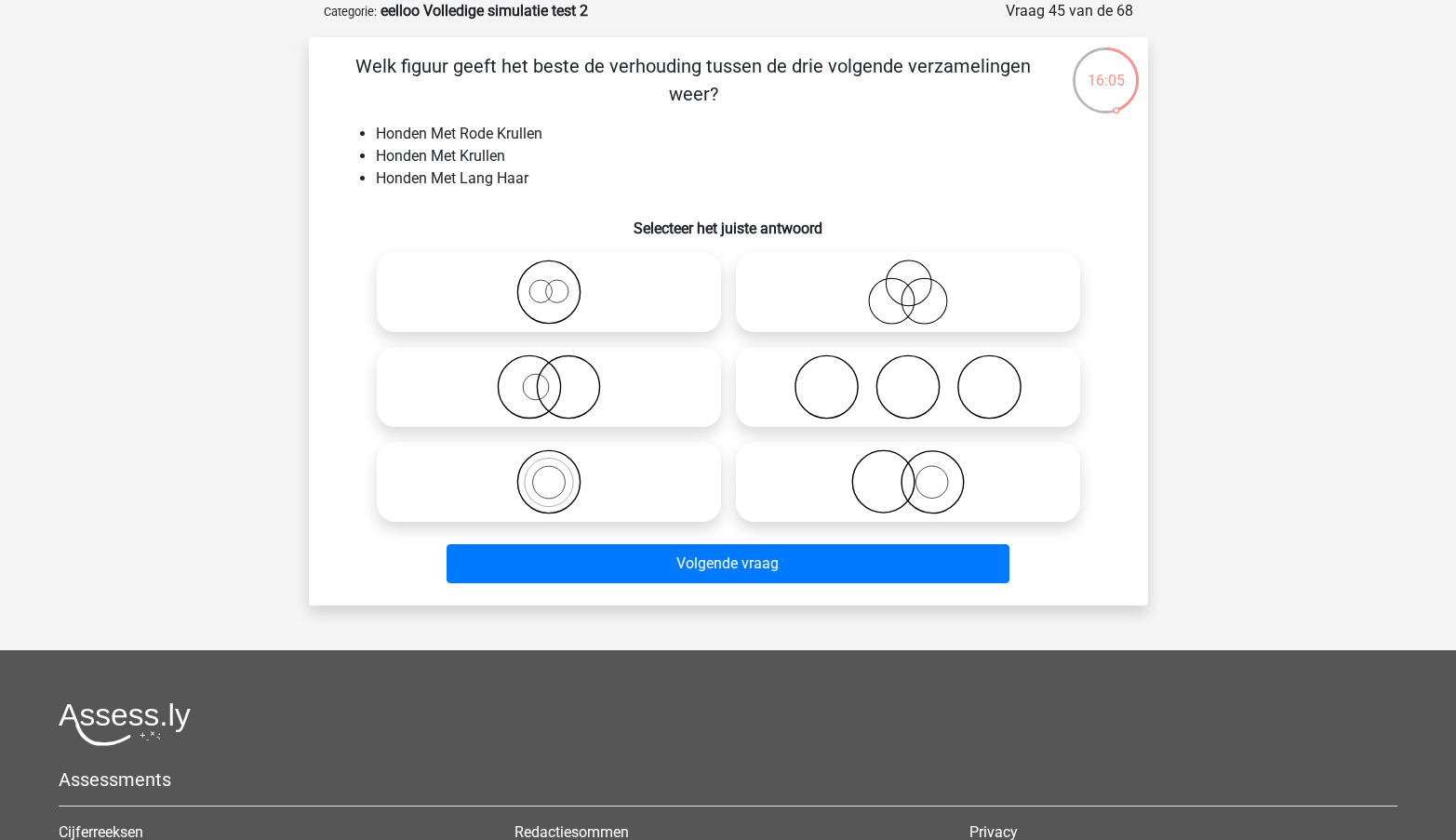
click at [806, 397] on icon at bounding box center [908, 386] width 329 height 65
click at [908, 378] on input "radio" at bounding box center [914, 371] width 12 height 12
radio input "true"
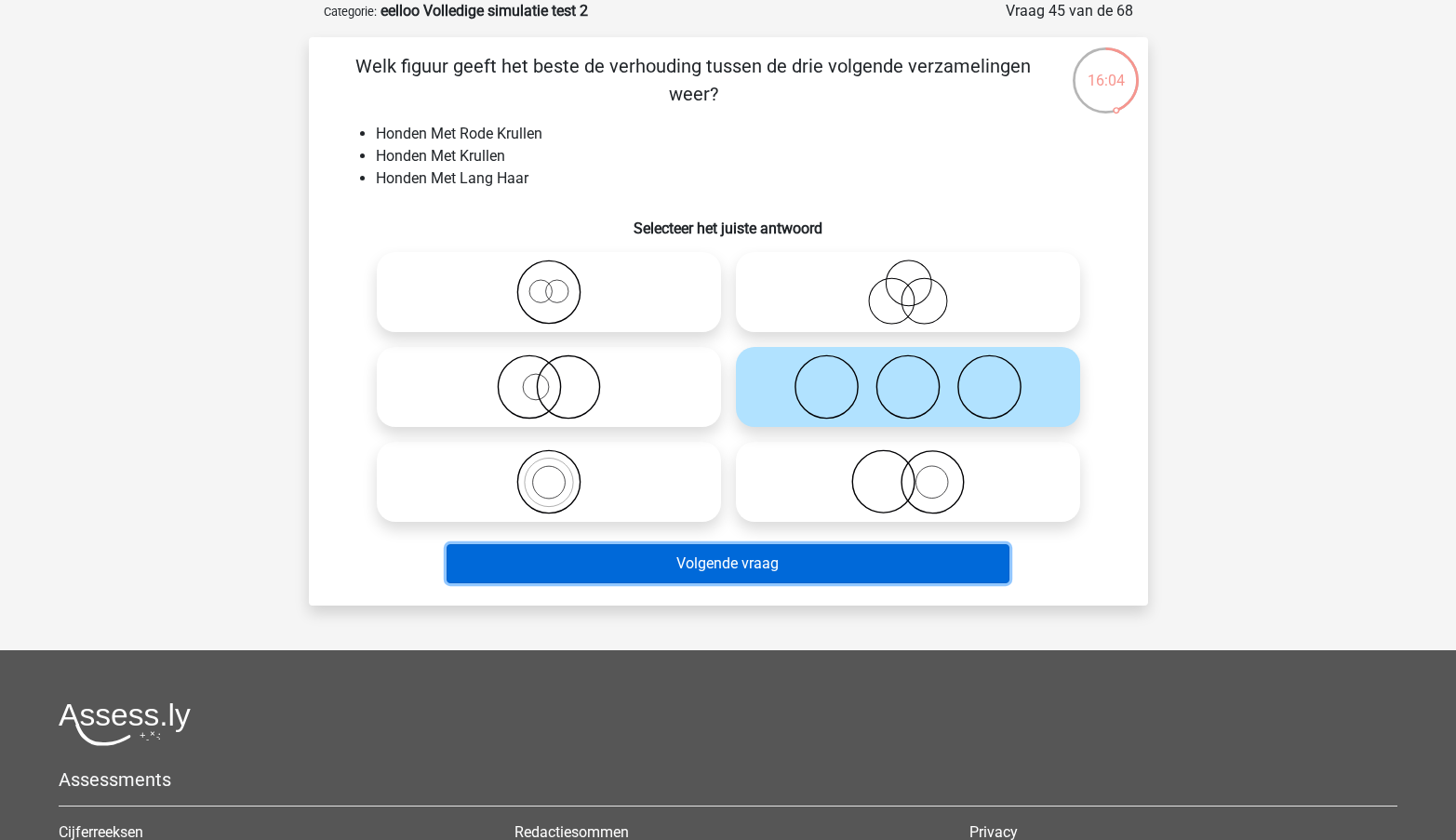
click at [766, 576] on button "Volgende vraag" at bounding box center [728, 564] width 563 height 39
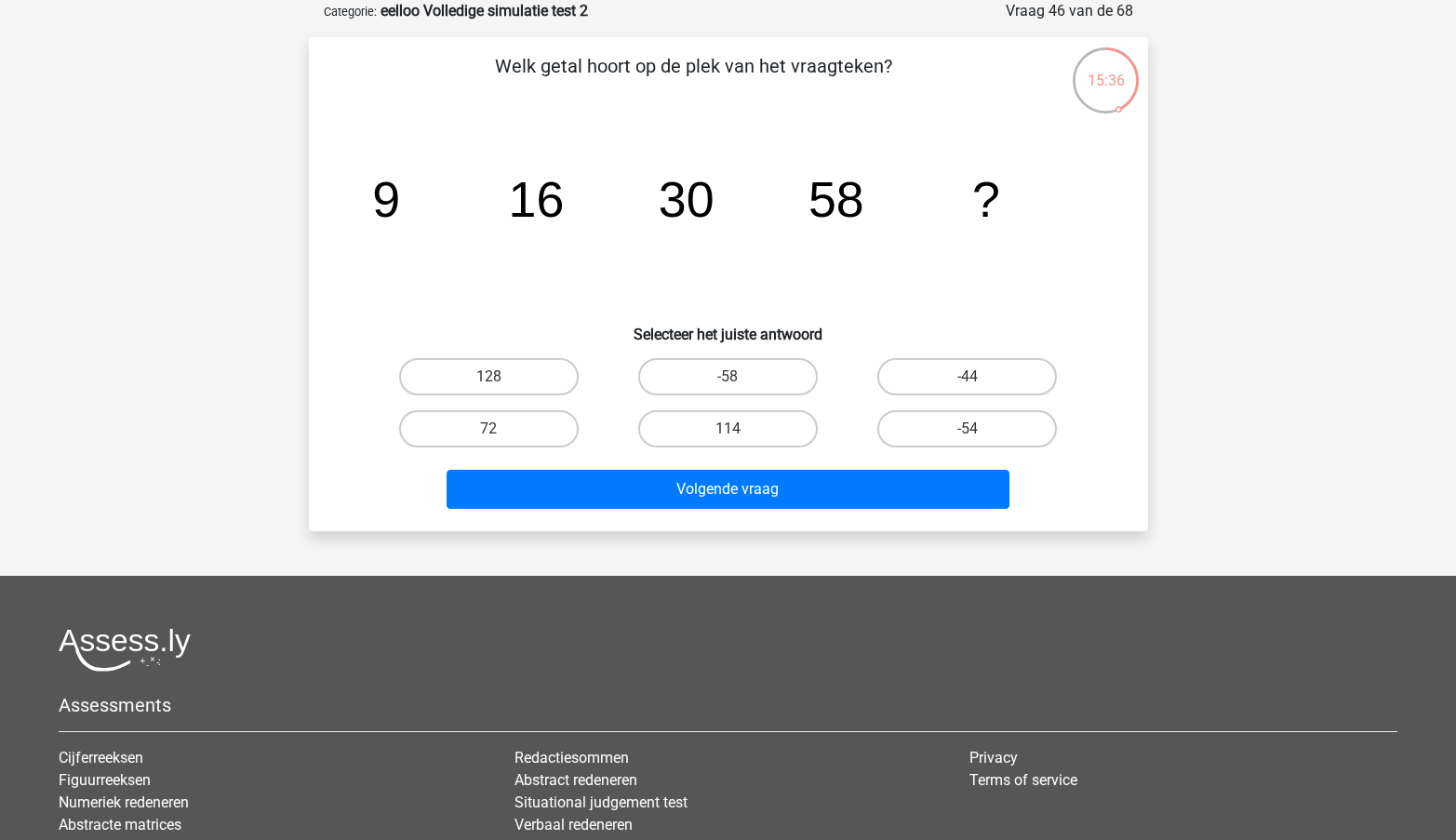
click at [495, 436] on input "72" at bounding box center [494, 434] width 12 height 12
radio input "true"
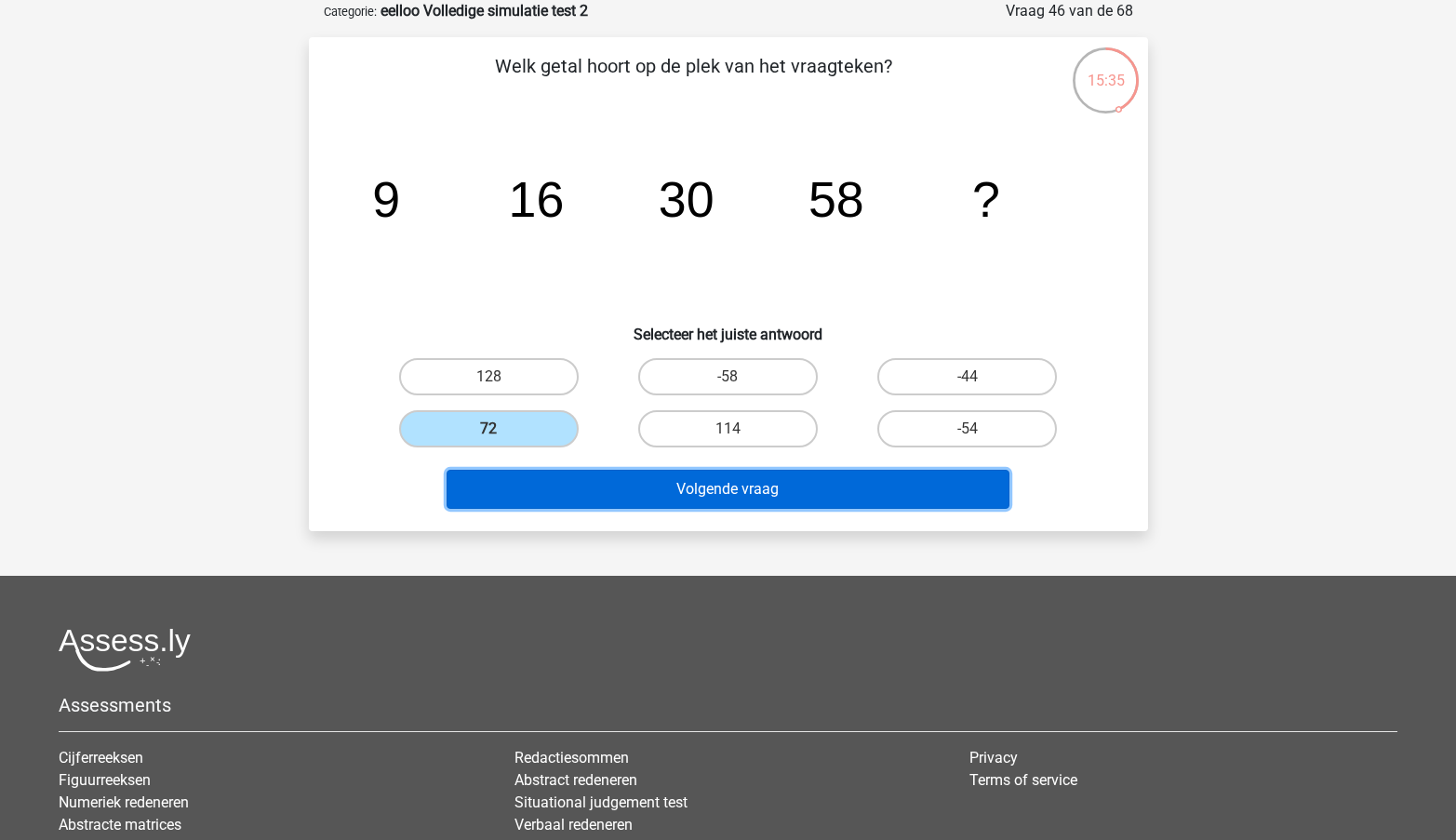
click at [600, 484] on button "Volgende vraag" at bounding box center [728, 490] width 563 height 39
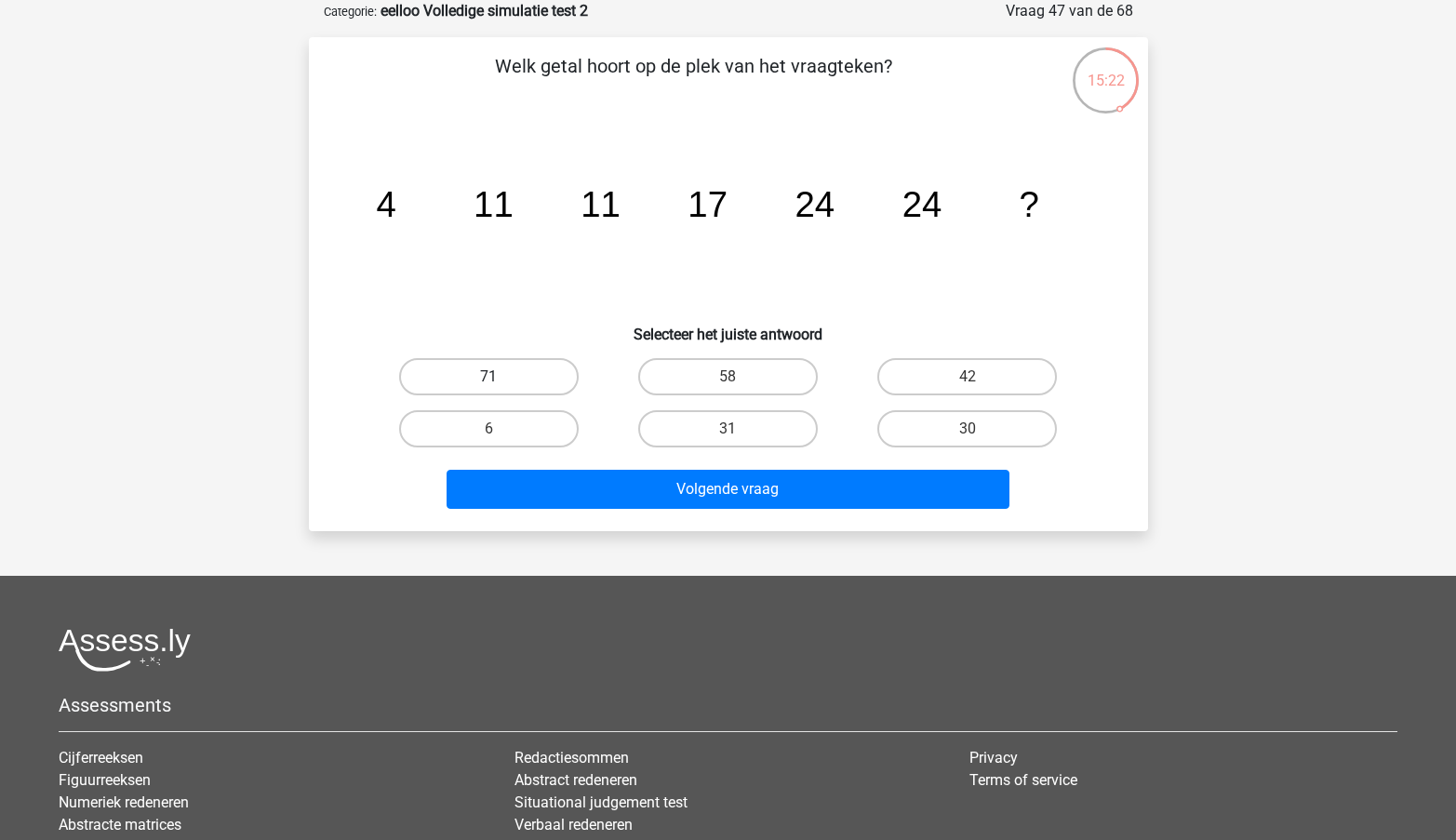
click at [506, 369] on label "71" at bounding box center [489, 377] width 180 height 38
click at [501, 377] on input "71" at bounding box center [494, 382] width 12 height 12
radio input "true"
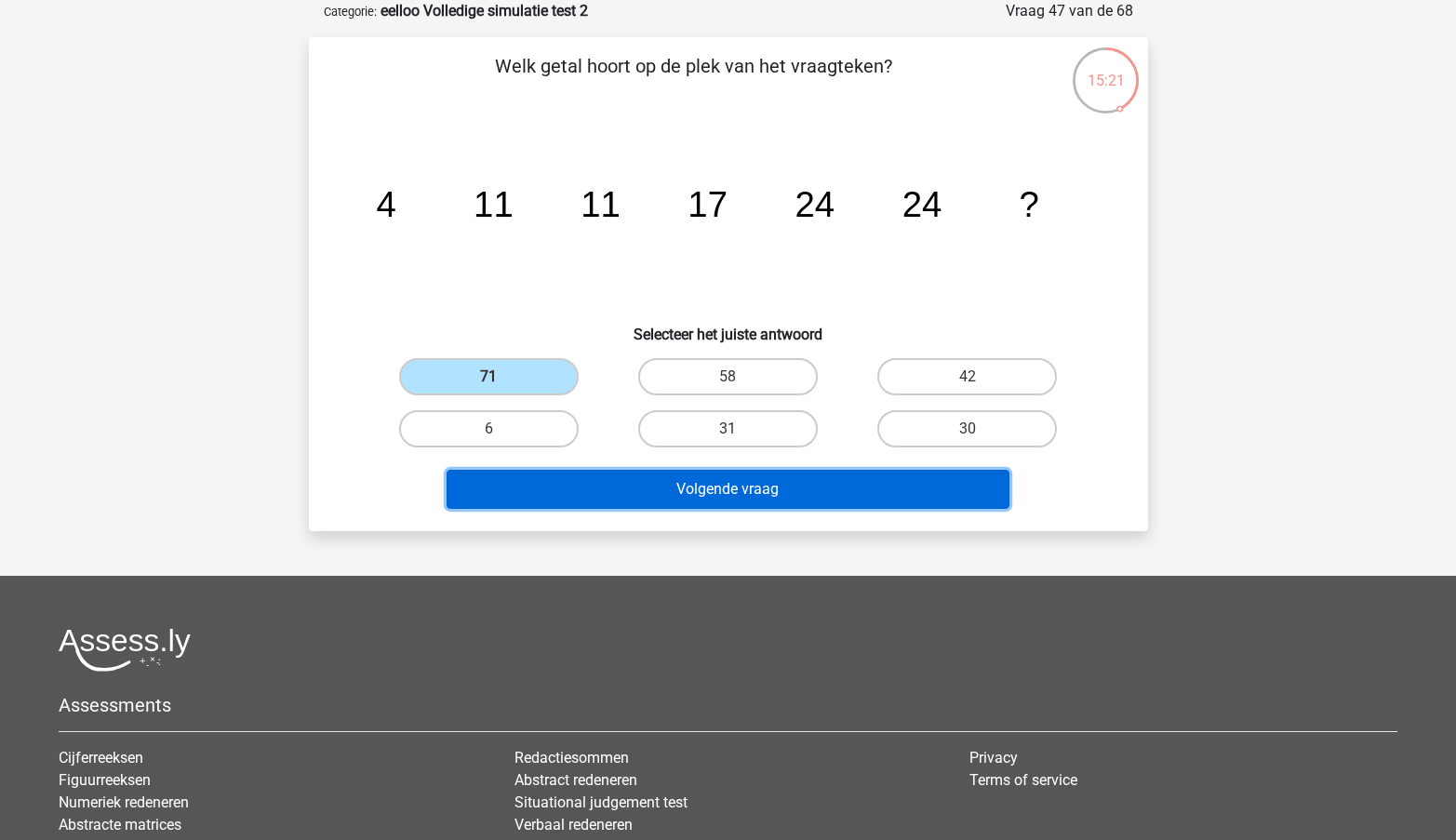
click at [700, 483] on button "Volgende vraag" at bounding box center [728, 490] width 563 height 39
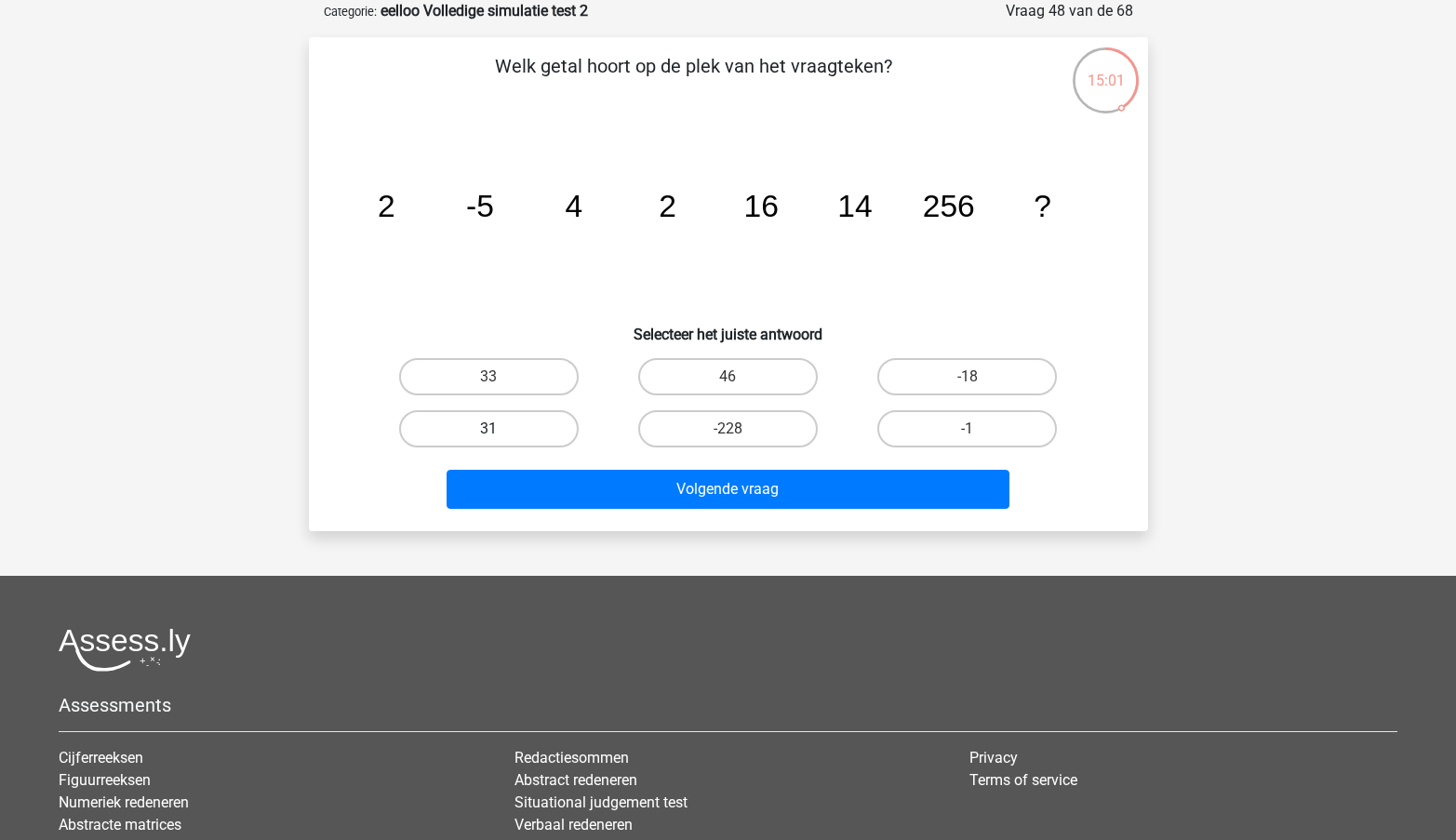
click at [501, 433] on label "31" at bounding box center [489, 429] width 180 height 38
click at [501, 433] on input "31" at bounding box center [494, 434] width 12 height 12
radio input "true"
click at [727, 381] on label "46" at bounding box center [728, 377] width 180 height 38
click at [728, 381] on input "46" at bounding box center [733, 382] width 12 height 12
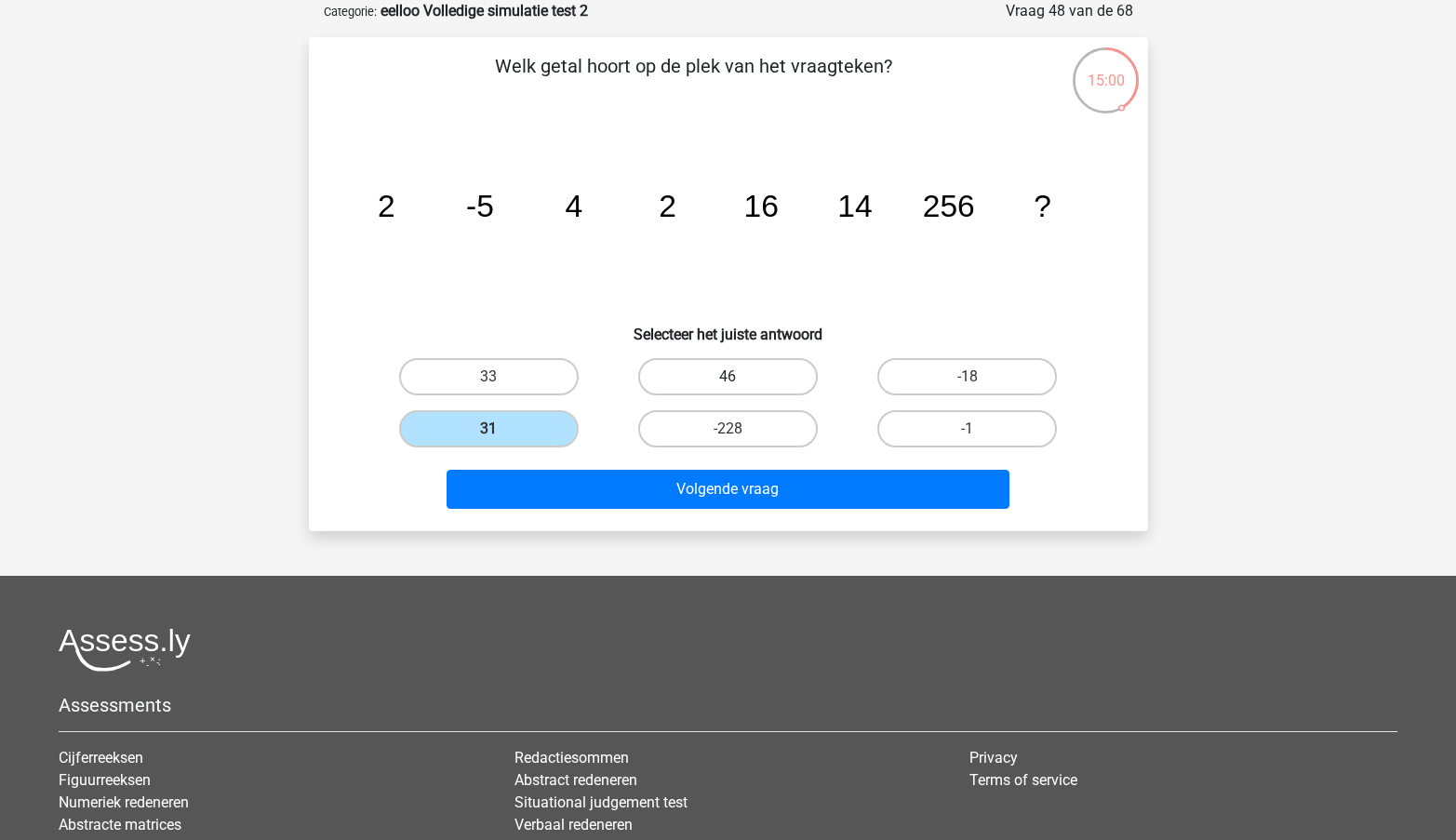
radio input "true"
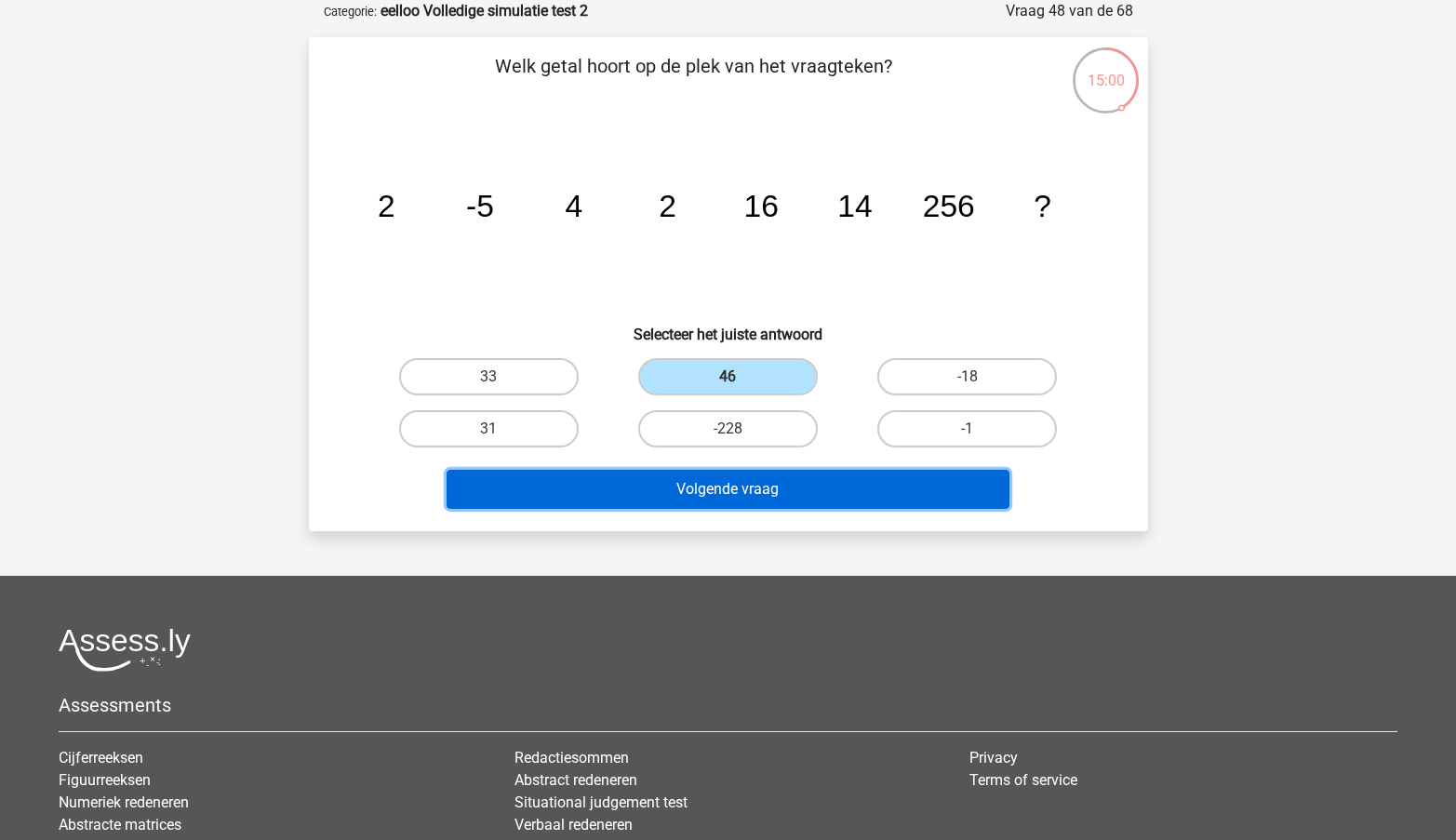
click at [759, 494] on button "Volgende vraag" at bounding box center [728, 490] width 563 height 39
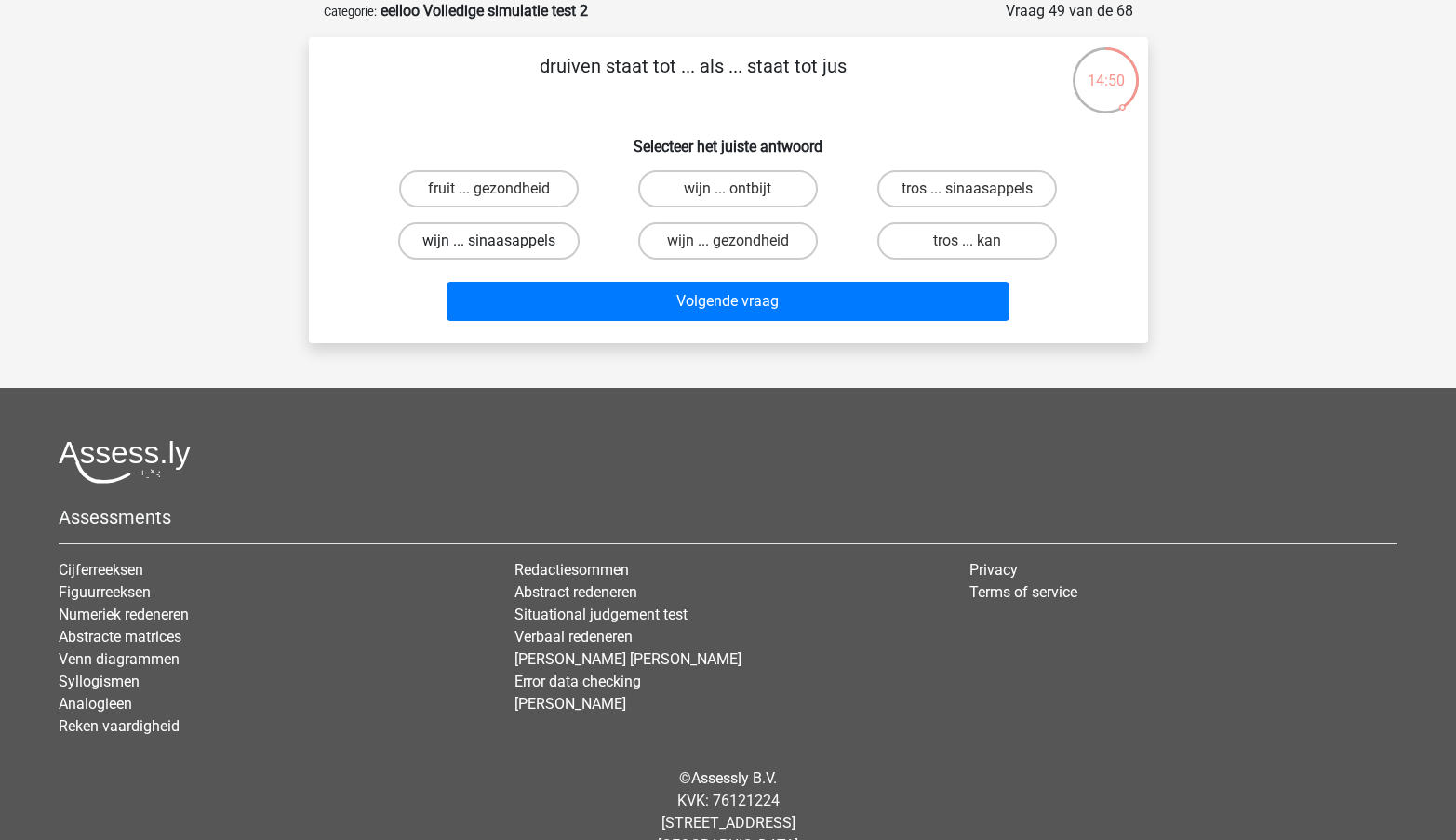
click at [544, 244] on label "wijn ... sinaasappels" at bounding box center [489, 241] width 181 height 38
click at [501, 244] on input "wijn ... sinaasappels" at bounding box center [494, 246] width 12 height 12
radio input "true"
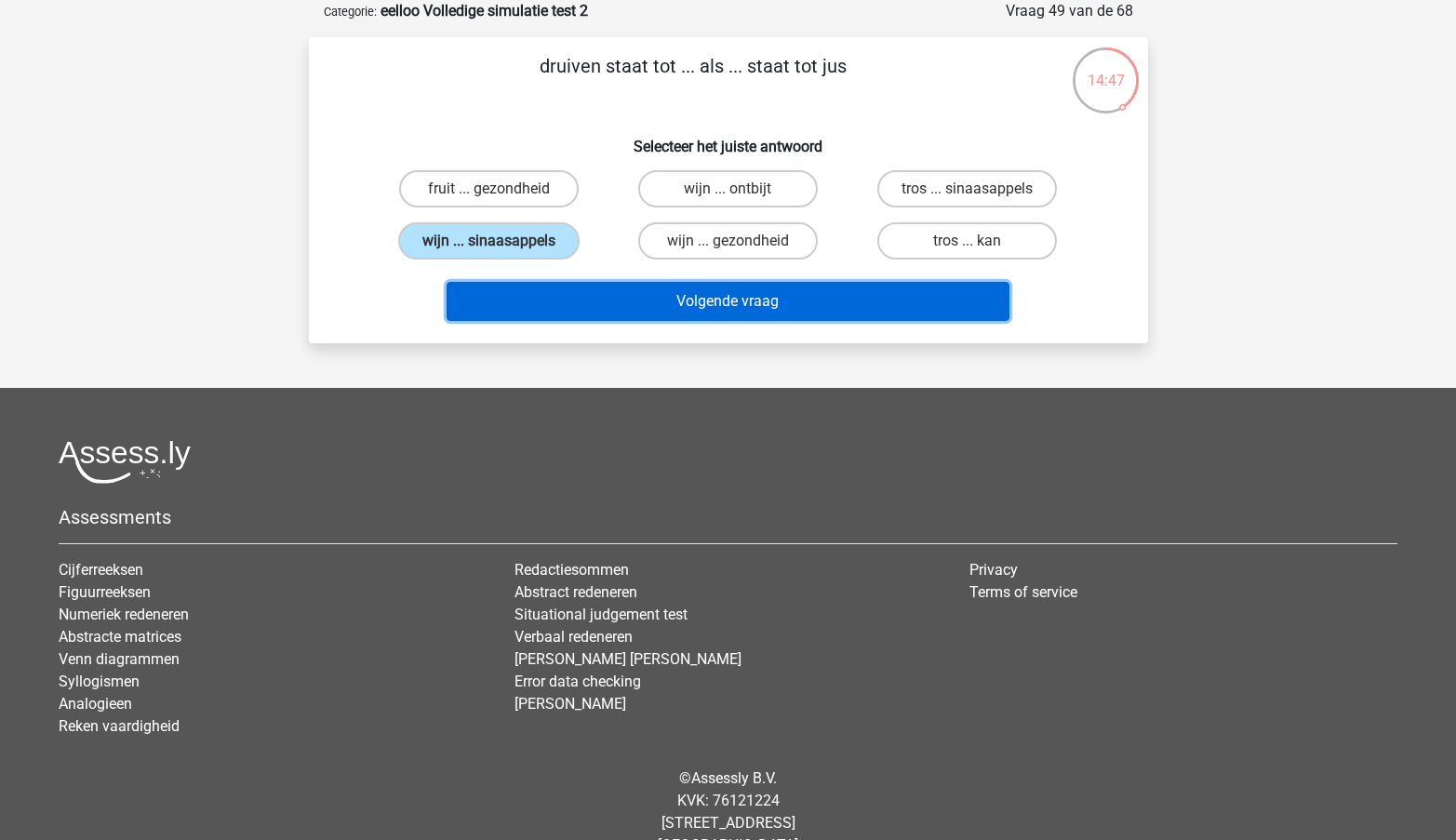
click at [695, 318] on button "Volgende vraag" at bounding box center [728, 302] width 563 height 39
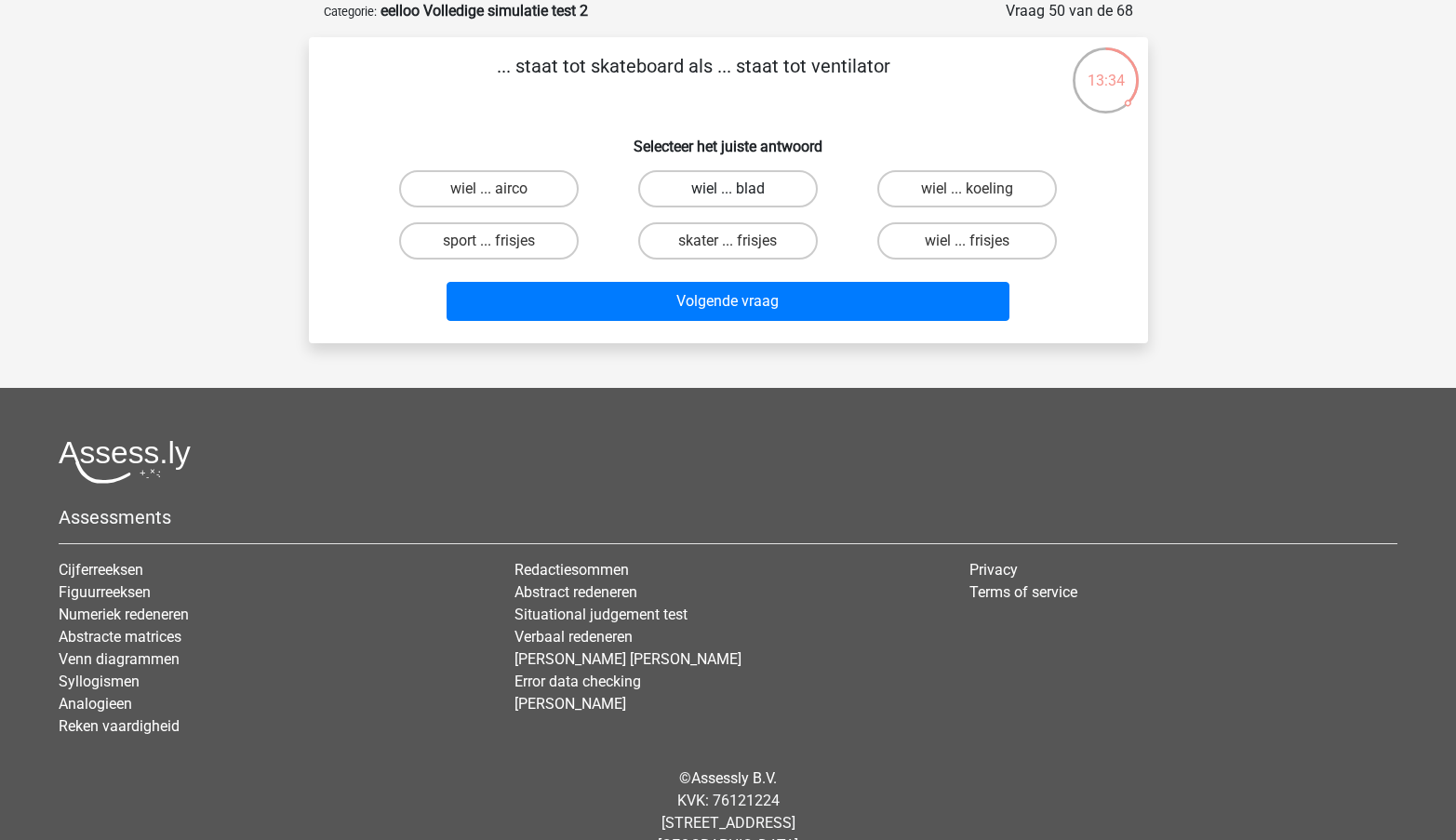
click at [754, 179] on label "wiel ... blad" at bounding box center [728, 189] width 180 height 38
click at [740, 189] on input "wiel ... blad" at bounding box center [733, 194] width 12 height 12
radio input "true"
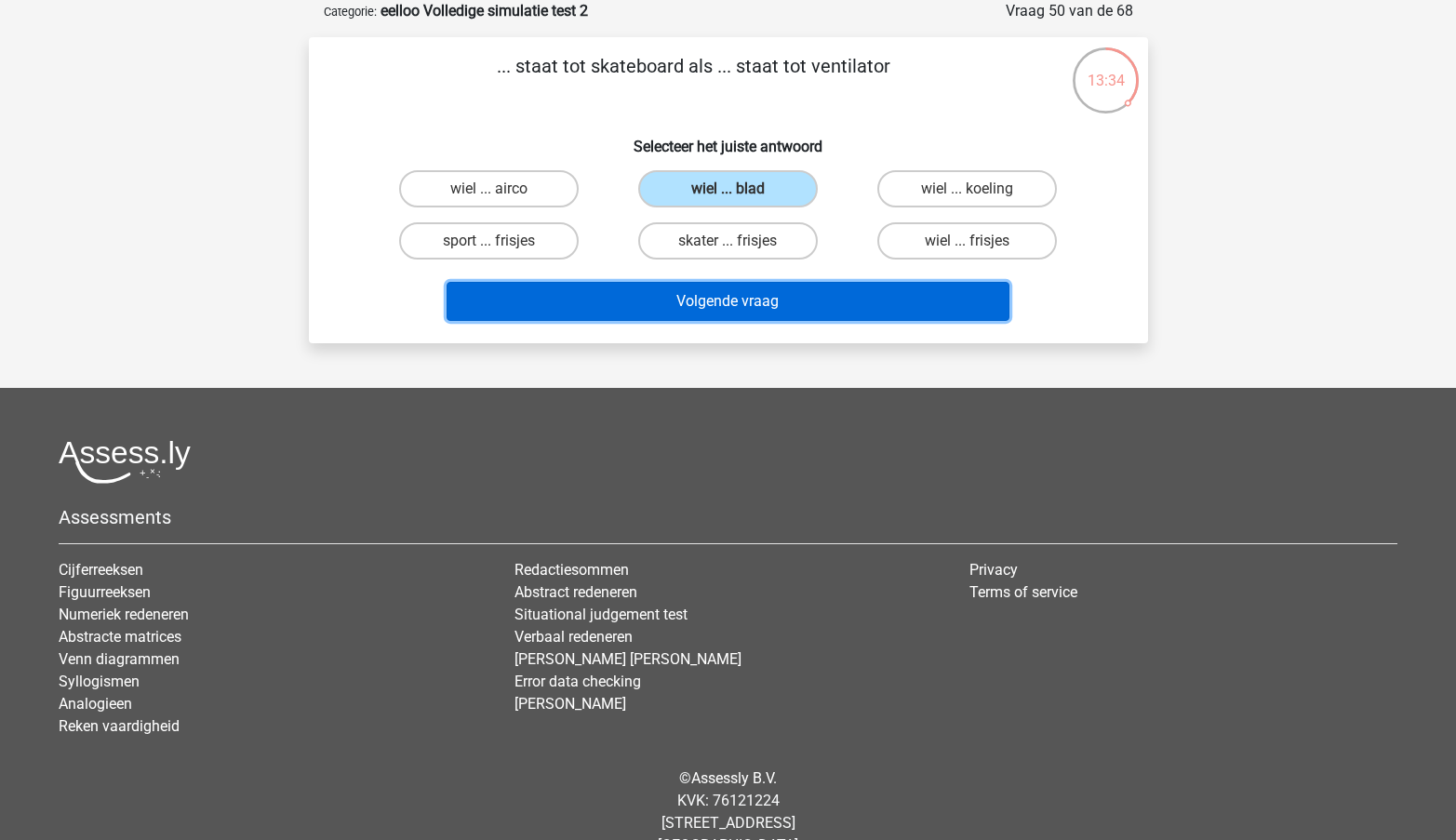
click at [747, 302] on button "Volgende vraag" at bounding box center [728, 302] width 563 height 39
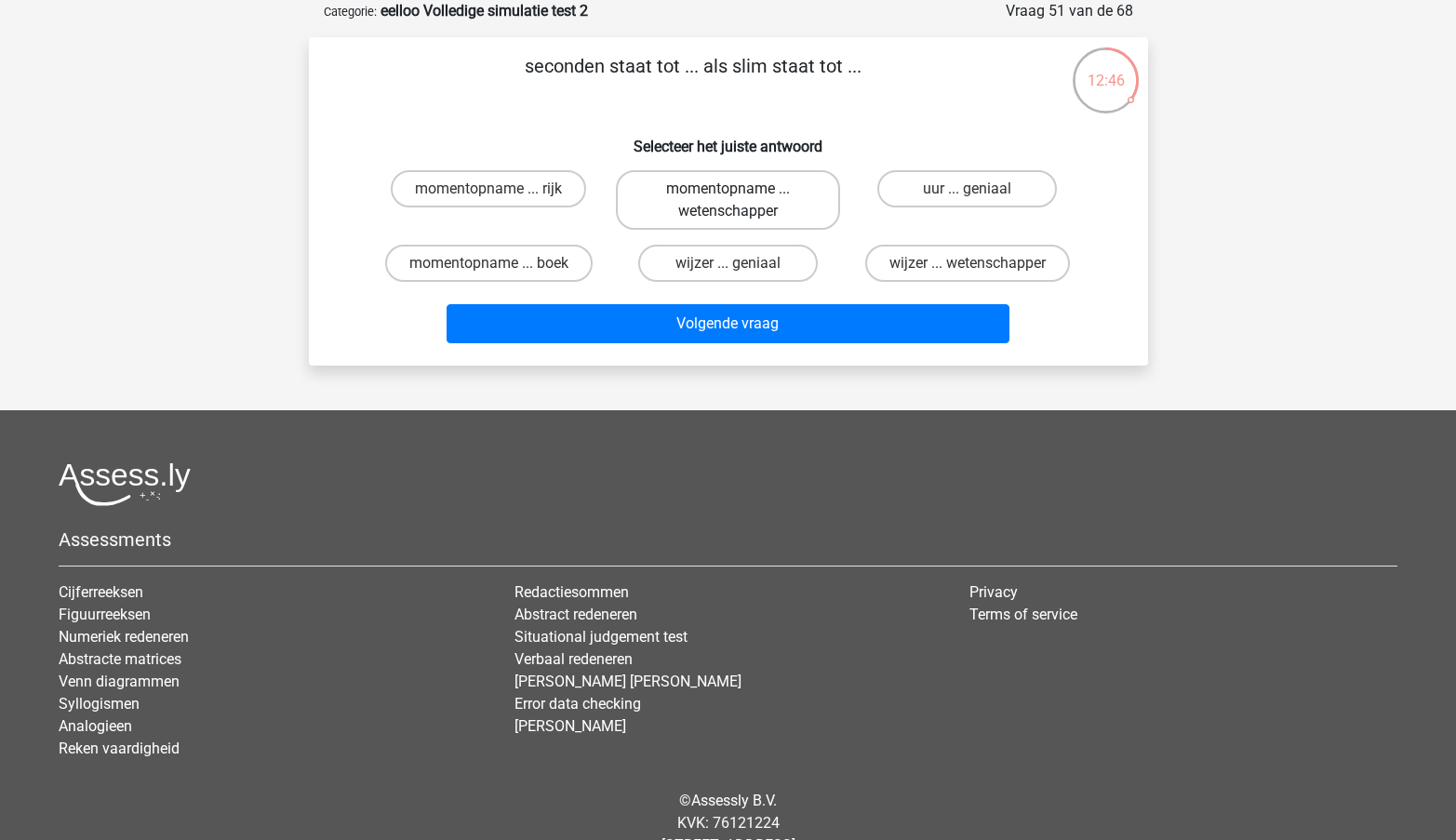
click at [729, 207] on label "momentopname ... wetenschapper" at bounding box center [728, 199] width 225 height 59
click at [729, 201] on input "momentopname ... wetenschapper" at bounding box center [733, 194] width 12 height 12
radio input "true"
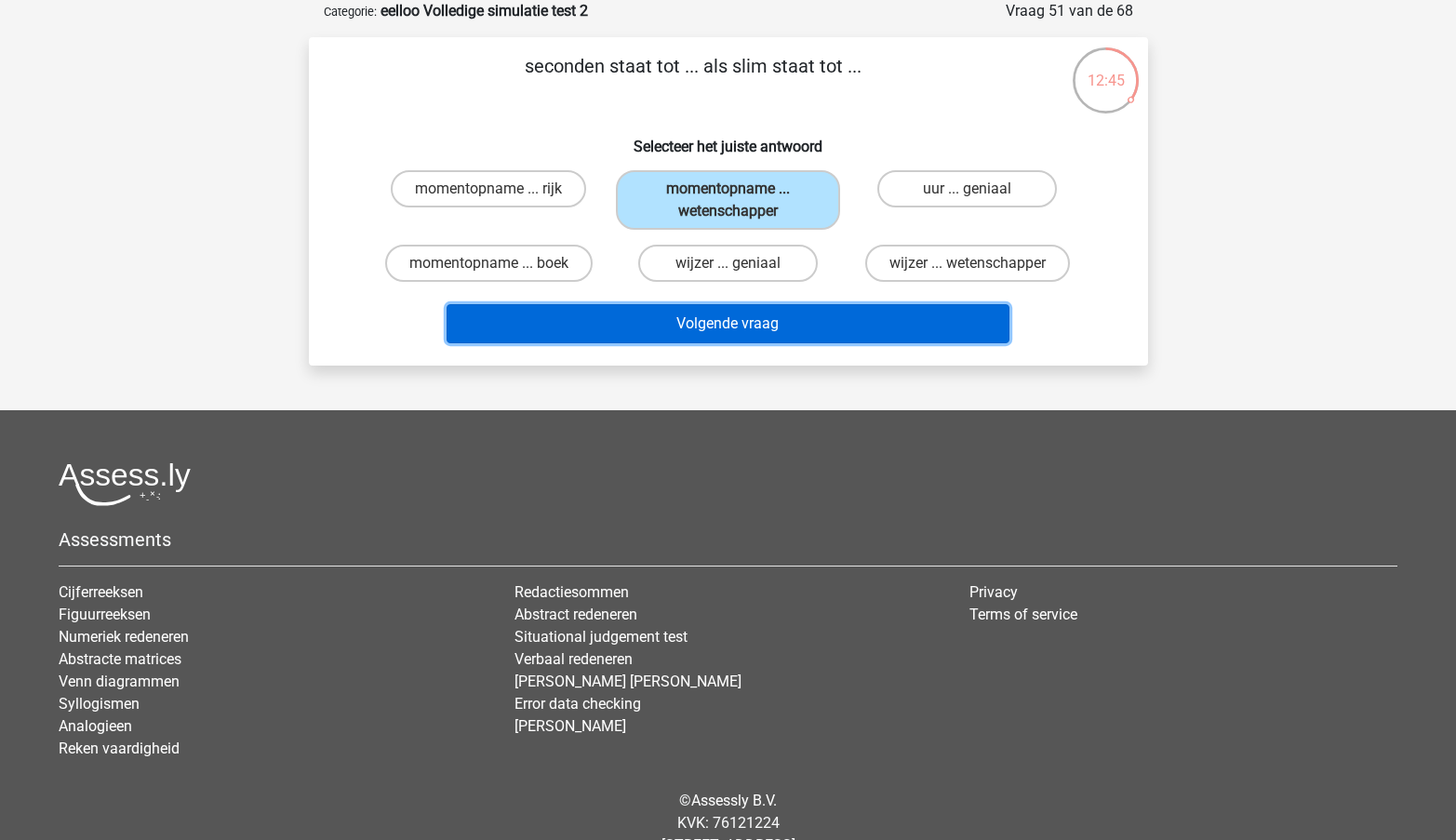
click at [717, 339] on button "Volgende vraag" at bounding box center [728, 324] width 563 height 39
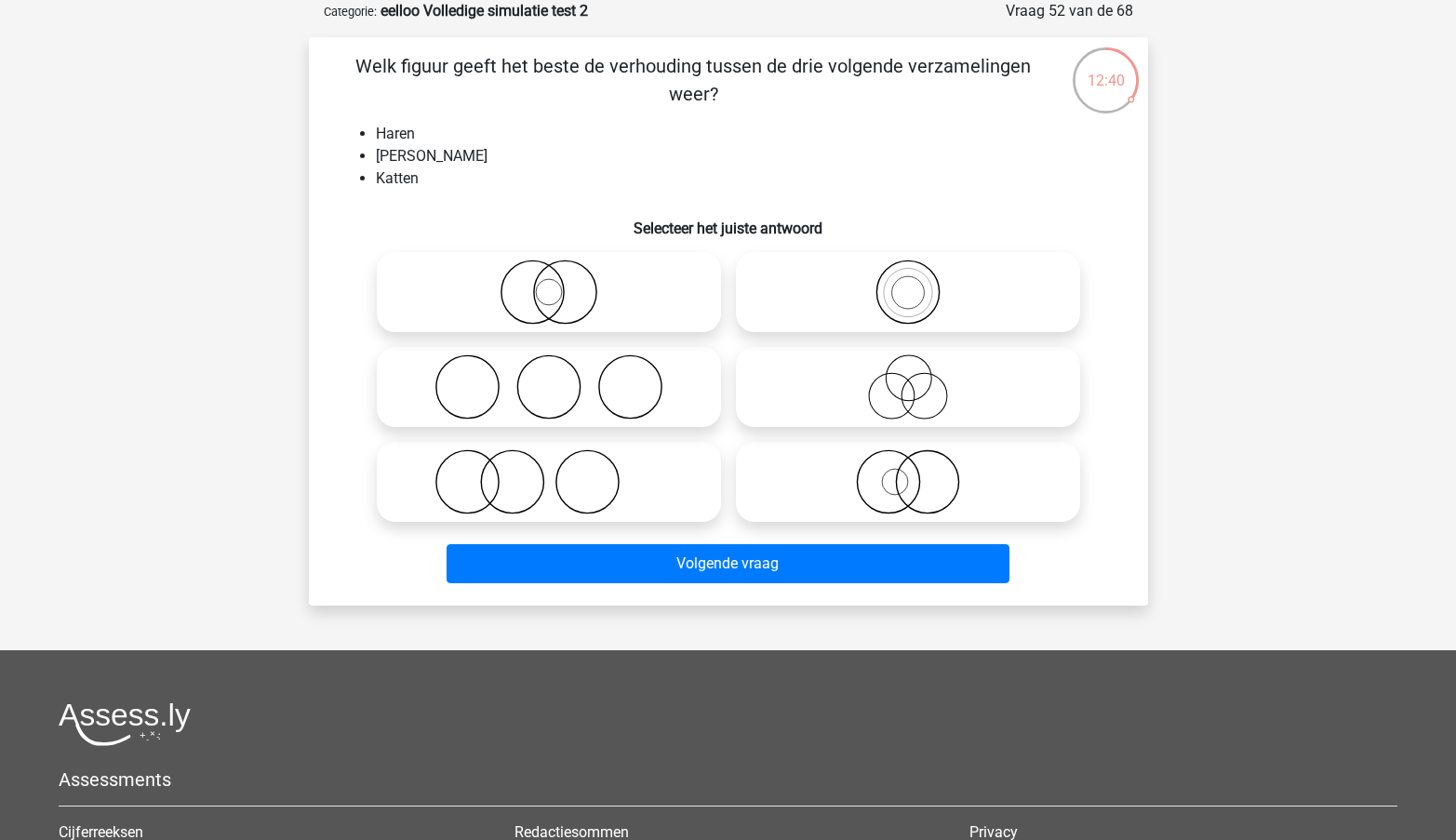
click at [544, 364] on icon at bounding box center [549, 386] width 329 height 65
click at [549, 366] on input "radio" at bounding box center [555, 371] width 12 height 12
radio input "true"
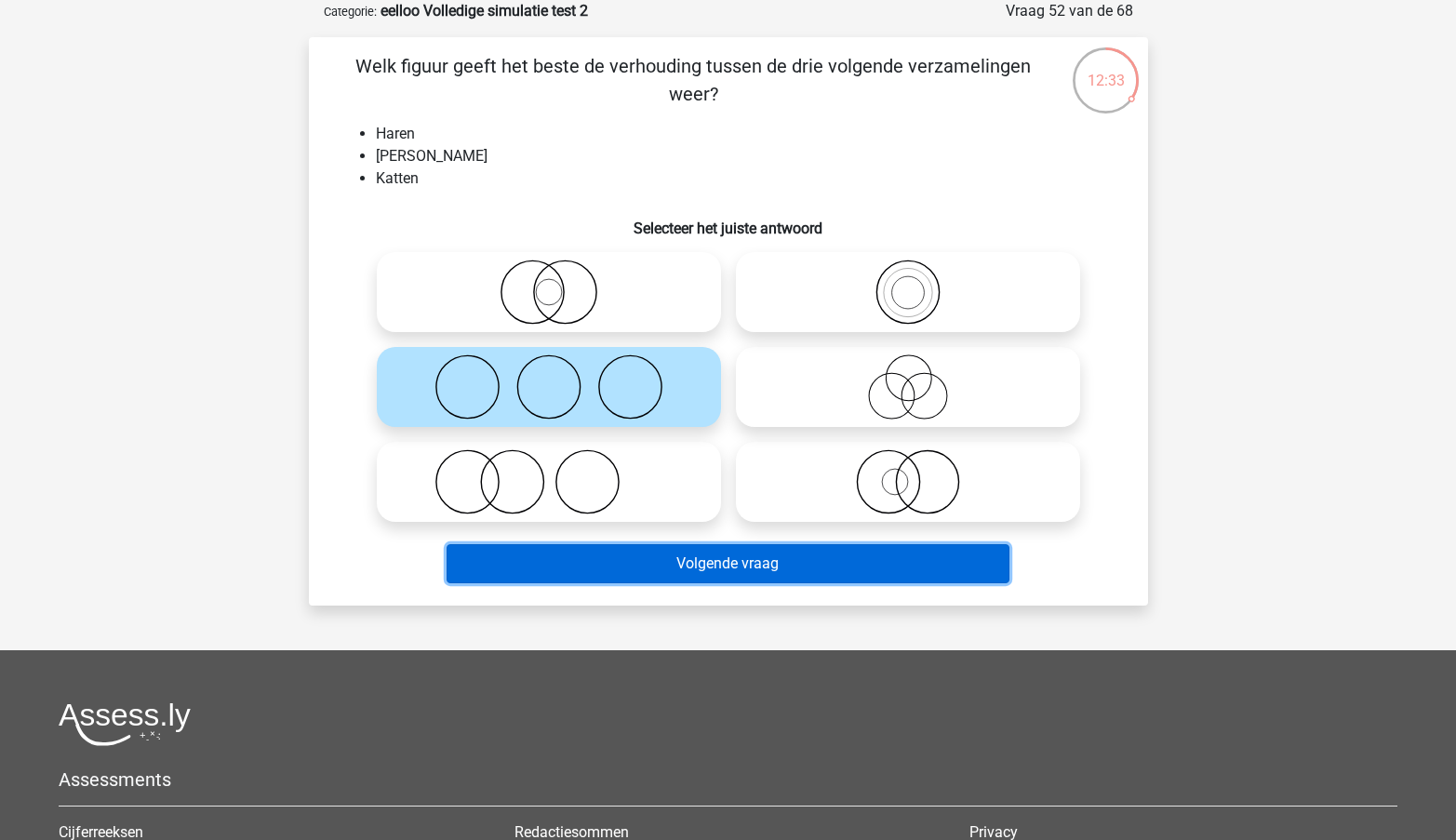
click at [749, 565] on button "Volgende vraag" at bounding box center [728, 564] width 563 height 39
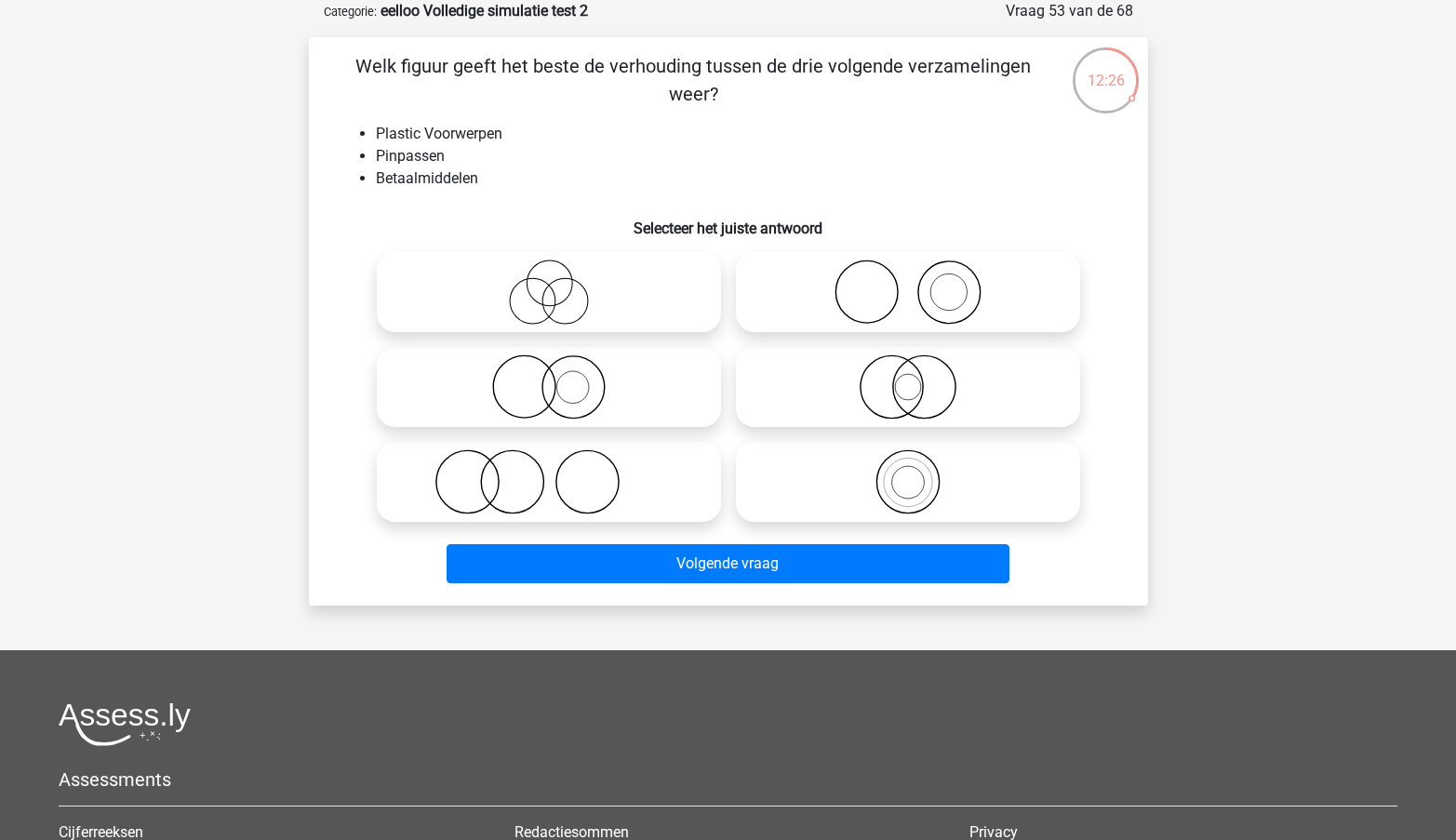
click at [953, 258] on label at bounding box center [908, 291] width 344 height 80
click at [920, 271] on input "radio" at bounding box center [914, 276] width 12 height 12
radio input "true"
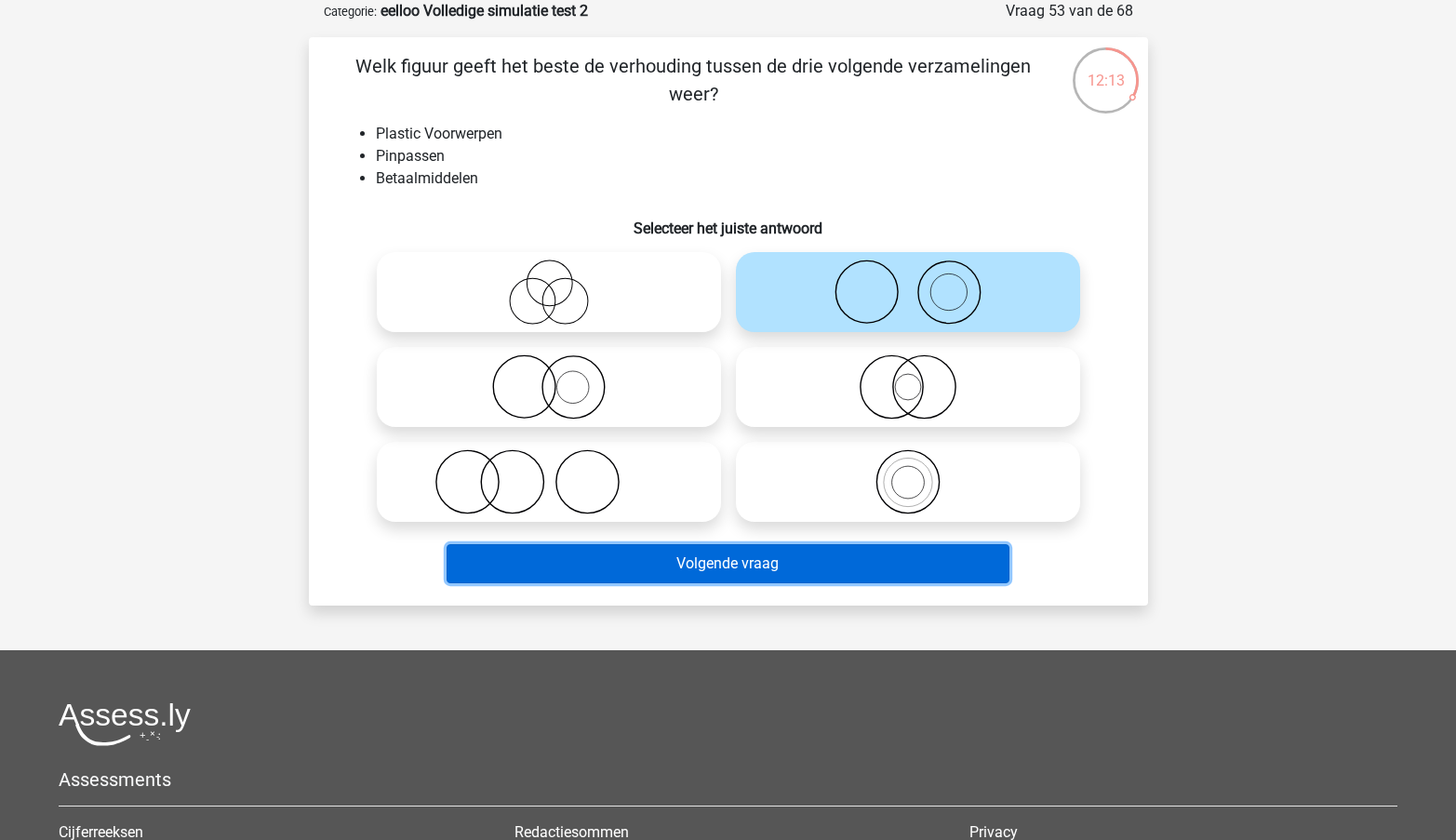
click at [718, 566] on button "Volgende vraag" at bounding box center [728, 564] width 563 height 39
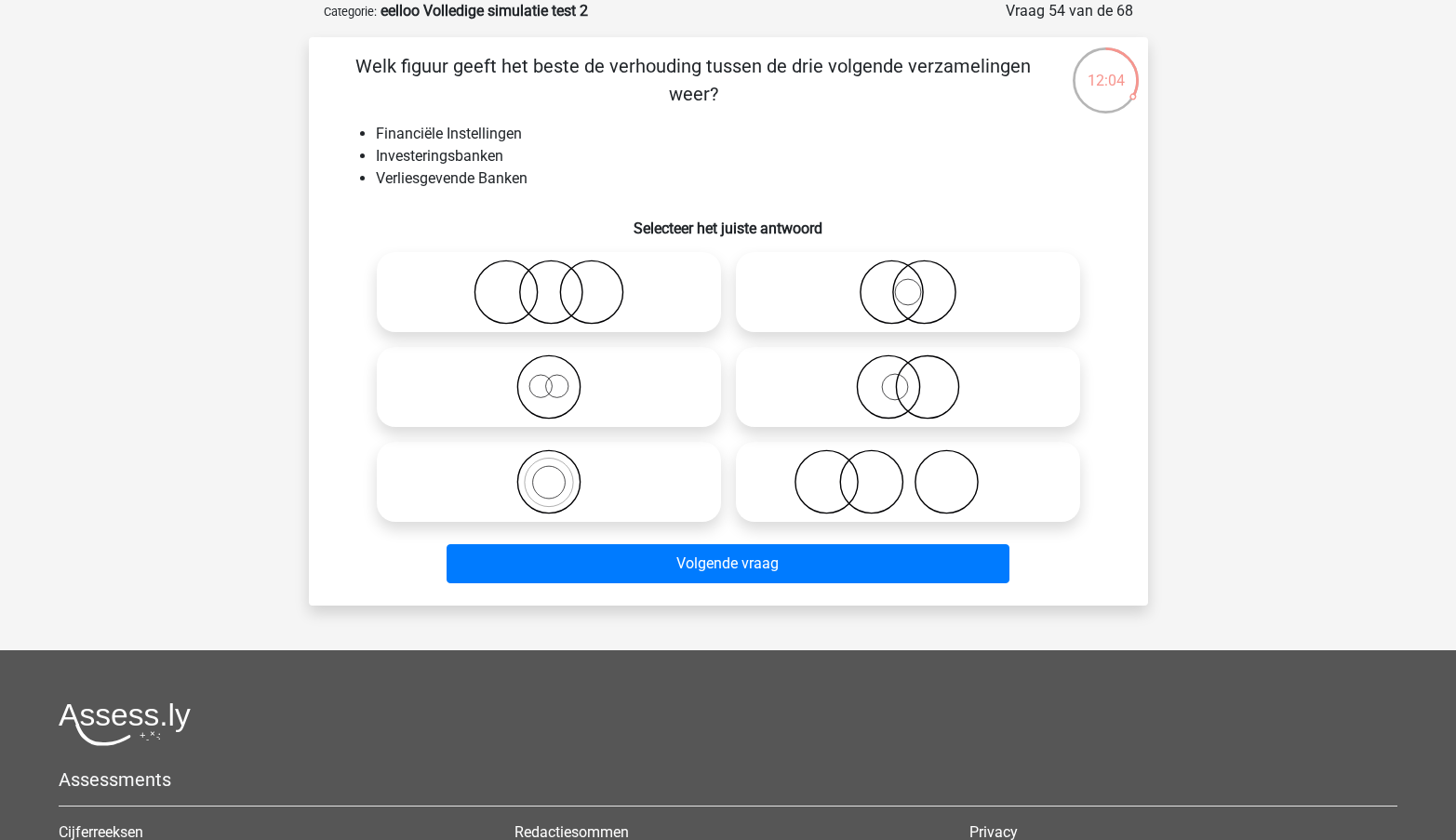
click at [632, 395] on icon at bounding box center [549, 386] width 329 height 65
click at [561, 378] on input "radio" at bounding box center [555, 371] width 12 height 12
radio input "true"
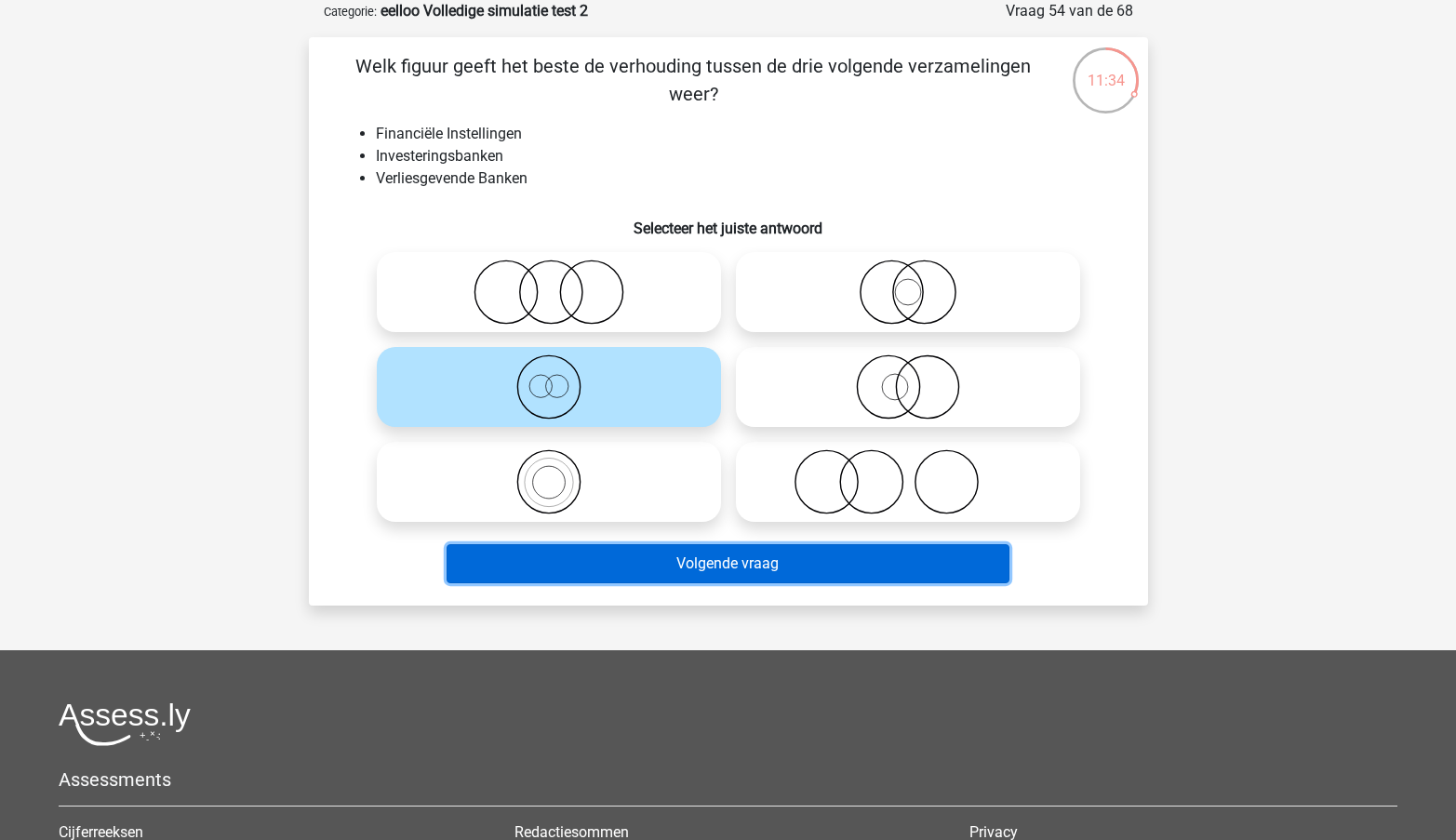
click at [756, 568] on button "Volgende vraag" at bounding box center [728, 564] width 563 height 39
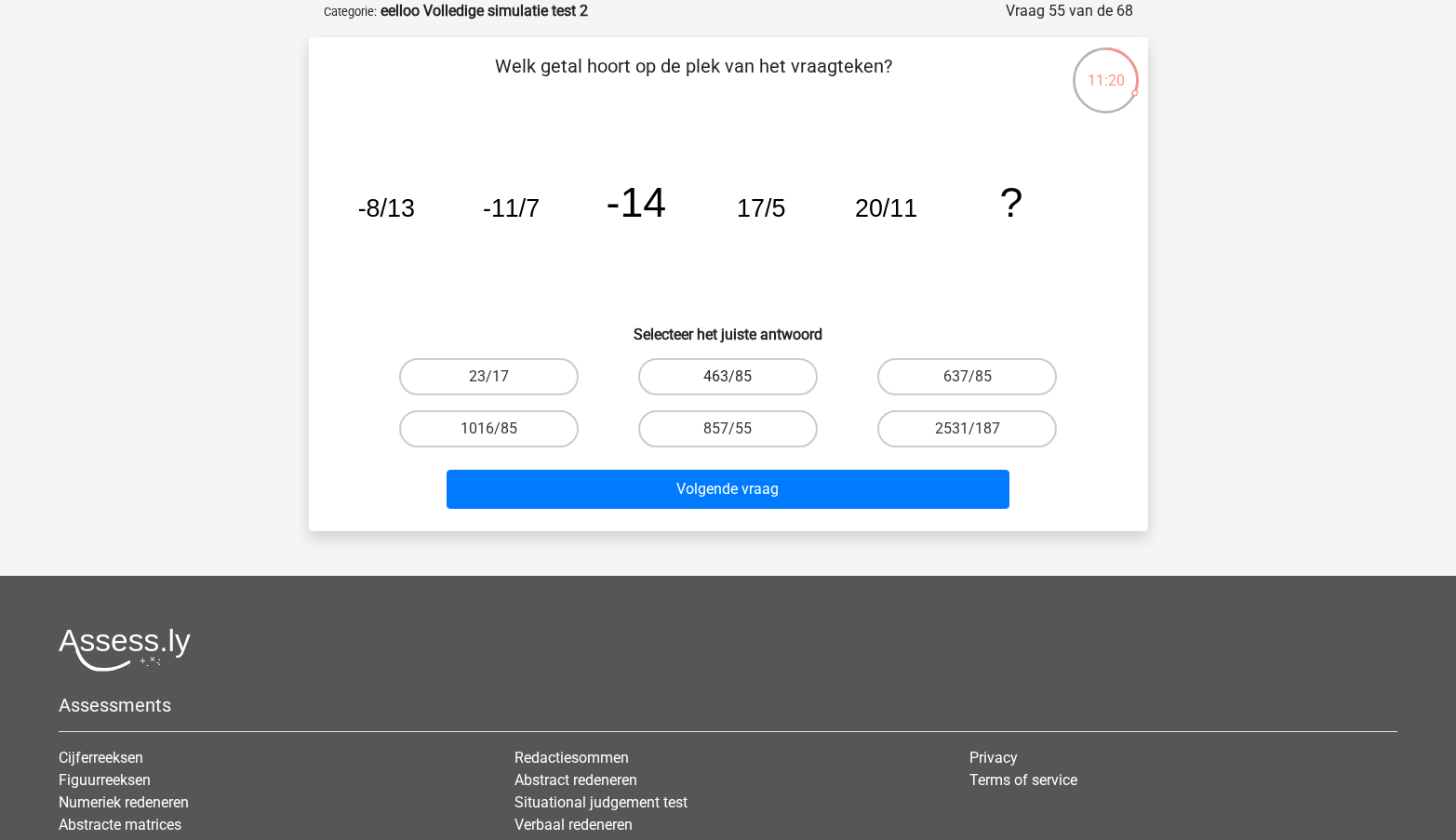
click at [775, 368] on label "463/85" at bounding box center [728, 377] width 180 height 38
click at [740, 377] on input "463/85" at bounding box center [733, 382] width 12 height 12
radio input "true"
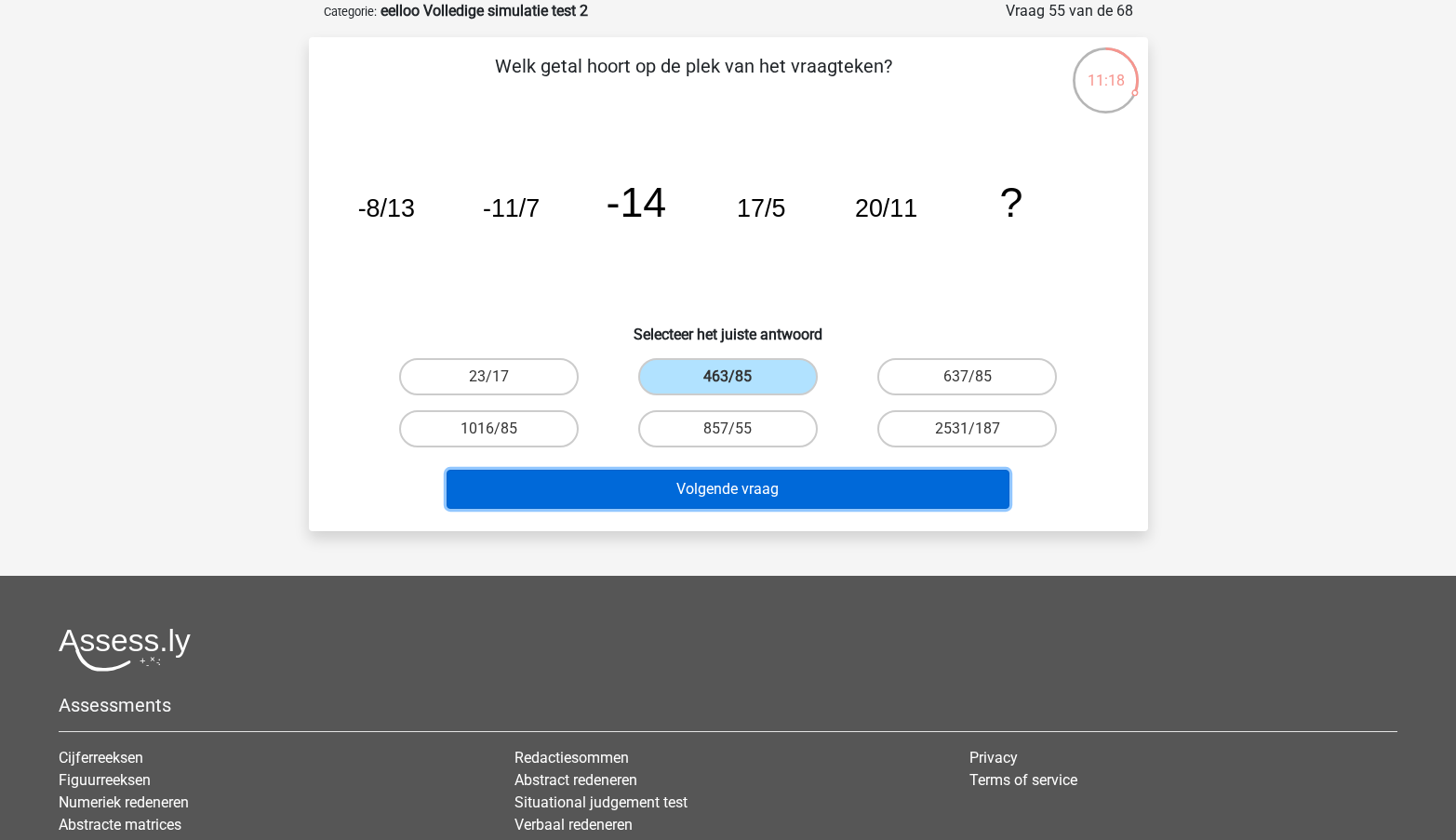
click at [777, 496] on button "Volgende vraag" at bounding box center [728, 490] width 563 height 39
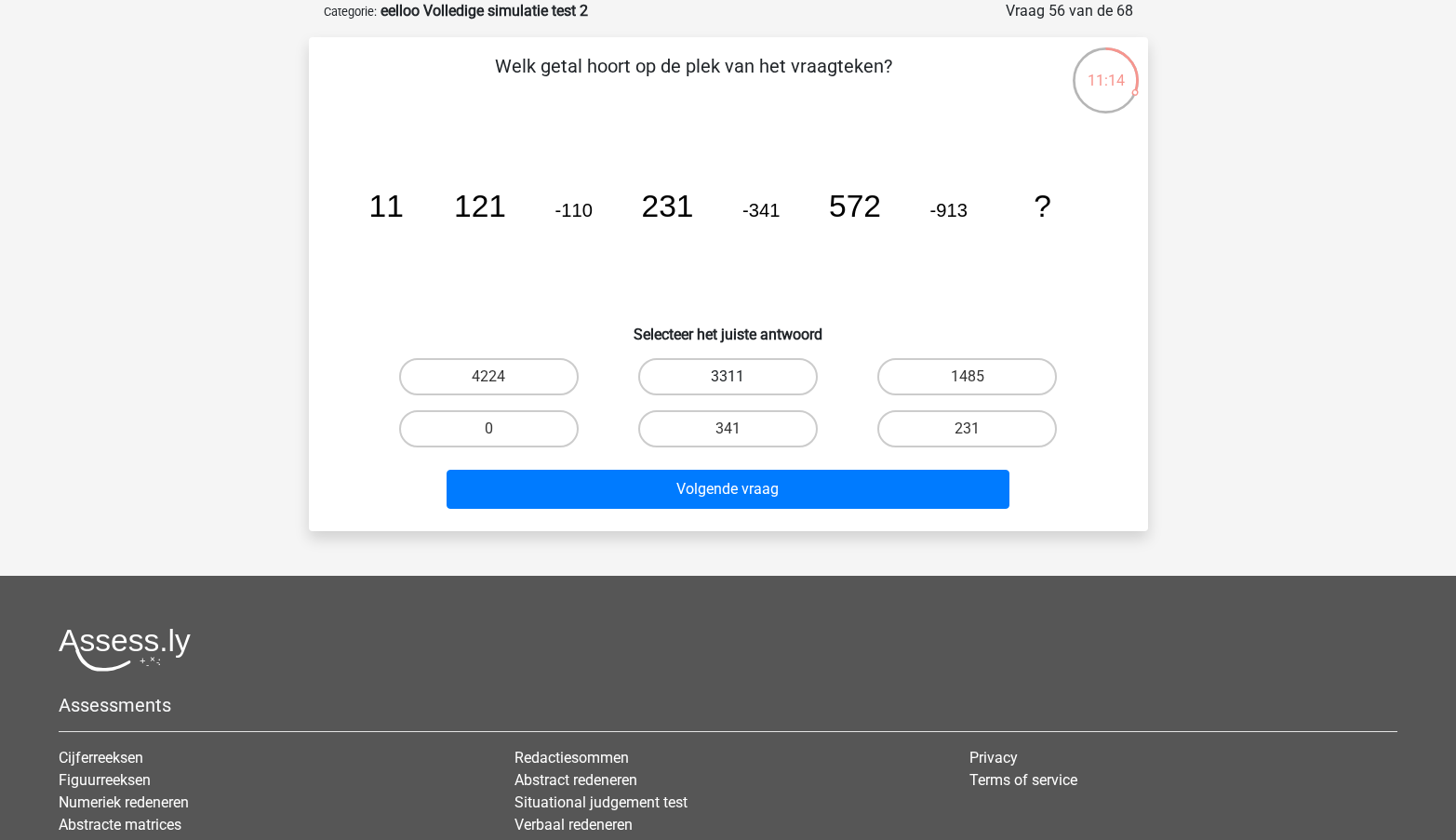
click at [752, 376] on label "3311" at bounding box center [728, 377] width 180 height 38
click at [740, 377] on input "3311" at bounding box center [733, 382] width 12 height 12
radio input "true"
click at [530, 381] on label "4224" at bounding box center [489, 377] width 180 height 38
click at [501, 381] on input "4224" at bounding box center [494, 382] width 12 height 12
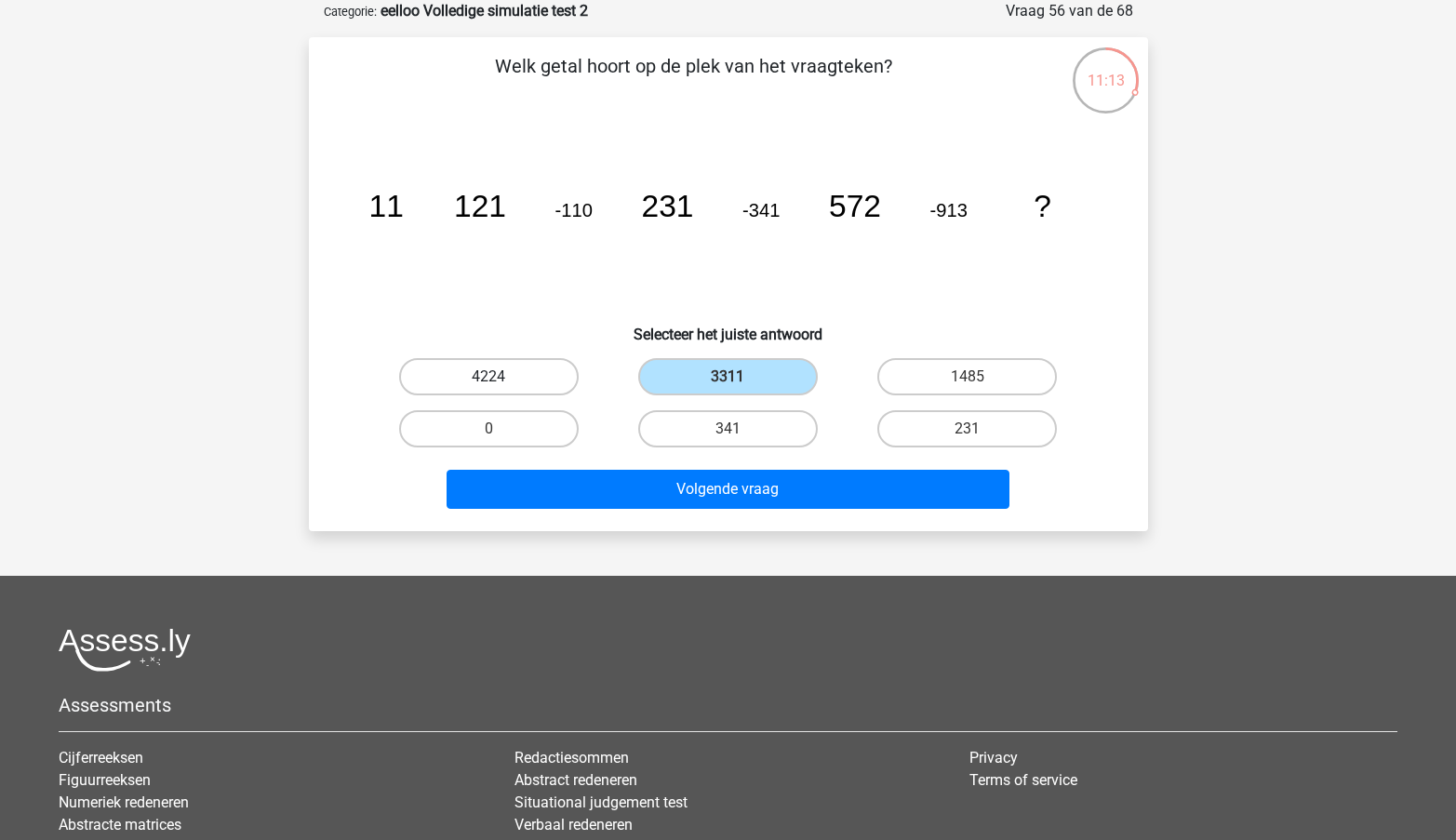
radio input "true"
click at [962, 431] on label "231" at bounding box center [967, 429] width 180 height 38
click at [968, 431] on input "231" at bounding box center [974, 434] width 12 height 12
radio input "true"
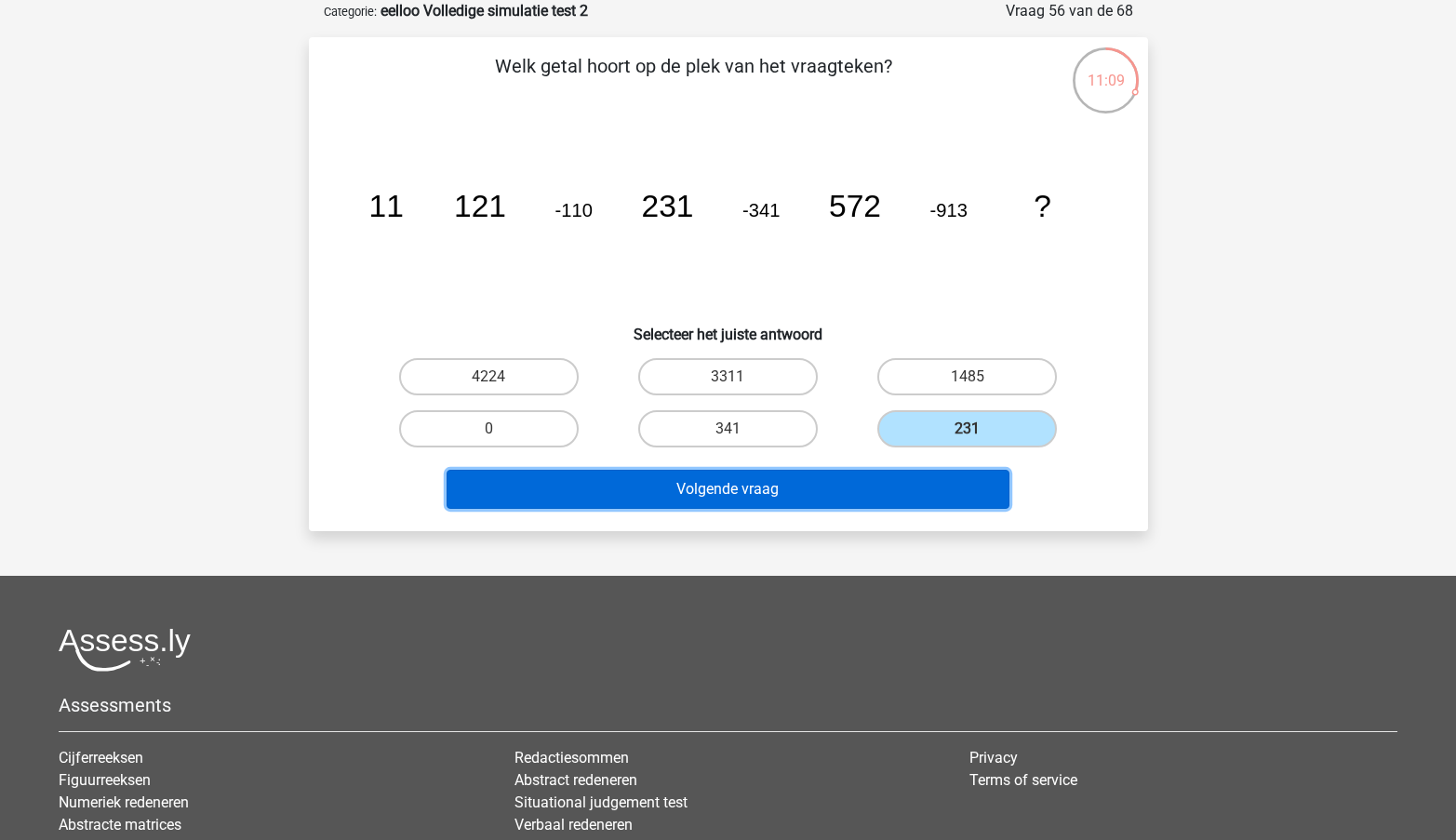
click at [694, 487] on button "Volgende vraag" at bounding box center [728, 490] width 563 height 39
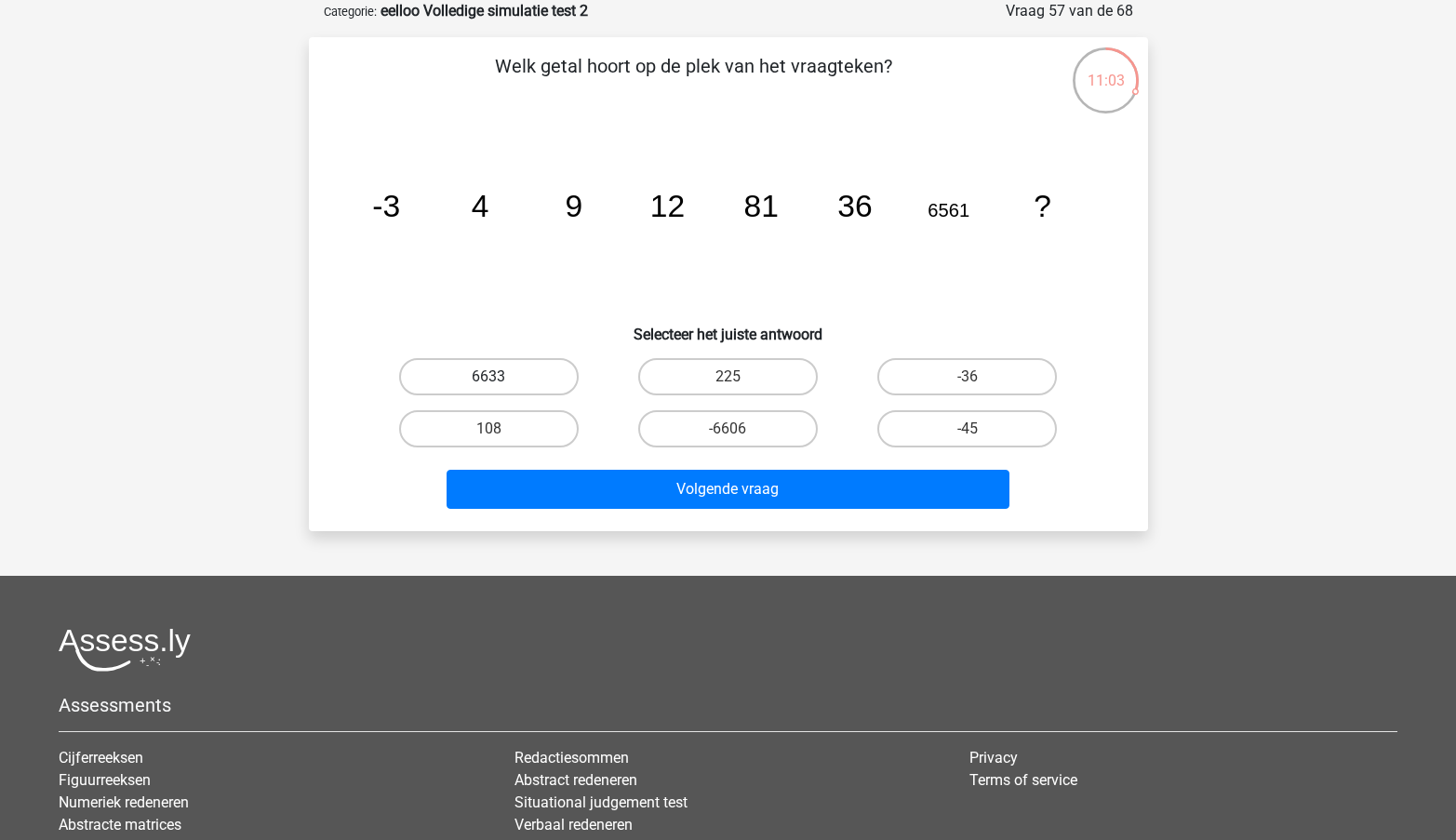
click at [522, 375] on label "6633" at bounding box center [489, 377] width 180 height 38
click at [501, 377] on input "6633" at bounding box center [494, 382] width 12 height 12
radio input "true"
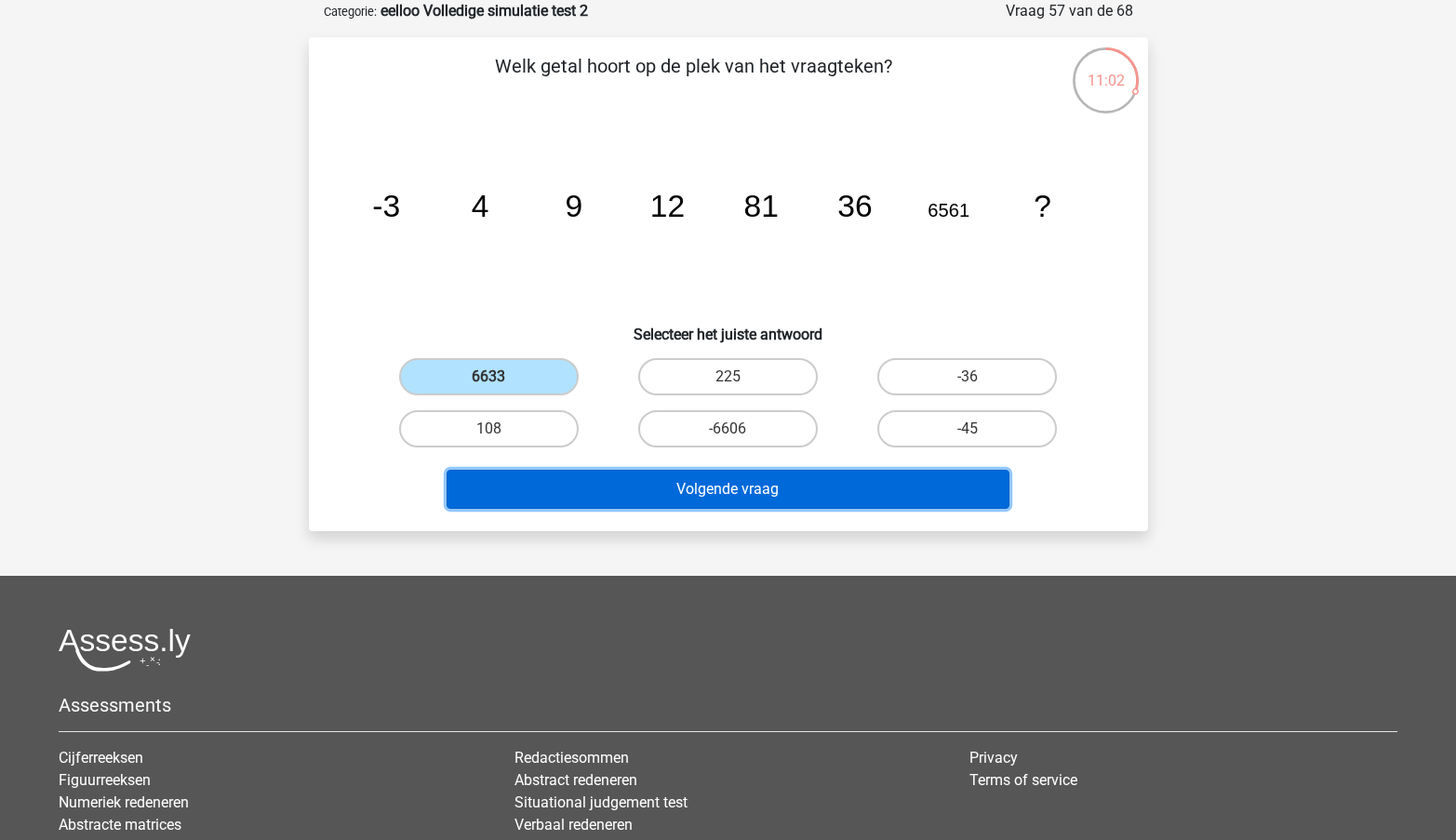
click at [669, 491] on button "Volgende vraag" at bounding box center [728, 490] width 563 height 39
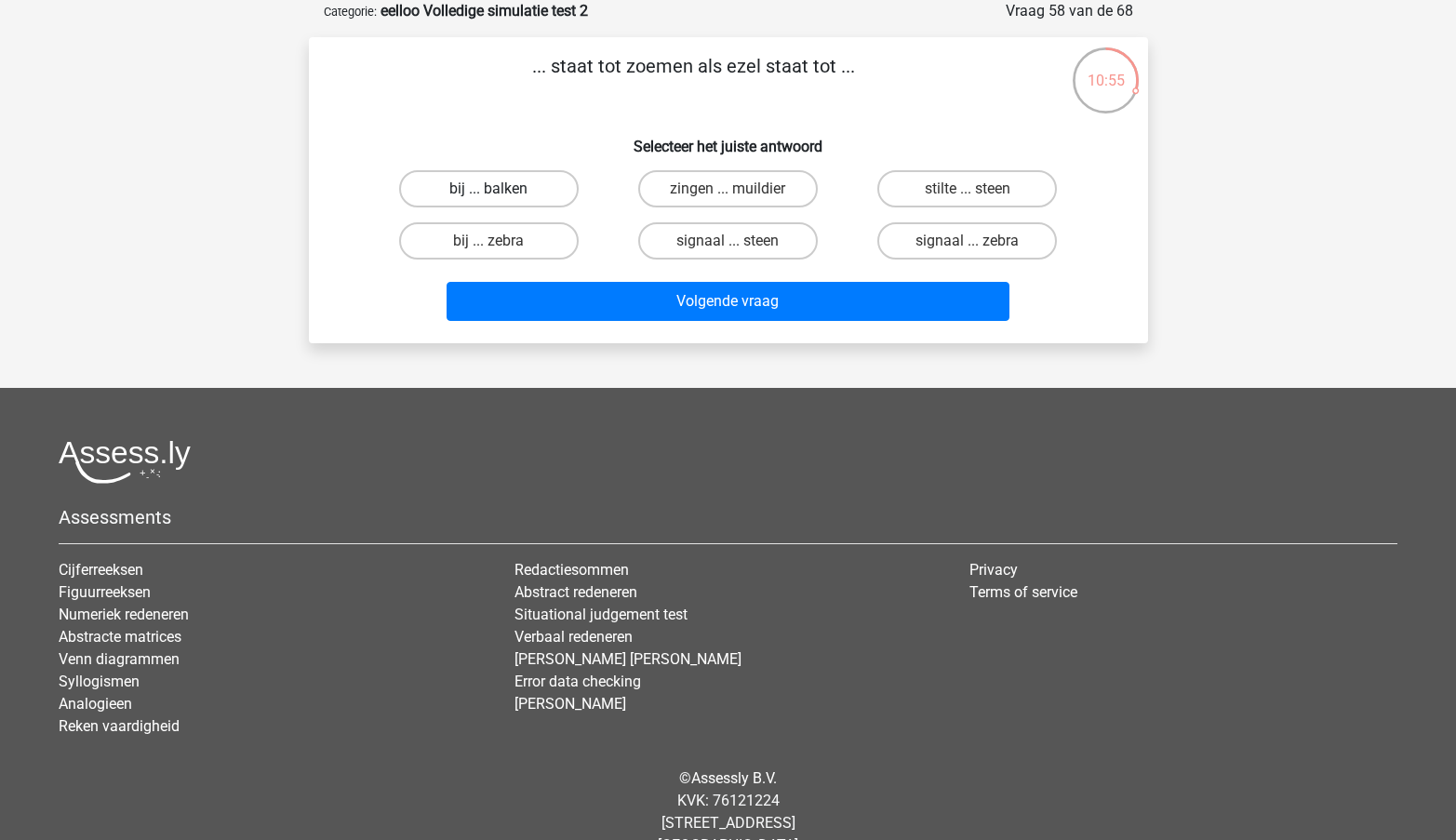
click at [515, 190] on label "bij ... balken" at bounding box center [489, 189] width 180 height 38
click at [501, 190] on input "bij ... balken" at bounding box center [494, 194] width 12 height 12
radio input "true"
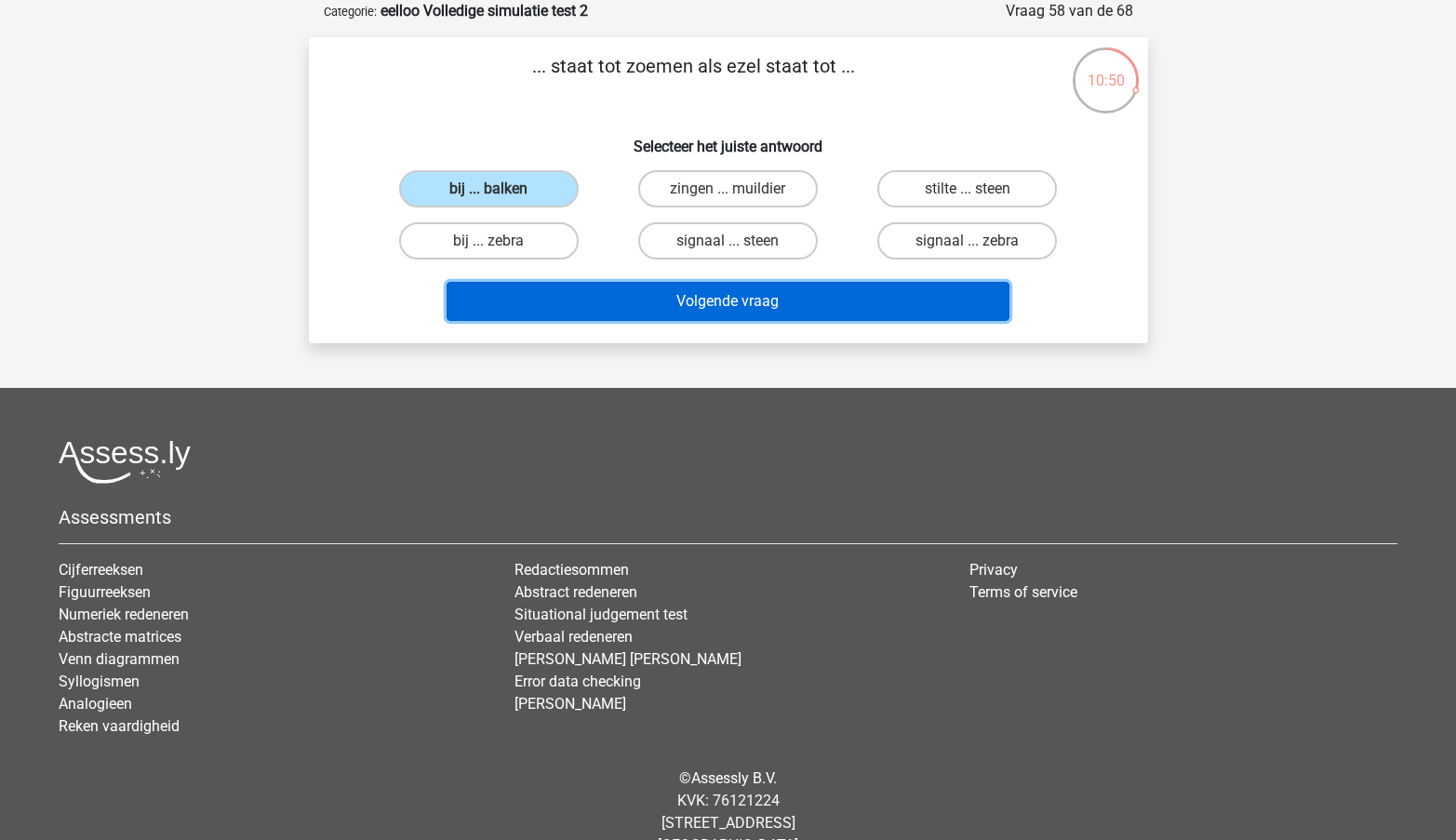
click at [804, 317] on button "Volgende vraag" at bounding box center [728, 302] width 563 height 39
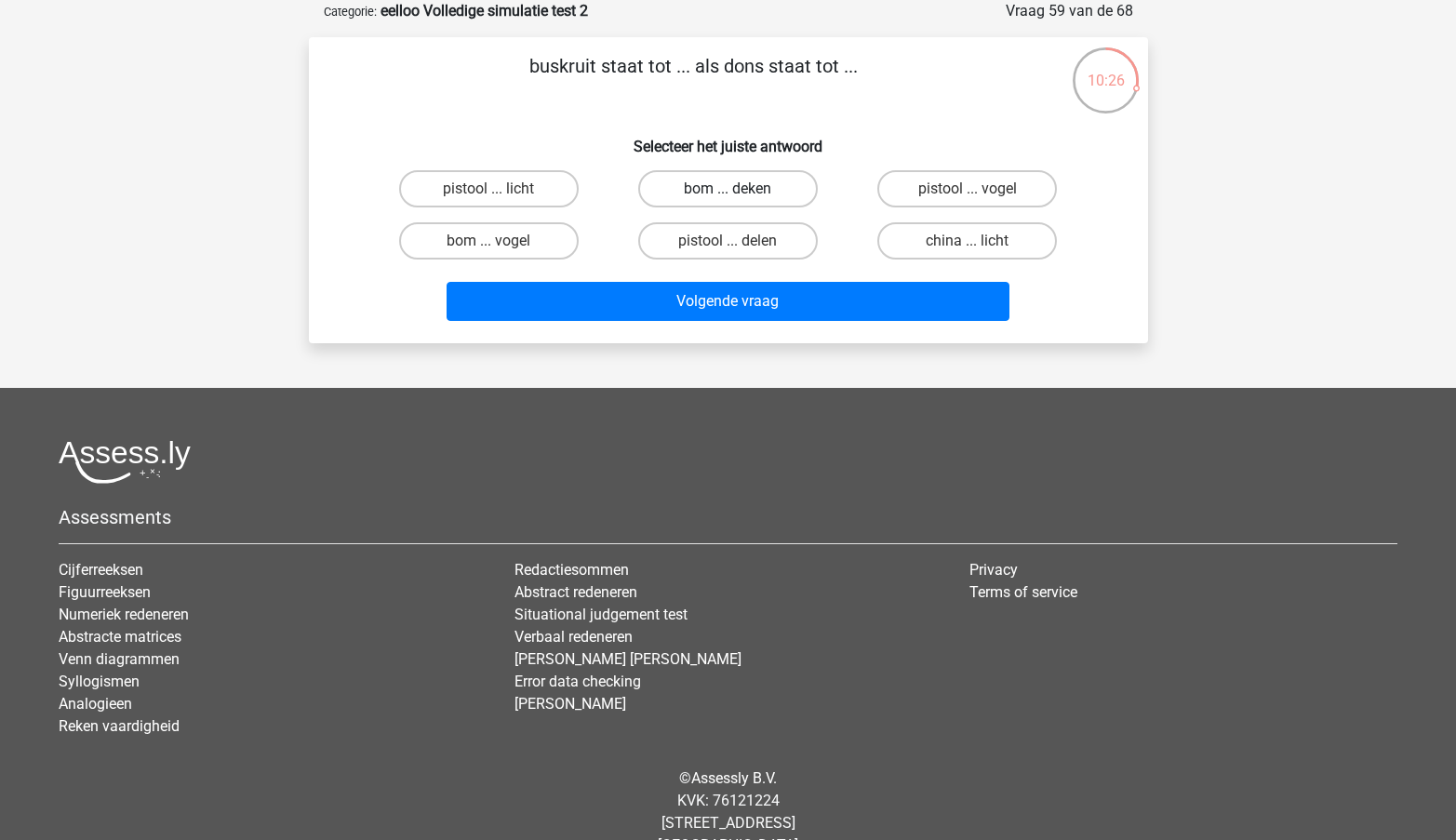
click at [734, 205] on label "bom ... deken" at bounding box center [728, 189] width 180 height 38
click at [734, 201] on input "bom ... deken" at bounding box center [733, 194] width 12 height 12
radio input "true"
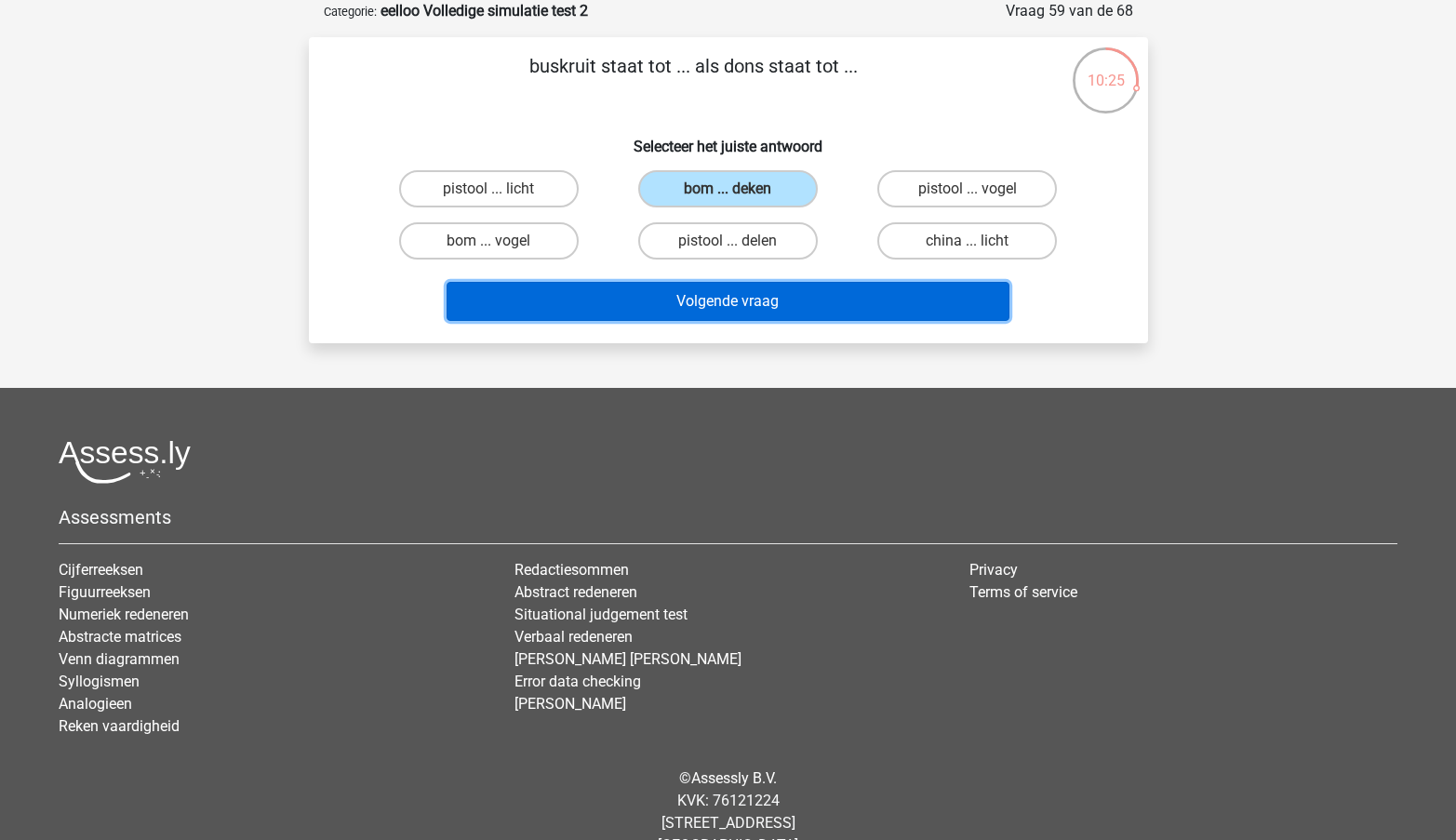
click at [740, 319] on button "Volgende vraag" at bounding box center [728, 302] width 563 height 39
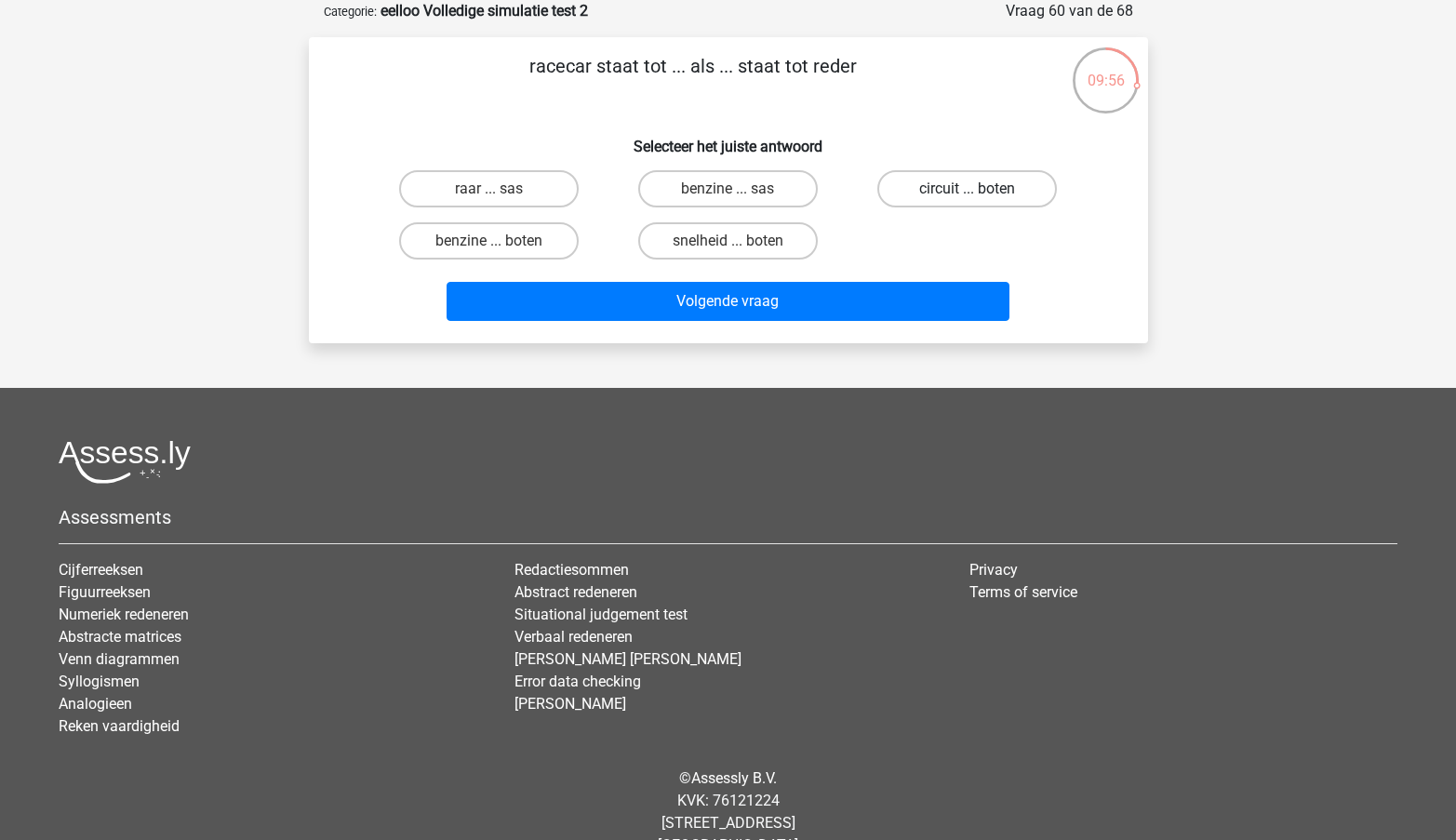
click at [985, 193] on label "circuit ... boten" at bounding box center [967, 189] width 180 height 38
click at [980, 193] on input "circuit ... boten" at bounding box center [974, 194] width 12 height 12
radio input "true"
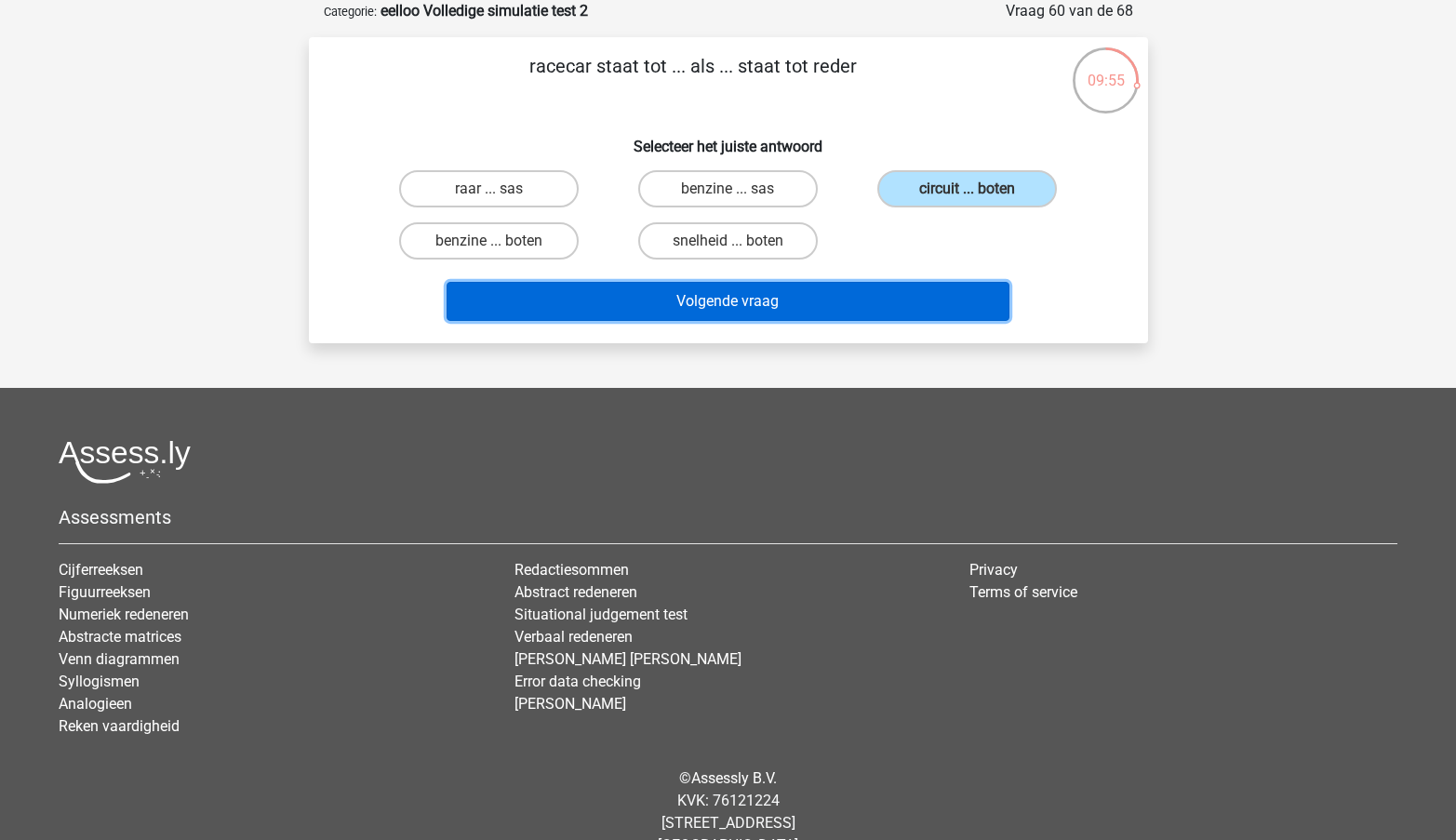
click at [760, 300] on button "Volgende vraag" at bounding box center [728, 302] width 563 height 39
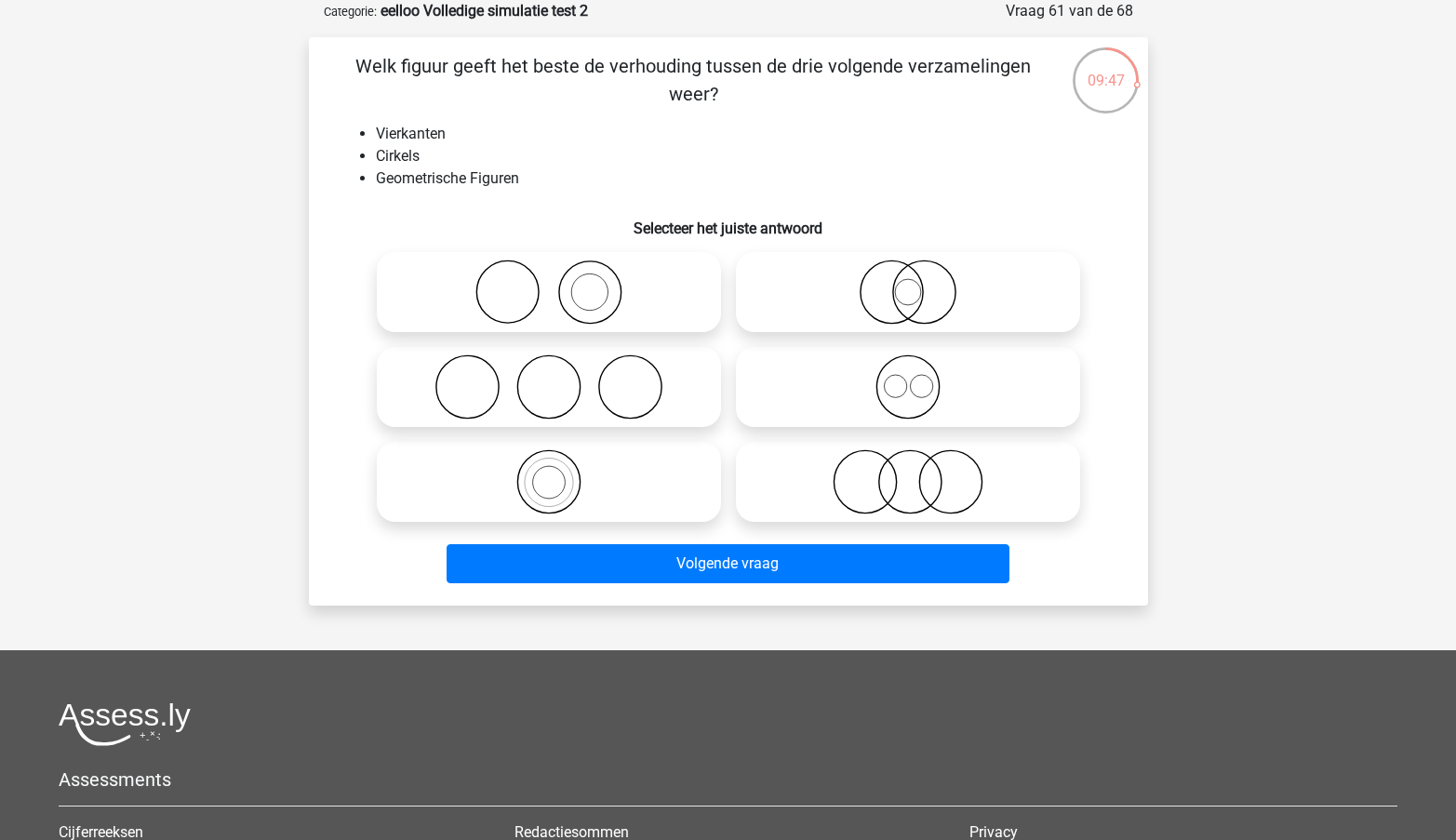
click at [916, 399] on icon at bounding box center [908, 386] width 329 height 65
click at [916, 378] on input "radio" at bounding box center [914, 371] width 12 height 12
radio input "true"
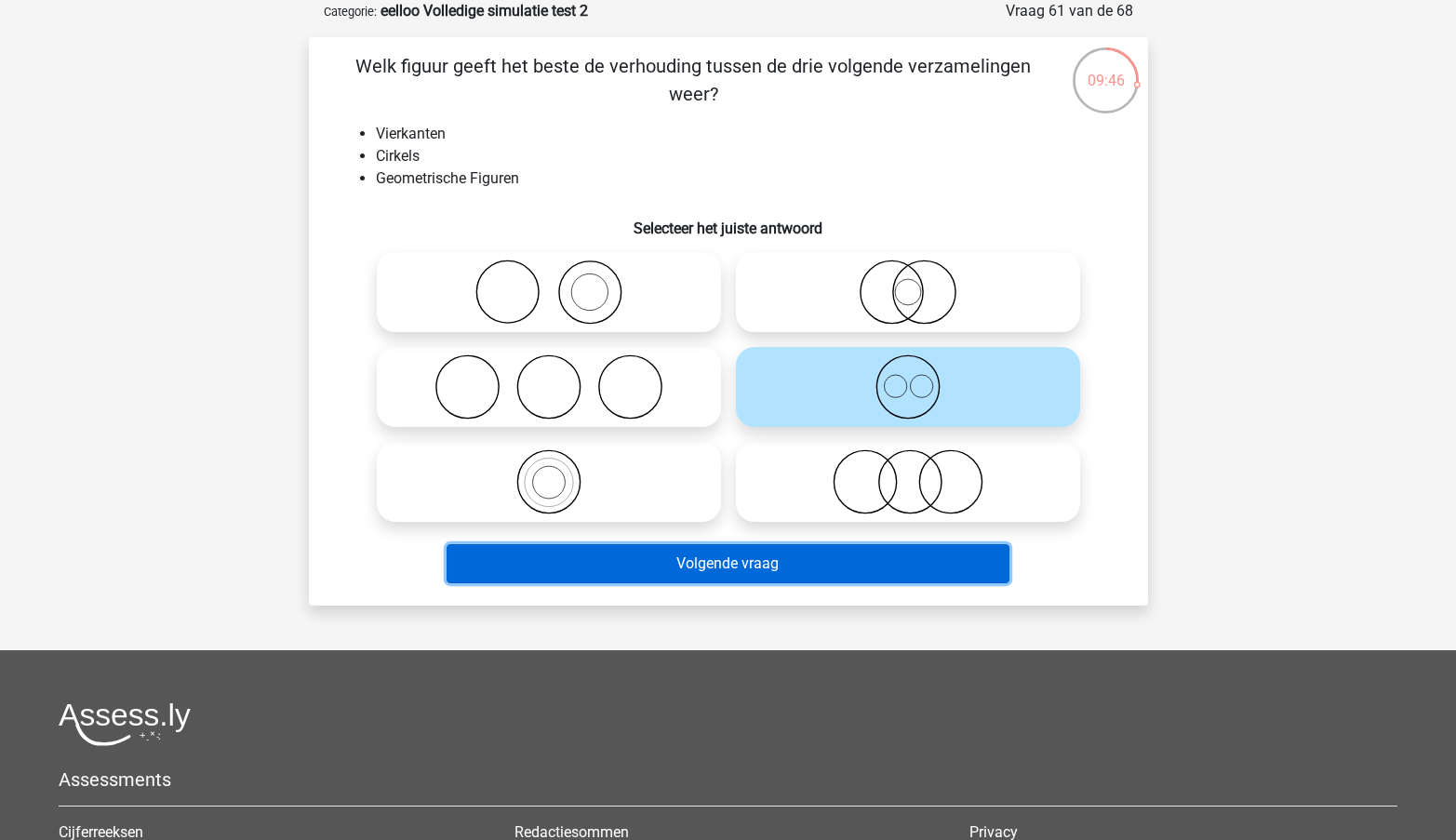
click at [794, 564] on button "Volgende vraag" at bounding box center [728, 564] width 563 height 39
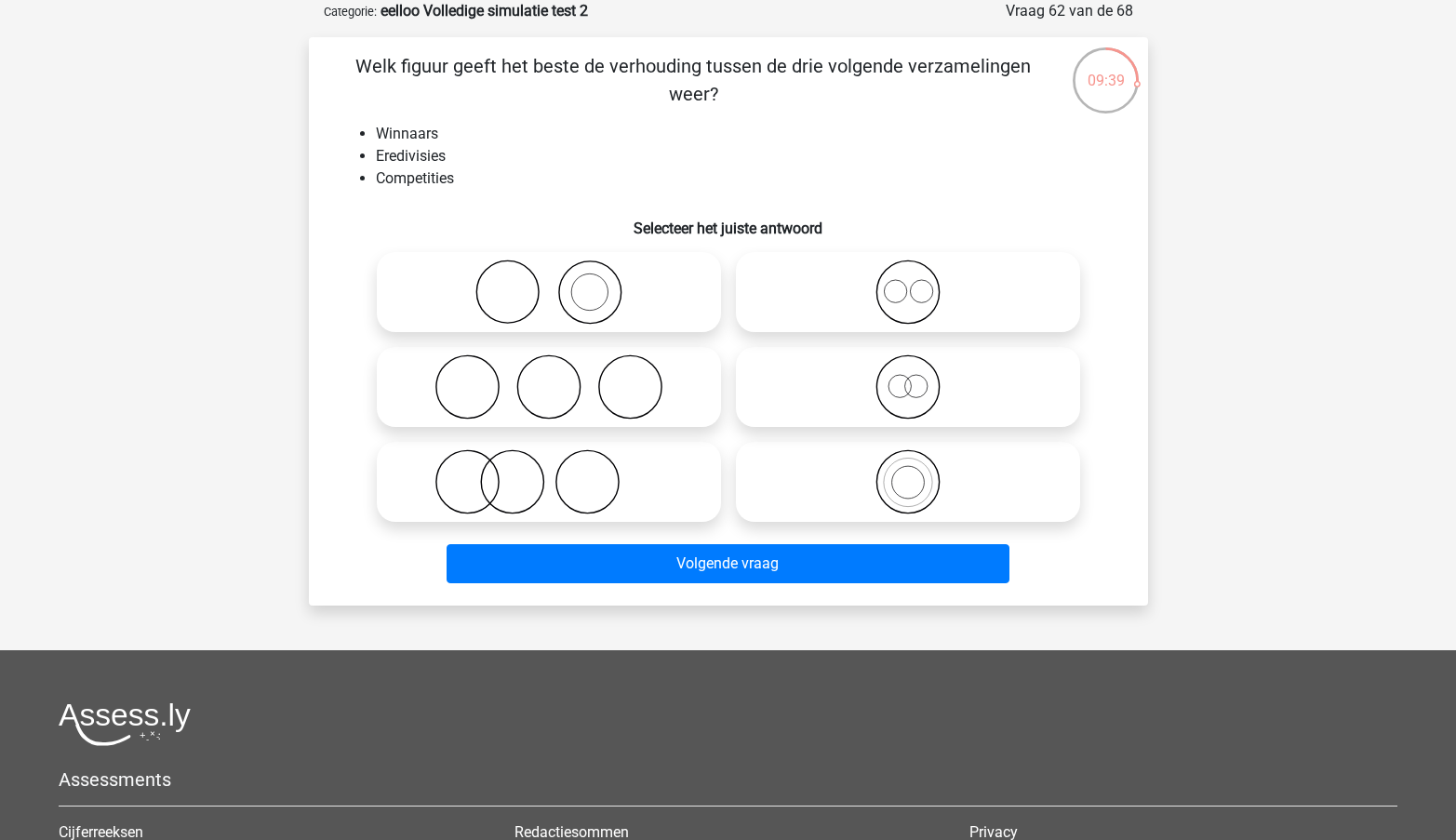
click at [665, 404] on icon at bounding box center [549, 386] width 329 height 65
click at [561, 378] on input "radio" at bounding box center [555, 371] width 12 height 12
radio input "true"
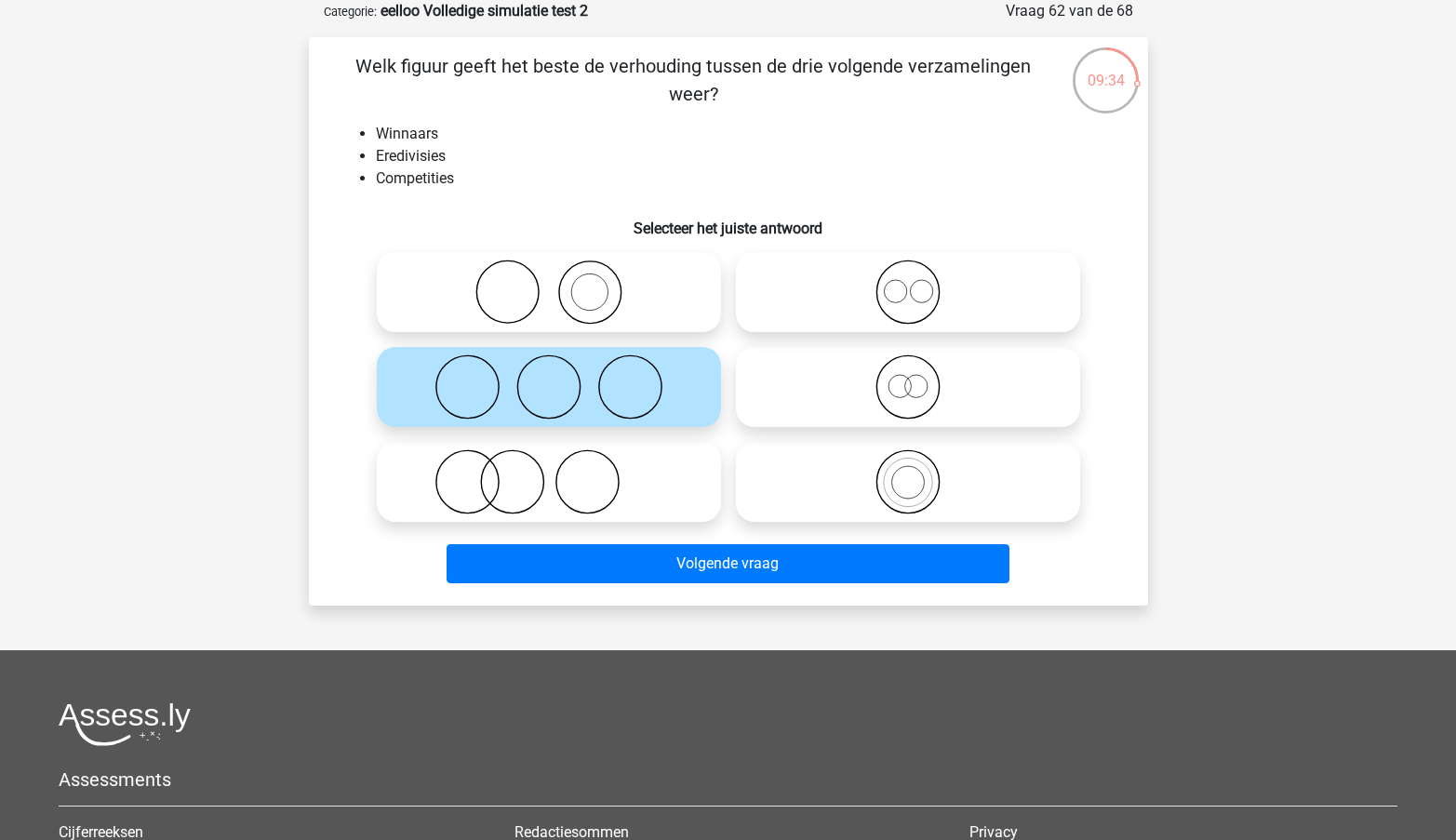
click at [643, 318] on icon at bounding box center [549, 291] width 329 height 65
click at [561, 283] on input "radio" at bounding box center [555, 276] width 12 height 12
radio input "true"
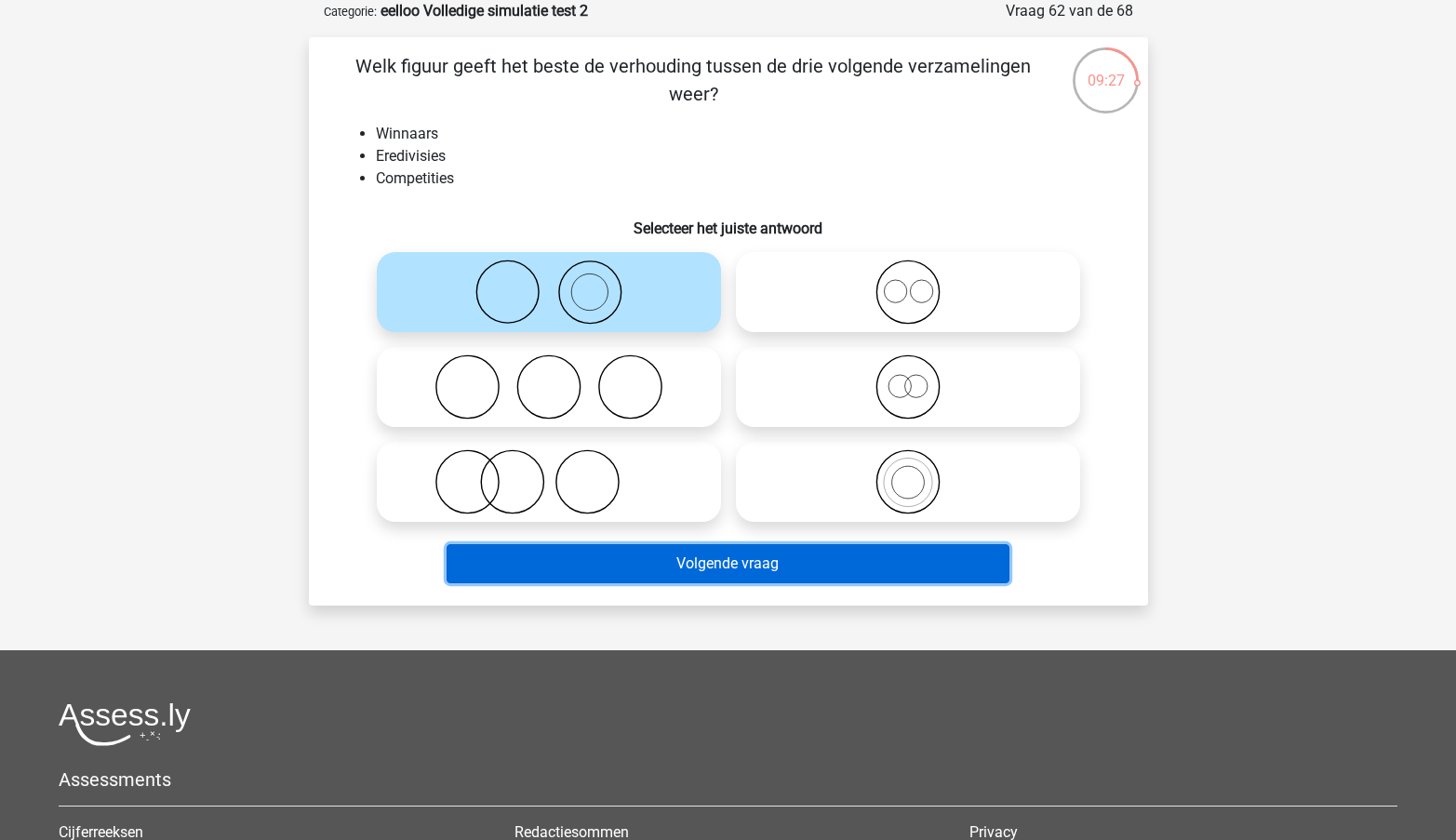
click at [629, 577] on button "Volgende vraag" at bounding box center [728, 564] width 563 height 39
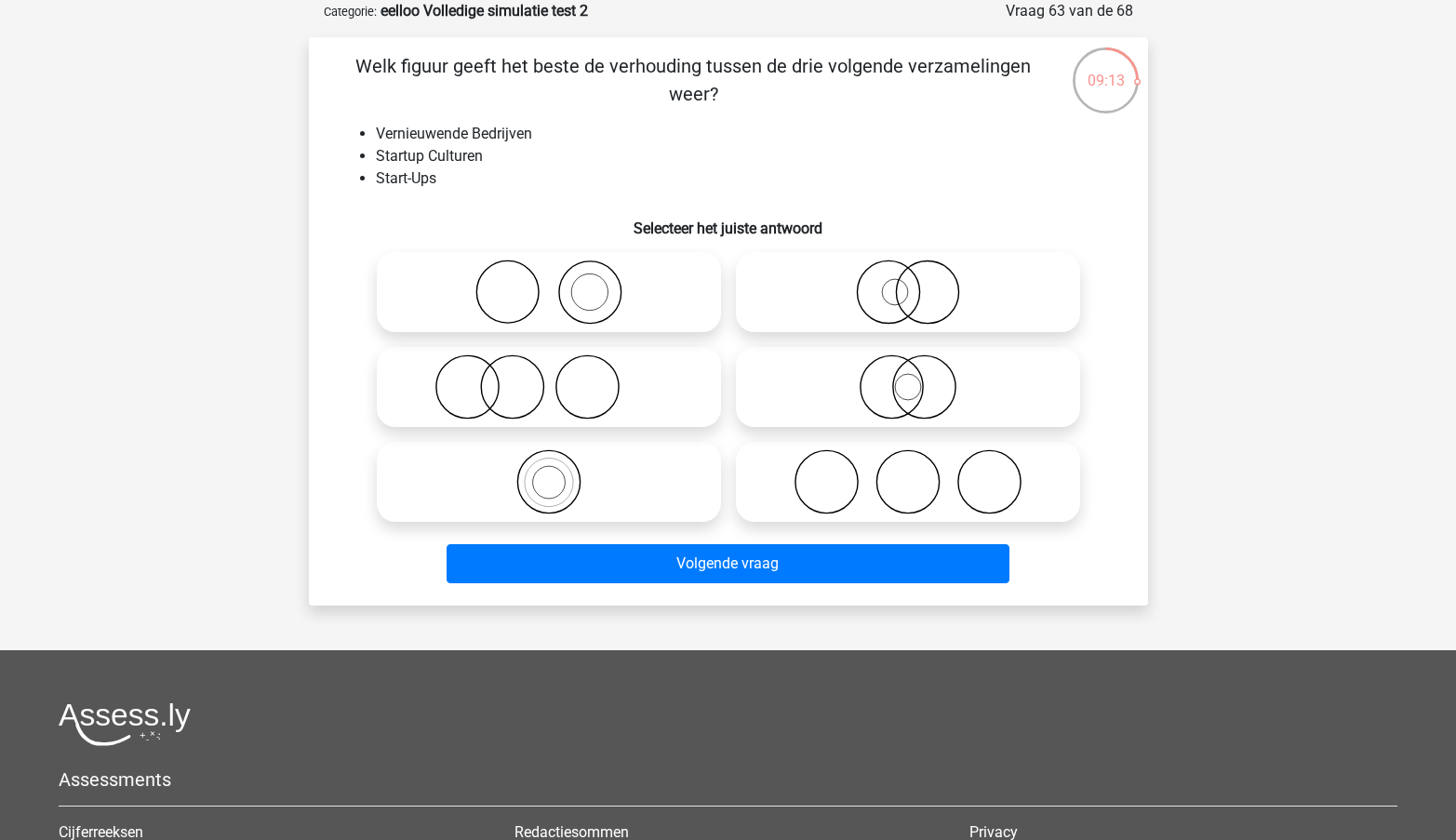
click at [604, 370] on icon at bounding box center [549, 386] width 329 height 65
click at [561, 370] on input "radio" at bounding box center [555, 371] width 12 height 12
radio input "true"
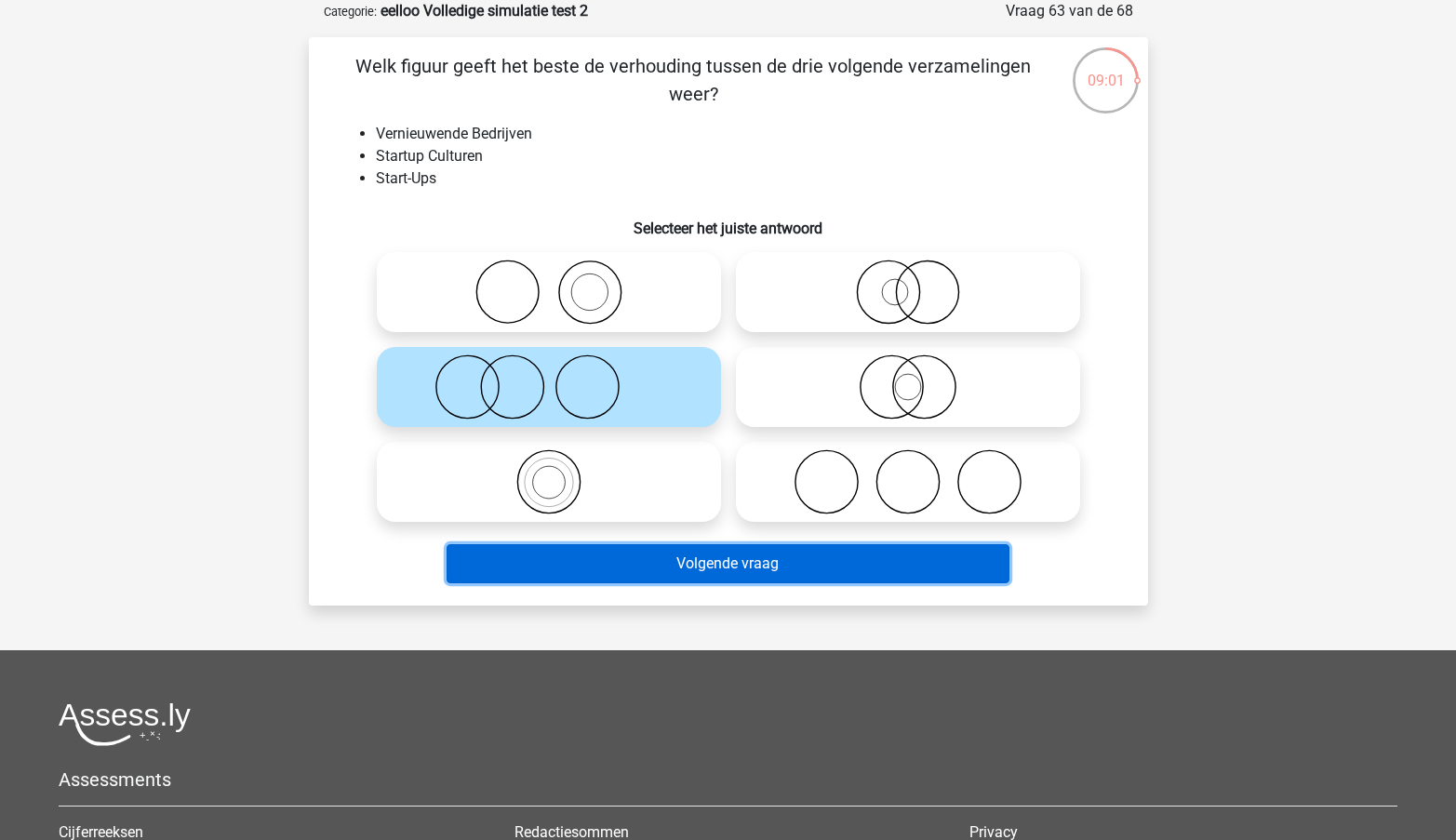
click at [614, 570] on button "Volgende vraag" at bounding box center [728, 564] width 563 height 39
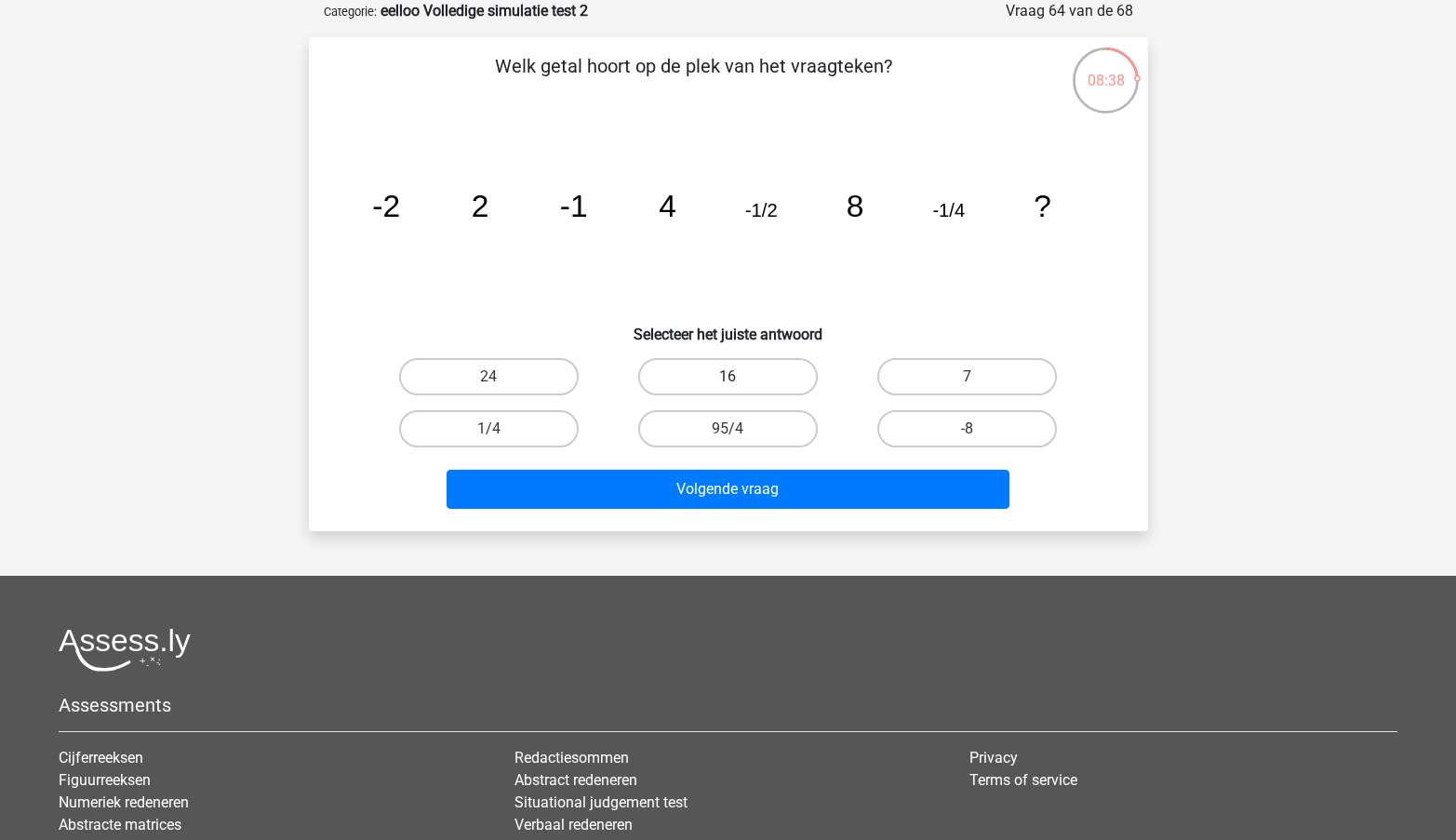
click at [720, 377] on label "16" at bounding box center [728, 377] width 180 height 38
click at [728, 377] on input "16" at bounding box center [733, 382] width 12 height 12
radio input "true"
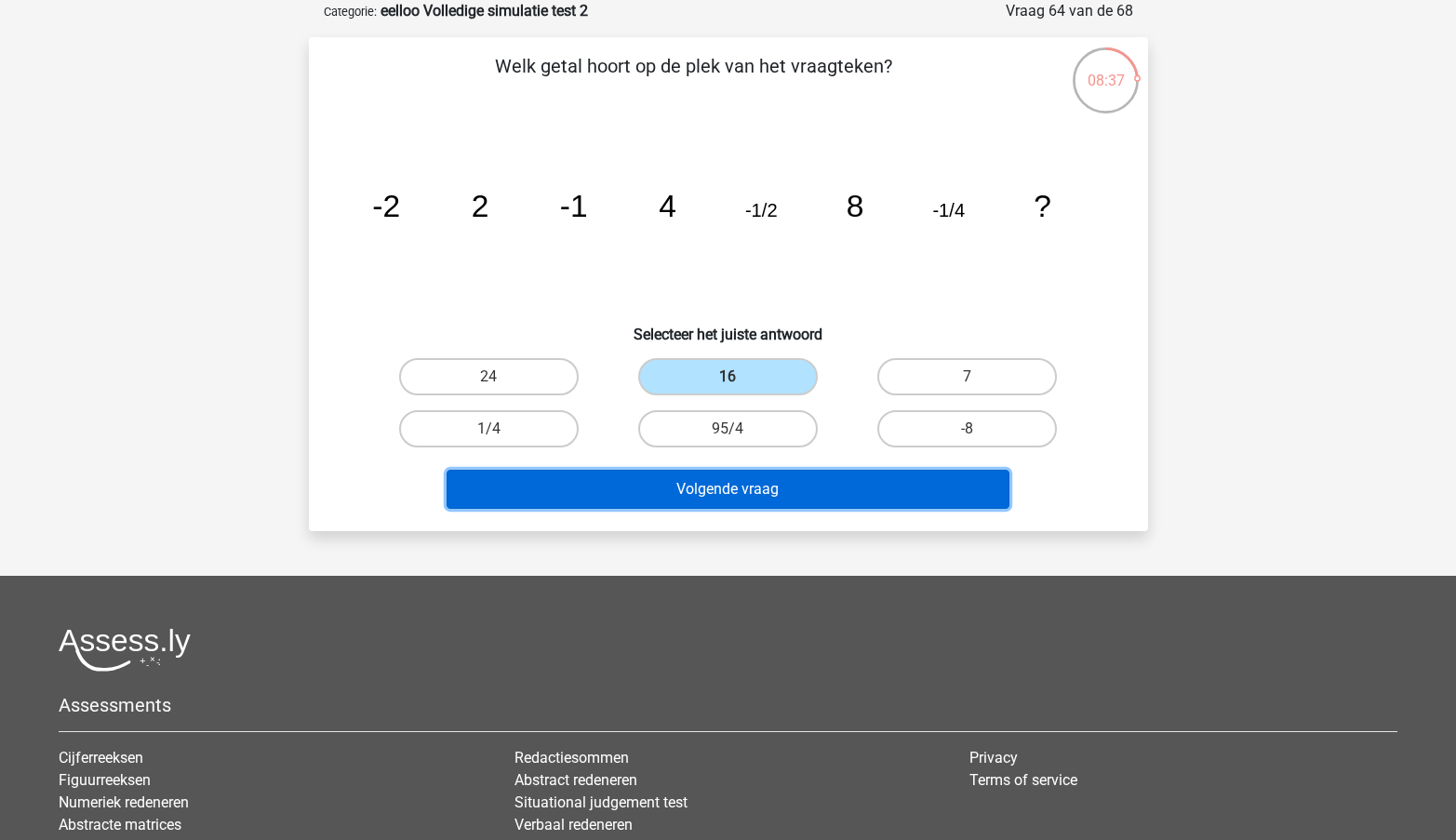
click at [726, 489] on button "Volgende vraag" at bounding box center [728, 490] width 563 height 39
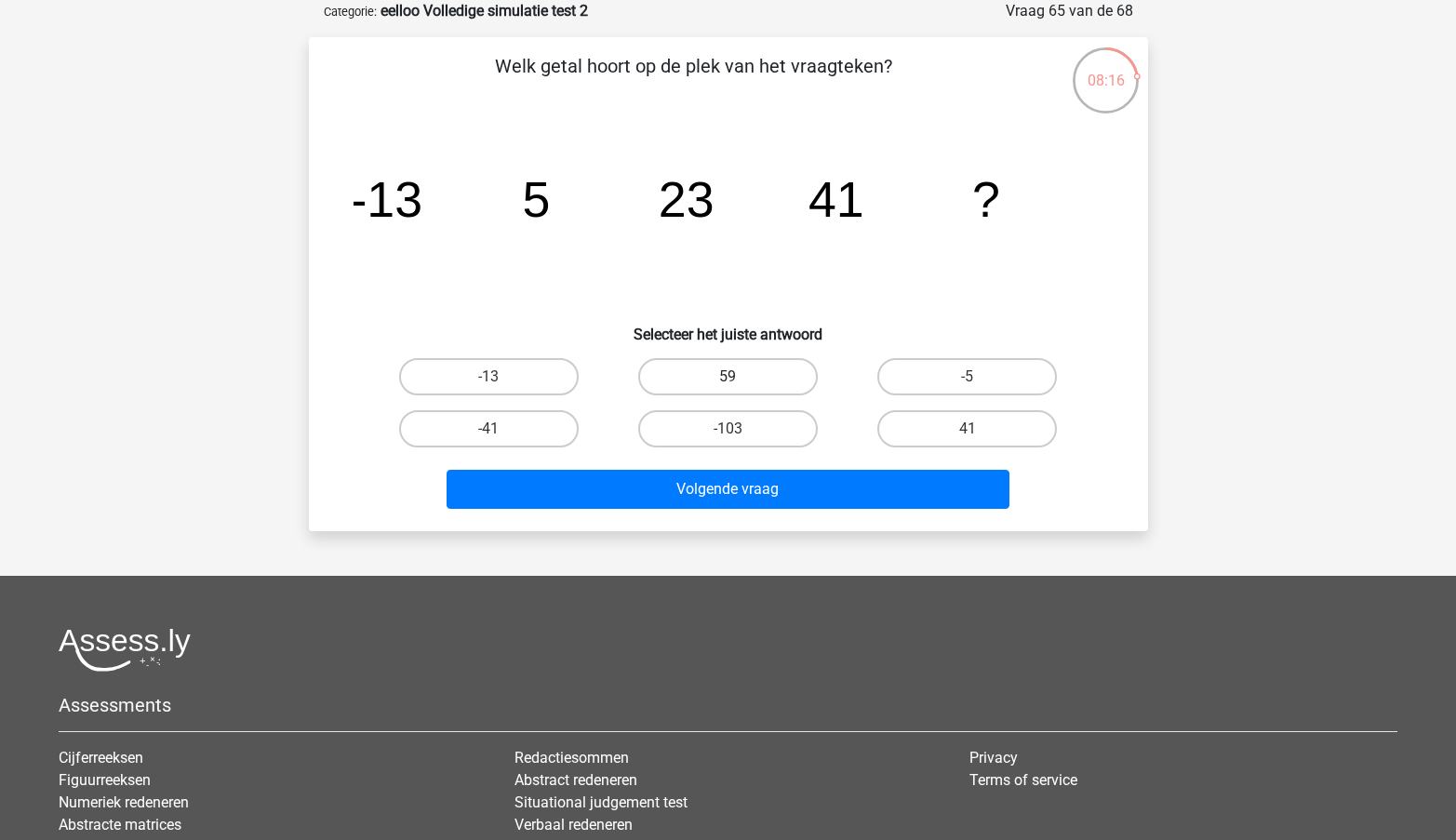
click at [759, 371] on label "59" at bounding box center [728, 377] width 180 height 38
click at [740, 377] on input "59" at bounding box center [733, 382] width 12 height 12
radio input "true"
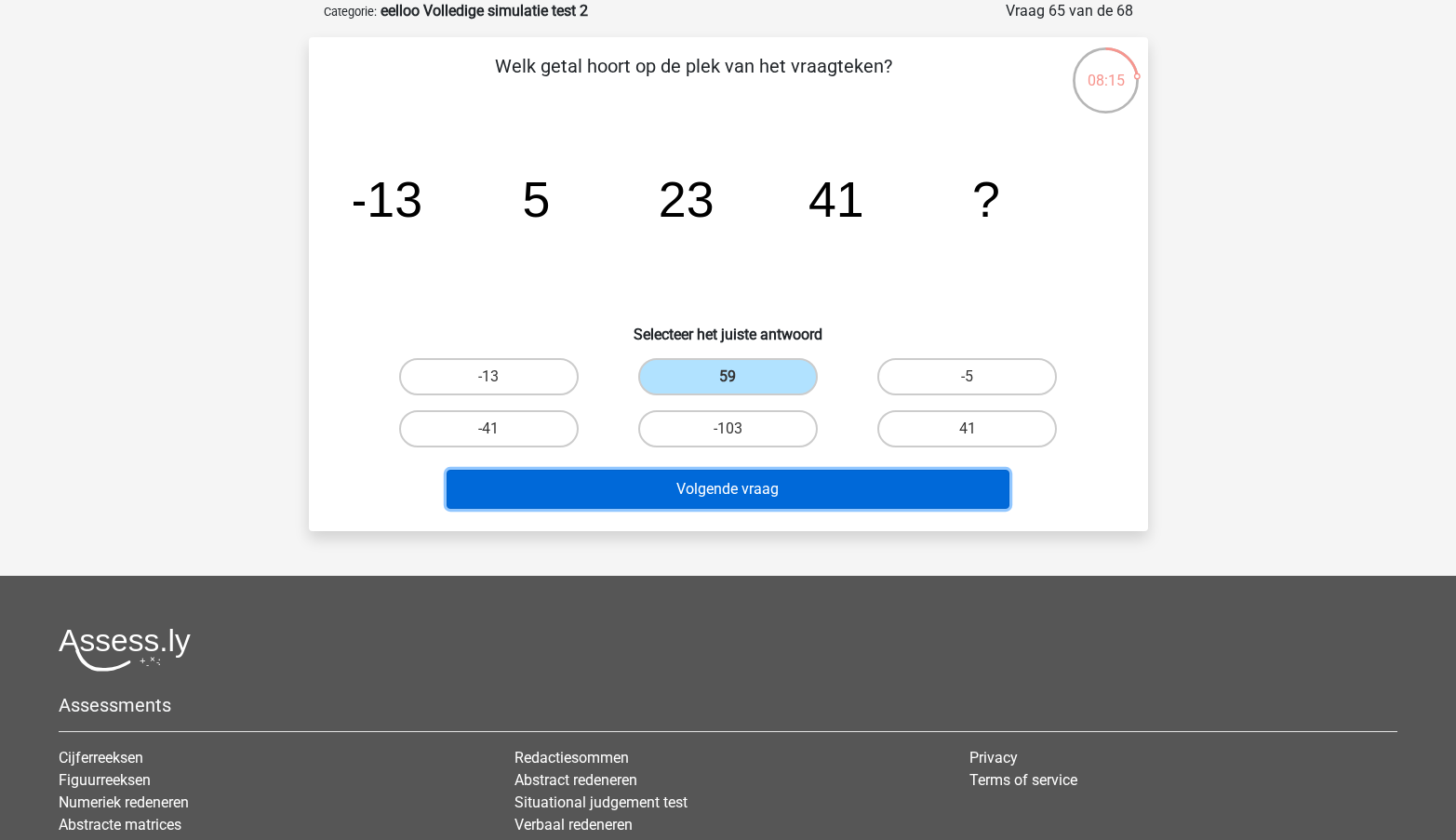
click at [650, 497] on button "Volgende vraag" at bounding box center [728, 490] width 563 height 39
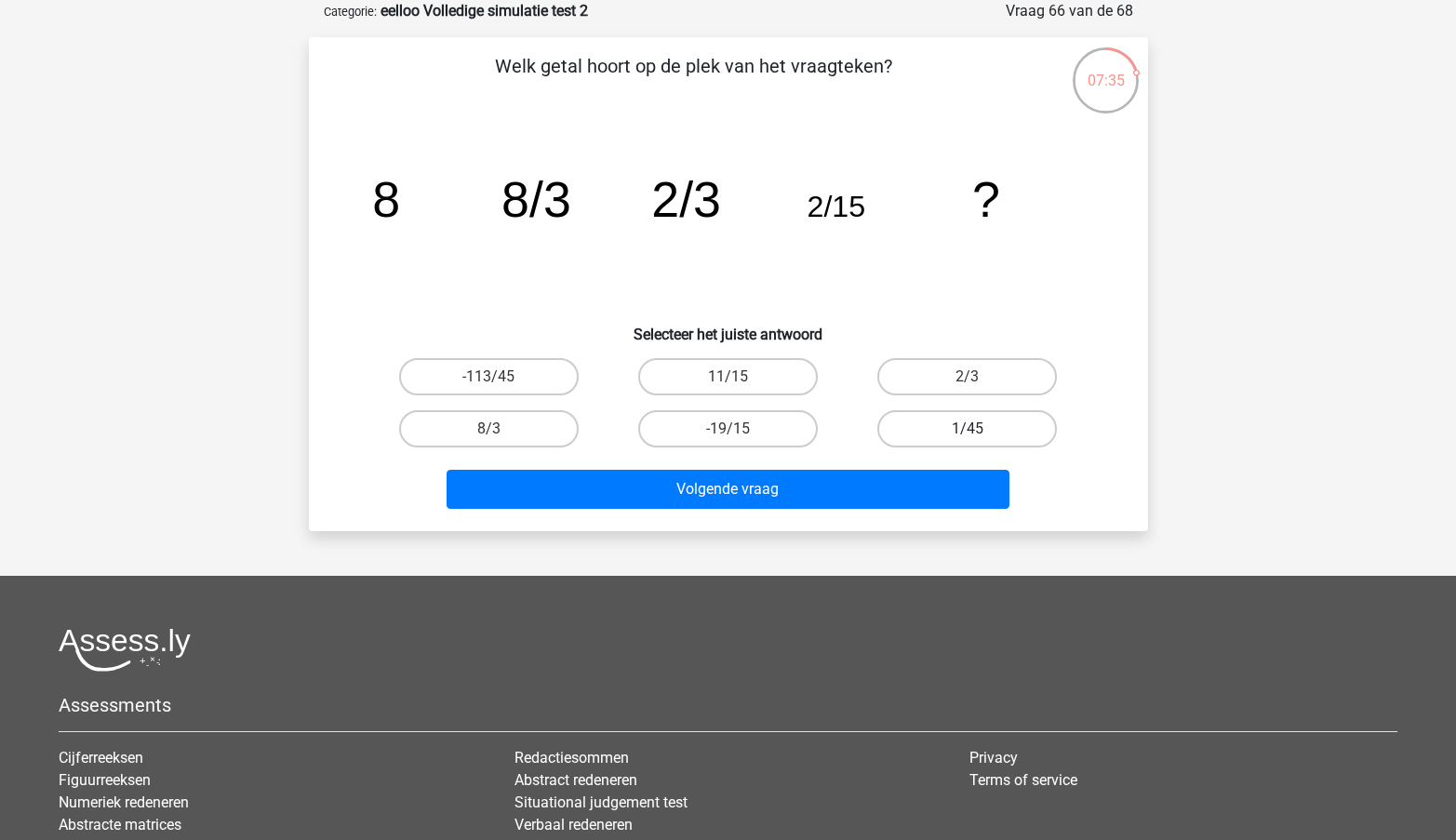
click at [994, 433] on label "1/45" at bounding box center [967, 429] width 180 height 38
click at [980, 433] on input "1/45" at bounding box center [974, 434] width 12 height 12
radio input "true"
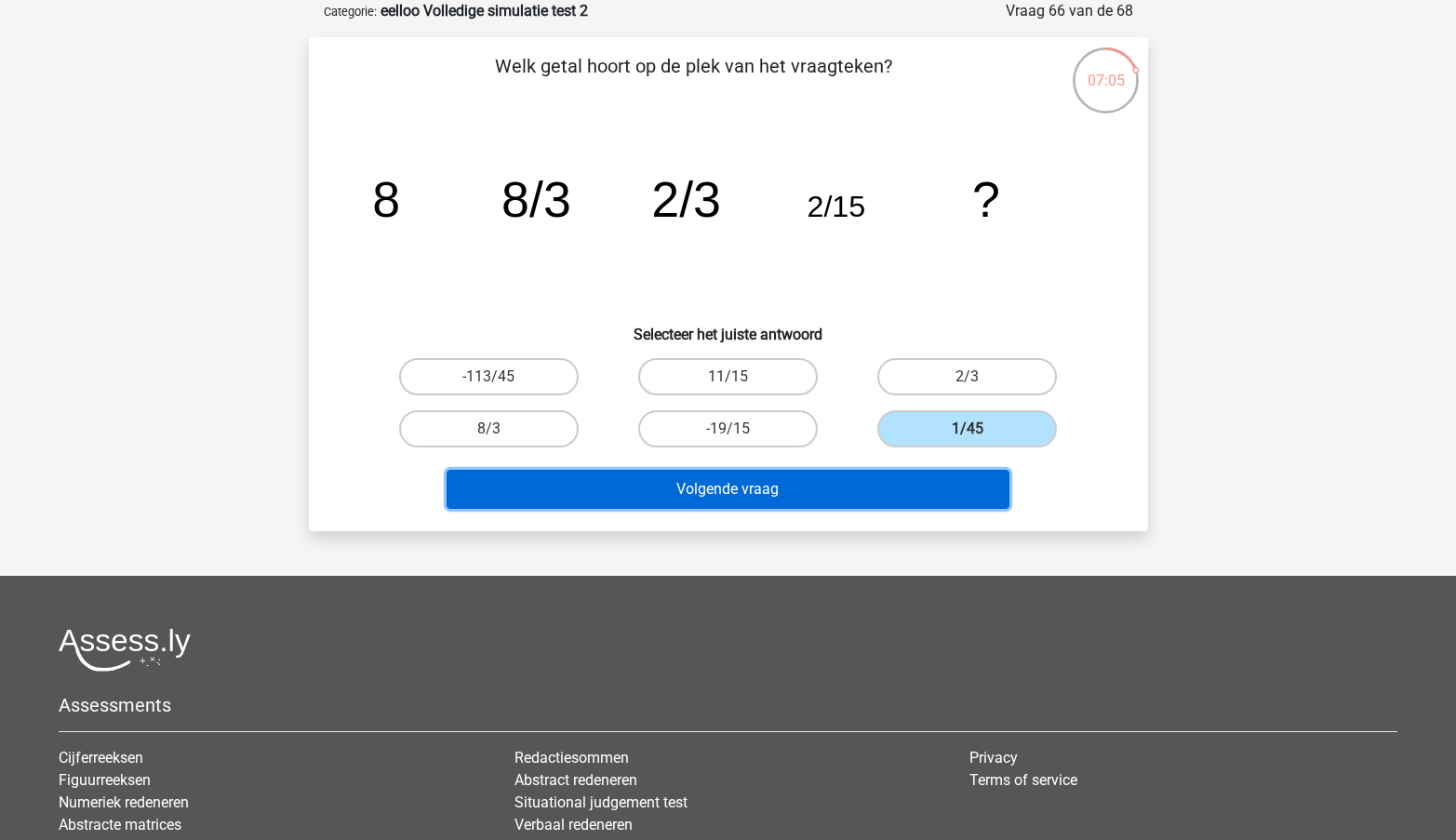
click at [637, 495] on button "Volgende vraag" at bounding box center [728, 490] width 563 height 39
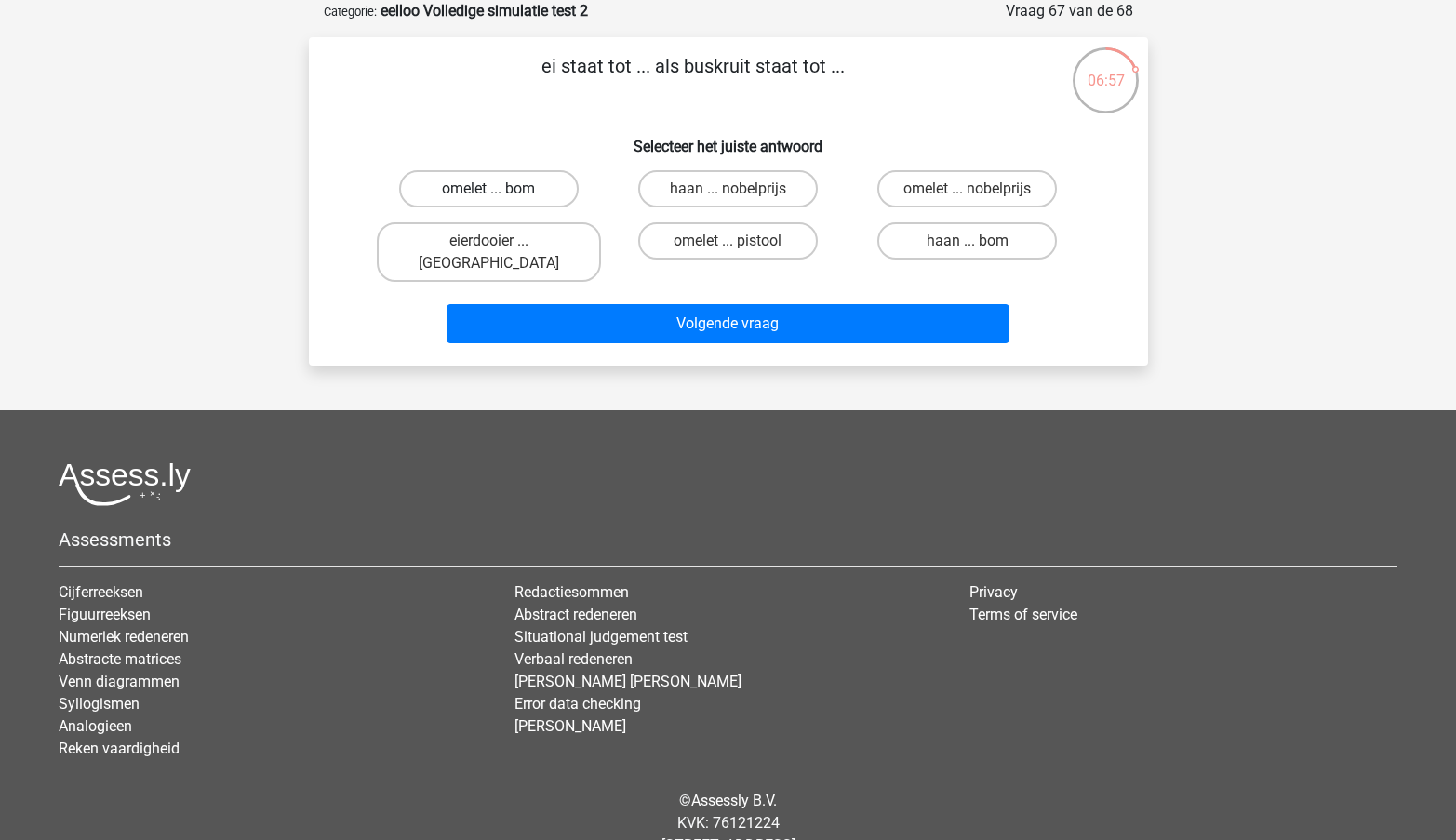
click at [515, 188] on label "omelet ... bom" at bounding box center [489, 189] width 180 height 38
click at [501, 189] on input "omelet ... bom" at bounding box center [494, 194] width 12 height 12
radio input "true"
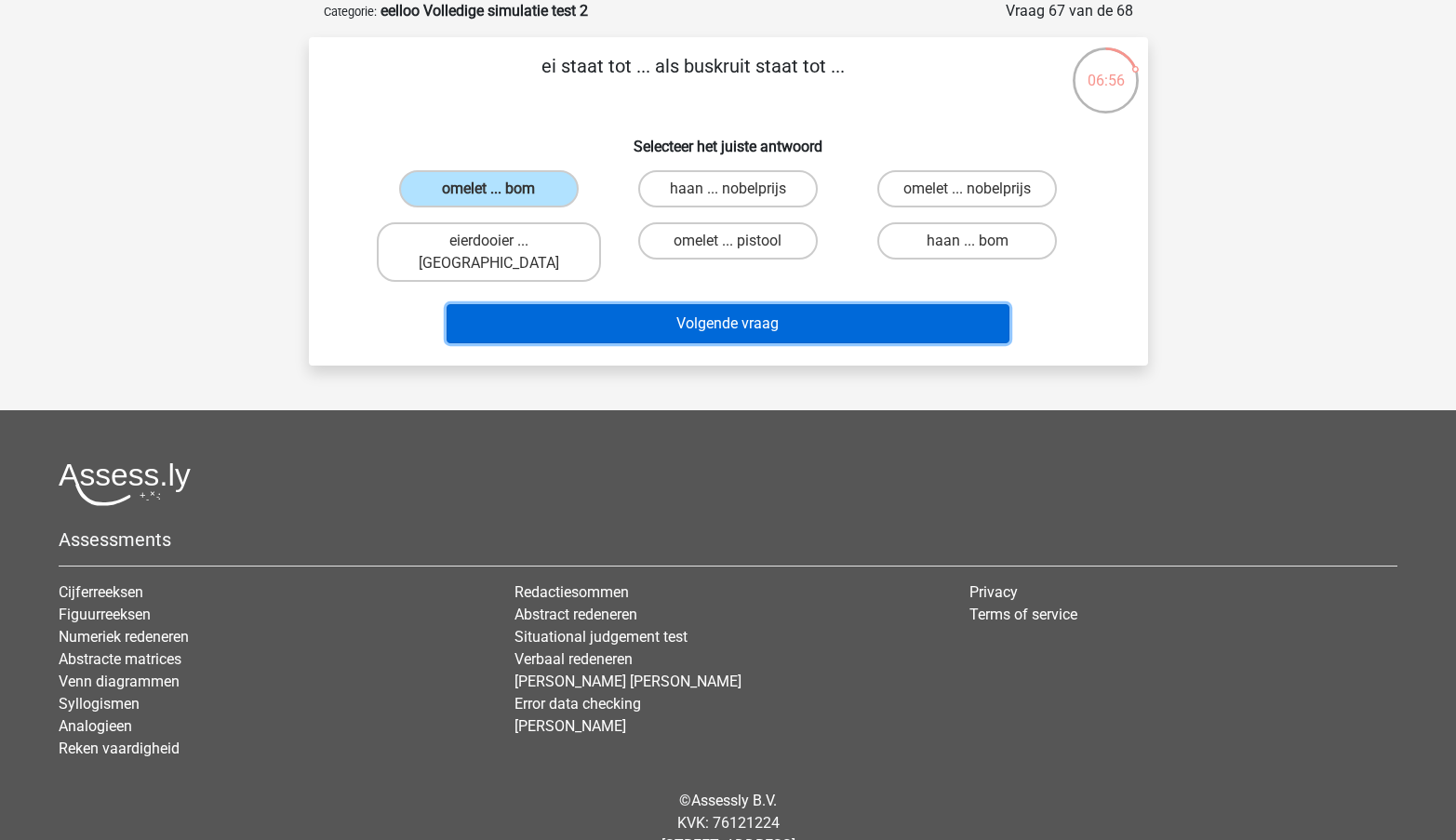
click at [636, 318] on button "Volgende vraag" at bounding box center [728, 324] width 563 height 39
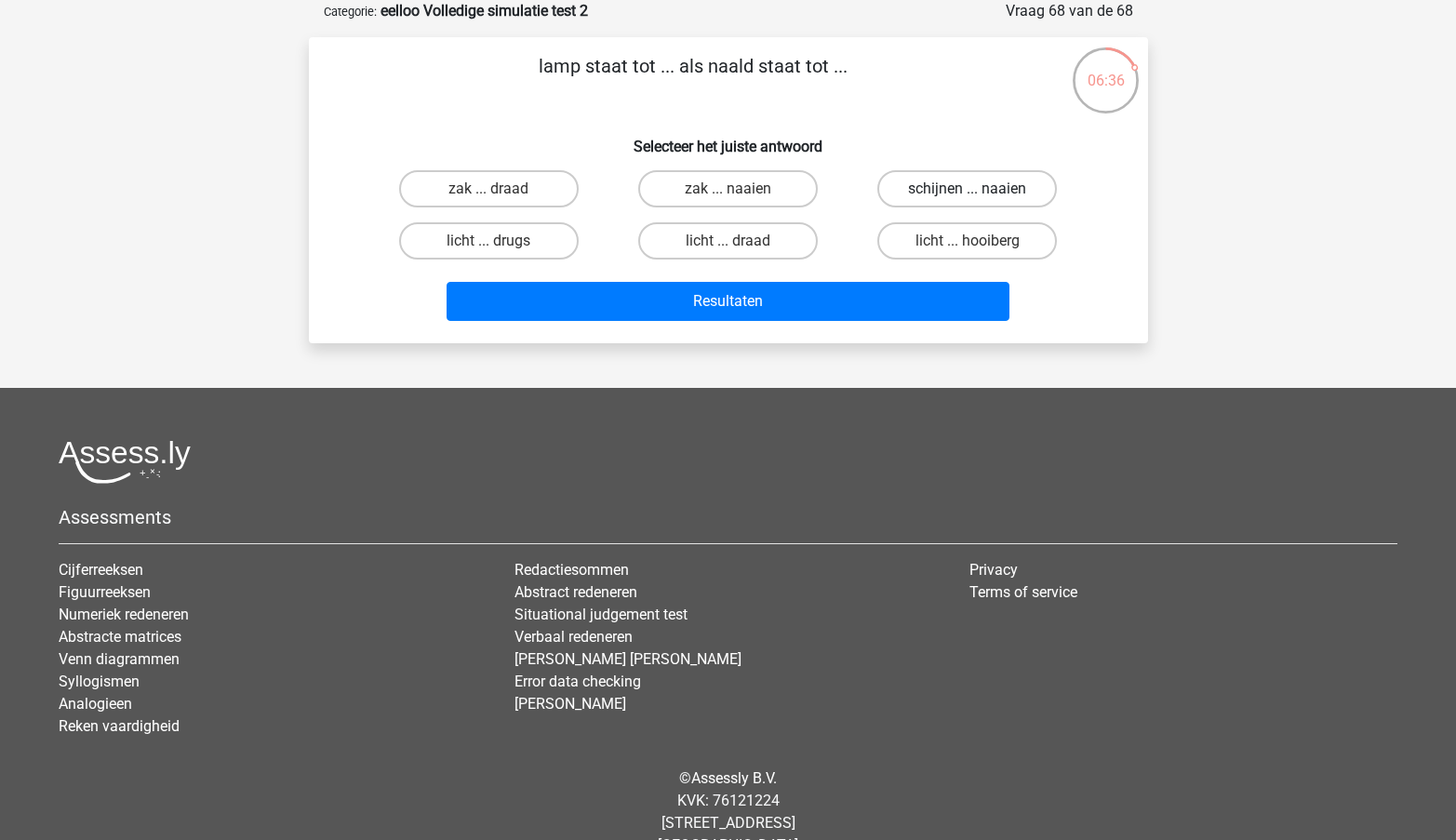
click at [940, 189] on label "schijnen ... naaien" at bounding box center [967, 189] width 180 height 38
click at [968, 189] on input "schijnen ... naaien" at bounding box center [974, 194] width 12 height 12
radio input "true"
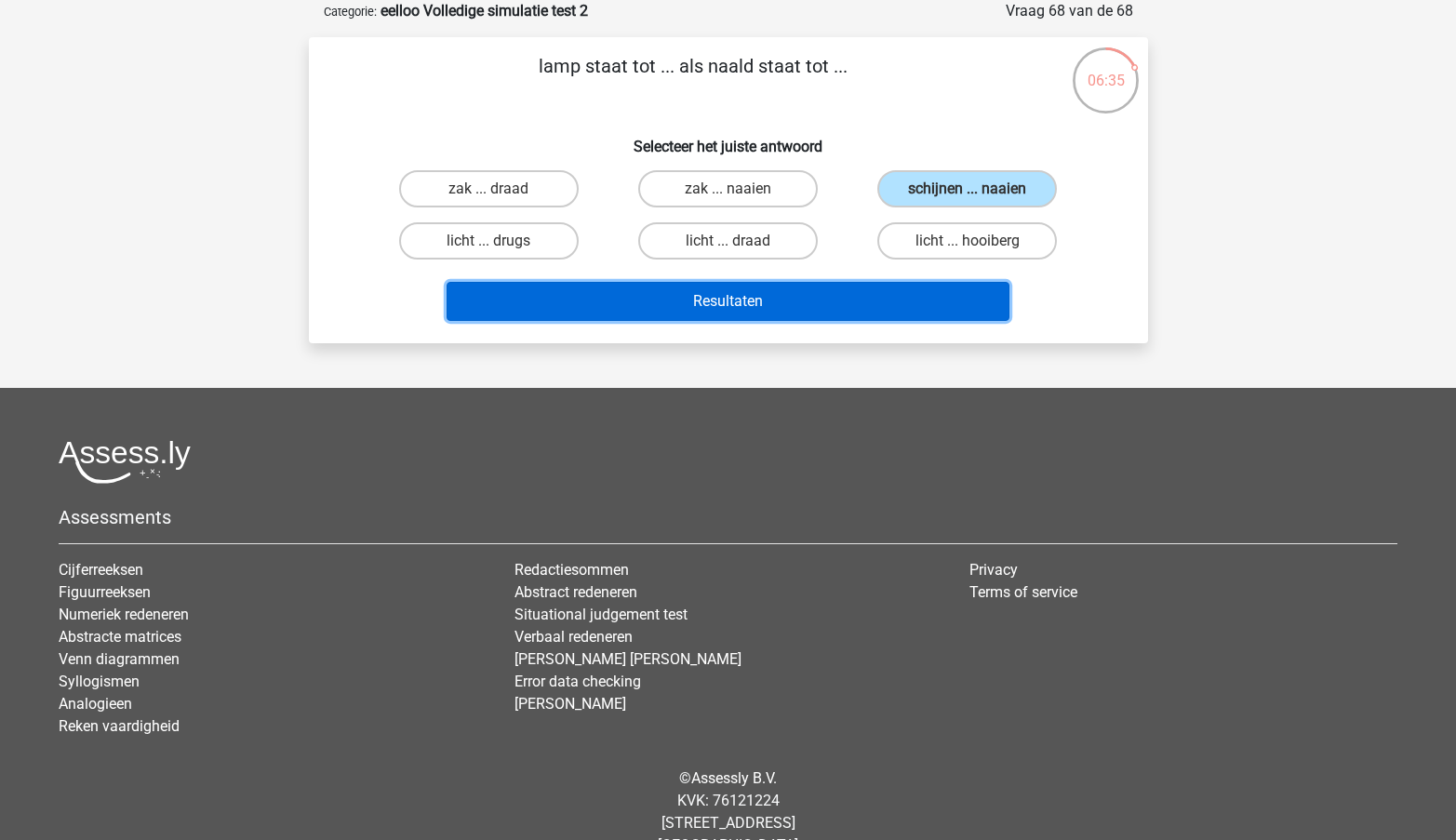
click at [814, 294] on button "Resultaten" at bounding box center [728, 302] width 563 height 39
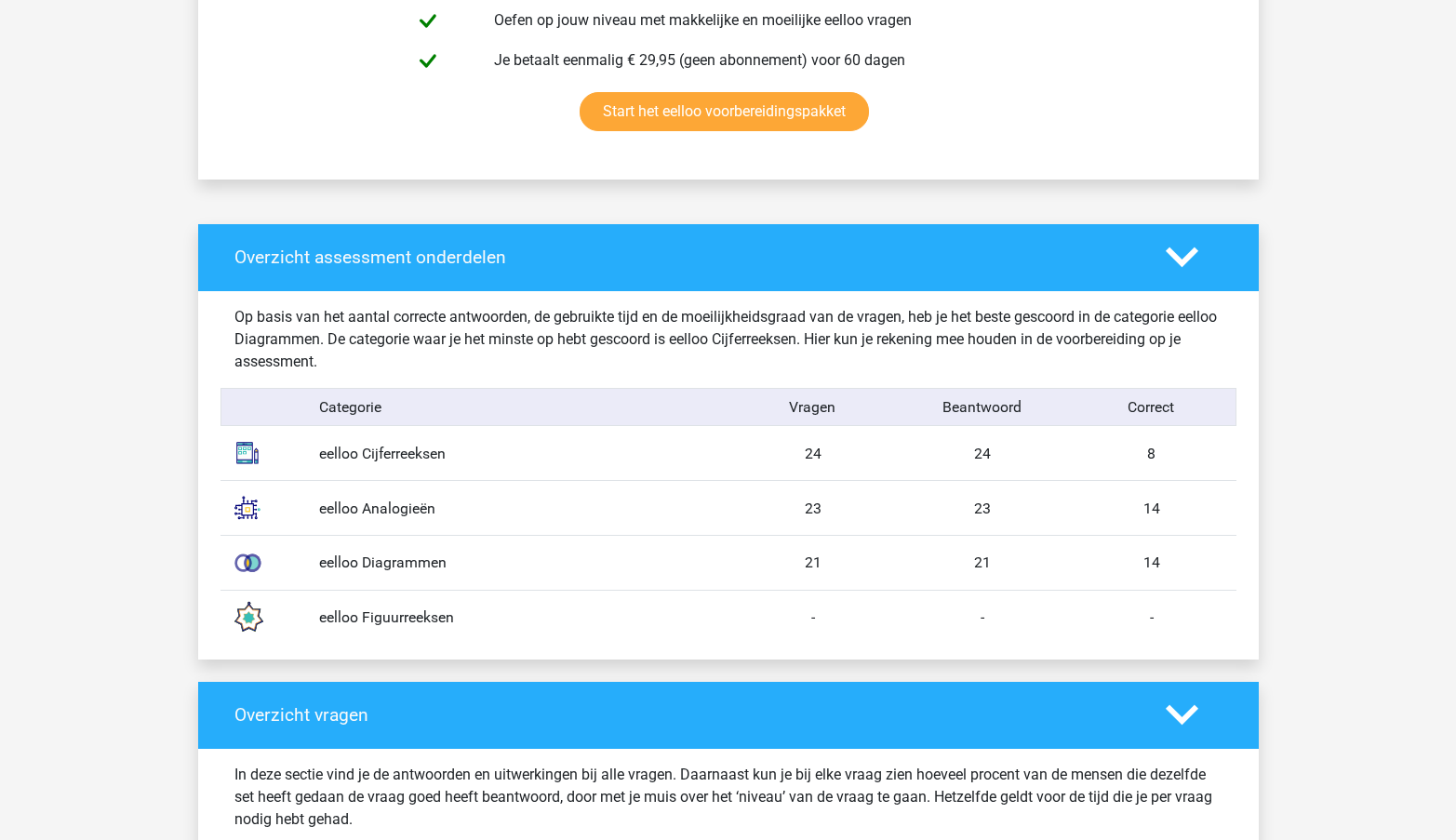
scroll to position [1241, 0]
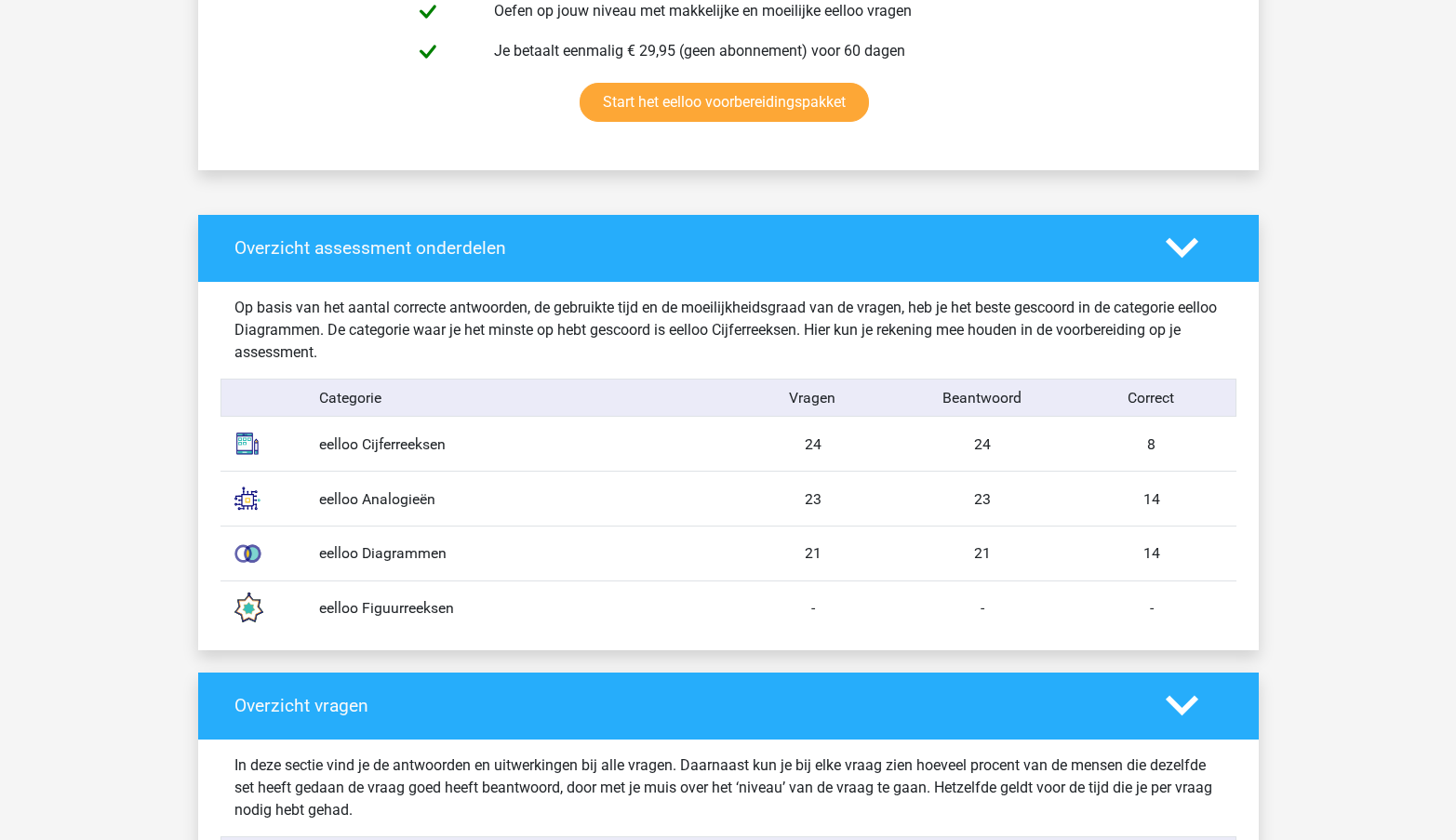
click at [1145, 436] on div "8" at bounding box center [1152, 444] width 169 height 23
drag, startPoint x: 1205, startPoint y: 449, endPoint x: 616, endPoint y: 445, distance: 589.0
click at [616, 445] on div "eelloo Cijferreeksen 24 24 8" at bounding box center [728, 443] width 1016 height 54
click at [971, 505] on div "23" at bounding box center [982, 500] width 169 height 23
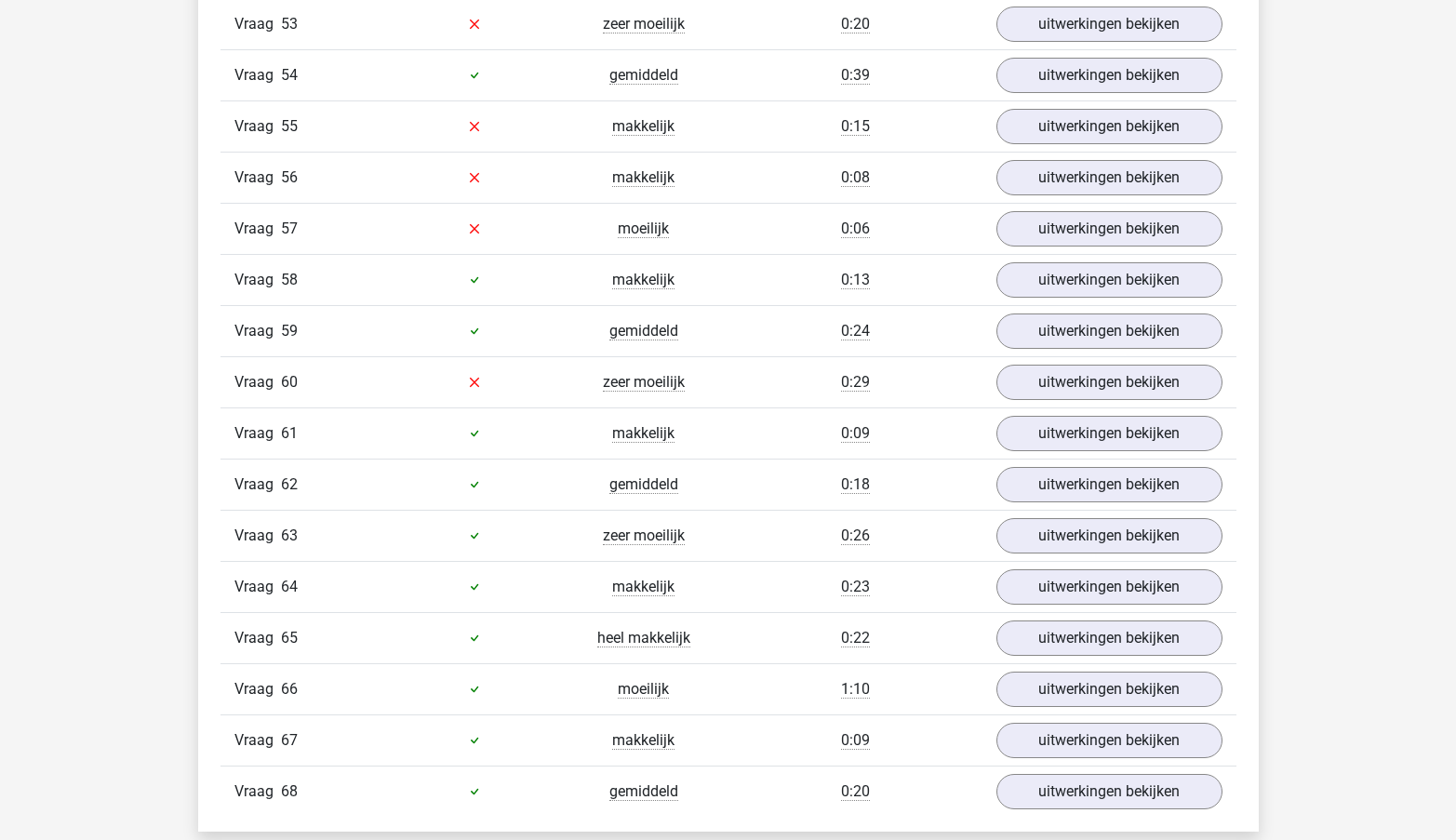
scroll to position [4783, 0]
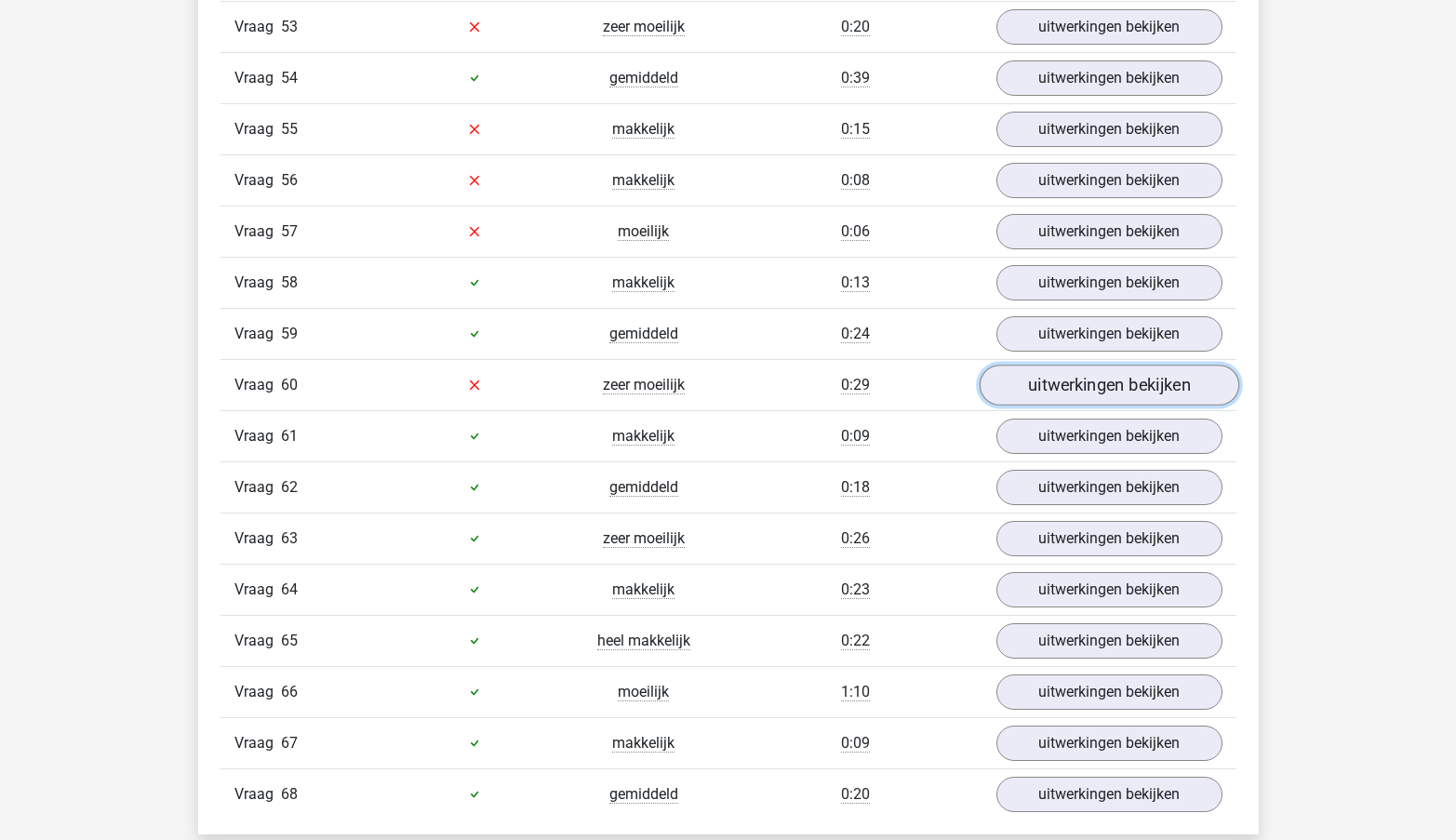
click at [1144, 385] on link "uitwerkingen bekijken" at bounding box center [1109, 385] width 259 height 41
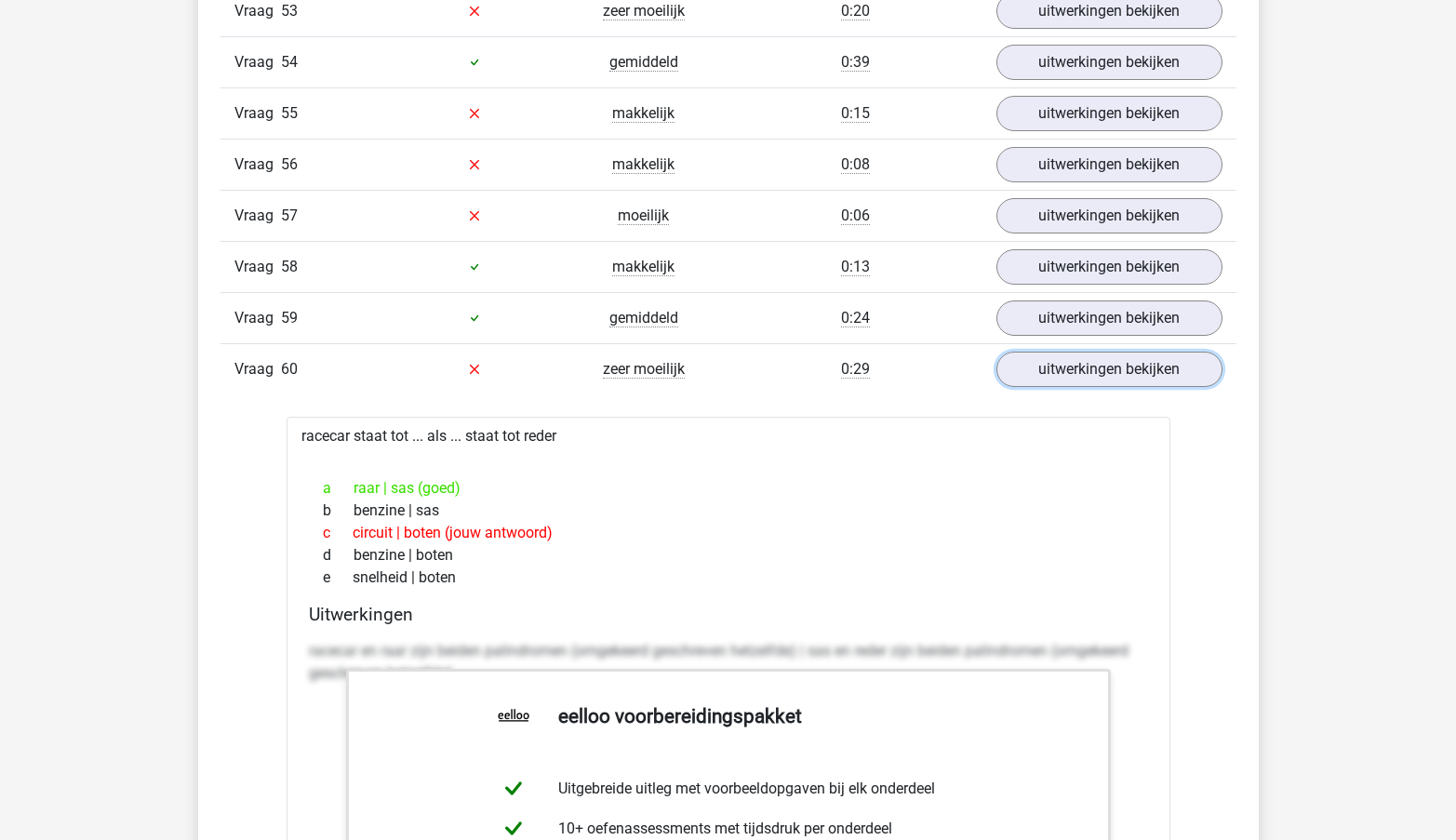
scroll to position [4770, 0]
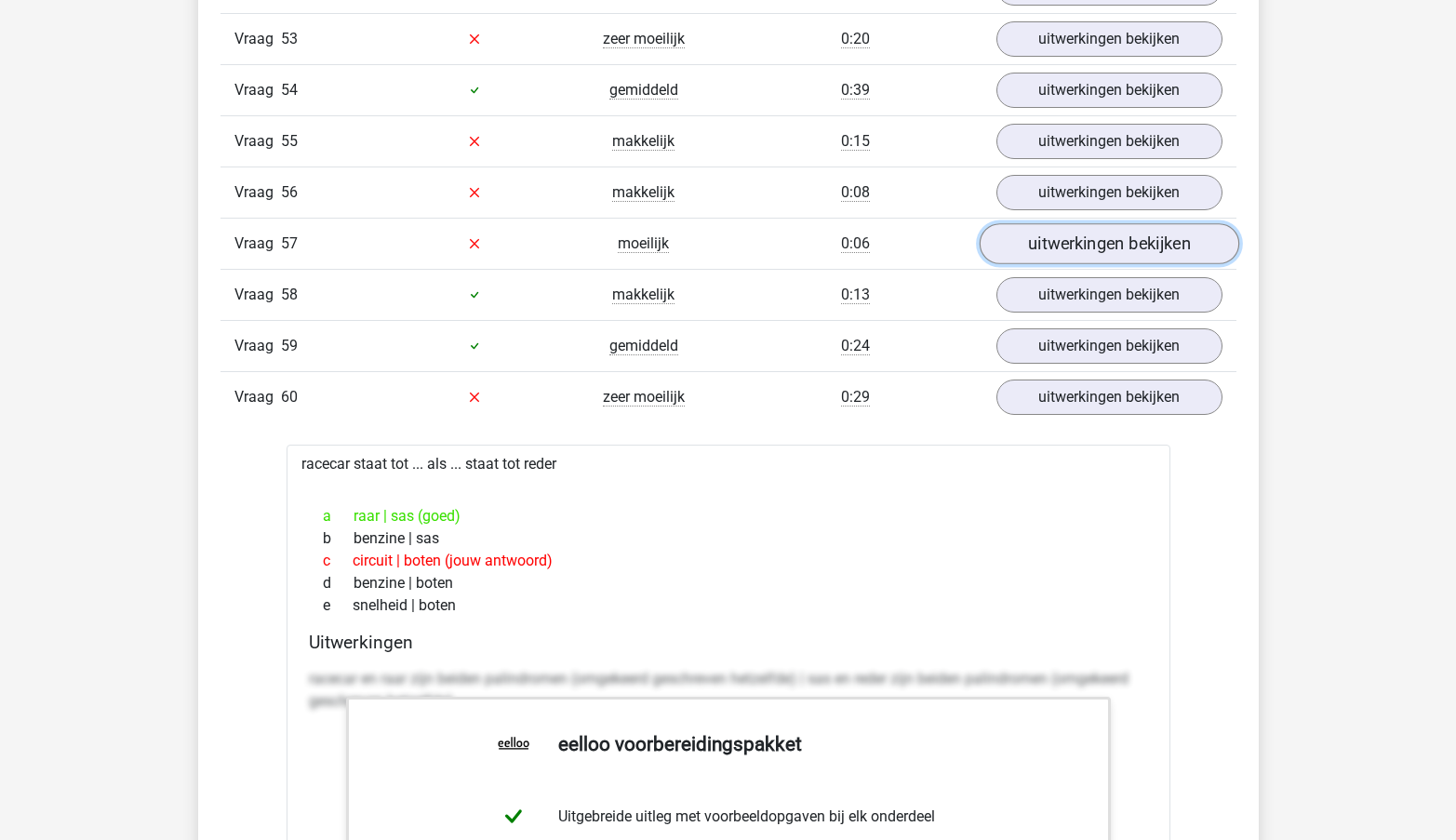
click at [1073, 245] on link "uitwerkingen bekijken" at bounding box center [1109, 244] width 259 height 41
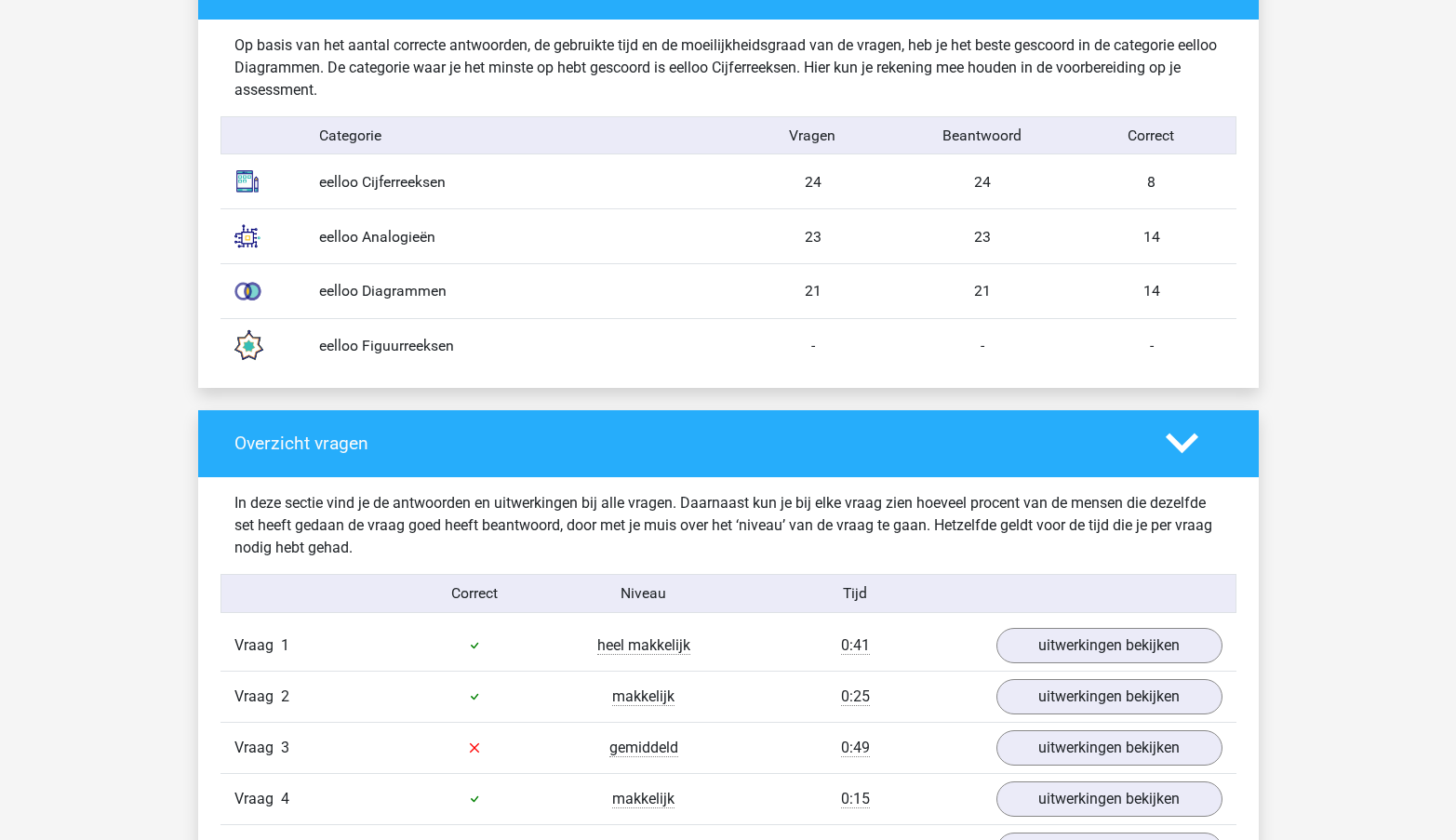
scroll to position [1455, 0]
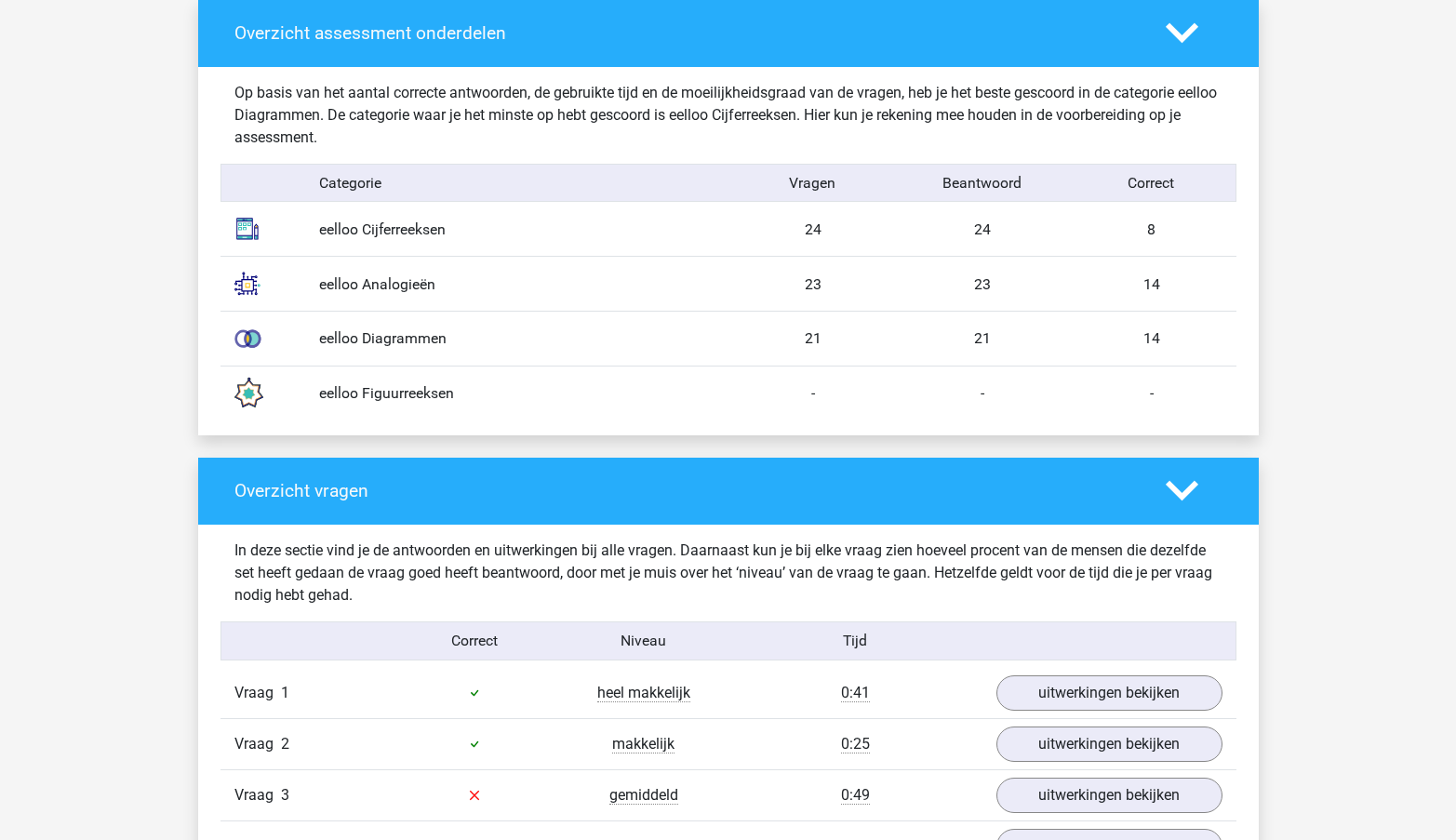
click at [426, 407] on div "eelloo Figuurreeksen - - -" at bounding box center [728, 393] width 1016 height 54
drag, startPoint x: 1227, startPoint y: 337, endPoint x: 780, endPoint y: 277, distance: 451.0
click at [780, 277] on div "Op basis van het aantal correcte antwoorden, de gebruikte tijd en de moeilijkhe…" at bounding box center [728, 251] width 988 height 368
click at [780, 277] on div "23" at bounding box center [813, 285] width 169 height 23
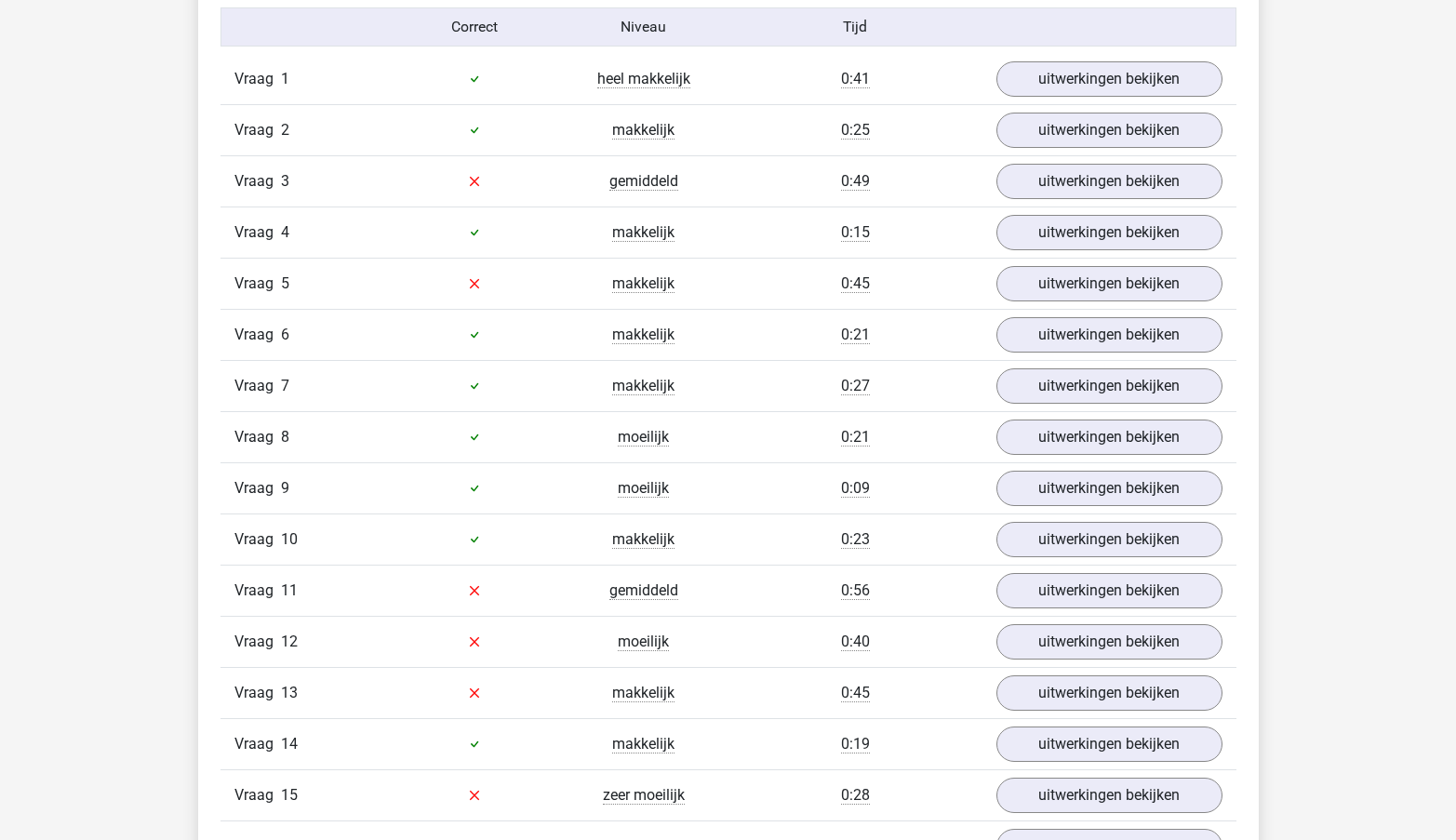
scroll to position [2299, 0]
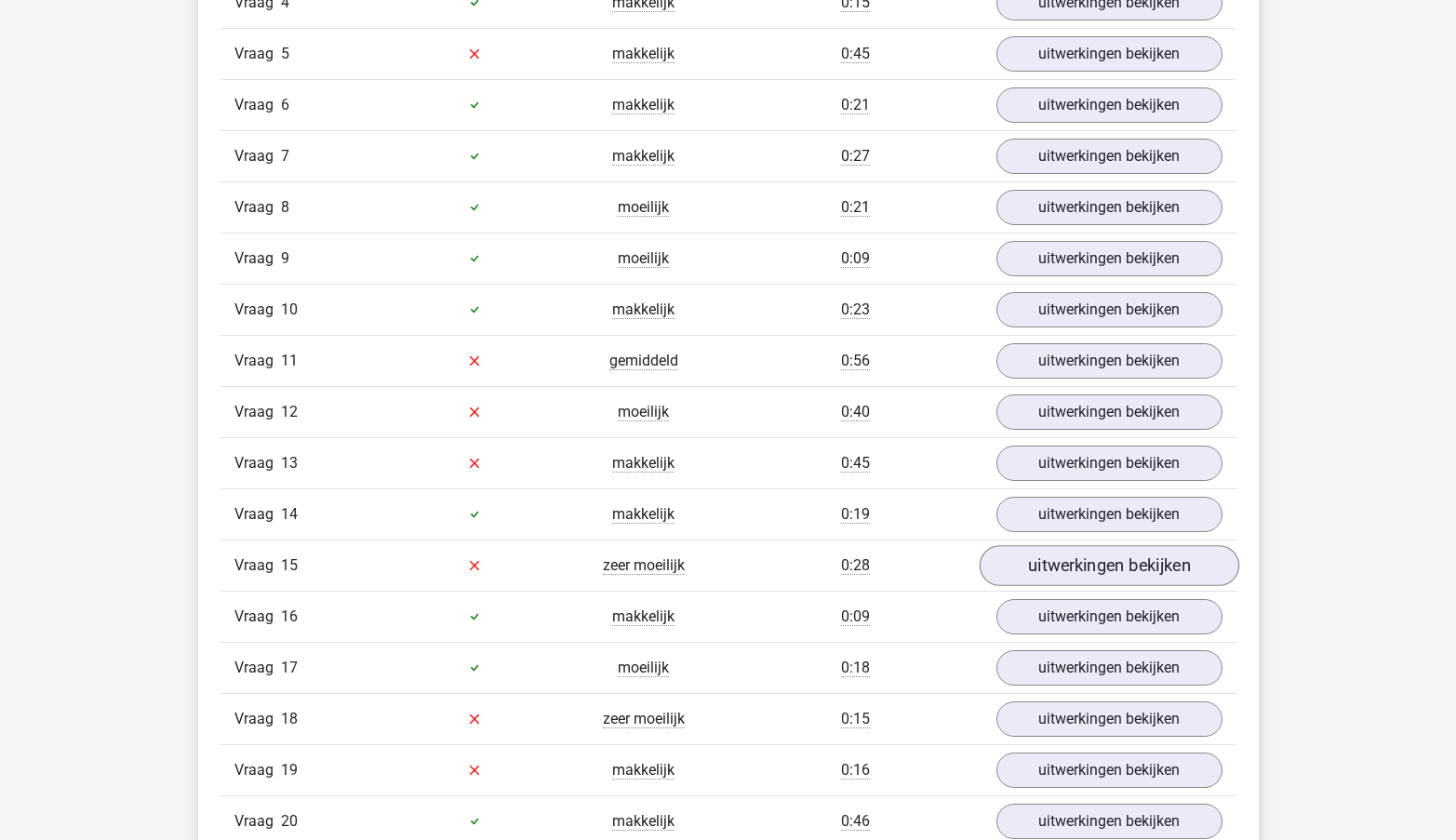
click at [996, 572] on div "uitwerkingen bekijken" at bounding box center [1109, 566] width 254 height 36
click at [1025, 573] on link "uitwerkingen bekijken" at bounding box center [1109, 566] width 259 height 41
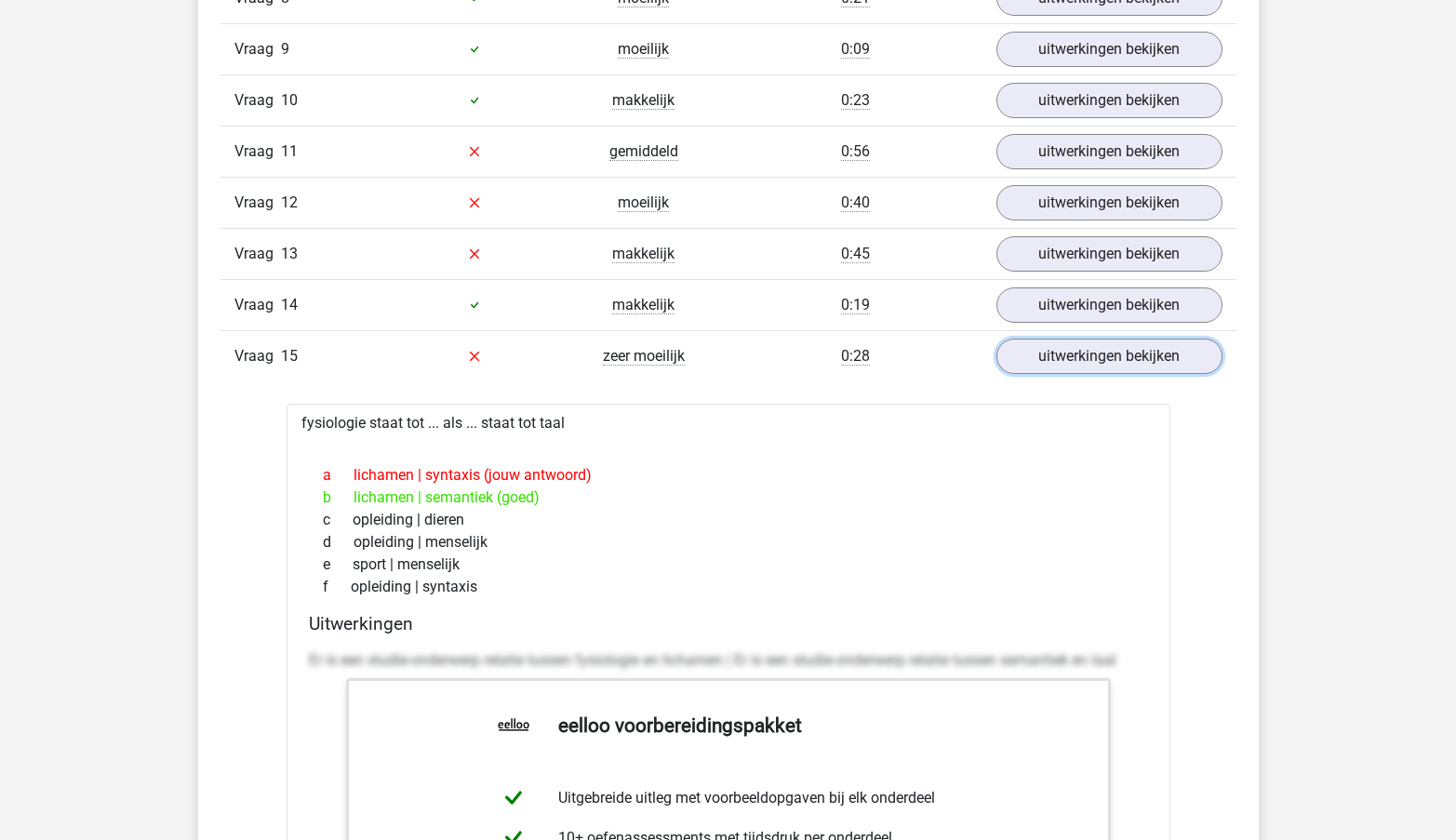
scroll to position [2526, 0]
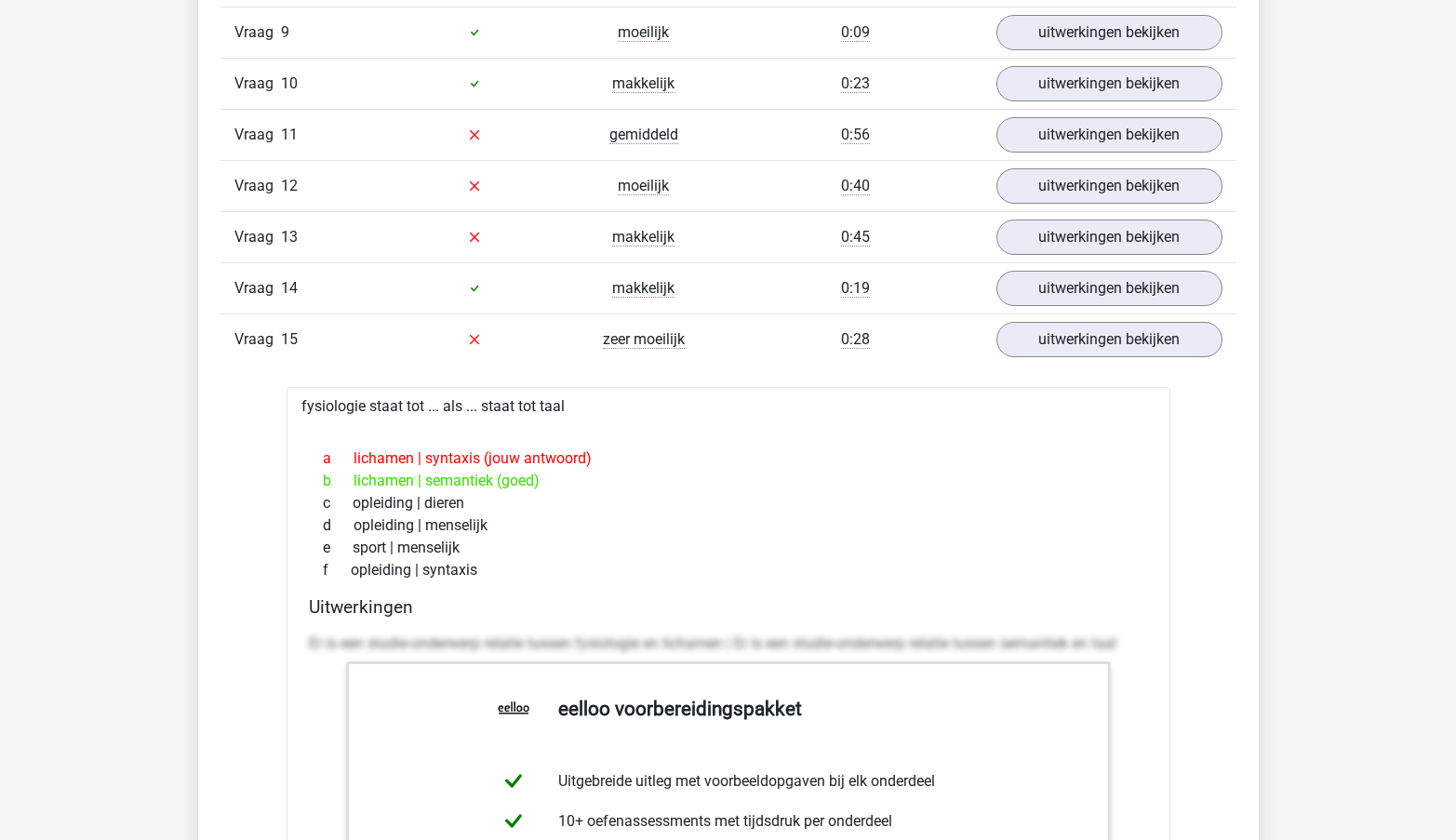
click at [449, 476] on div "b lichamen | semantiek (goed)" at bounding box center [728, 481] width 839 height 23
copy div "semantiek"
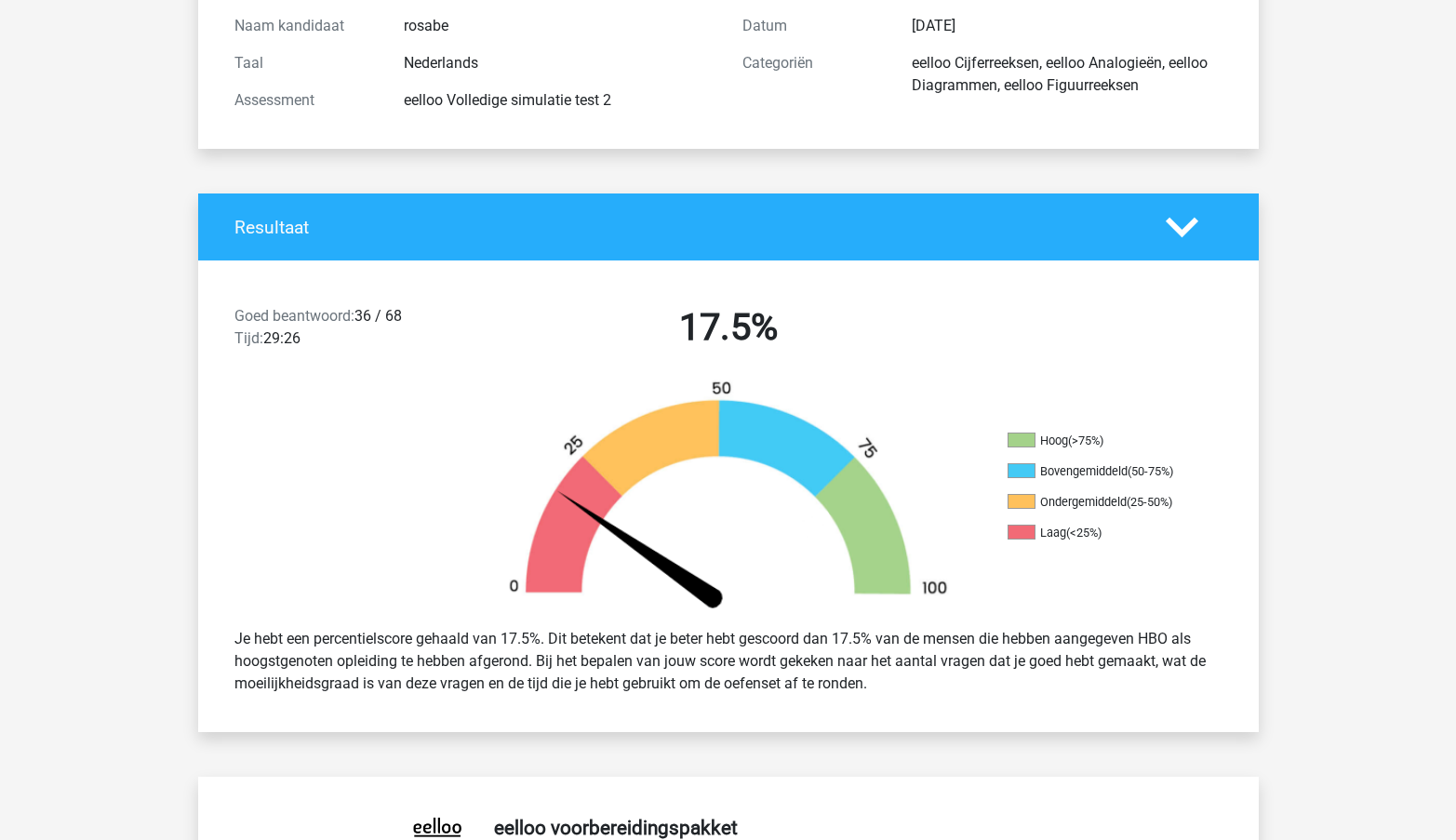
scroll to position [0, 0]
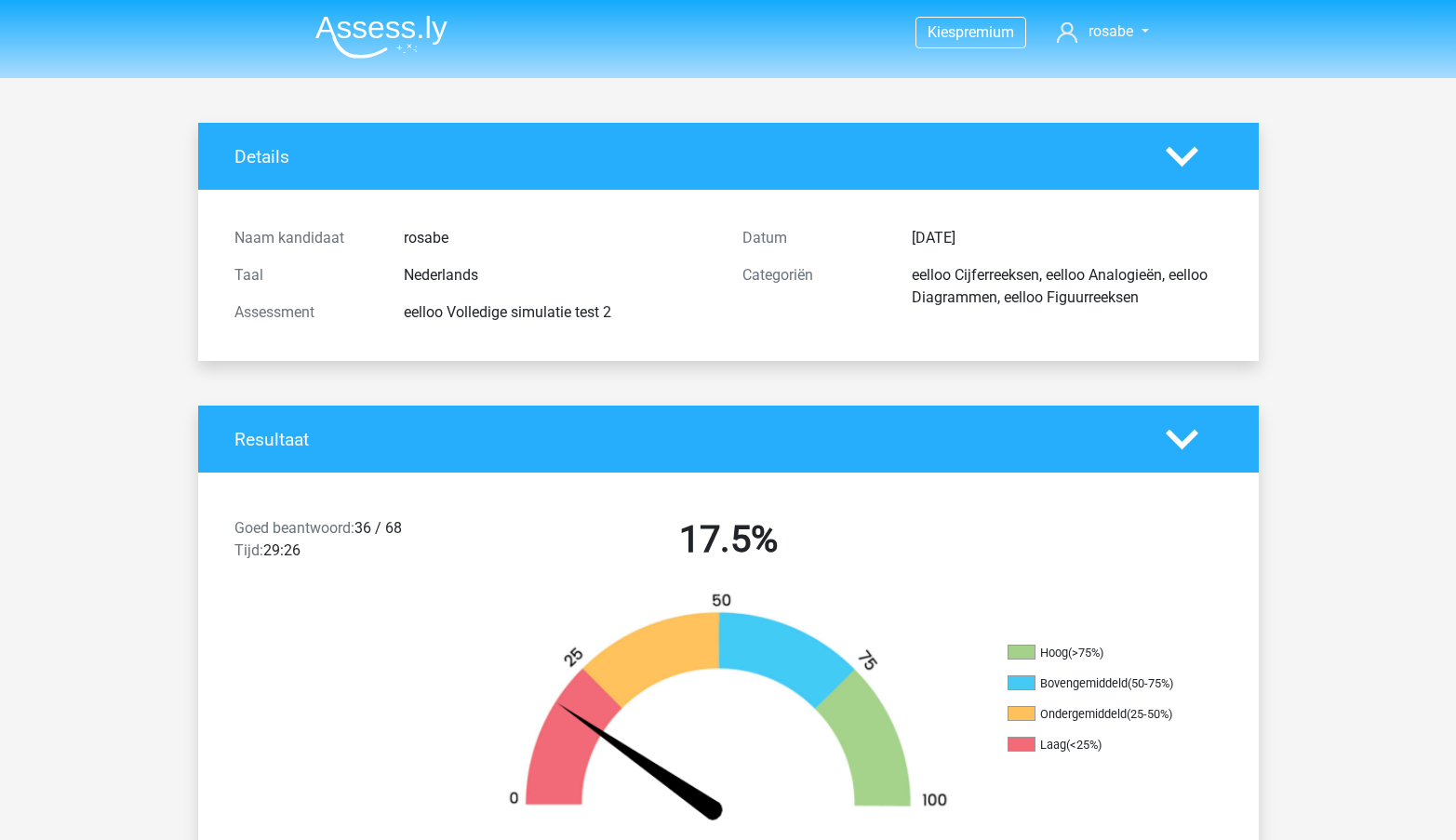
click at [1179, 151] on icon at bounding box center [1182, 156] width 33 height 33
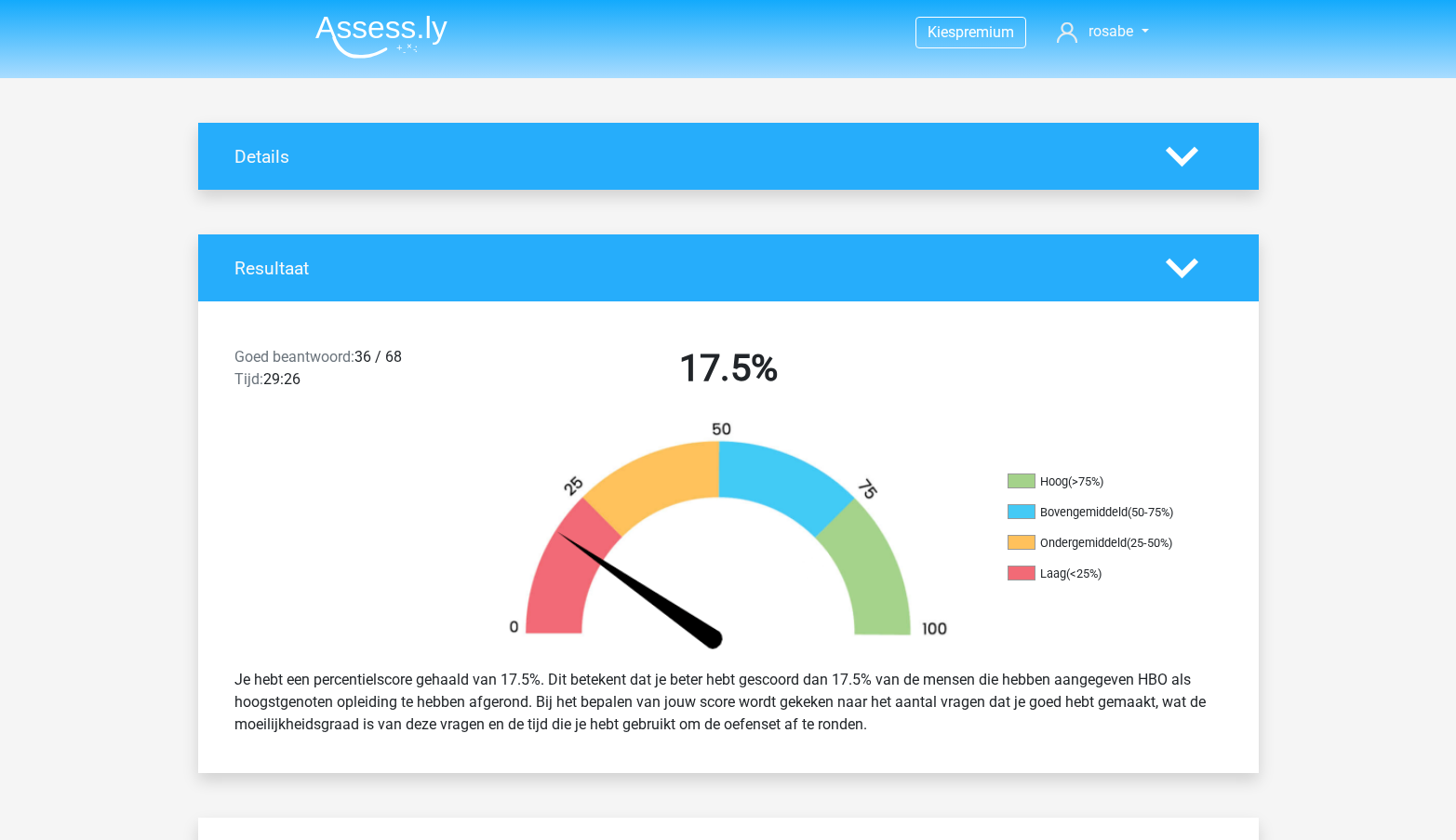
click at [336, 21] on img at bounding box center [382, 37] width 133 height 44
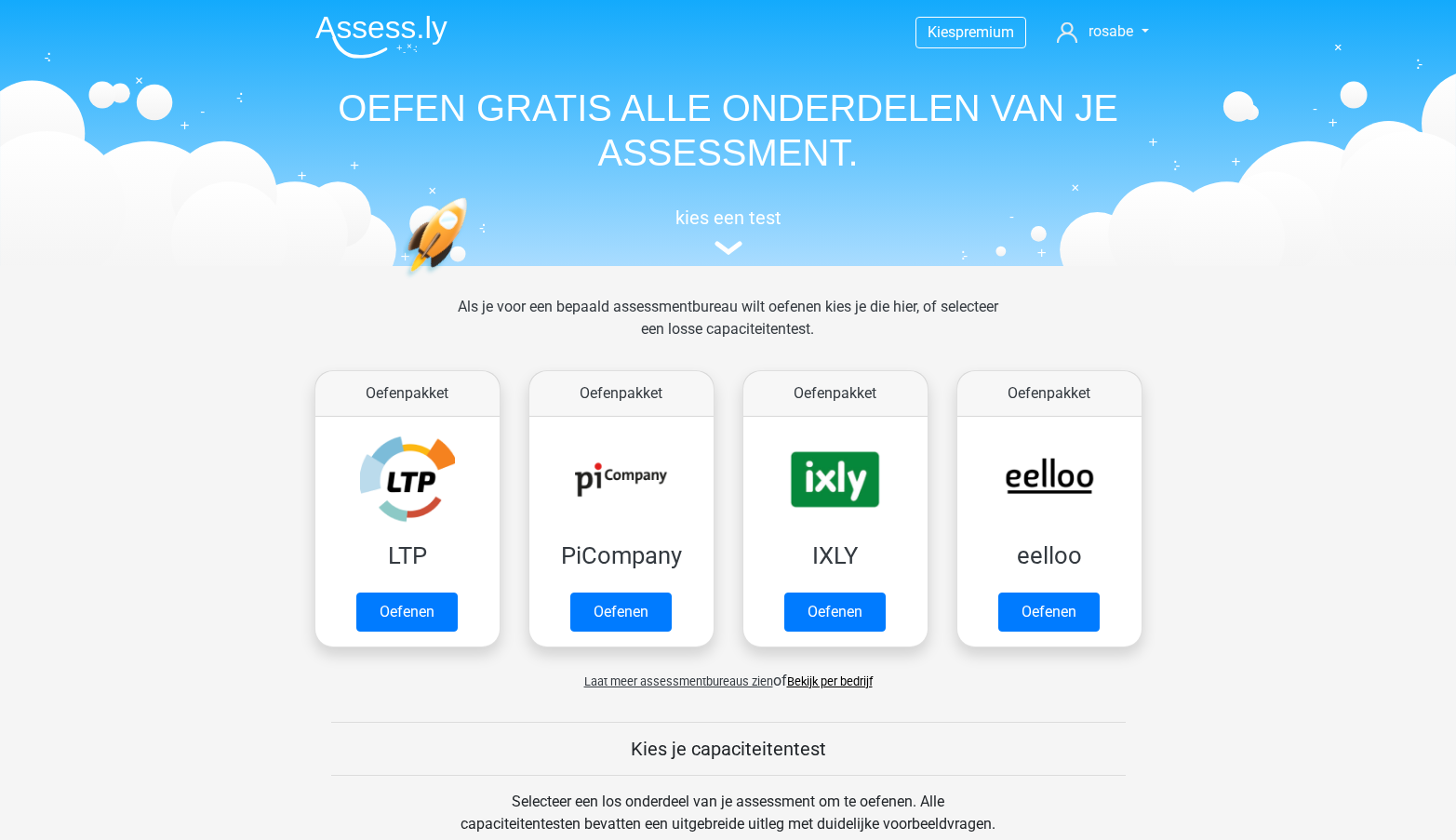
click at [1096, 51] on nav "Kies premium rosabe rosabekamp@gmail.com" at bounding box center [728, 33] width 856 height 60
click at [1090, 37] on span "rosabe" at bounding box center [1111, 31] width 45 height 18
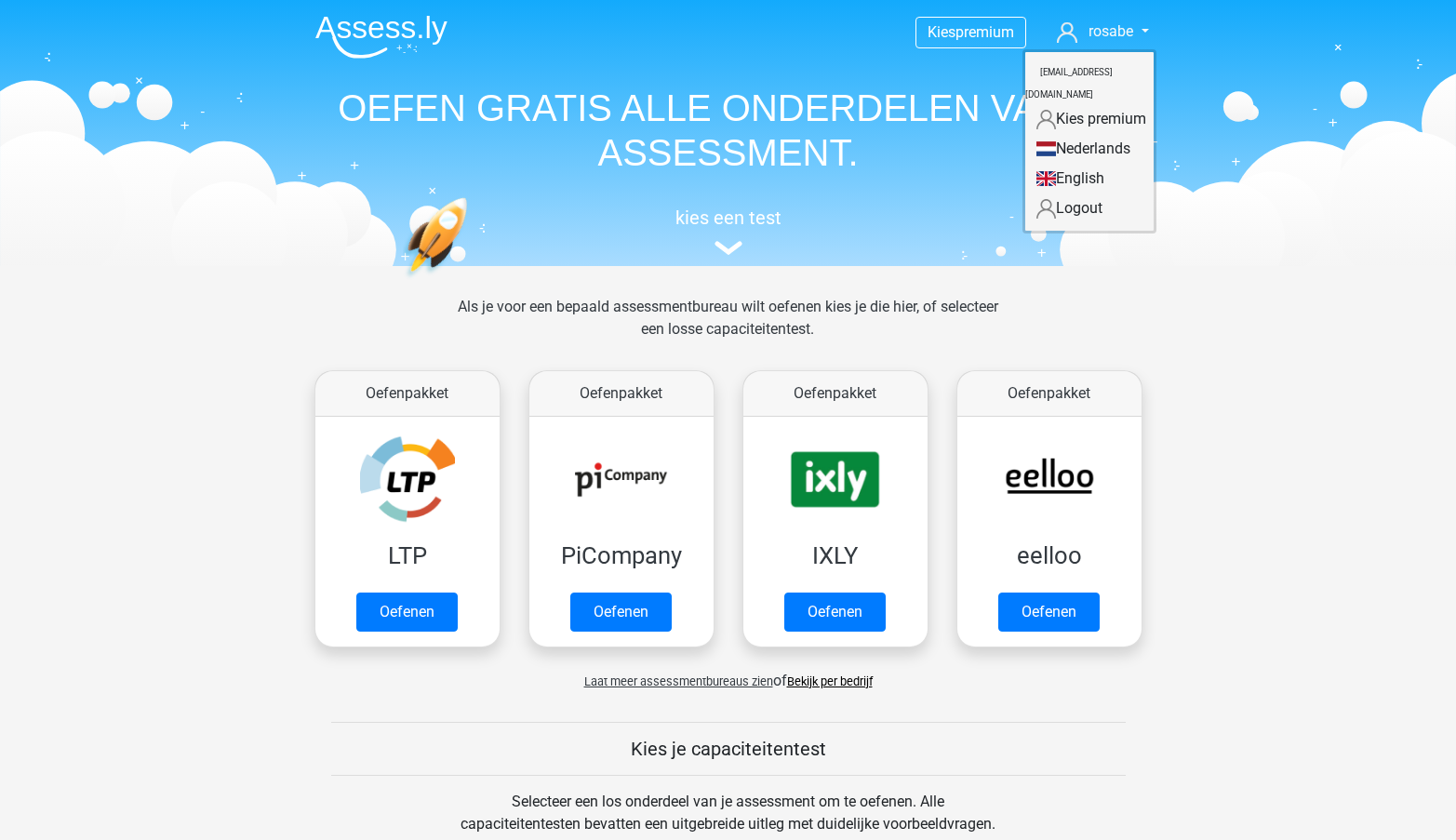
click at [724, 317] on div "Als je voor een bepaald assessmentbureau wilt oefenen kies je die hier, of sele…" at bounding box center [728, 329] width 571 height 67
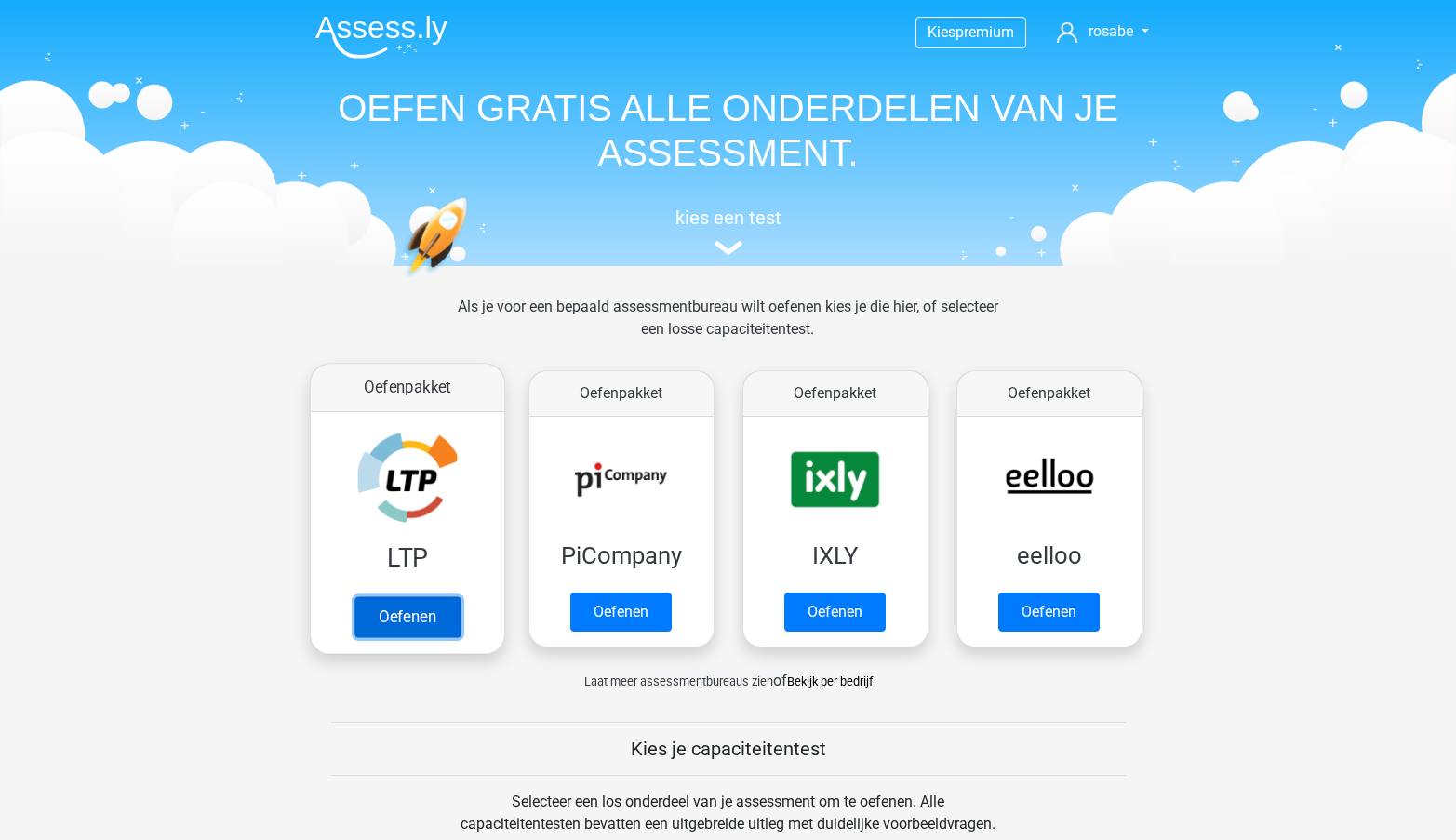
click at [452, 597] on link "Oefenen" at bounding box center [406, 617] width 106 height 41
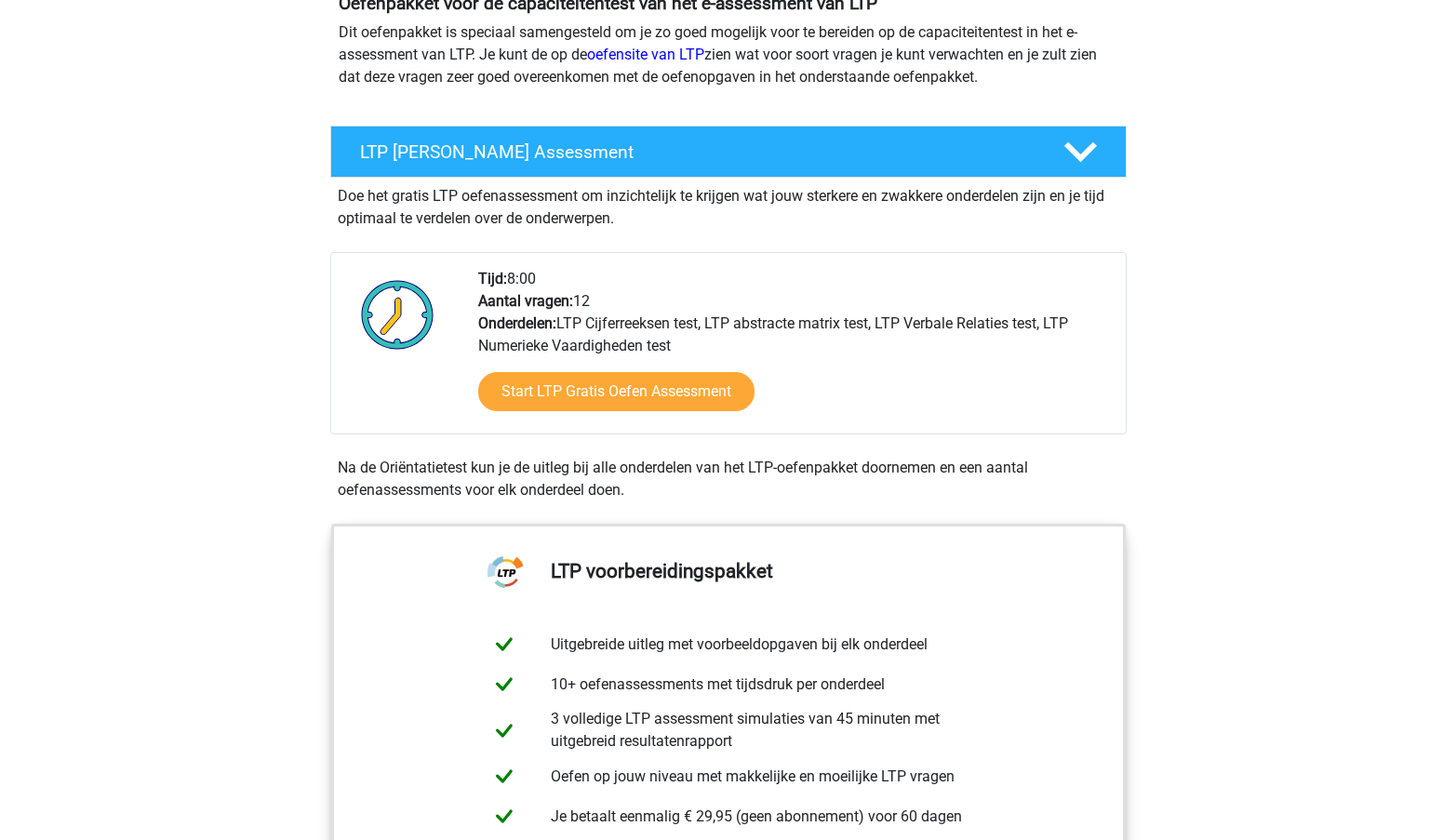
scroll to position [373, 0]
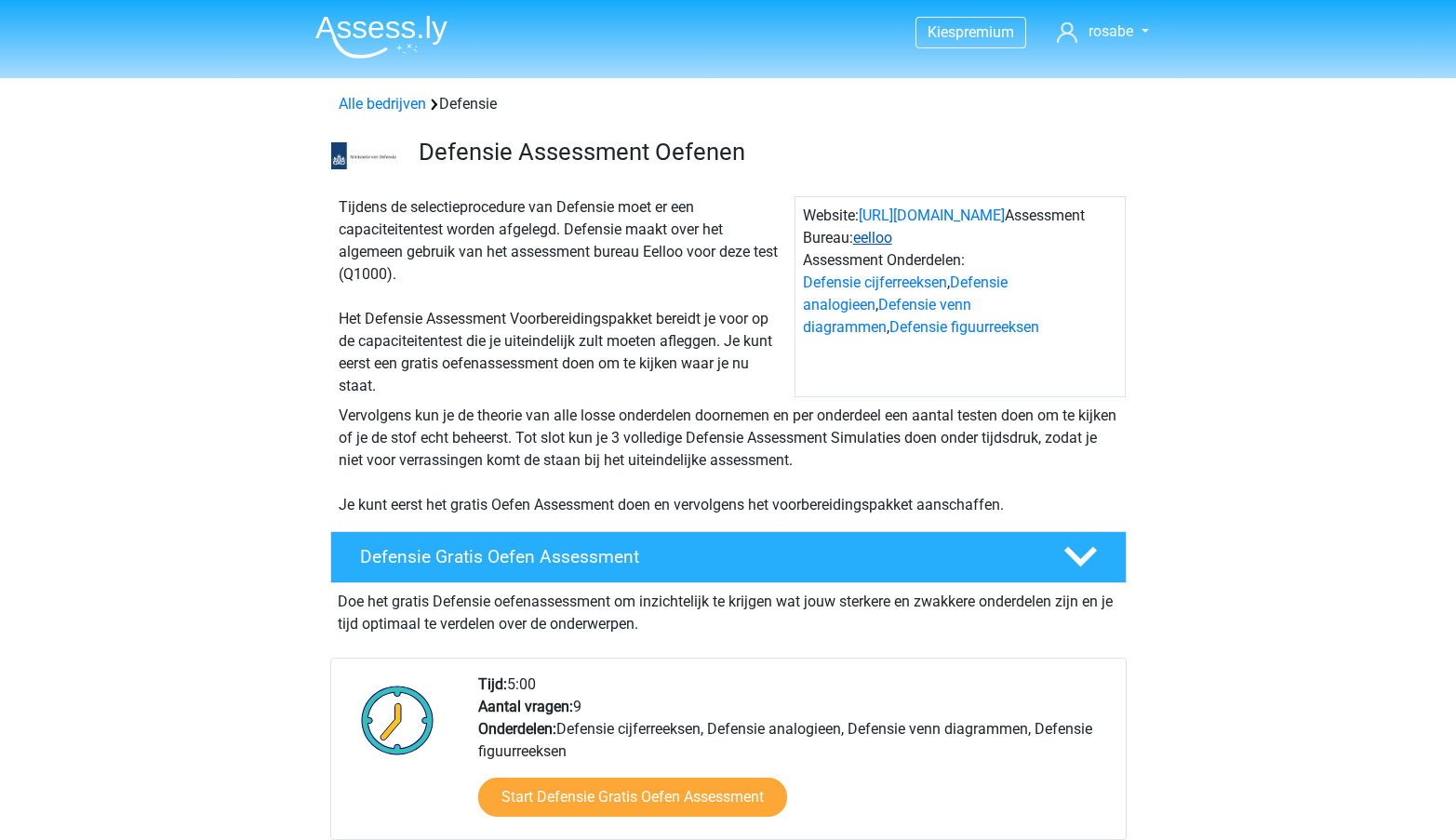
click at [876, 241] on link "eelloo" at bounding box center [873, 238] width 39 height 18
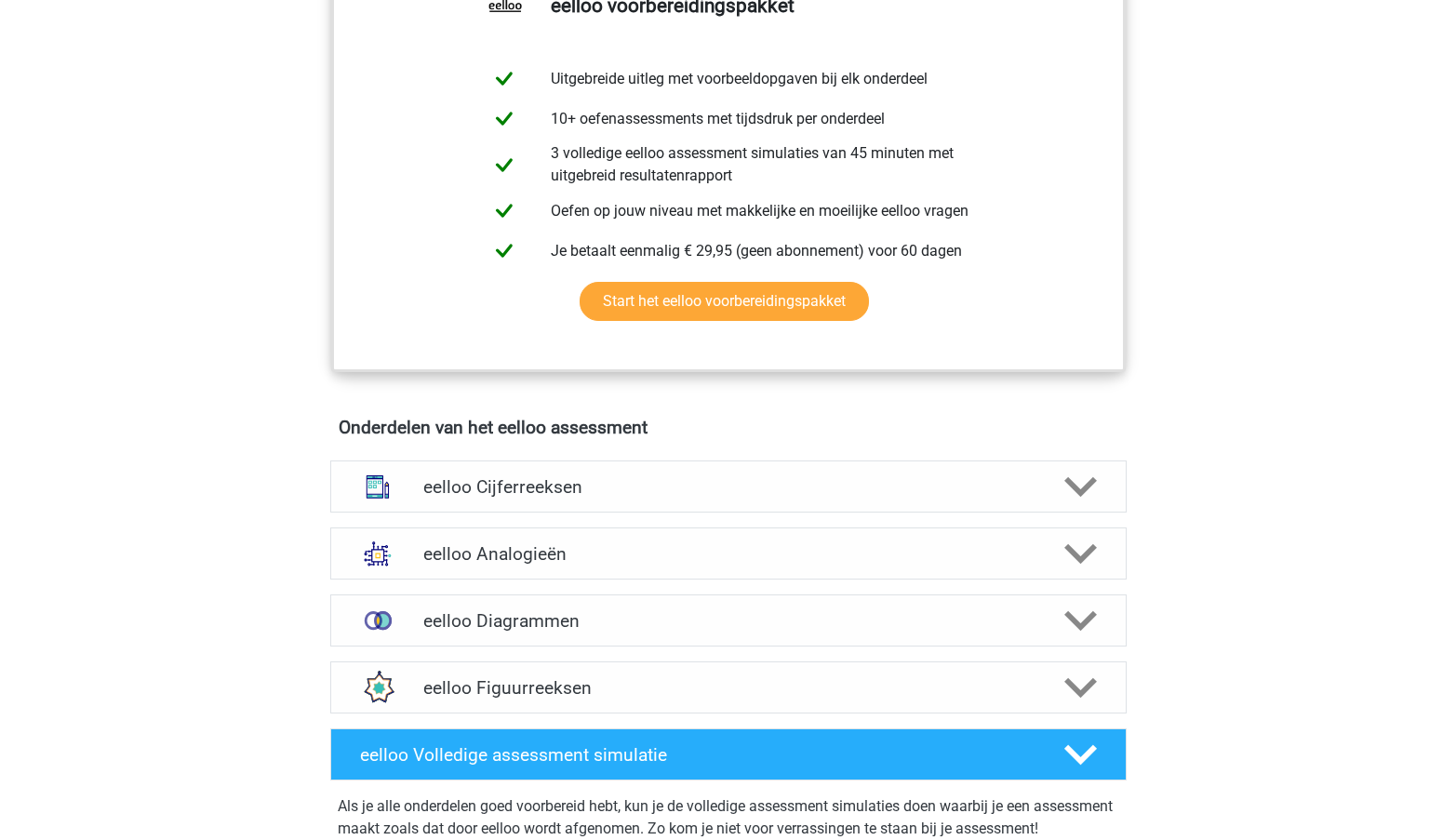
scroll to position [872, 0]
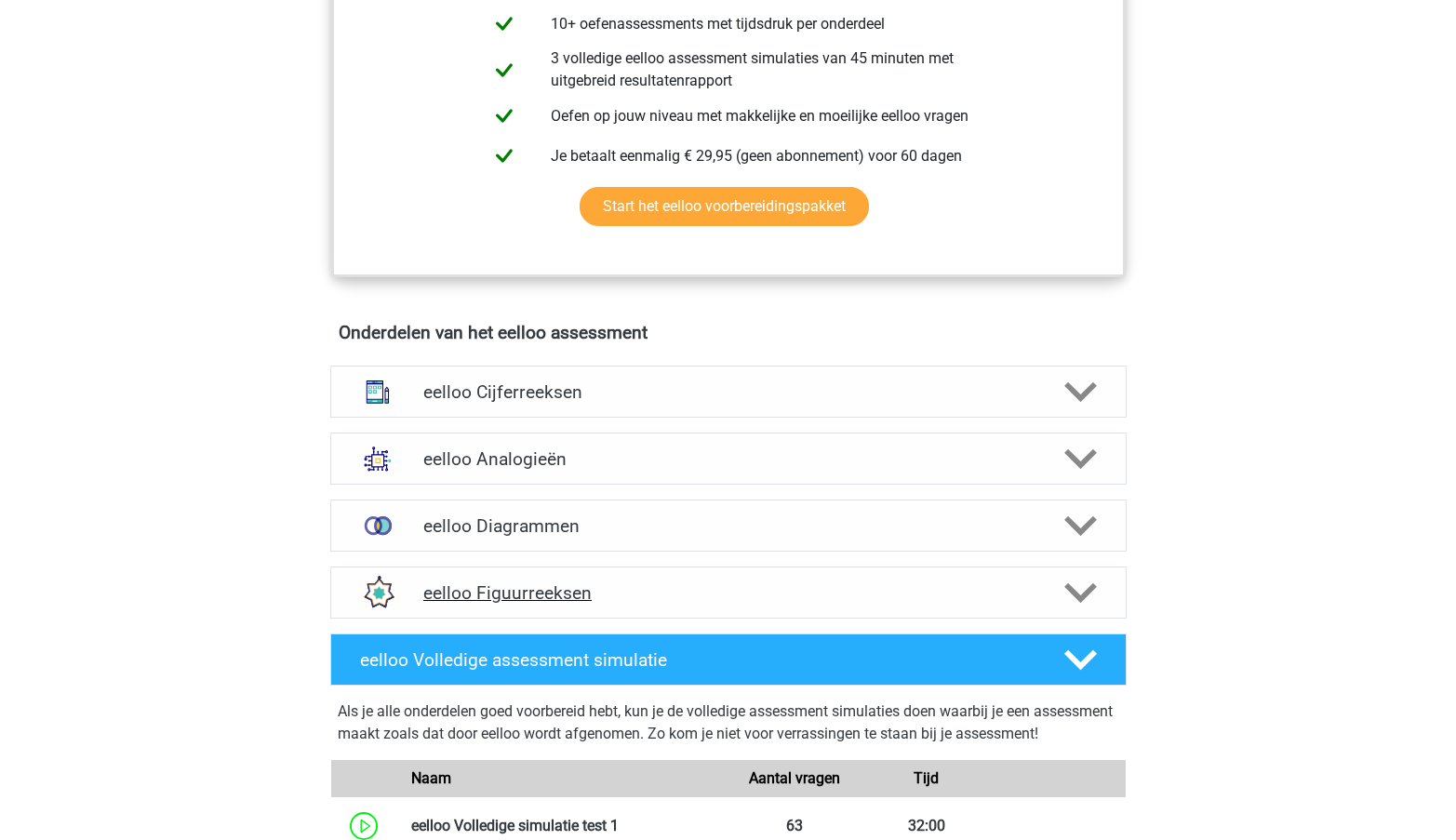
click at [725, 604] on h4 "eelloo Figuurreeksen" at bounding box center [728, 593] width 609 height 22
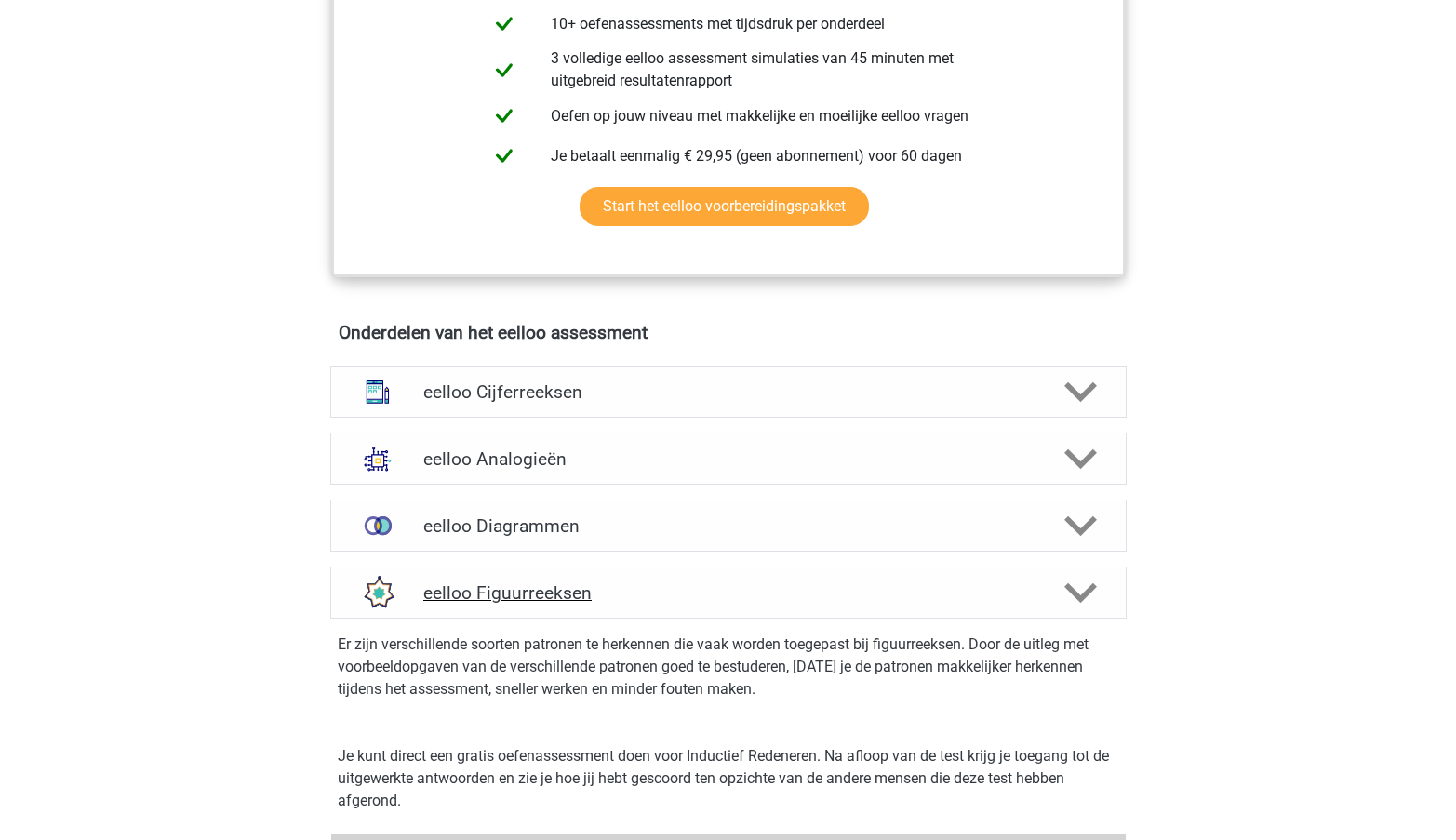
click at [725, 604] on h4 "eelloo Figuurreeksen" at bounding box center [728, 593] width 609 height 22
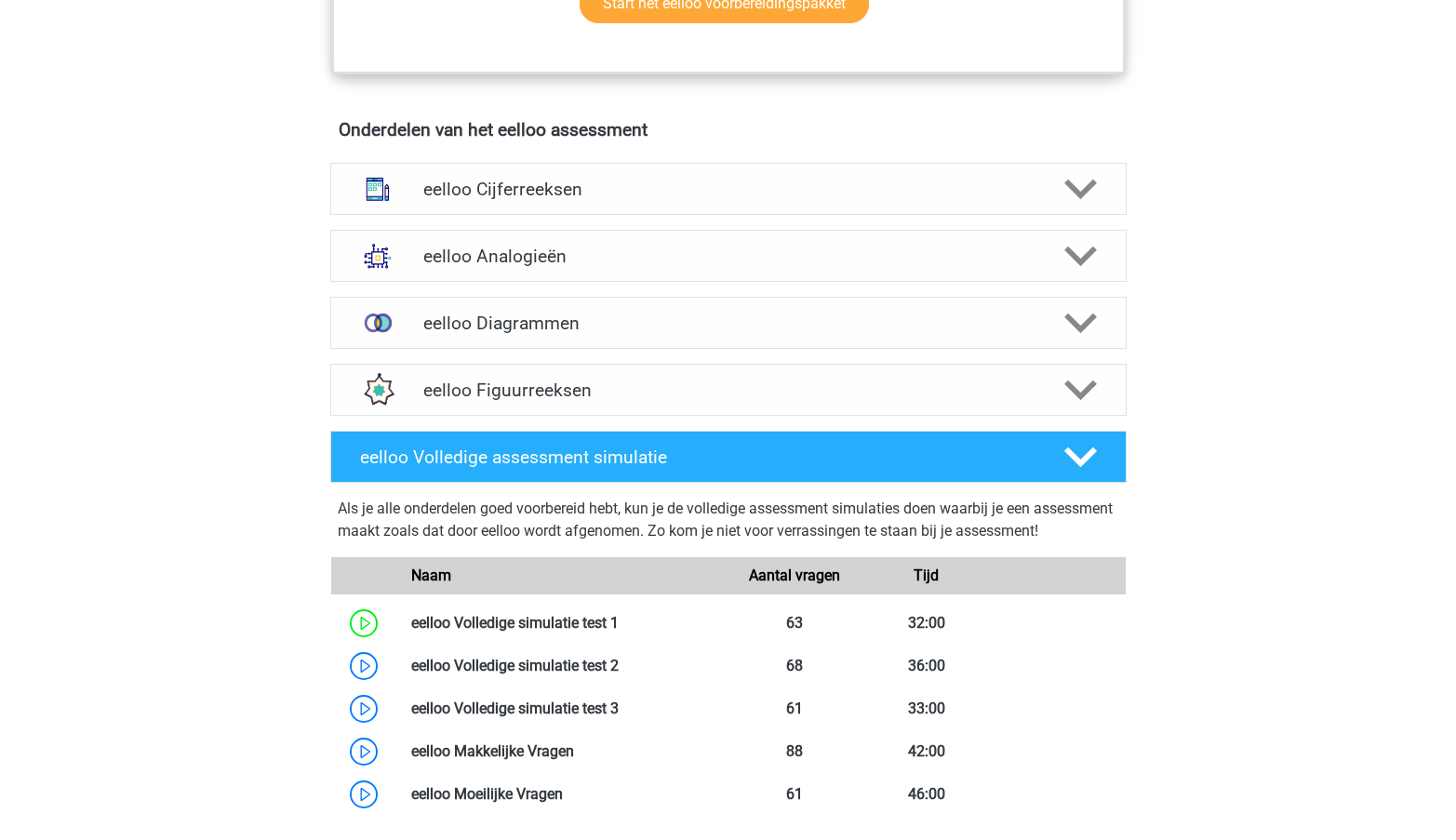
scroll to position [903, 0]
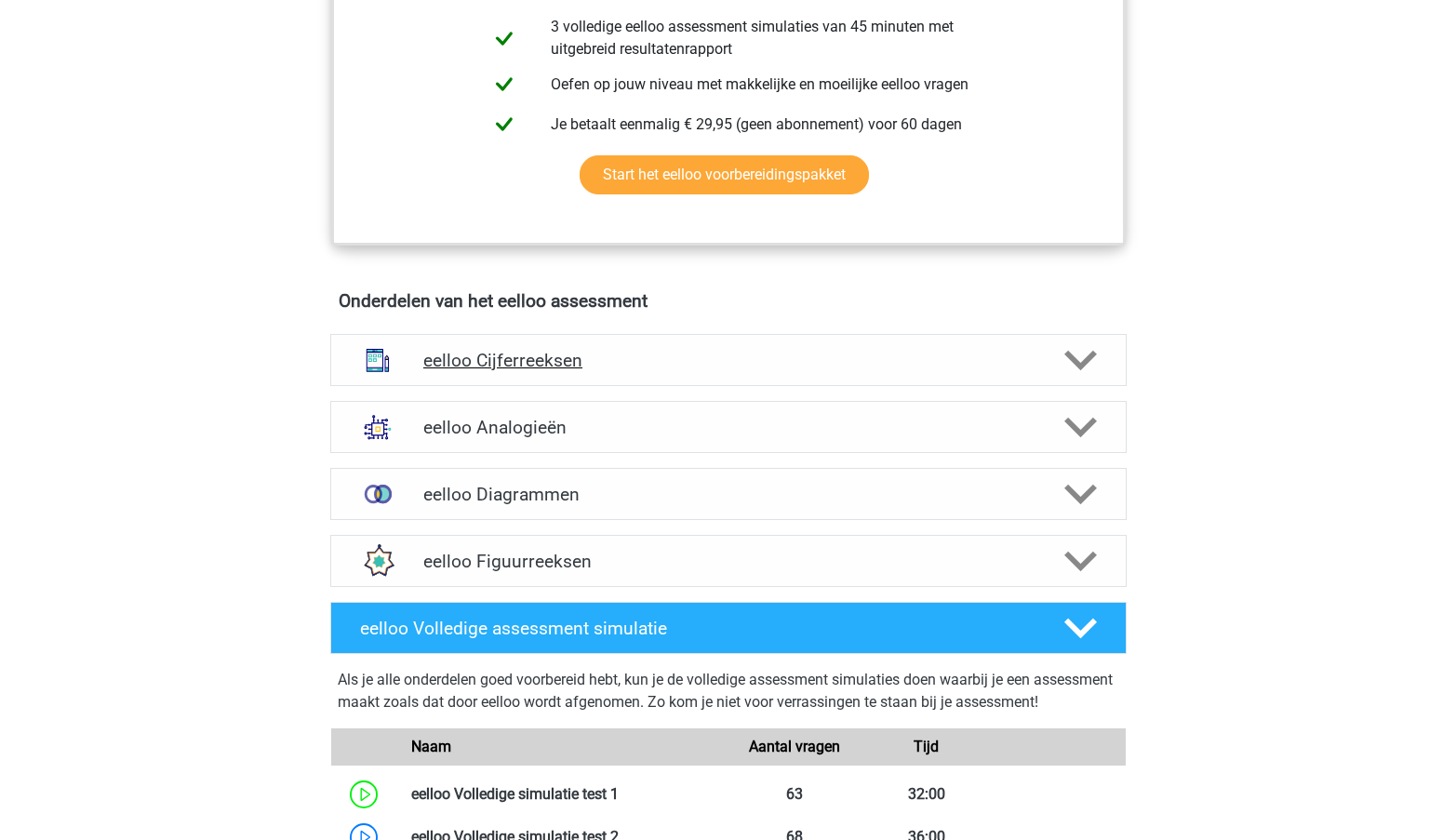
click at [734, 371] on h4 "eelloo Cijferreeksen" at bounding box center [728, 360] width 609 height 22
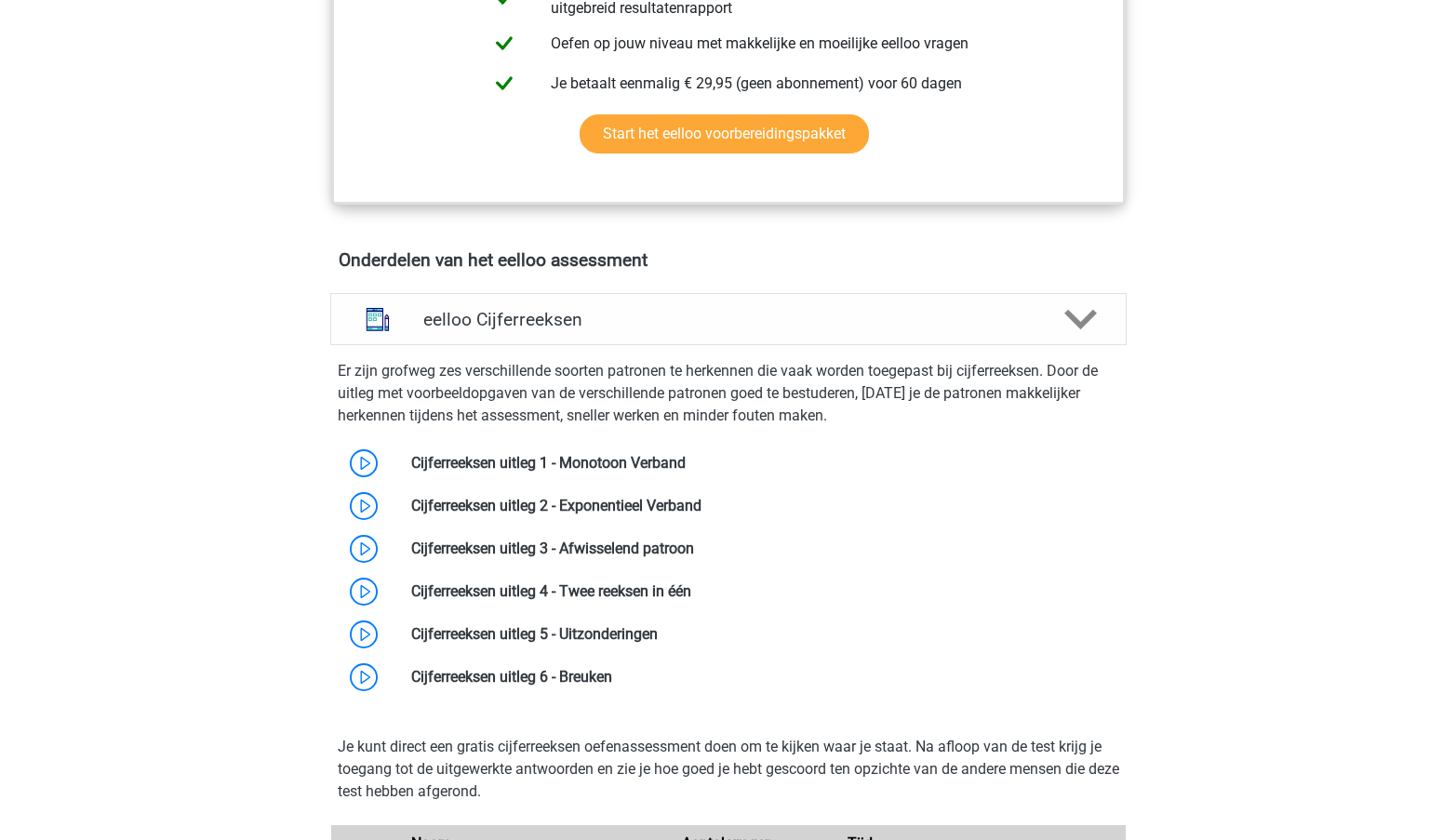
scroll to position [948, 0]
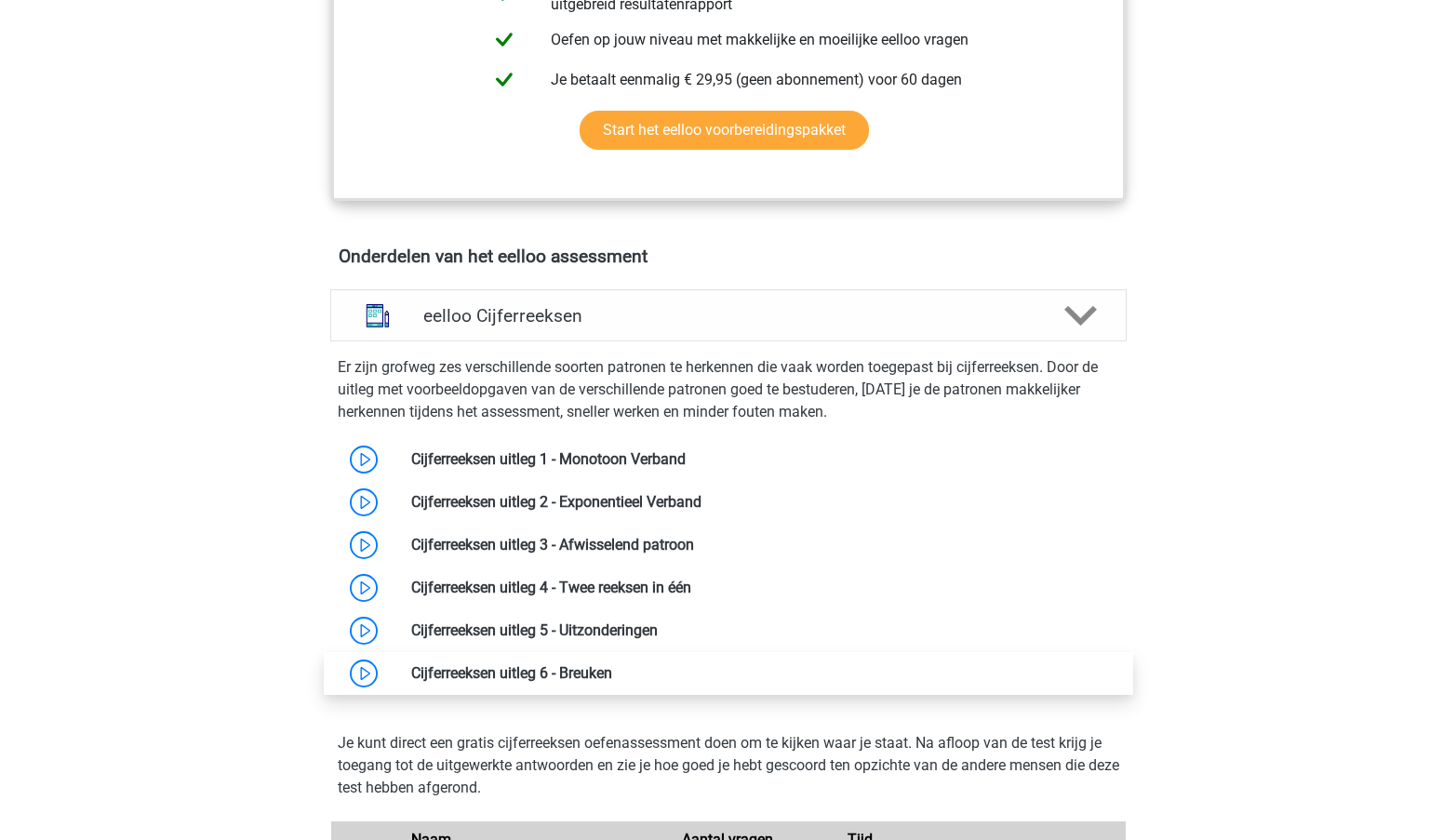
click at [612, 682] on link at bounding box center [612, 673] width 0 height 18
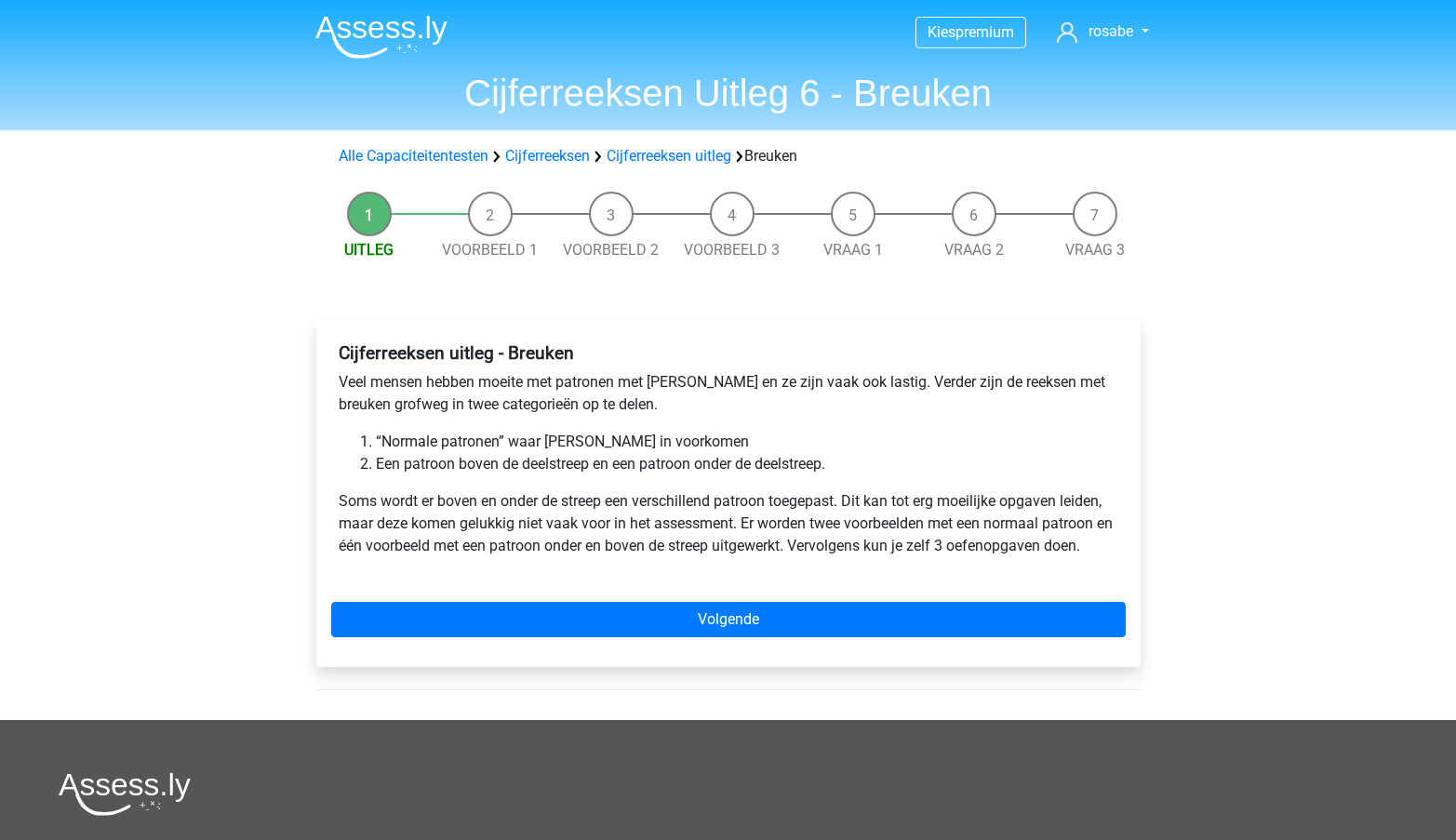
click at [681, 648] on div "Cijferreeksen uitleg - Breuken Veel mensen hebben moeite met patronen met breuk…" at bounding box center [728, 493] width 824 height 347
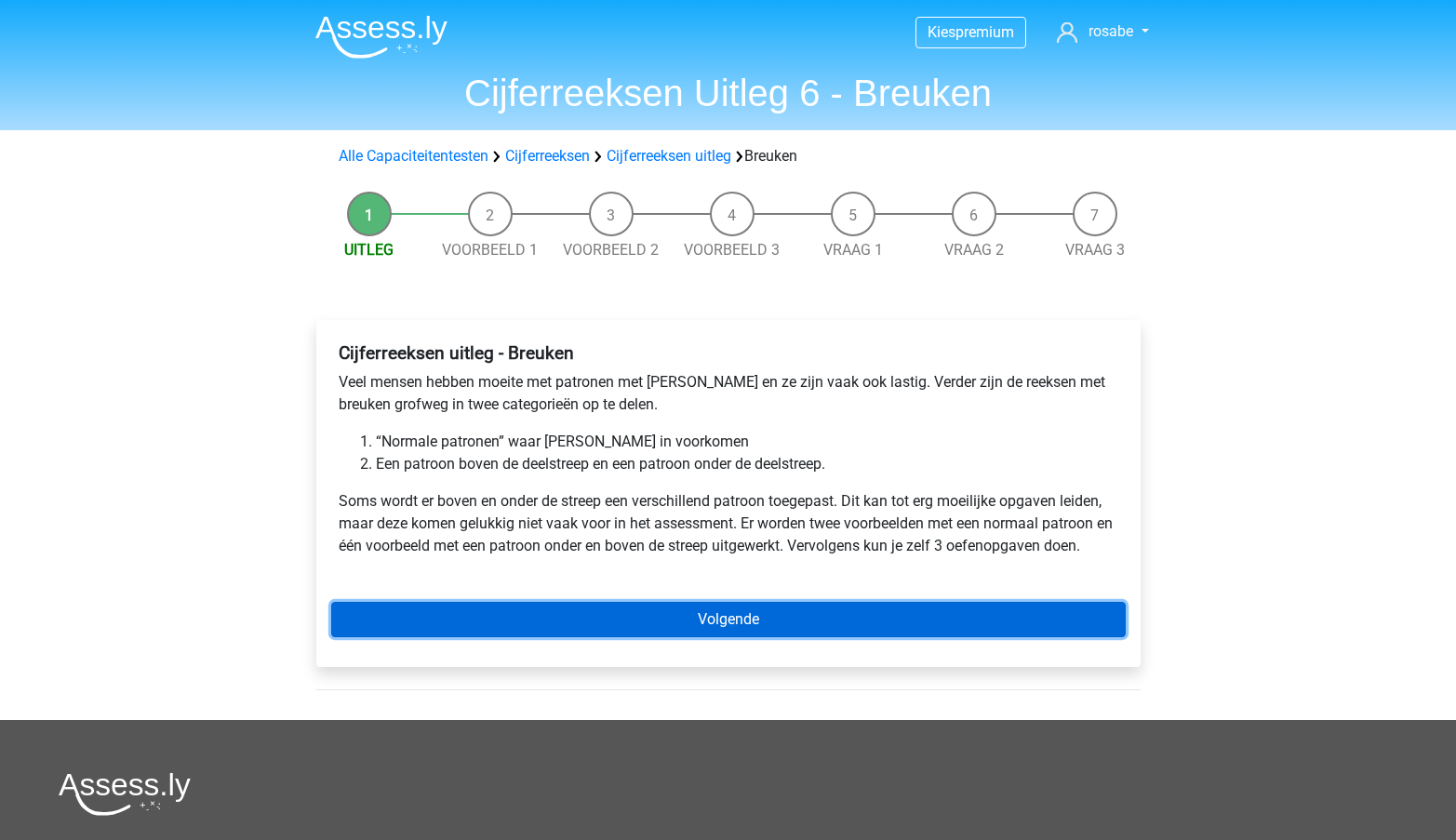
click at [657, 631] on link "Volgende" at bounding box center [728, 620] width 794 height 36
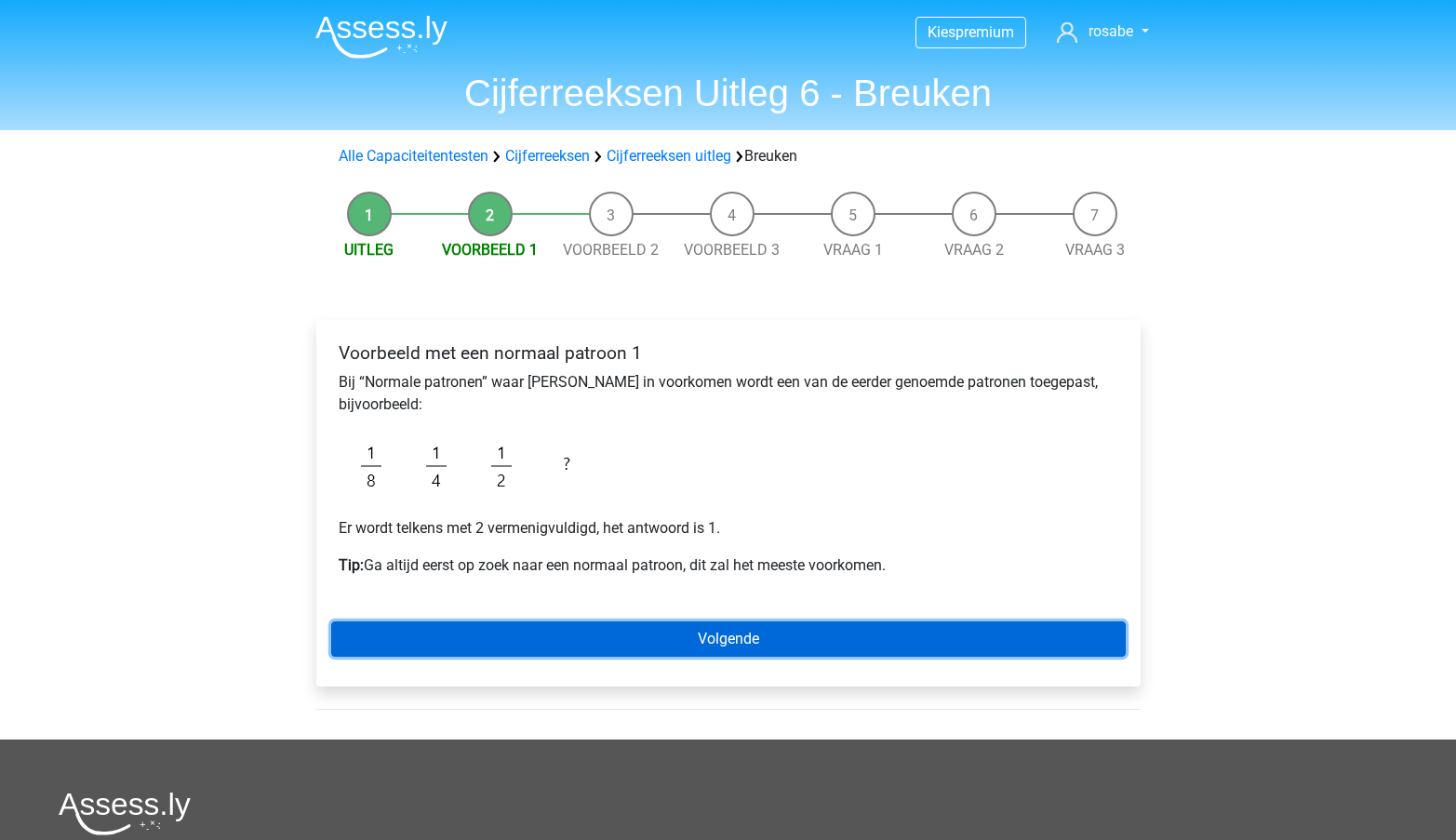
click at [539, 628] on link "Volgende" at bounding box center [728, 639] width 794 height 36
click at [633, 629] on link "Volgende" at bounding box center [728, 639] width 794 height 36
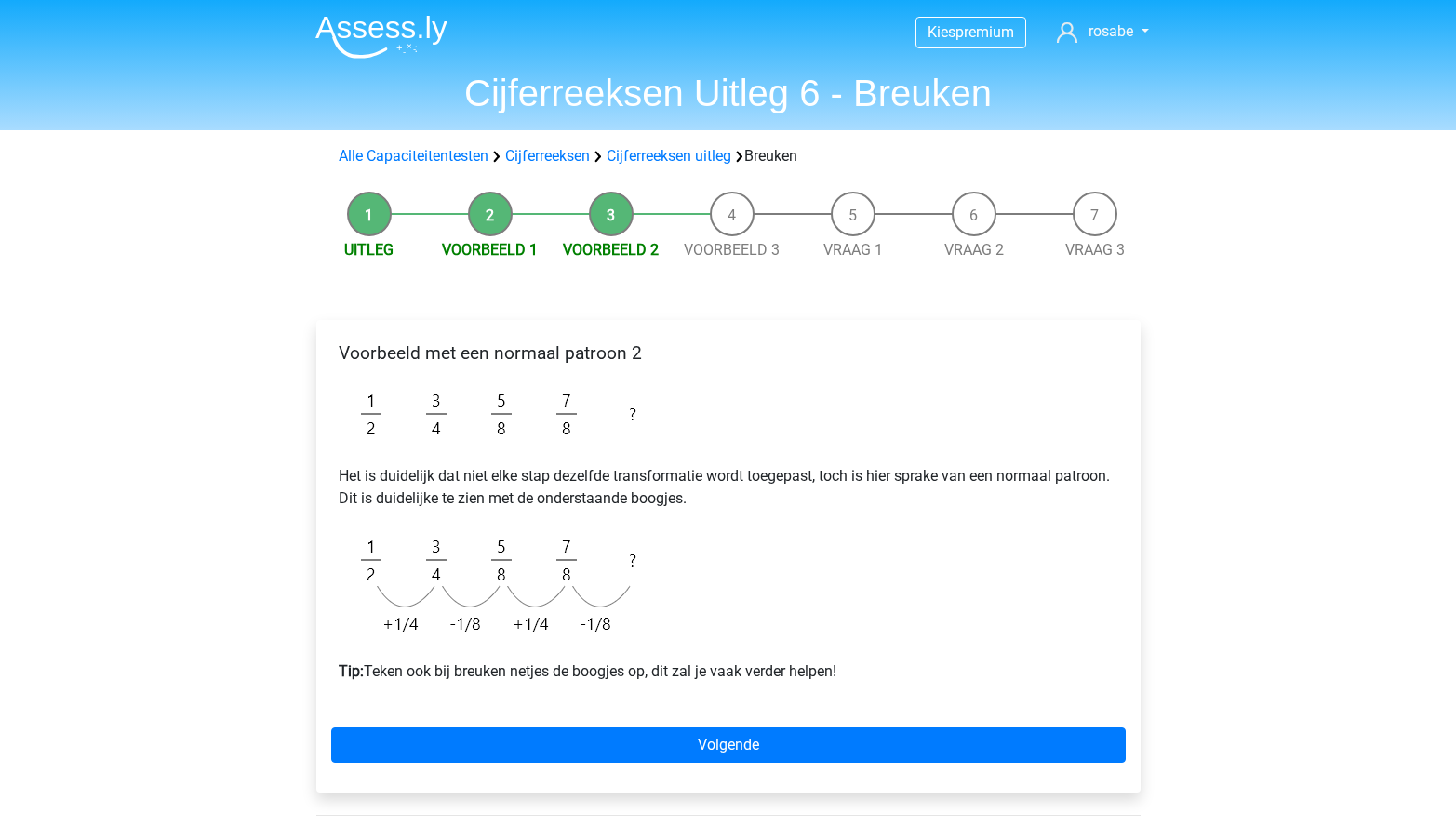
click at [510, 221] on li "Voorbeeld 1" at bounding box center [490, 226] width 121 height 70
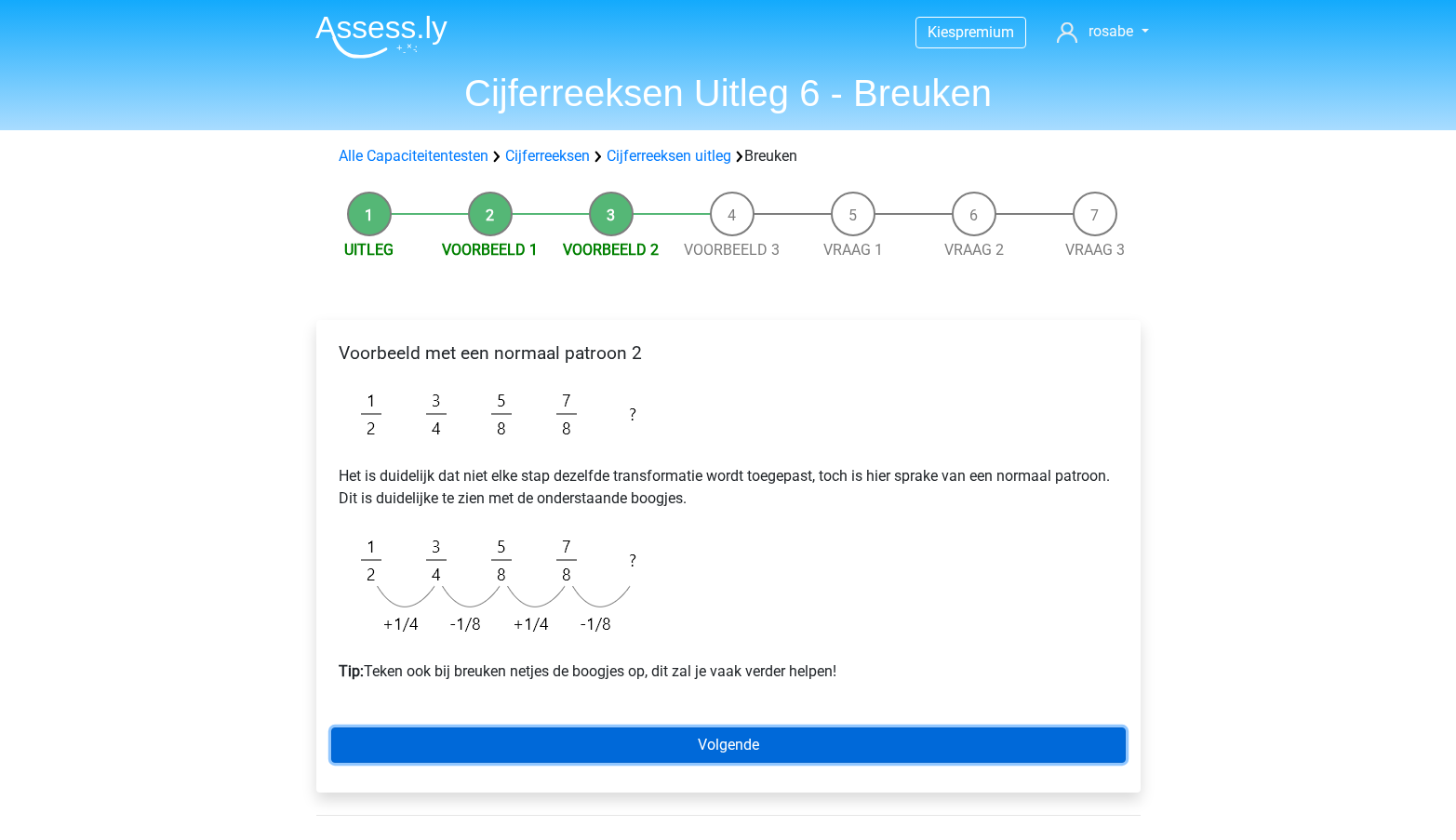
click at [547, 743] on link "Volgende" at bounding box center [728, 745] width 794 height 36
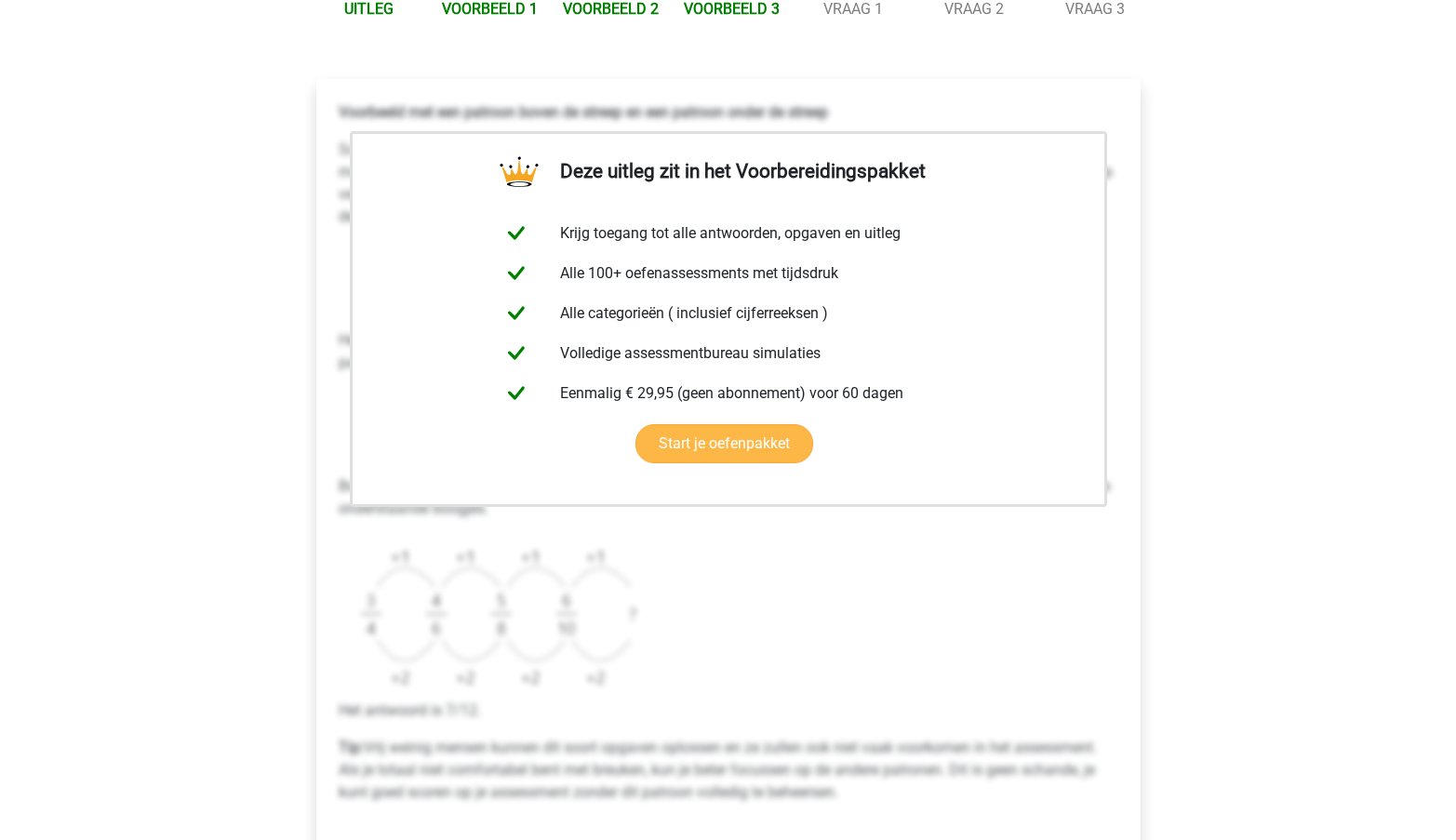
scroll to position [102, 0]
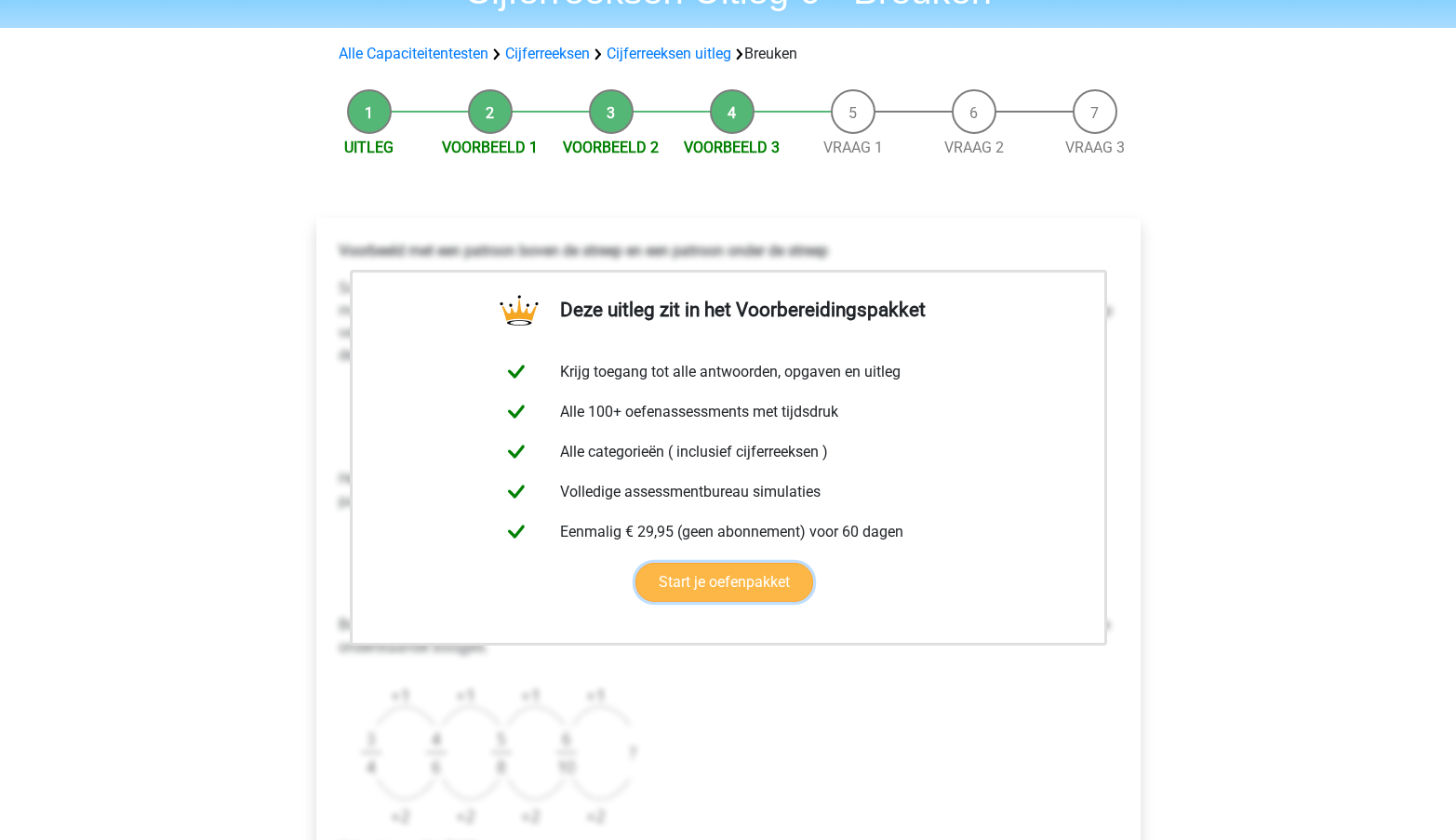
click at [737, 583] on link "Start je oefenpakket" at bounding box center [724, 583] width 178 height 39
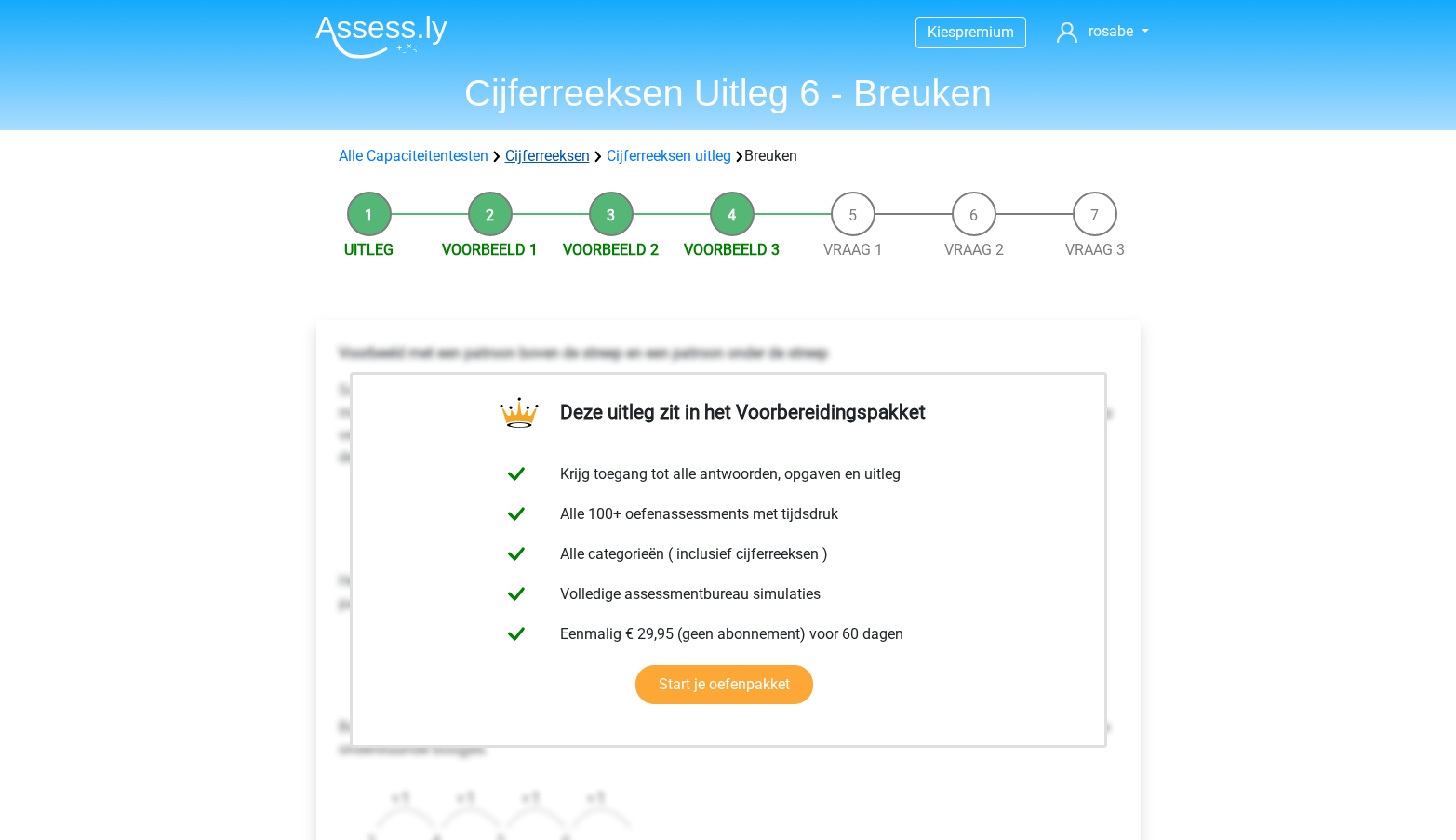
click at [550, 157] on link "Cijferreeksen" at bounding box center [548, 155] width 85 height 18
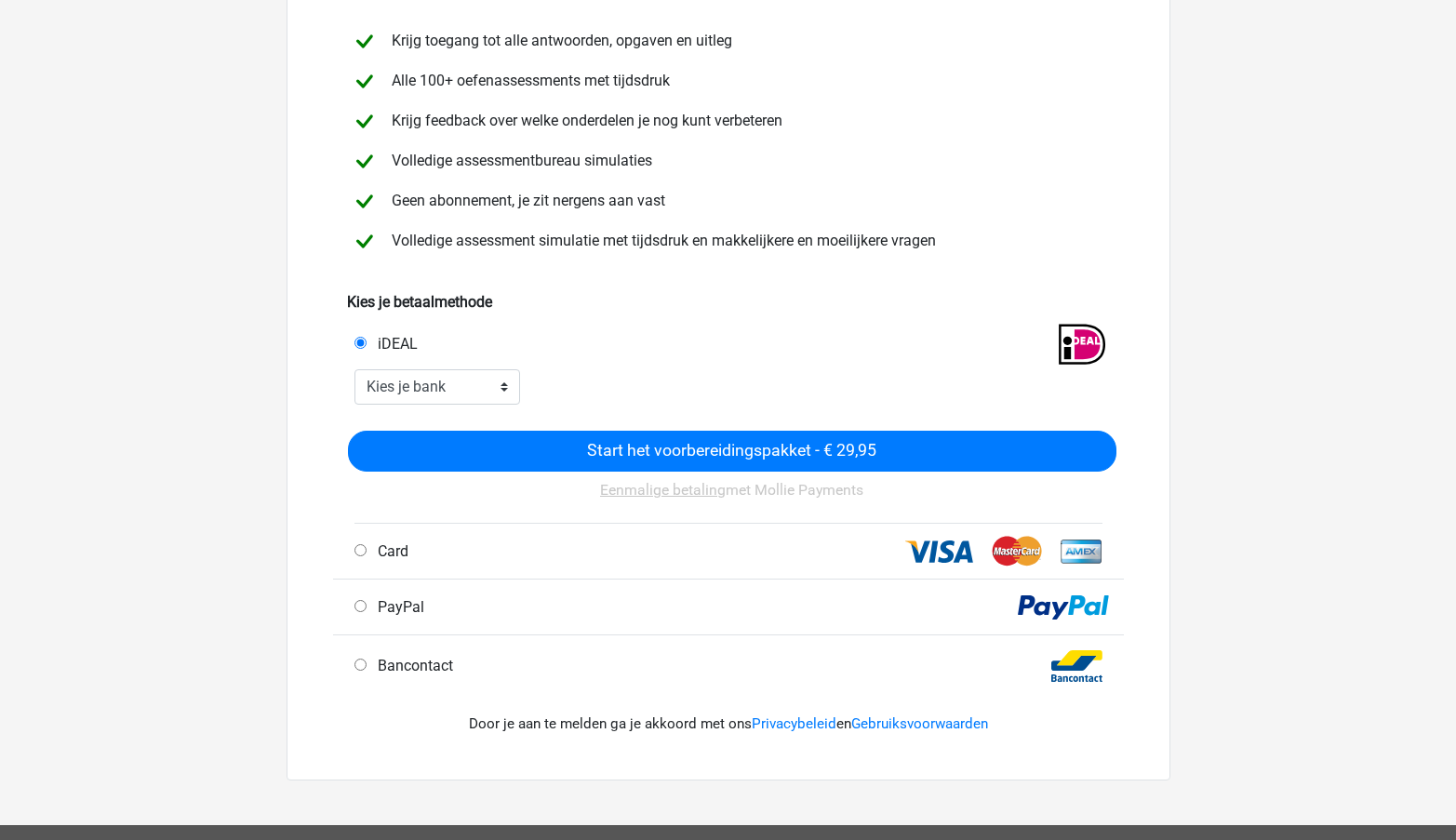
scroll to position [158, 0]
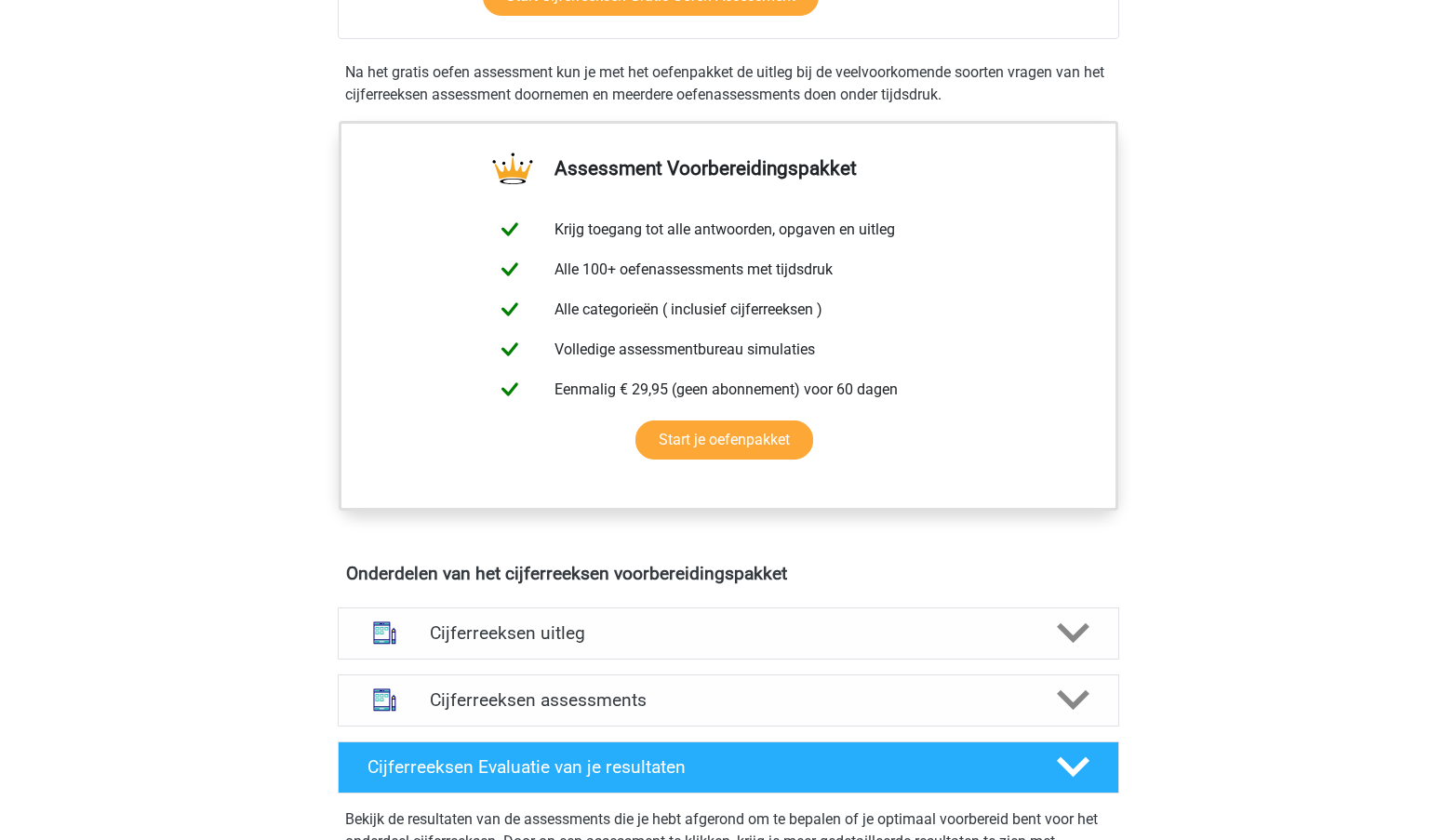
scroll to position [646, 0]
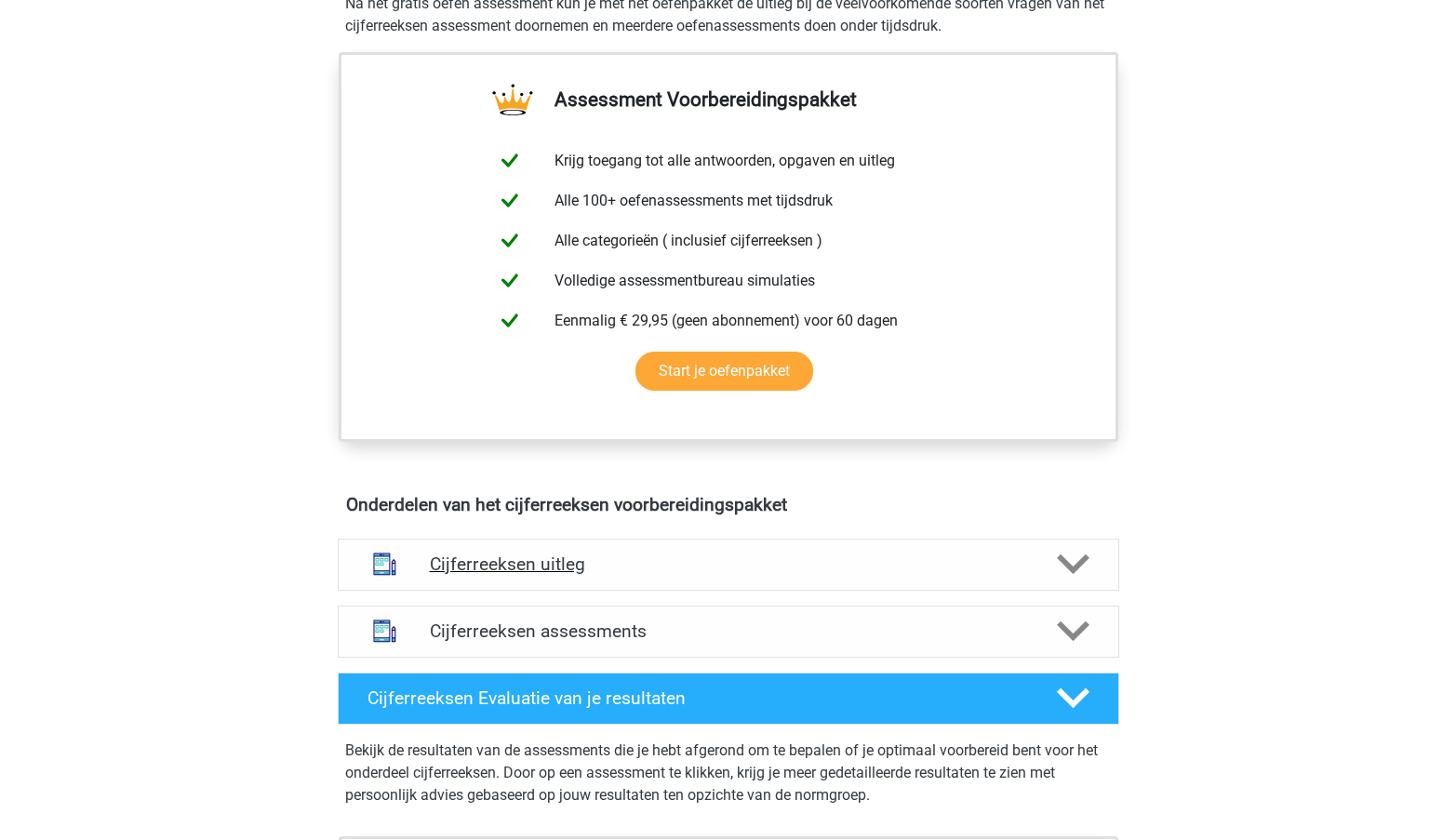
click at [717, 599] on div "Cijferreeksen uitleg Er zijn grofweg zes verschillende soorten patronen te herk…" at bounding box center [728, 564] width 854 height 67
click at [717, 591] on div "Cijferreeksen uitleg" at bounding box center [728, 564] width 782 height 52
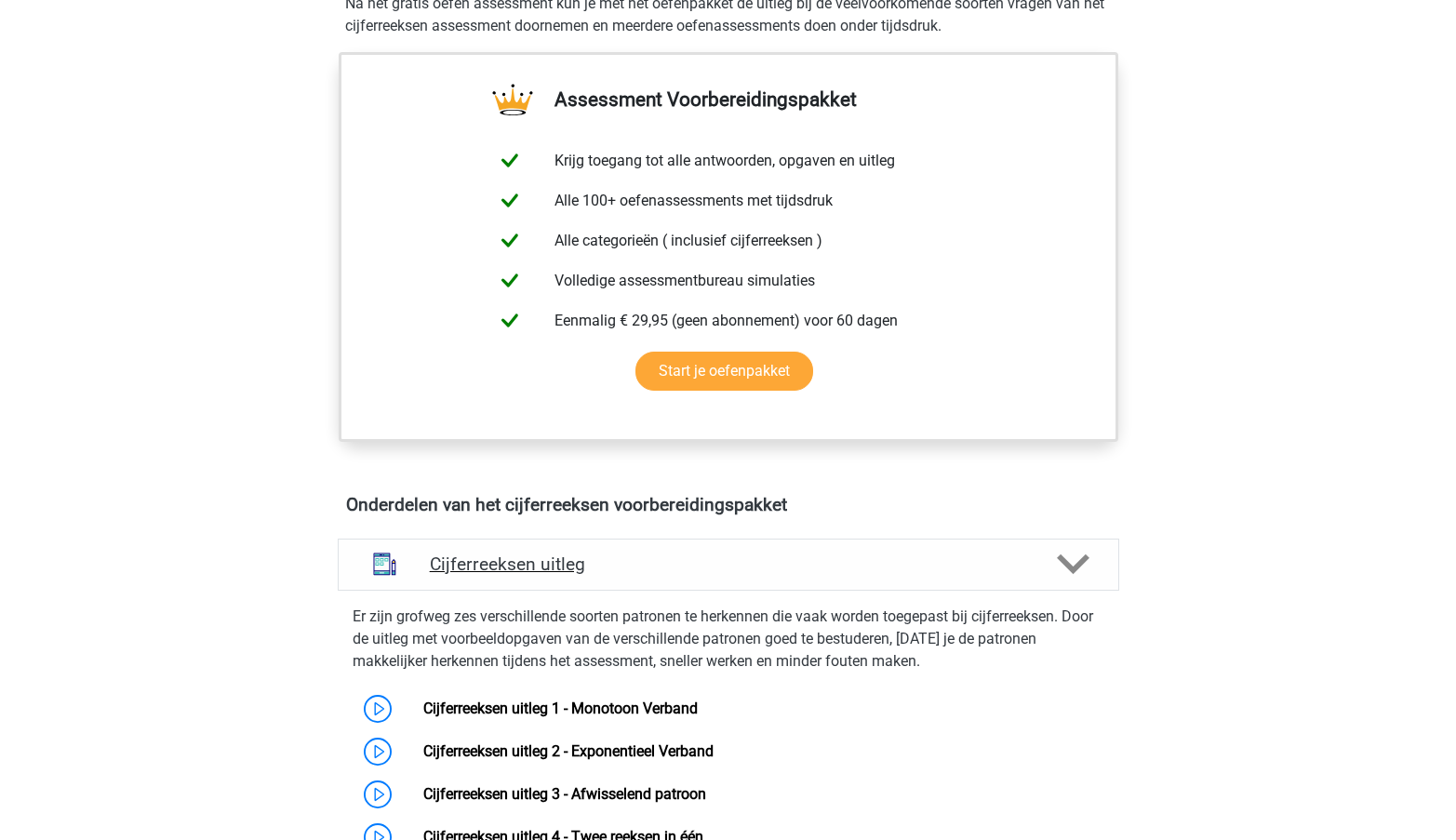
click at [717, 612] on div "Er zijn grofweg zes verschillende soorten patronen te herkennen die vaak worden…" at bounding box center [728, 775] width 796 height 368
click at [702, 613] on div "Er zijn grofweg zes verschillende soorten patronen te herkennen die vaak worden…" at bounding box center [728, 775] width 796 height 368
click at [666, 575] on h4 "Cijferreeksen uitleg" at bounding box center [728, 564] width 598 height 22
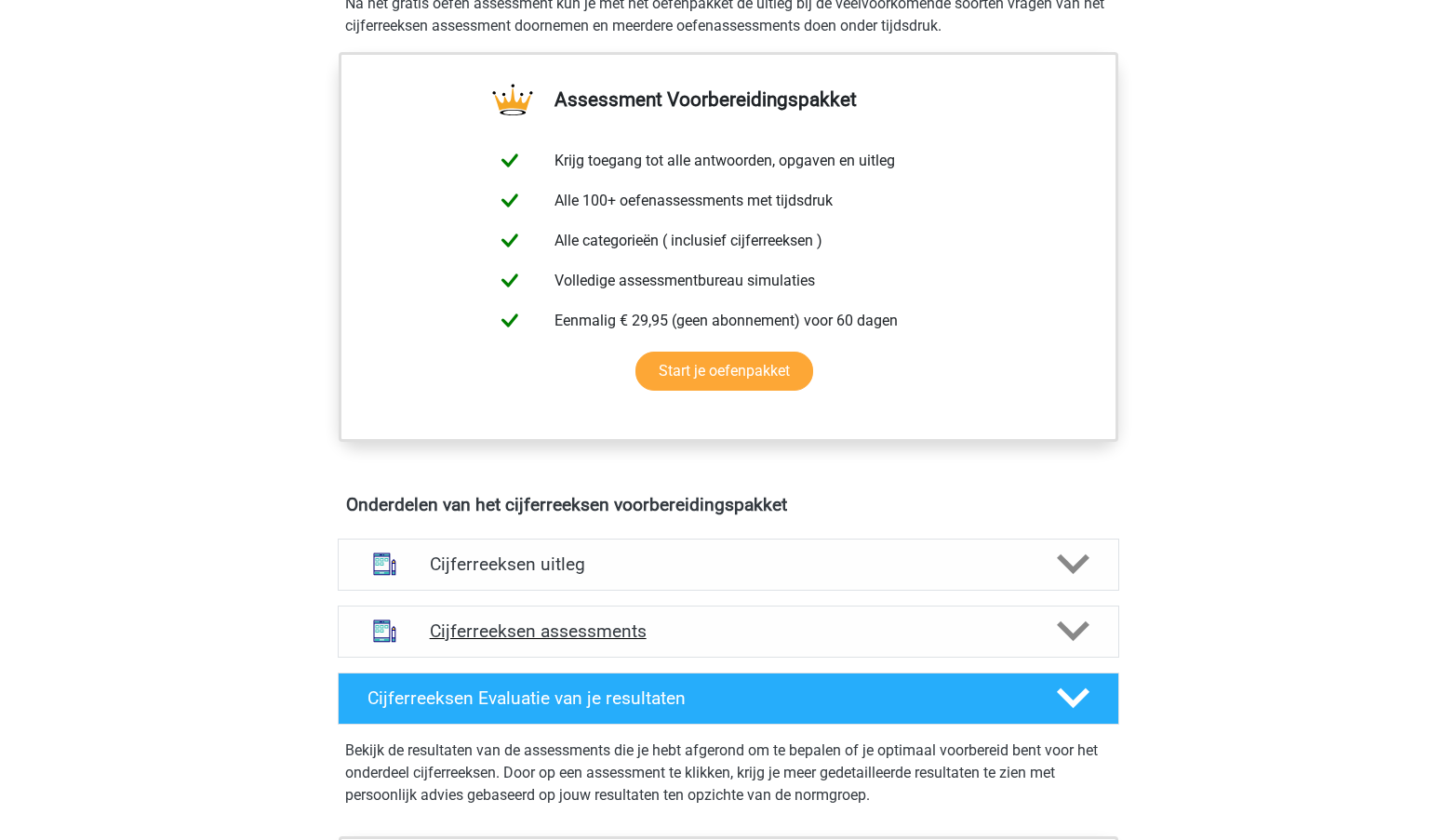
click at [638, 642] on h4 "Cijferreeksen assessments" at bounding box center [728, 630] width 598 height 22
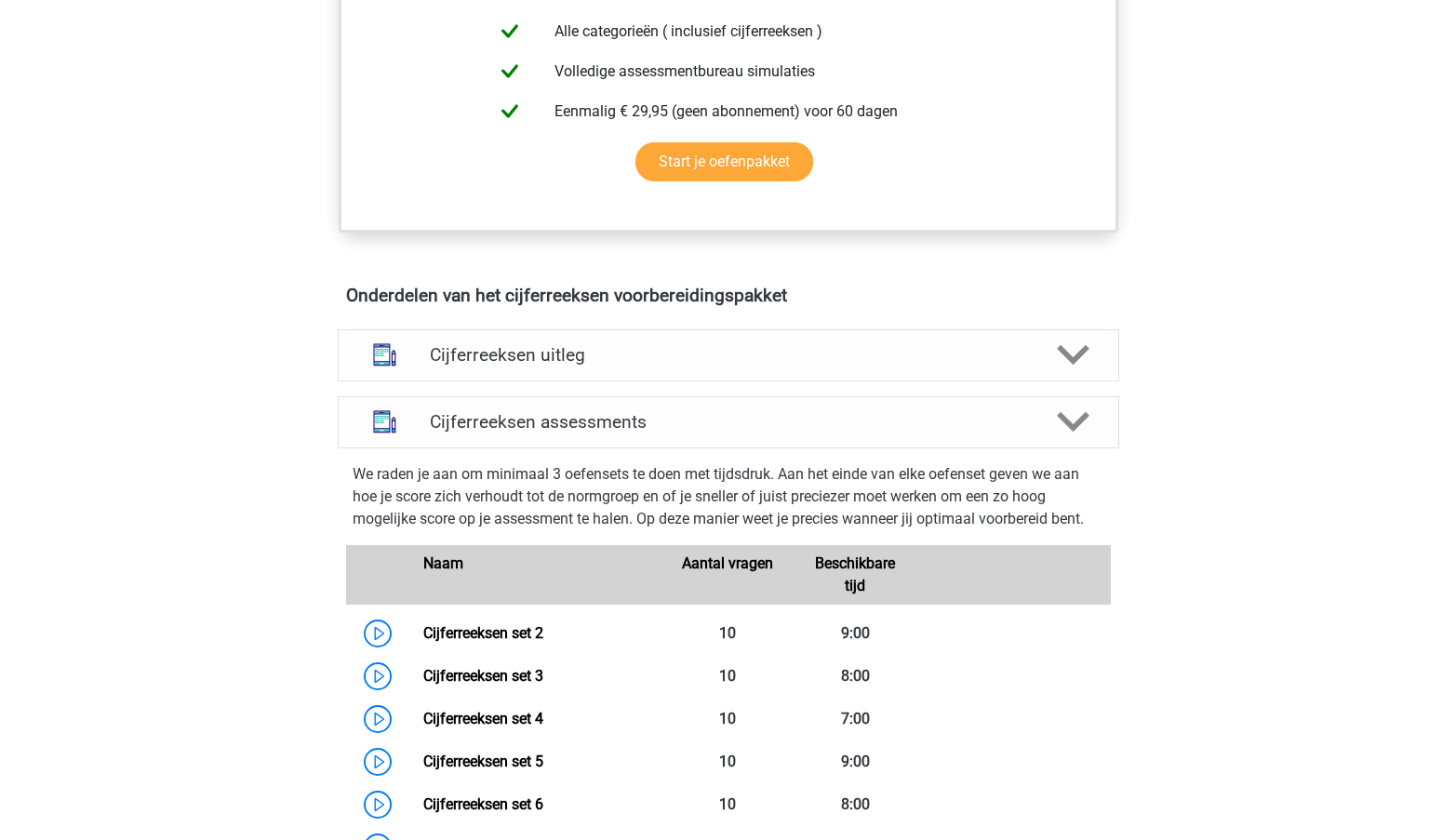
scroll to position [750, 0]
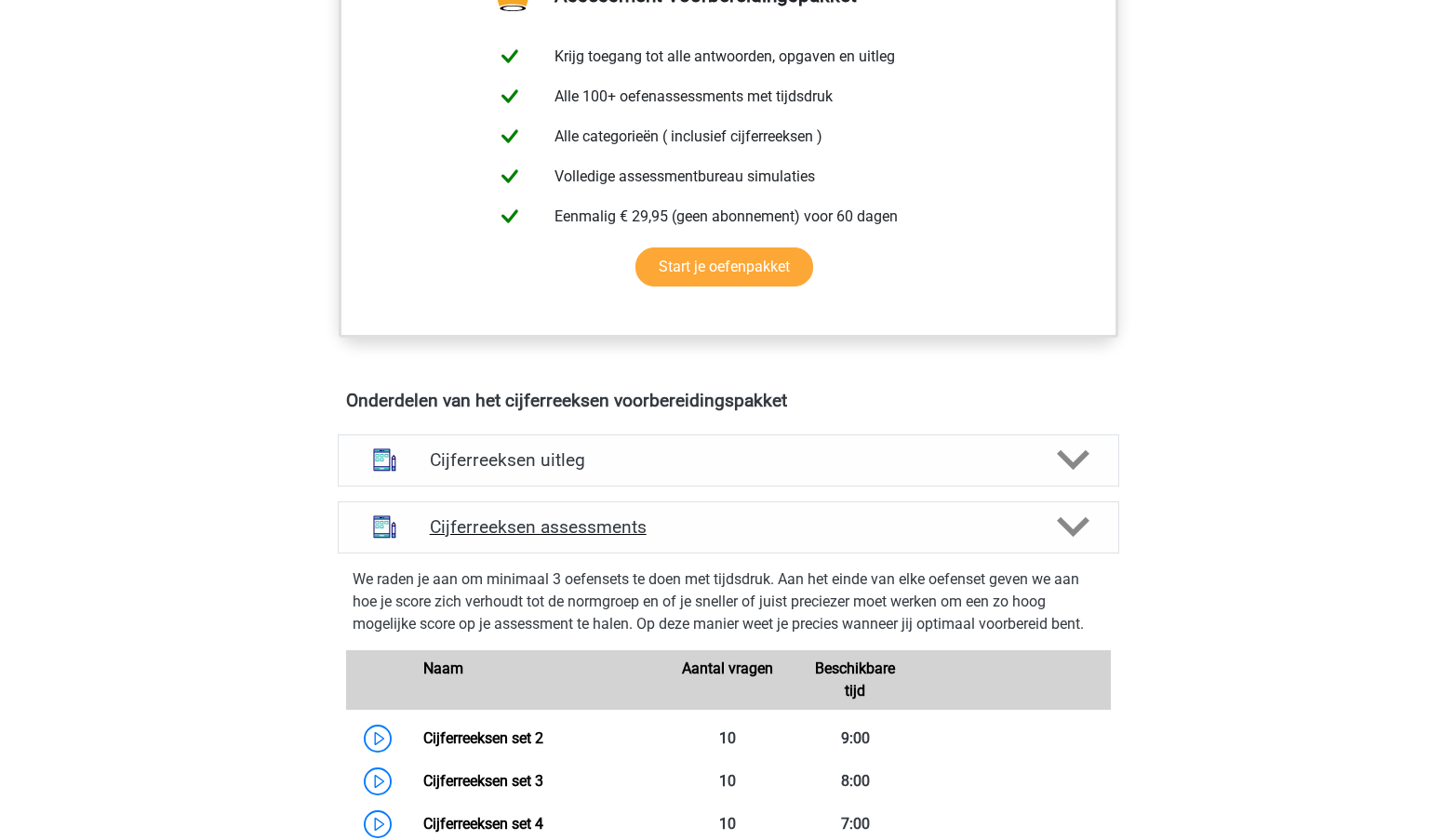
click at [700, 537] on h4 "Cijferreeksen assessments" at bounding box center [728, 526] width 598 height 22
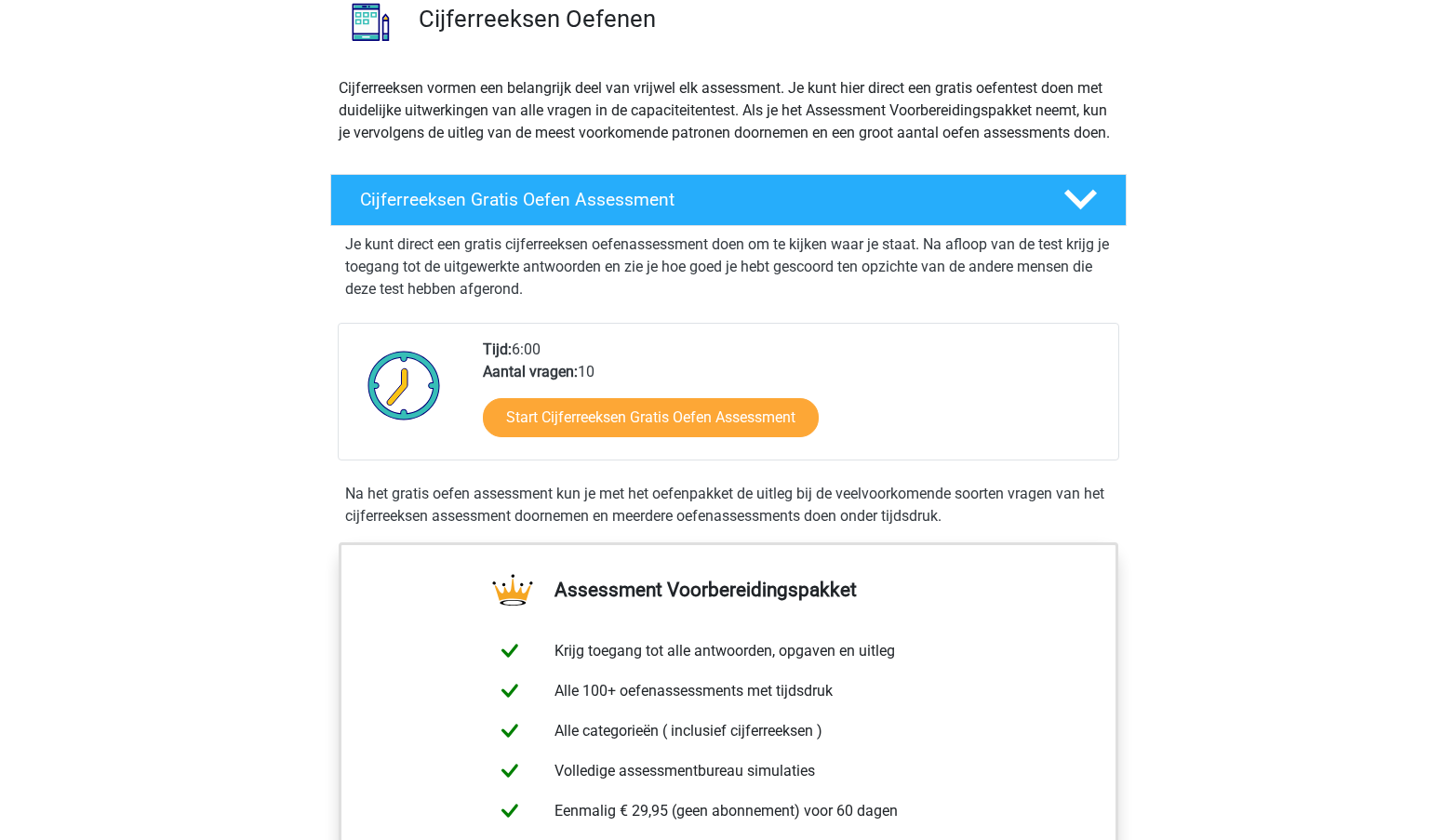
scroll to position [0, 0]
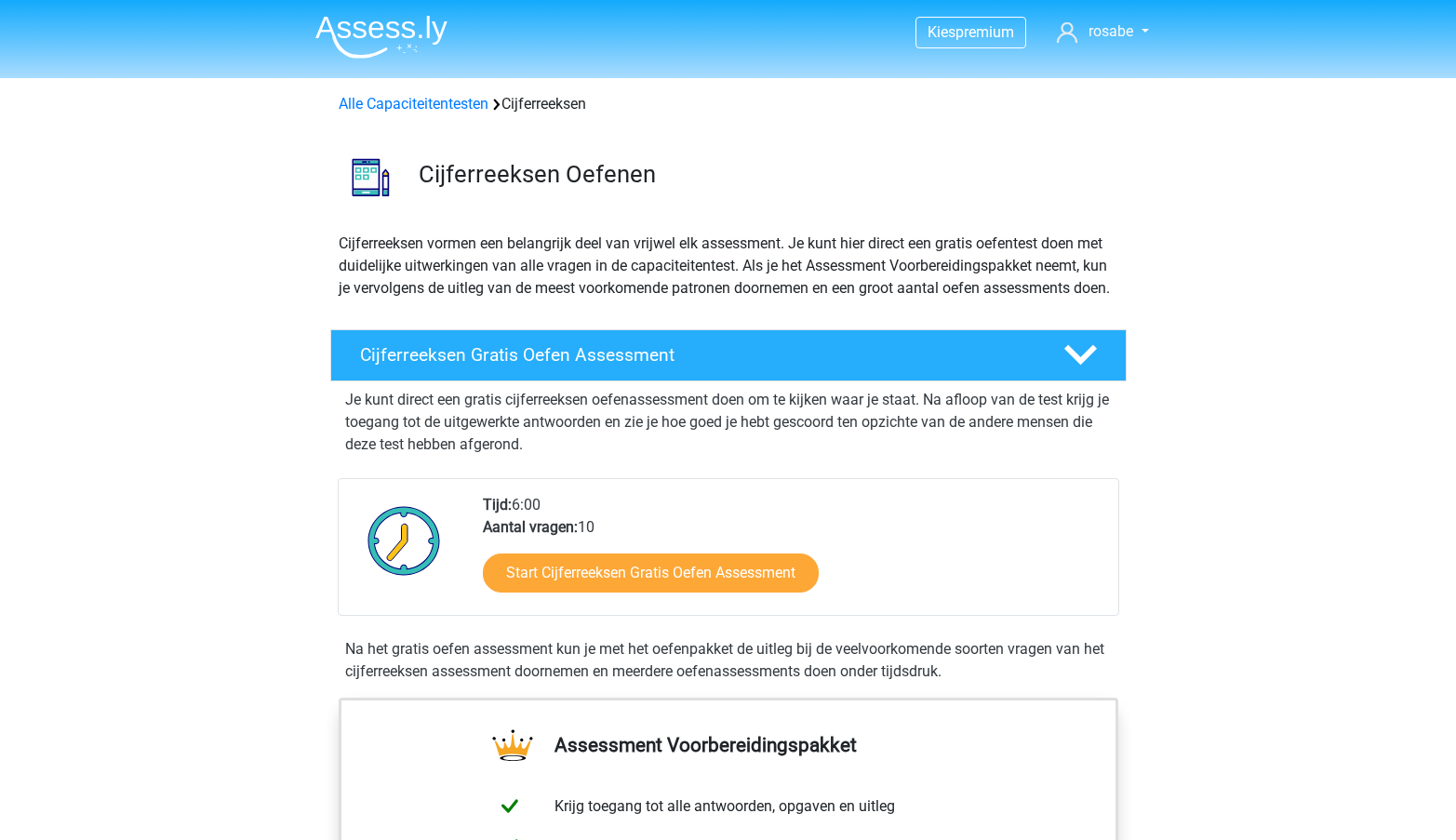
click at [1113, 44] on nav "Kies premium rosabe [EMAIL_ADDRESS][DOMAIN_NAME]" at bounding box center [728, 33] width 856 height 60
click at [1099, 28] on span "rosabe" at bounding box center [1111, 31] width 45 height 18
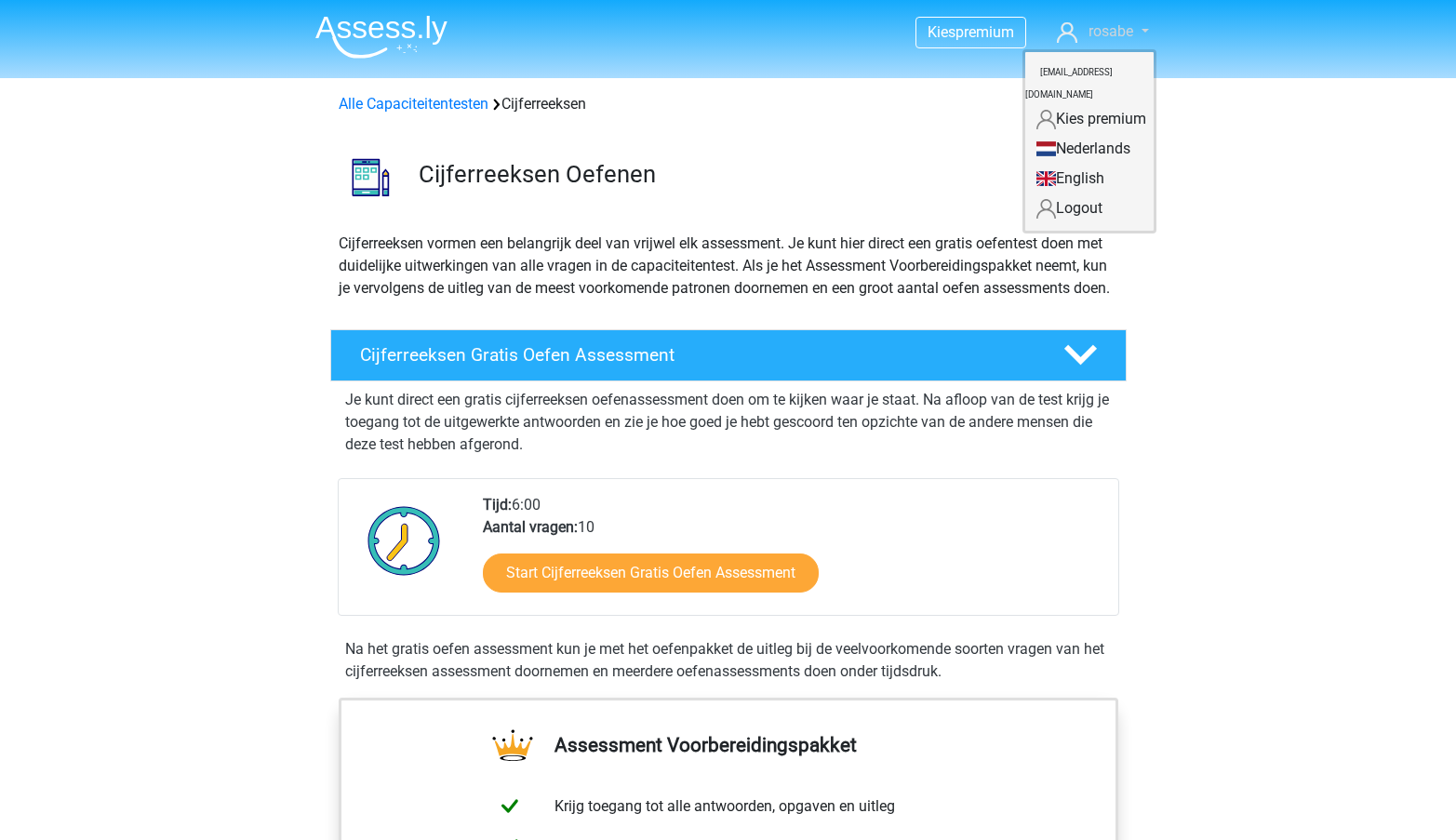
click at [1126, 28] on span "rosabe" at bounding box center [1111, 31] width 45 height 18
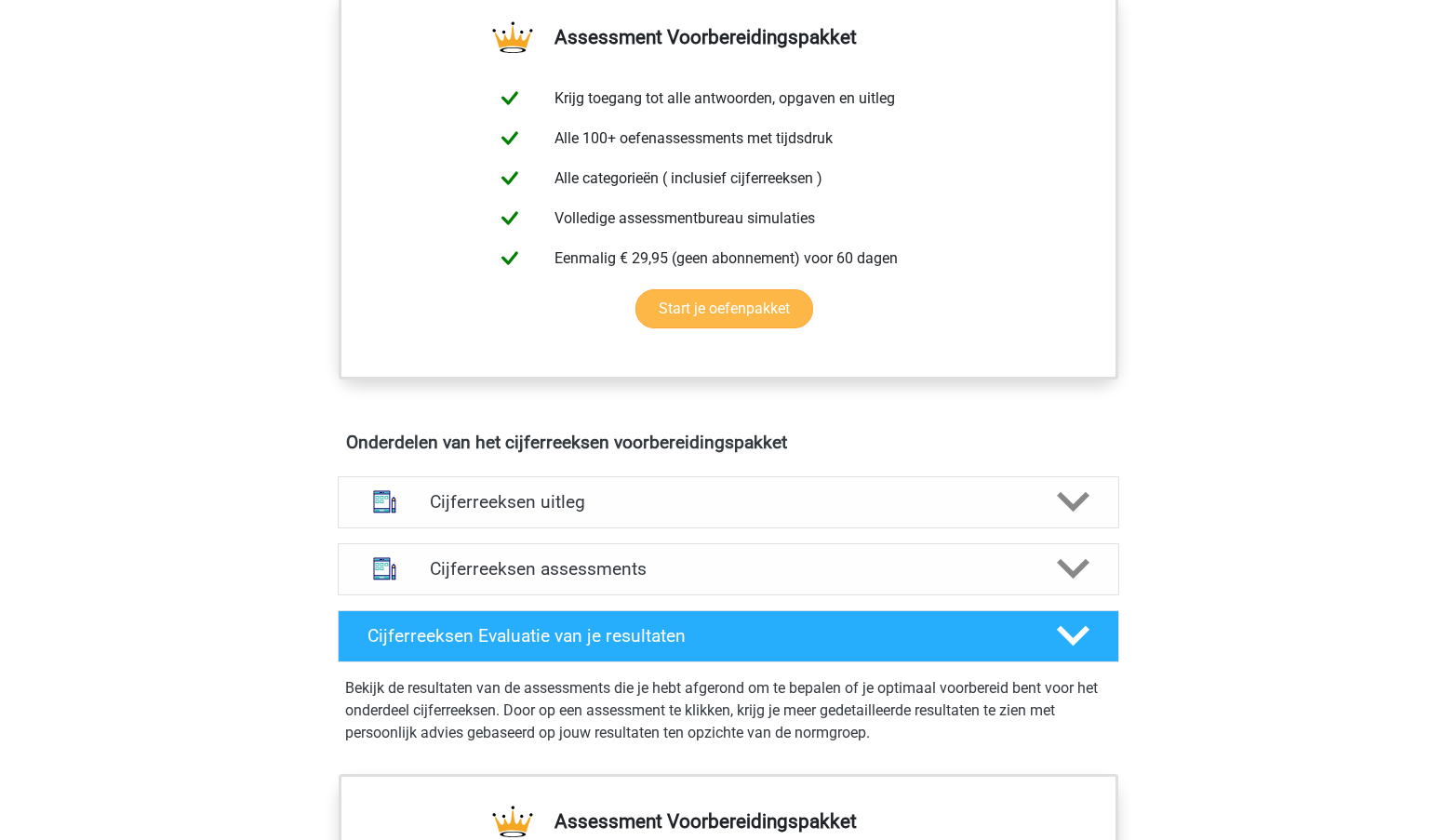
scroll to position [706, 0]
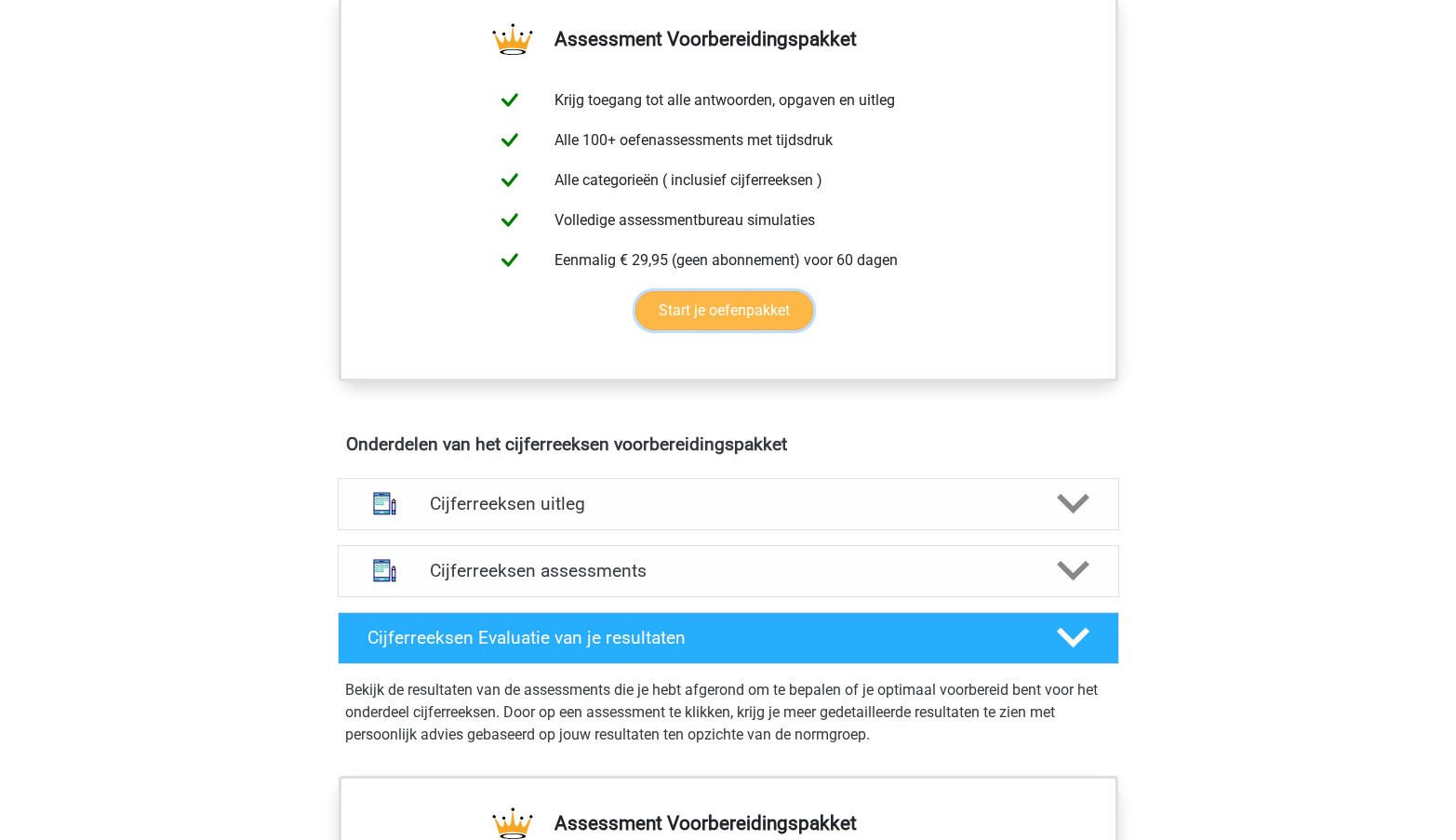
click at [708, 330] on link "Start je oefenpakket" at bounding box center [724, 311] width 178 height 39
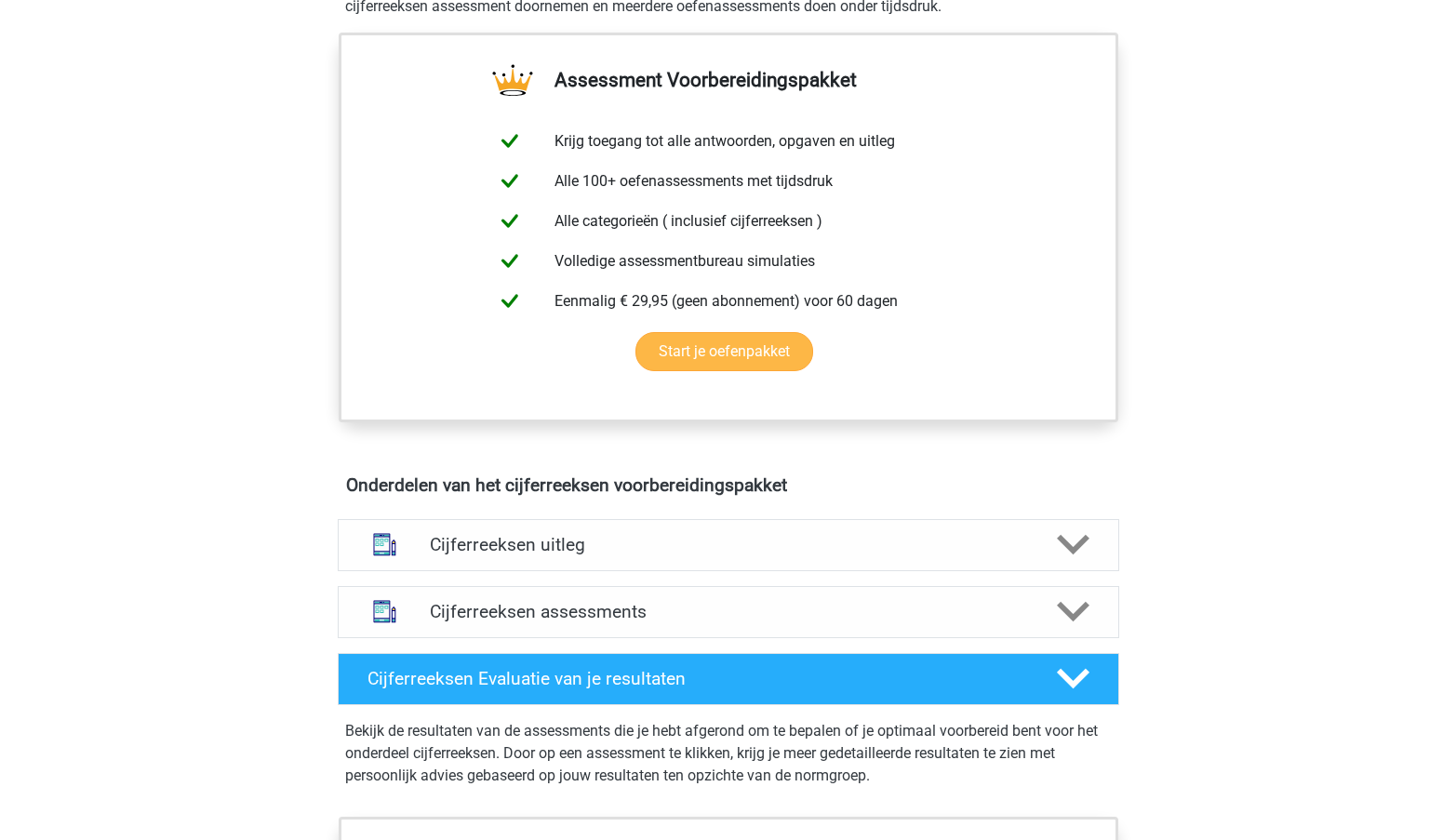
scroll to position [0, 0]
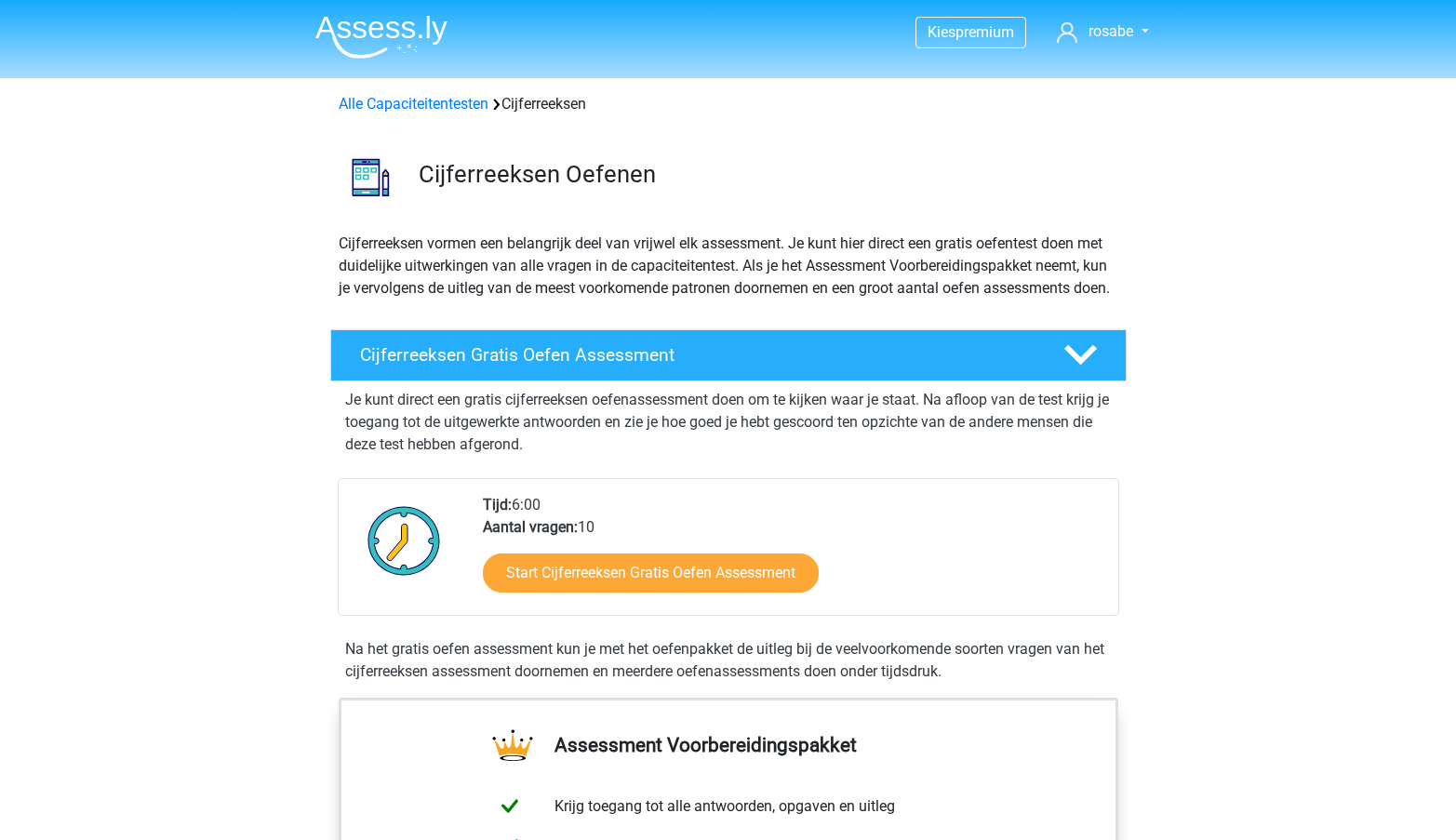
click at [397, 39] on img at bounding box center [382, 37] width 133 height 44
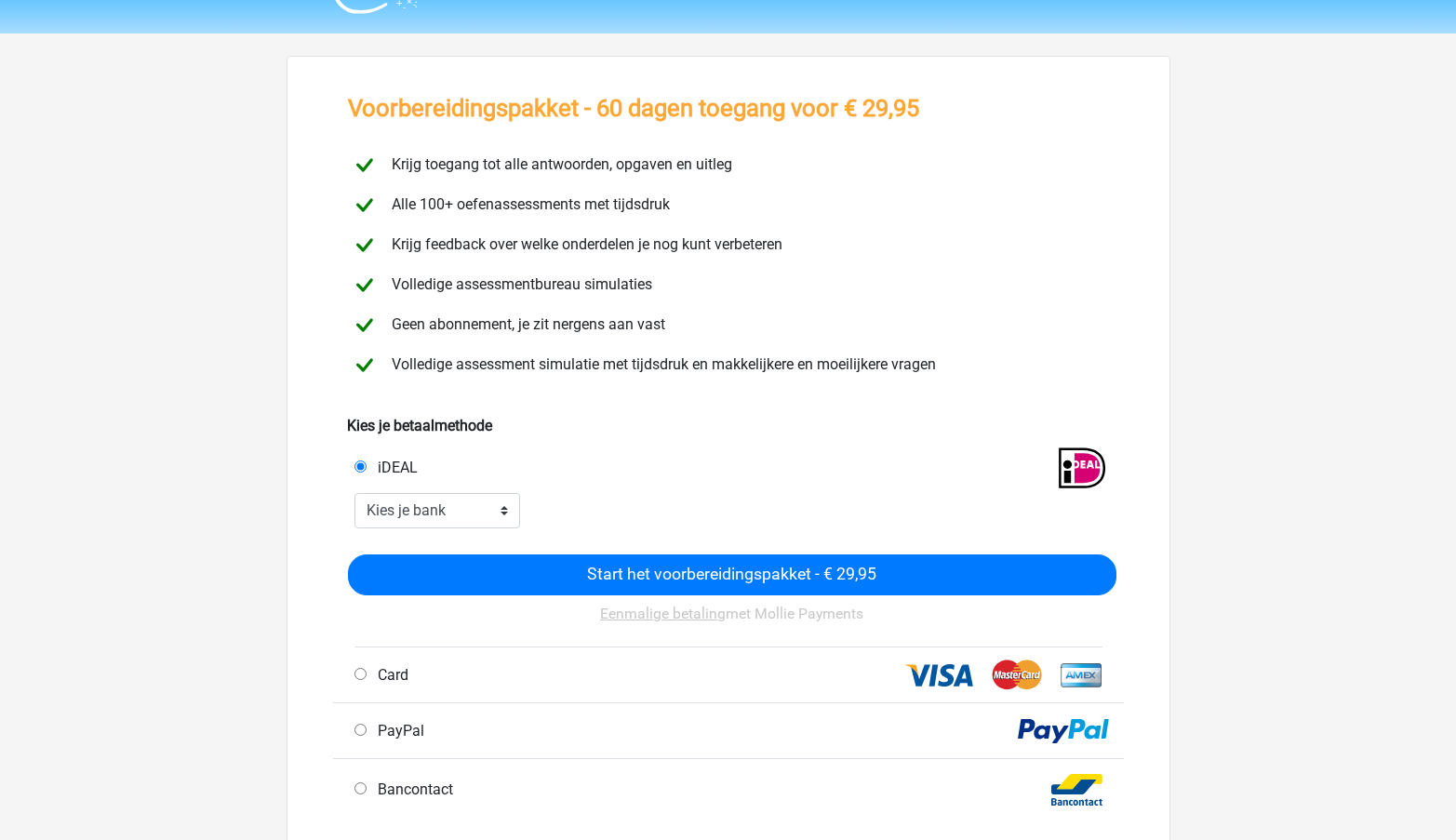
scroll to position [47, 0]
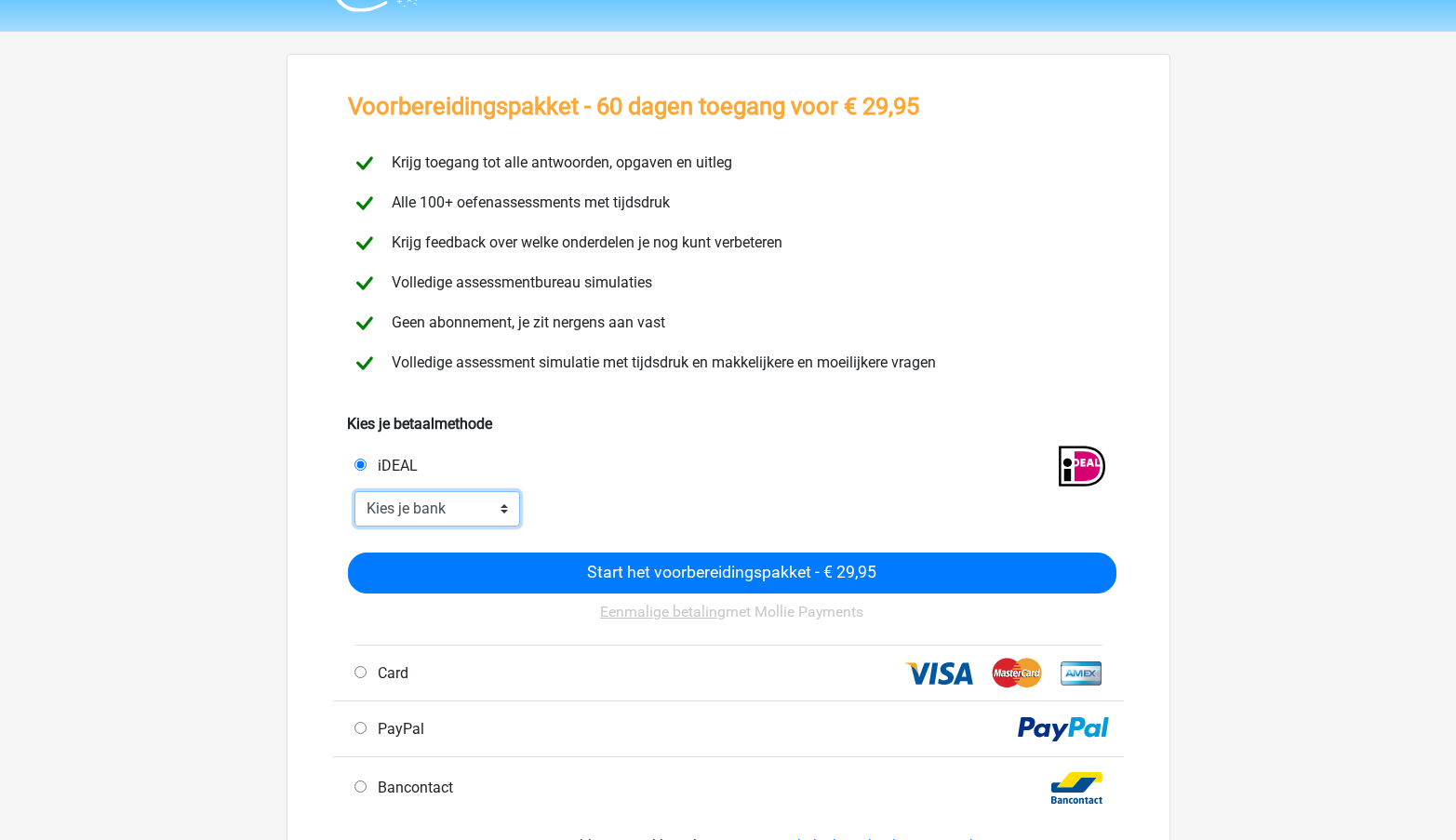
click at [422, 509] on select "Kies je bank ABN AMRO ING Rabobank ASN Bank bunq Knab N26 NN Regiobank Revolut …" at bounding box center [437, 509] width 166 height 36
select select "ideal_RABONL2U"
click at [354, 491] on select "Kies je bank ABN AMRO ING Rabobank ASN Bank bunq Knab N26 NN Regiobank Revolut …" at bounding box center [437, 509] width 166 height 36
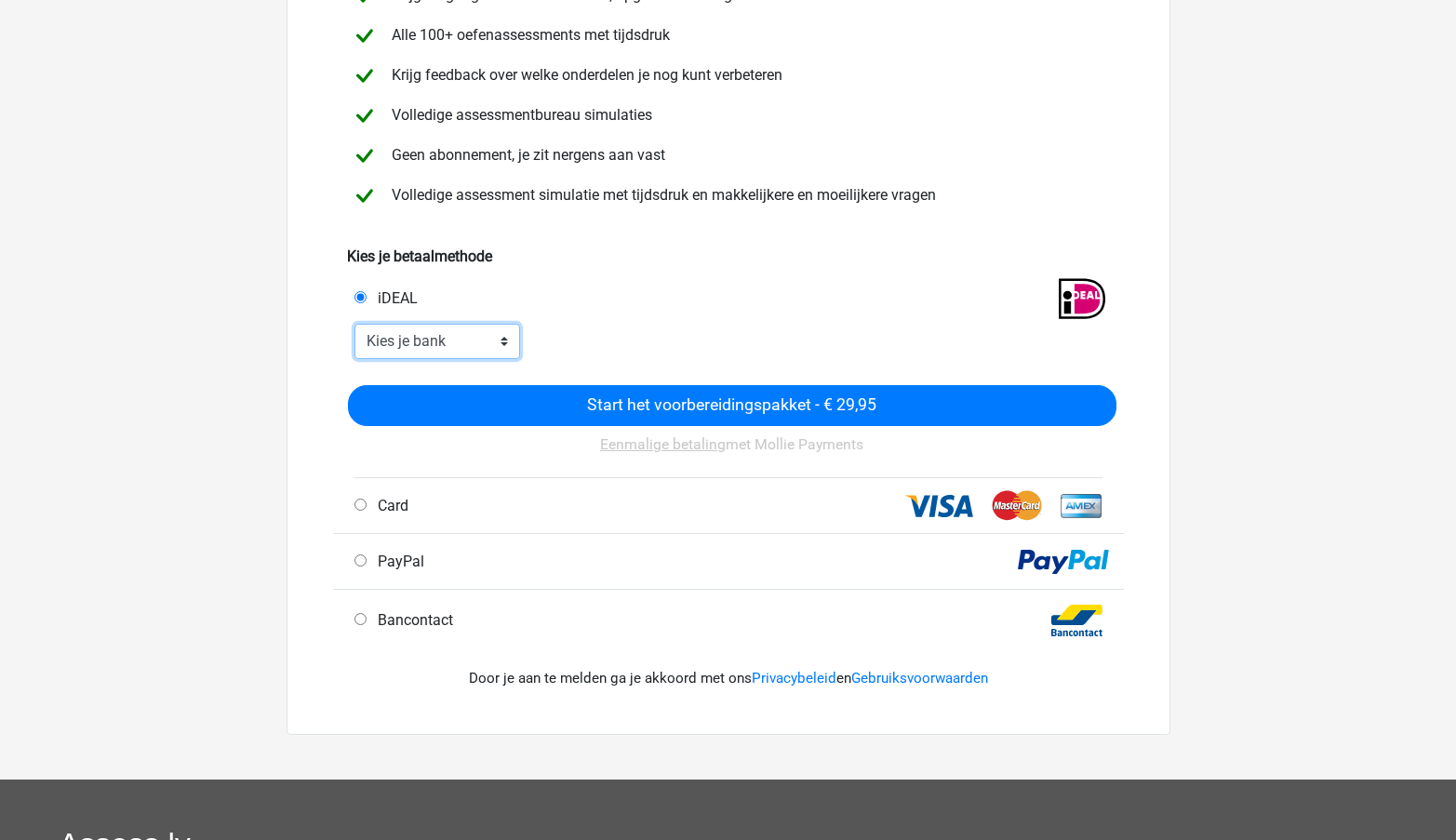
scroll to position [0, 0]
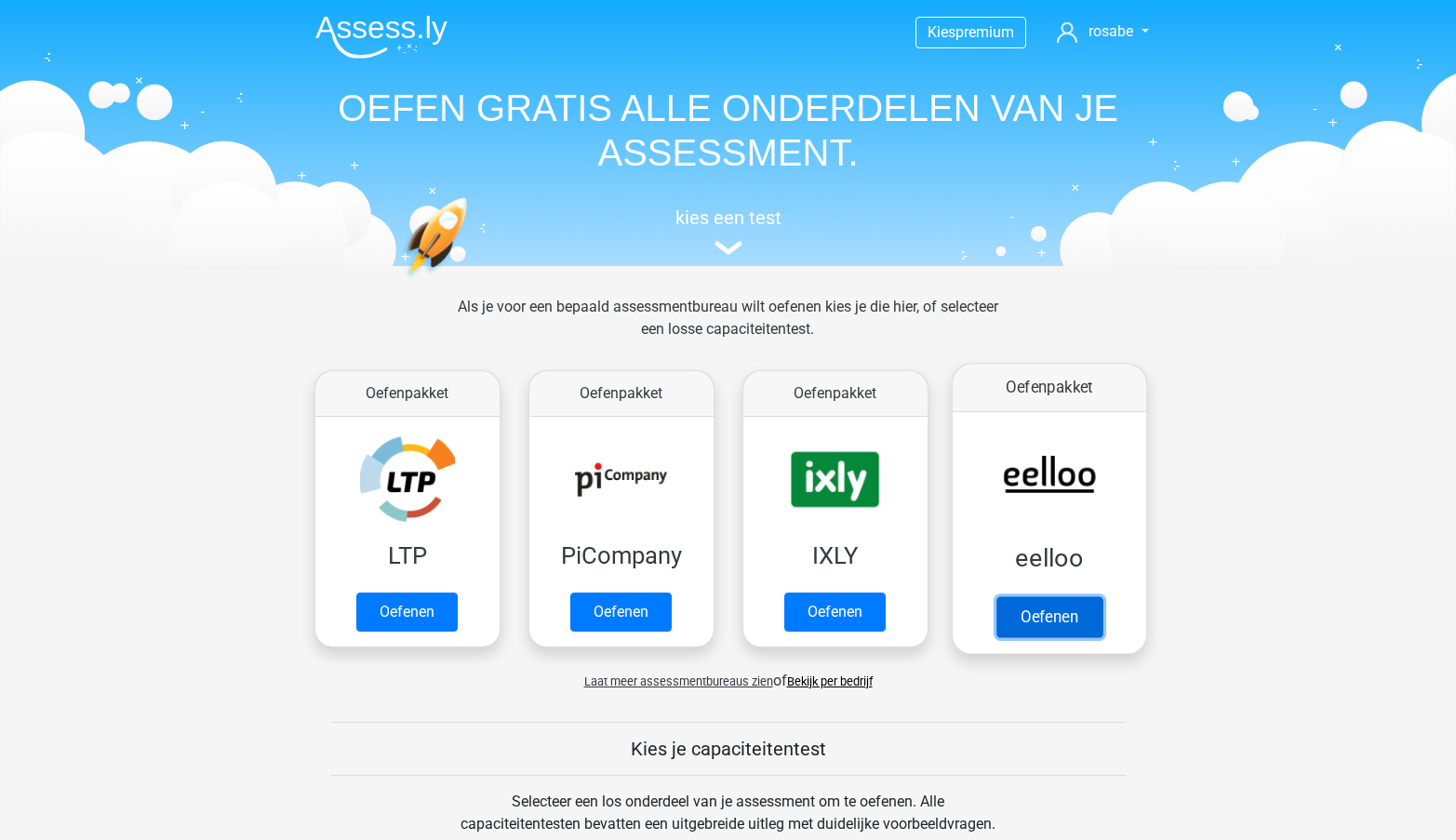
click at [1062, 630] on link "Oefenen" at bounding box center [1048, 617] width 106 height 41
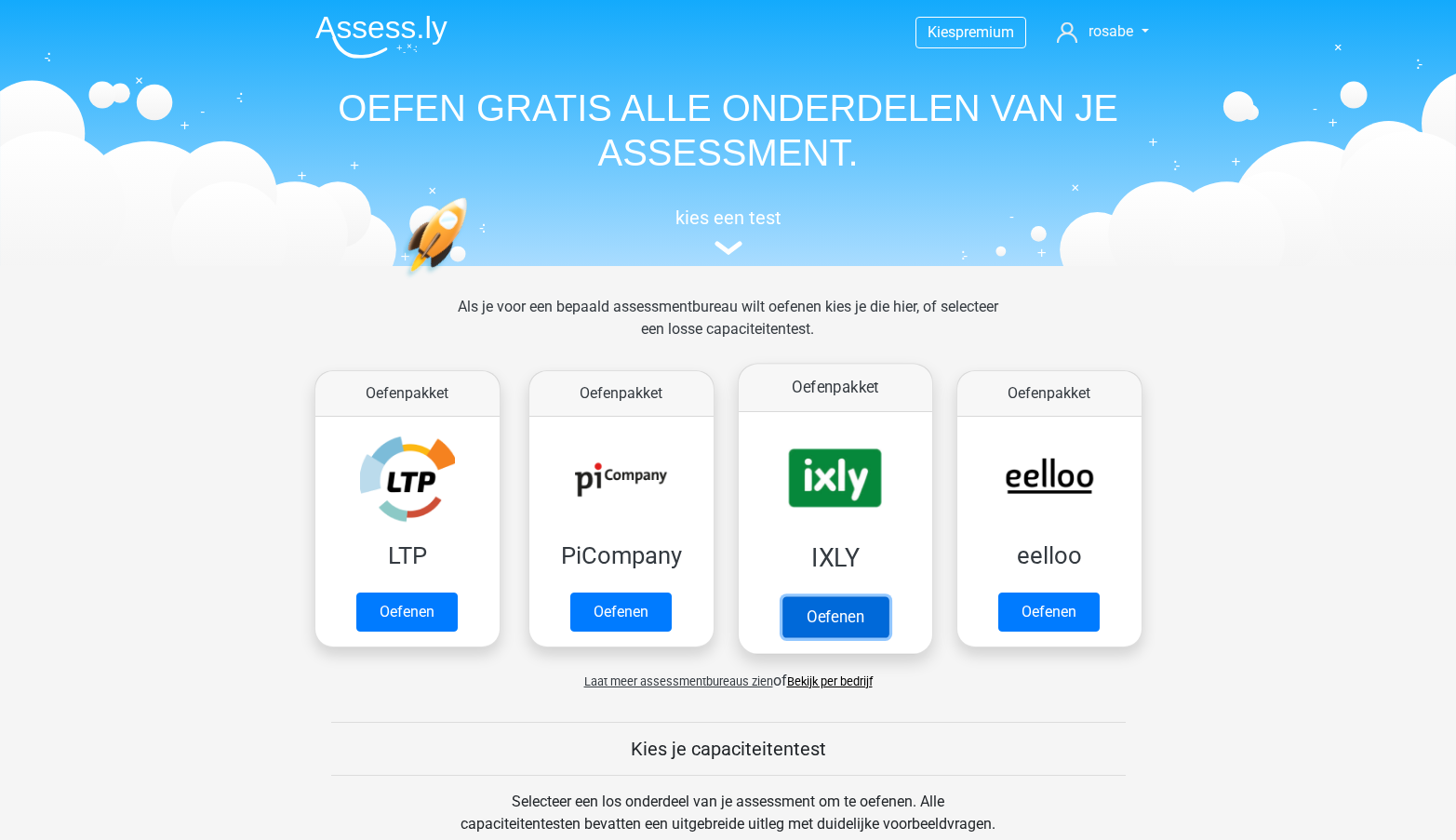
click at [817, 597] on link "Oefenen" at bounding box center [835, 617] width 106 height 41
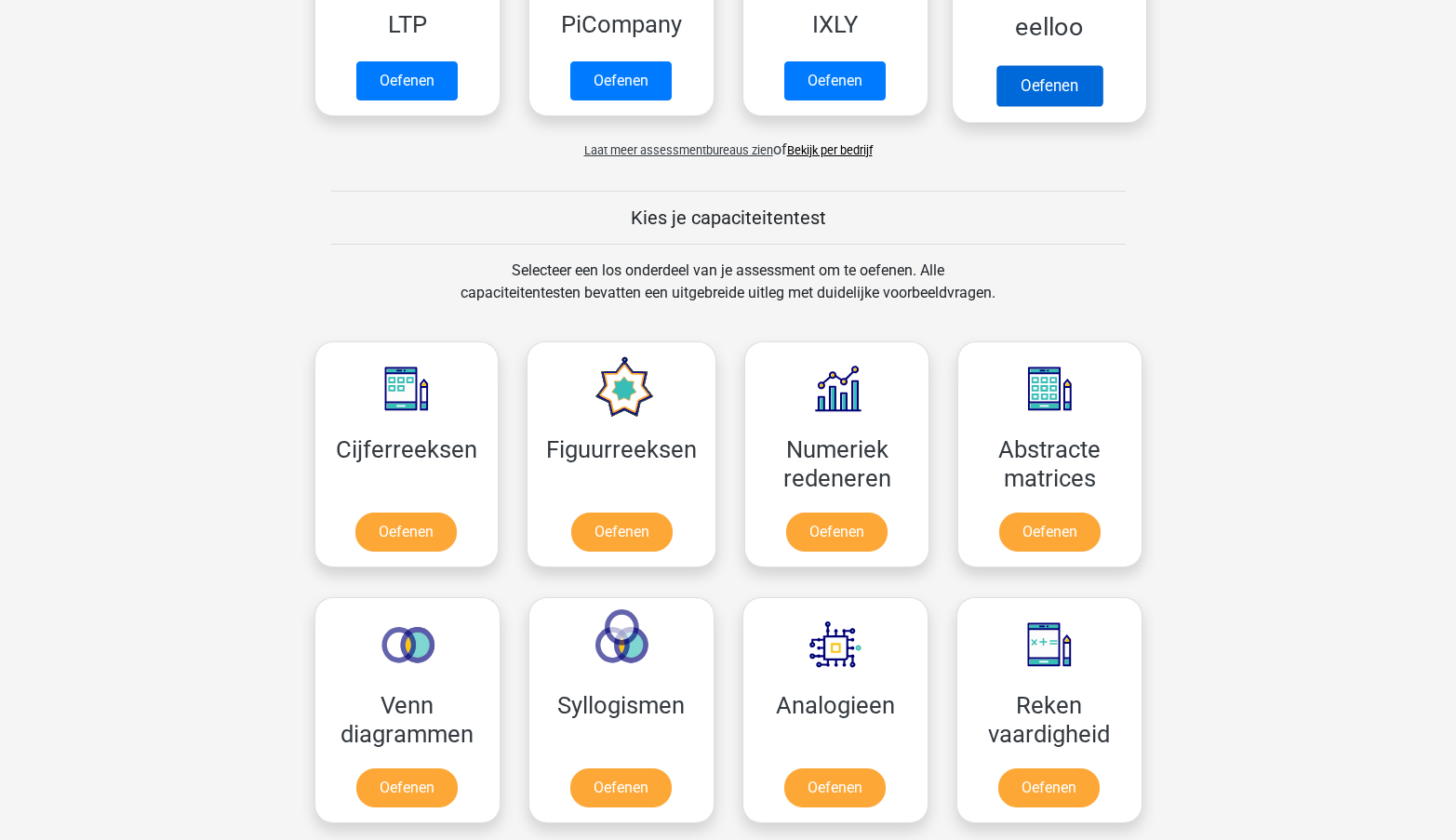
scroll to position [533, 0]
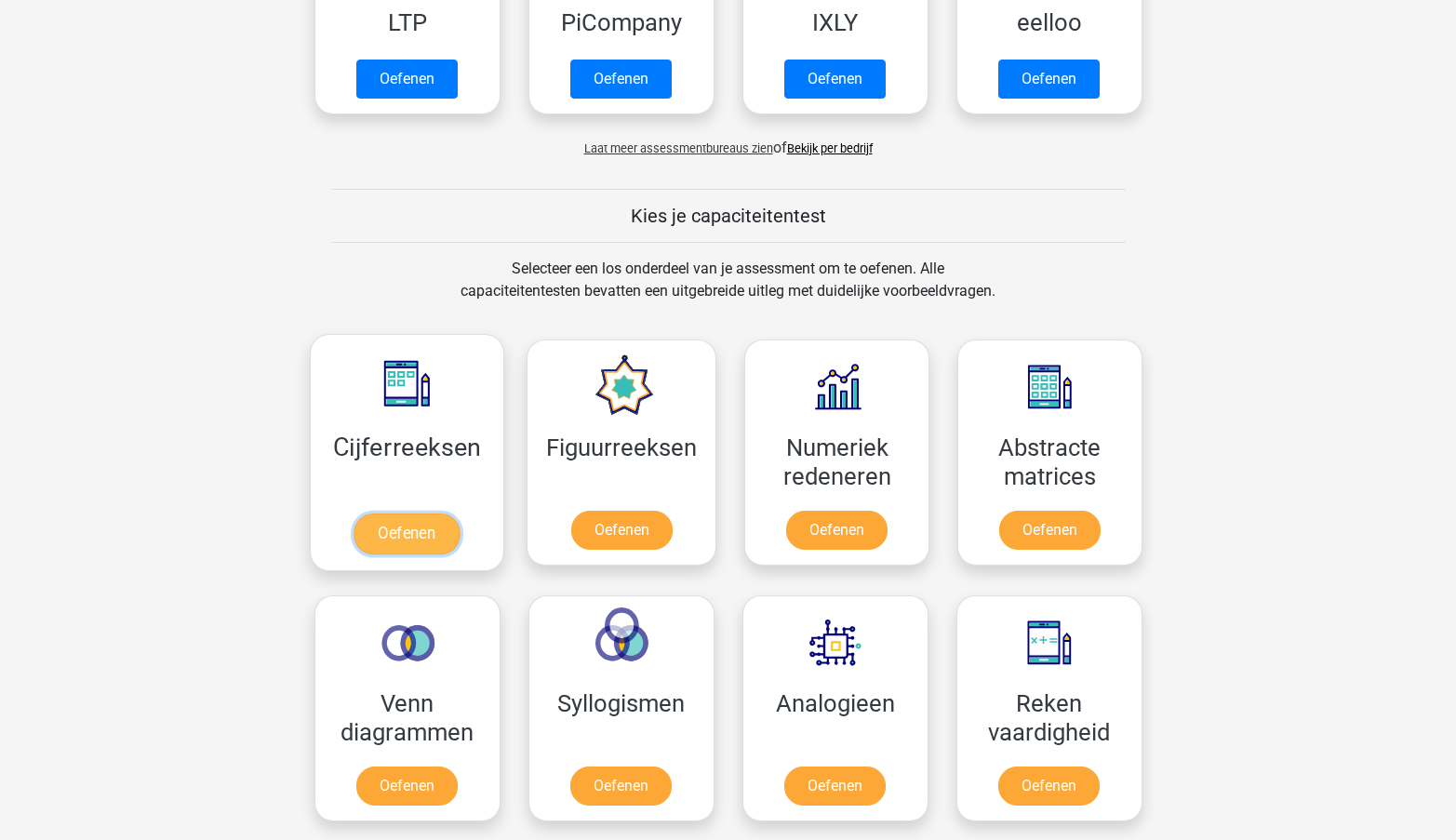
click at [359, 514] on link "Oefenen" at bounding box center [406, 535] width 106 height 41
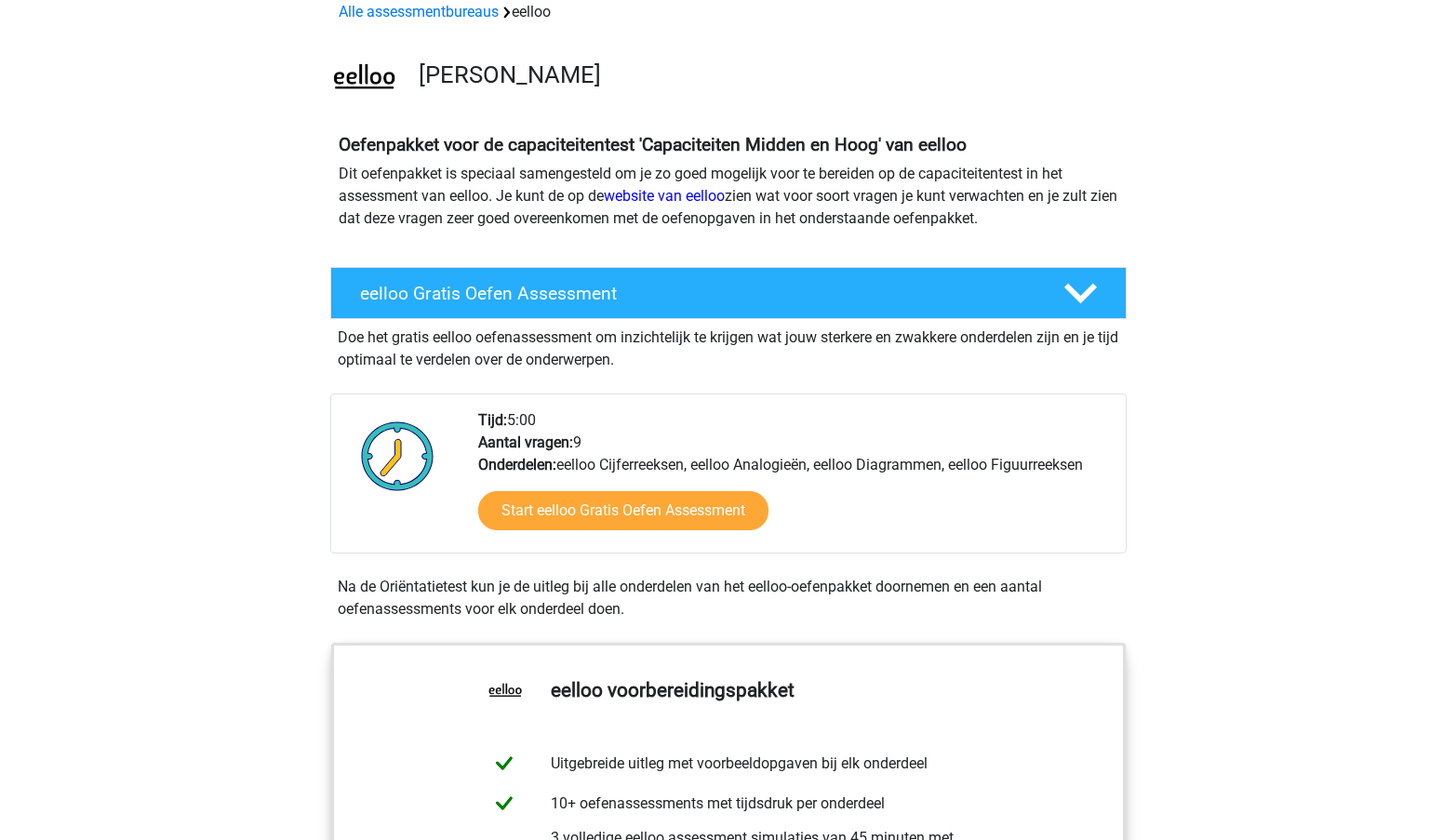
scroll to position [91, 0]
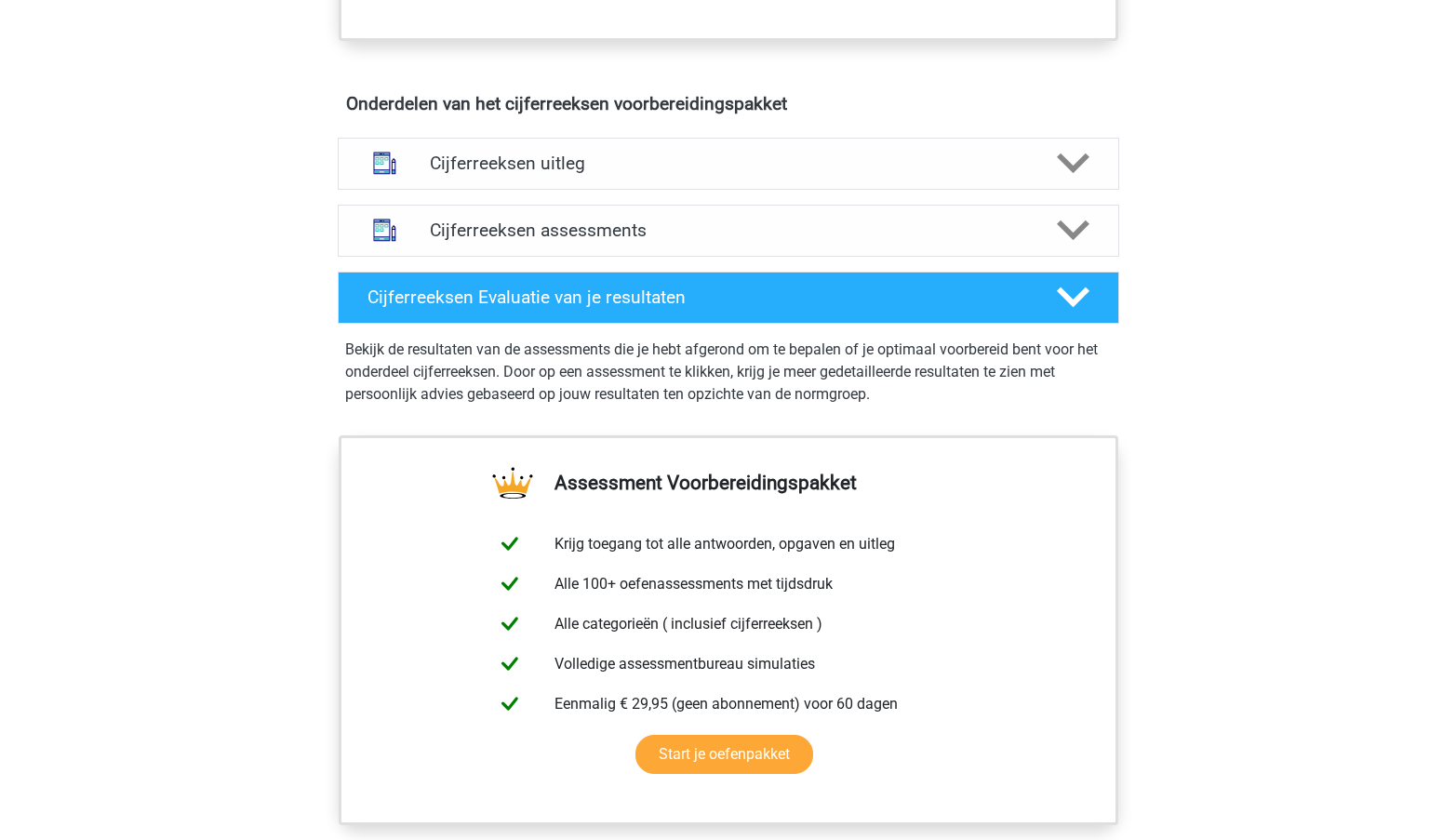
scroll to position [1128, 0]
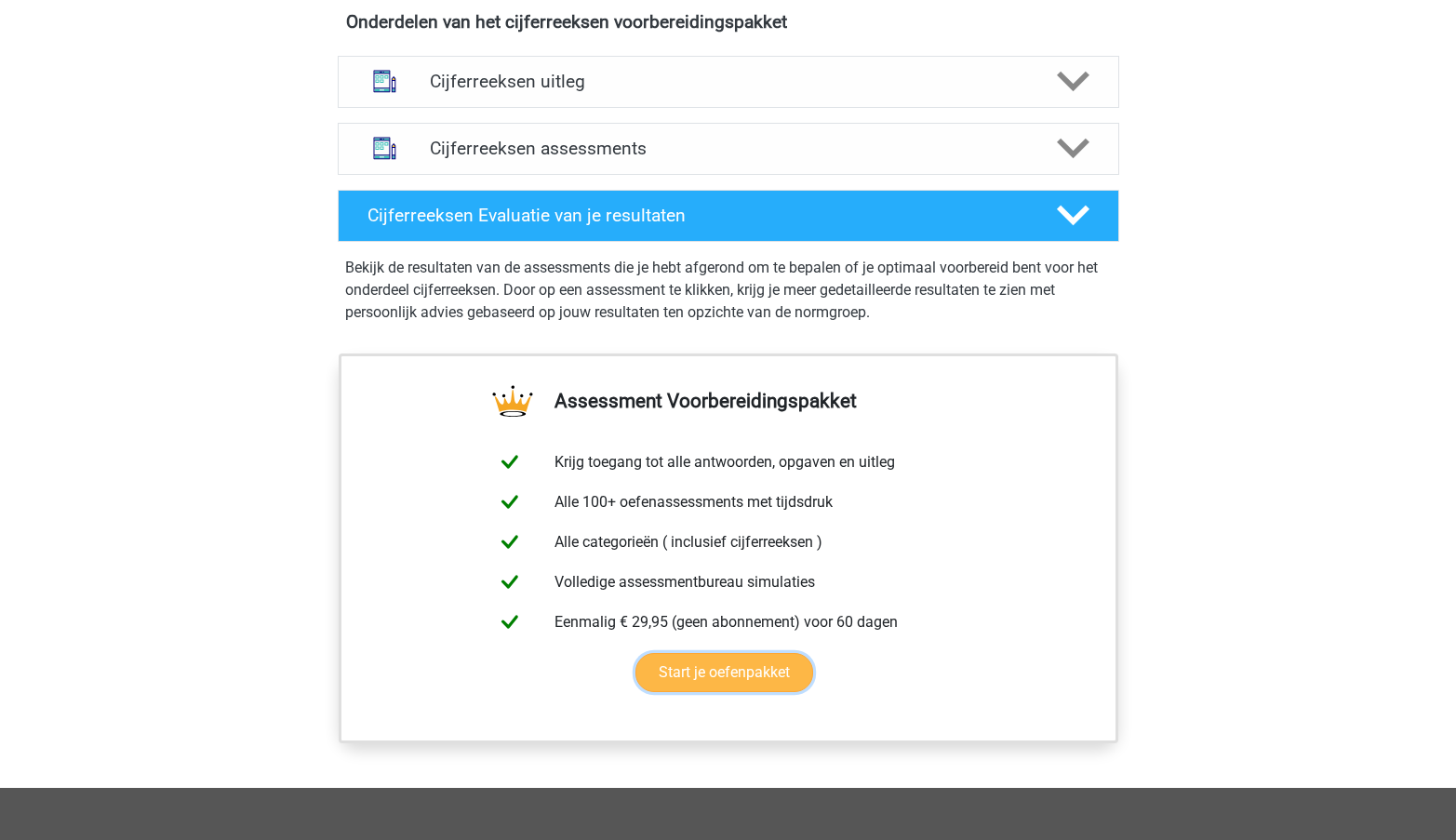
click at [764, 692] on link "Start je oefenpakket" at bounding box center [724, 673] width 178 height 39
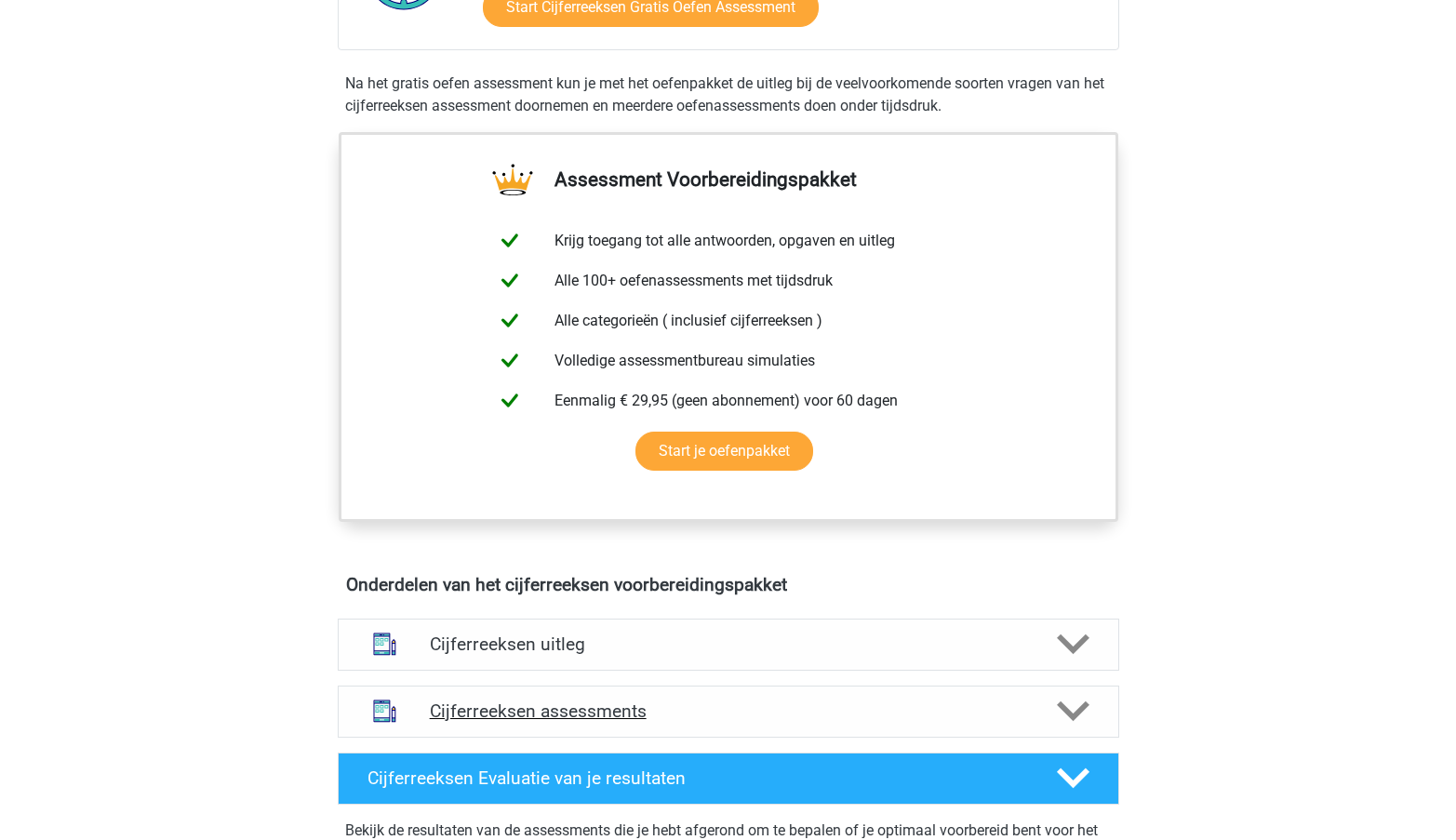
scroll to position [0, 0]
